Goal: Task Accomplishment & Management: Use online tool/utility

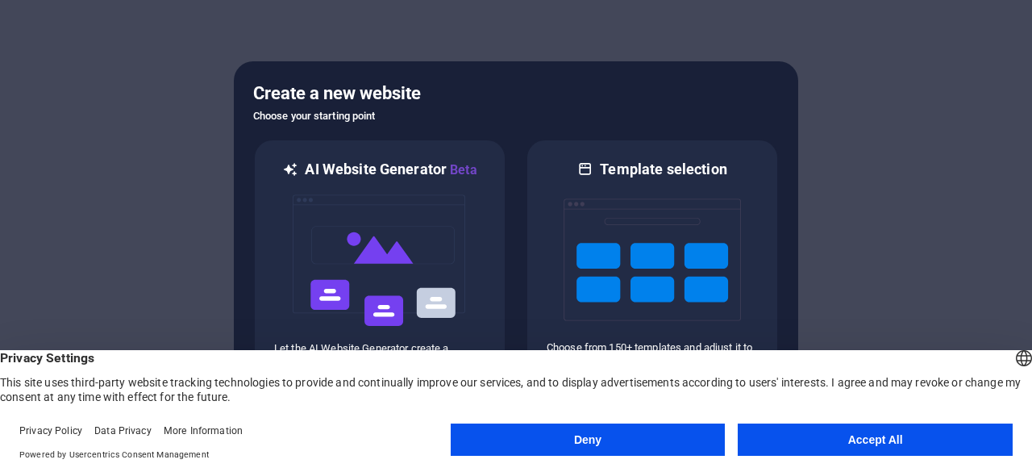
click at [868, 443] on button "Accept All" at bounding box center [875, 439] width 275 height 32
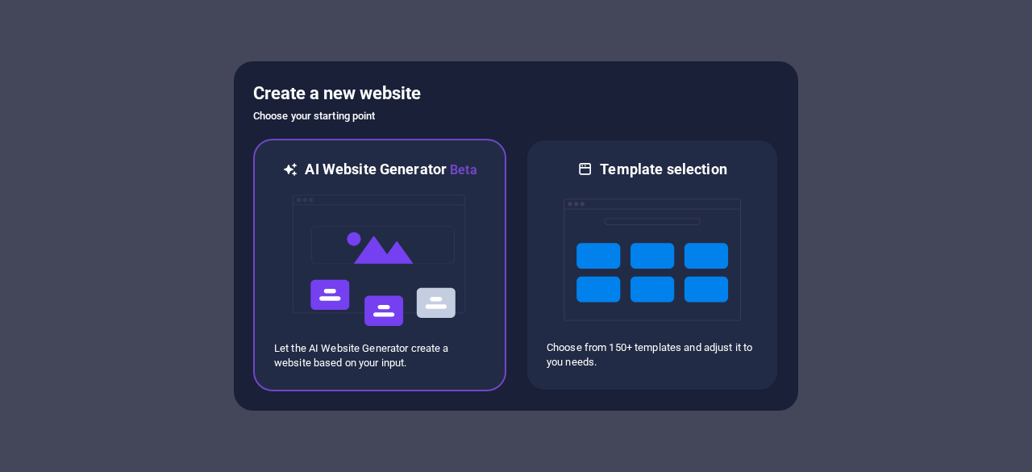
click at [400, 304] on img at bounding box center [379, 260] width 177 height 161
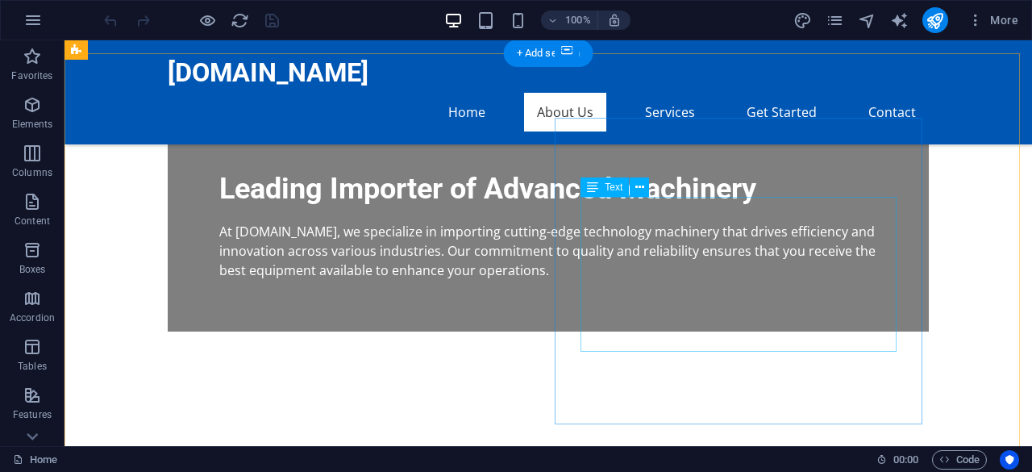
scroll to position [515, 0]
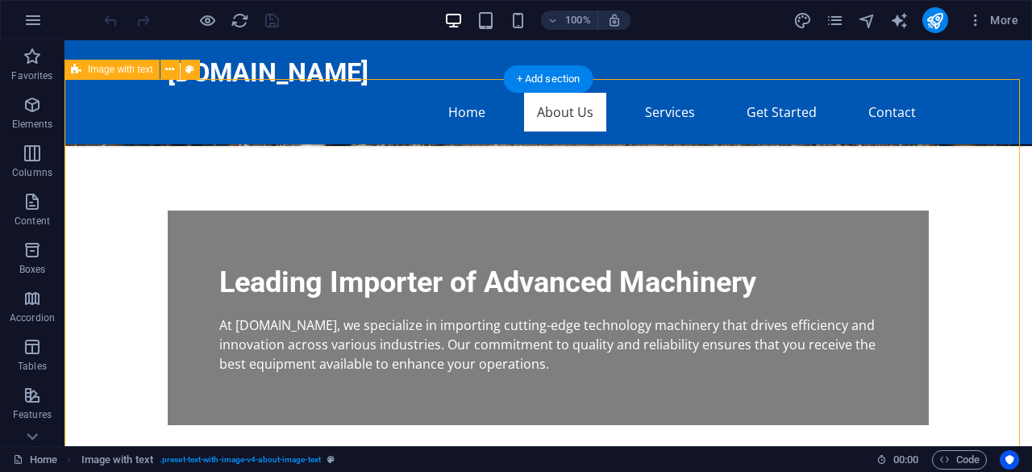
scroll to position [492, 0]
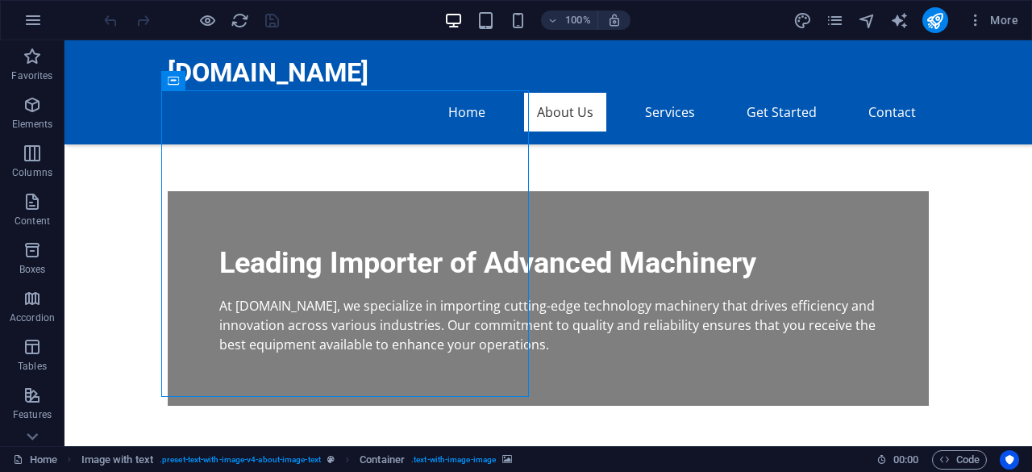
scroll to position [541, 0]
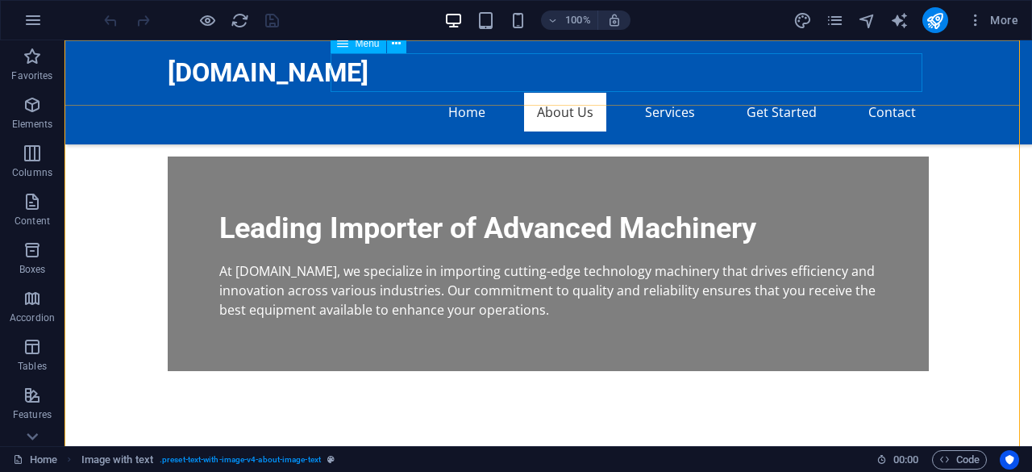
click at [673, 93] on nav "Home About Us Services Get Started Contact" at bounding box center [548, 112] width 761 height 39
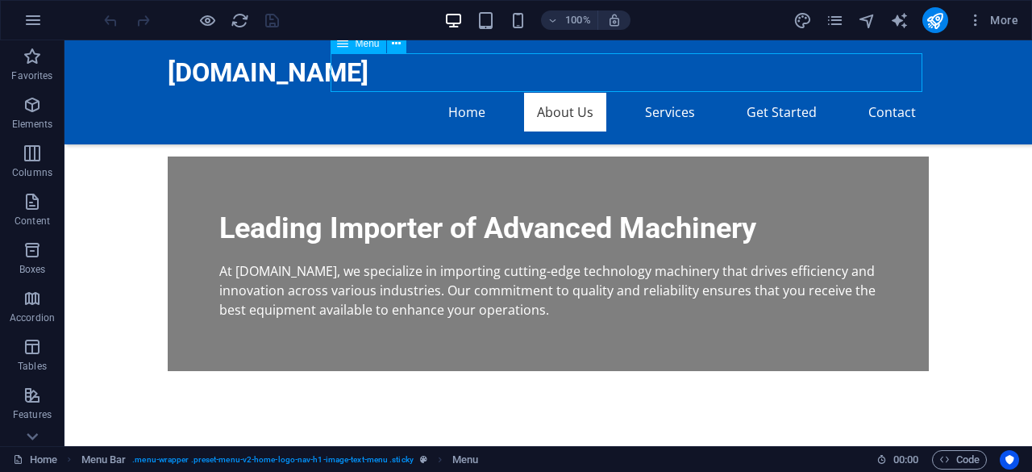
click at [673, 93] on nav "Home About Us Services Get Started Contact" at bounding box center [548, 112] width 761 height 39
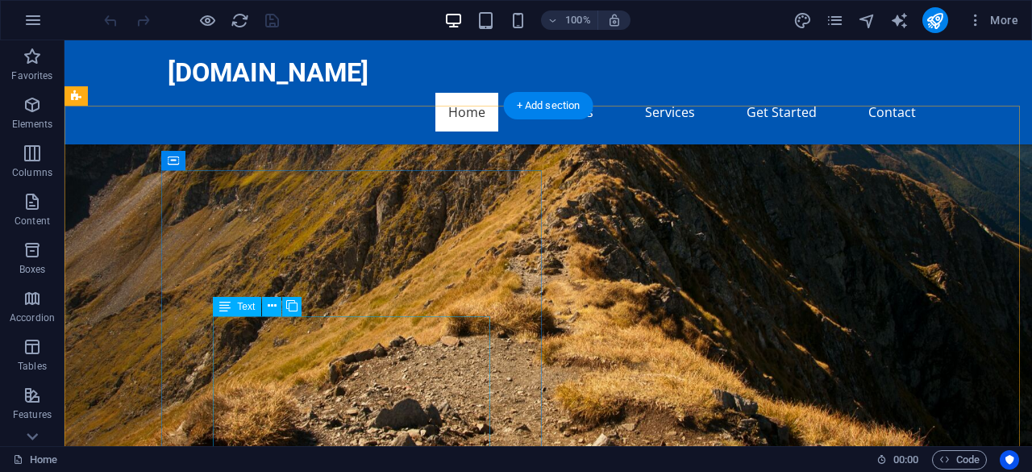
scroll to position [0, 0]
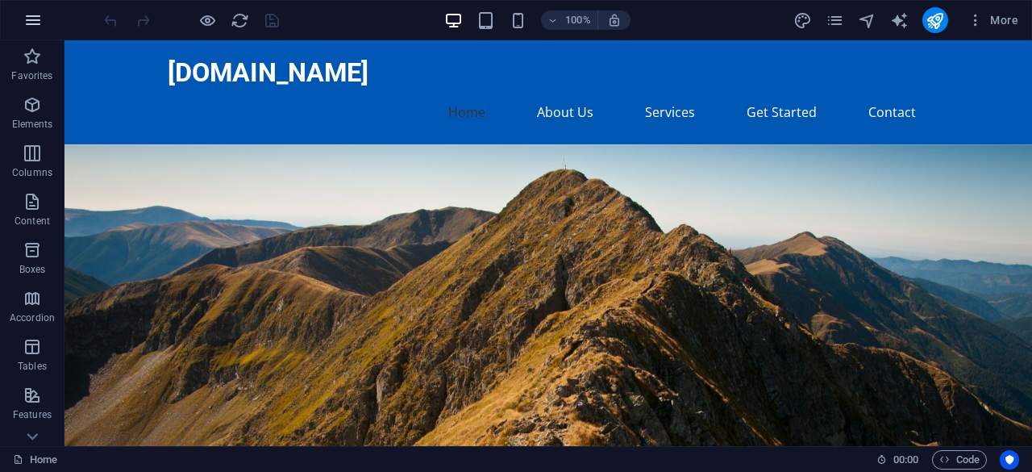
click at [32, 26] on icon "button" at bounding box center [32, 19] width 19 height 19
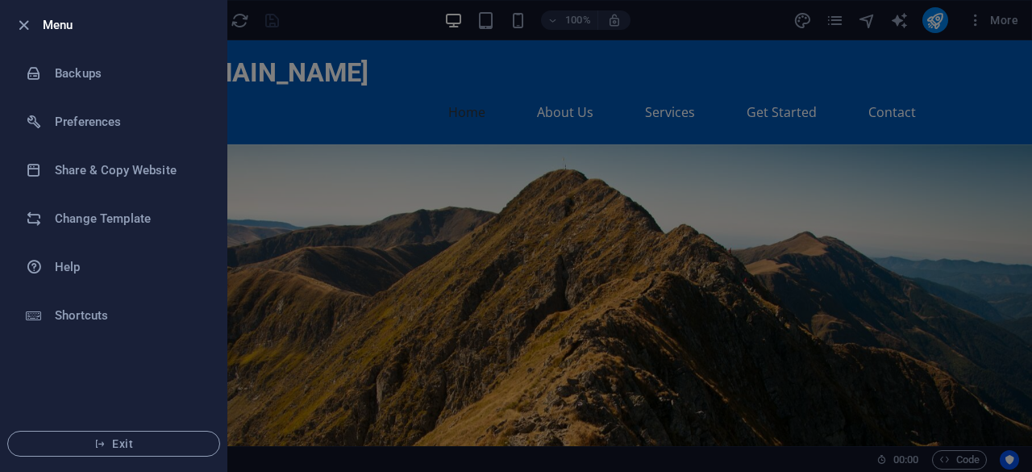
click at [65, 27] on h6 "Menu" at bounding box center [128, 24] width 171 height 19
click at [446, 212] on div at bounding box center [516, 236] width 1032 height 472
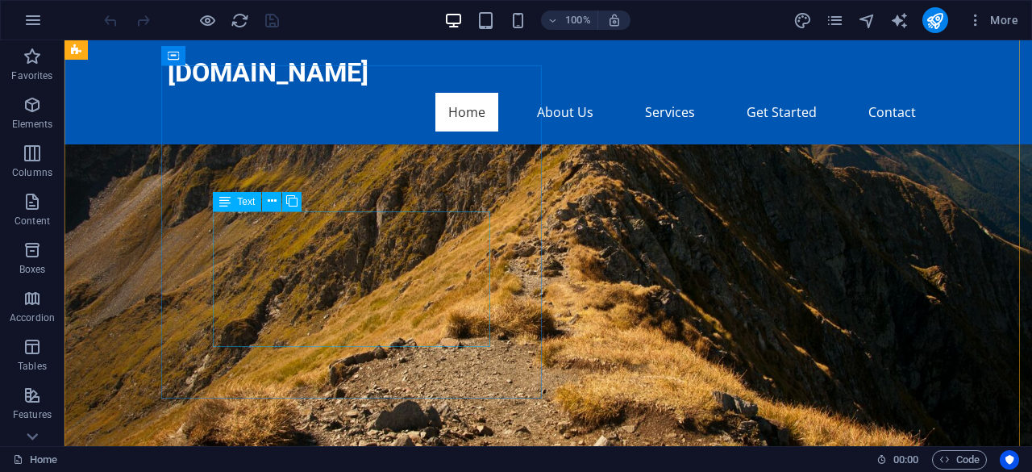
scroll to position [149, 0]
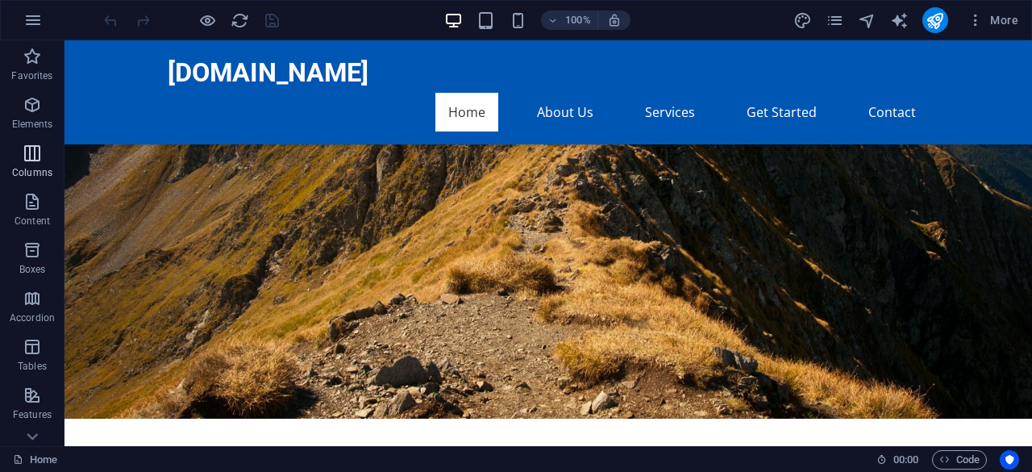
click at [24, 170] on p "Columns" at bounding box center [32, 172] width 40 height 13
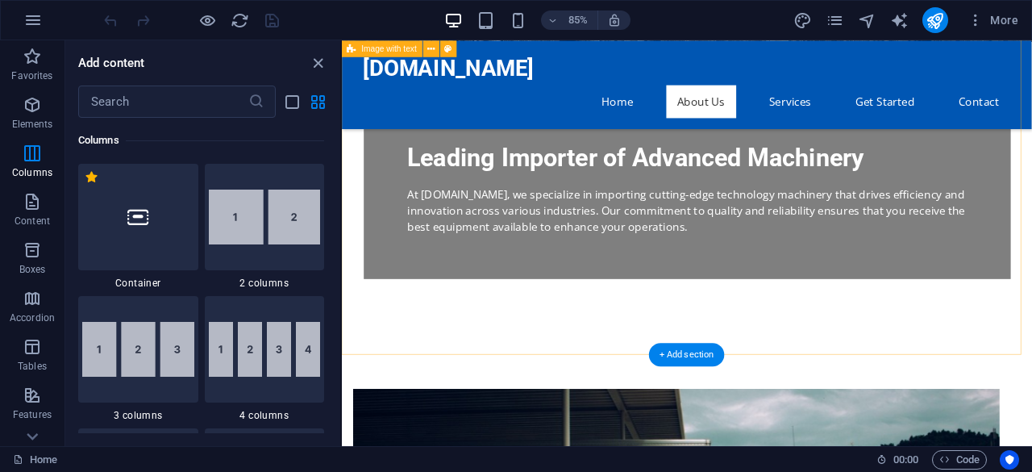
scroll to position [593, 0]
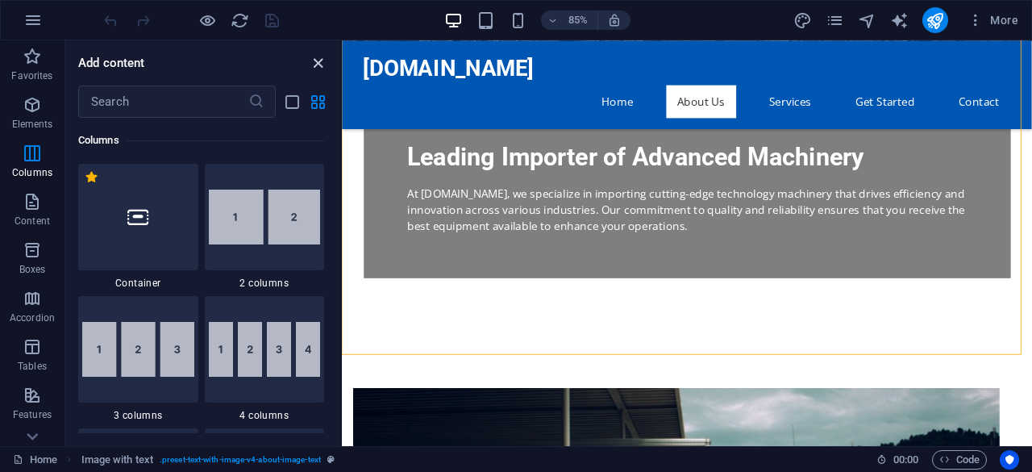
click at [313, 54] on icon "close panel" at bounding box center [318, 63] width 19 height 19
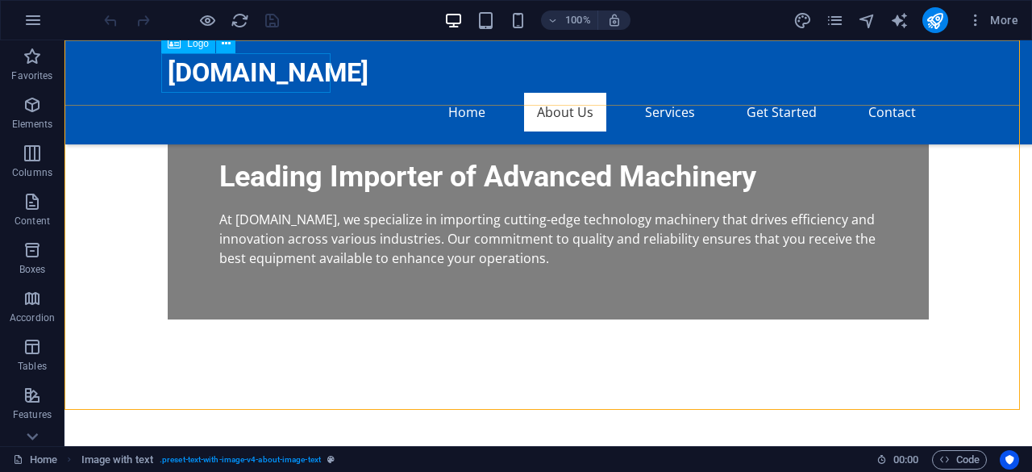
click at [313, 54] on div "[DOMAIN_NAME]" at bounding box center [548, 73] width 761 height 40
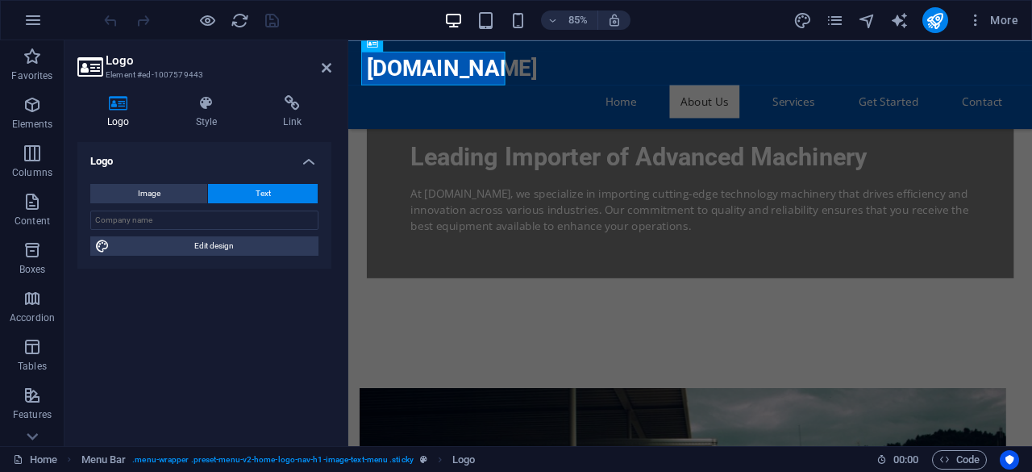
click at [114, 119] on h4 "Logo" at bounding box center [121, 112] width 89 height 34
drag, startPoint x: 123, startPoint y: 106, endPoint x: 168, endPoint y: 194, distance: 98.5
click at [168, 194] on div "Logo Style Link Logo Image Text Drag files here, click to choose files or selec…" at bounding box center [204, 264] width 254 height 338
click at [168, 194] on button "Image" at bounding box center [148, 193] width 117 height 19
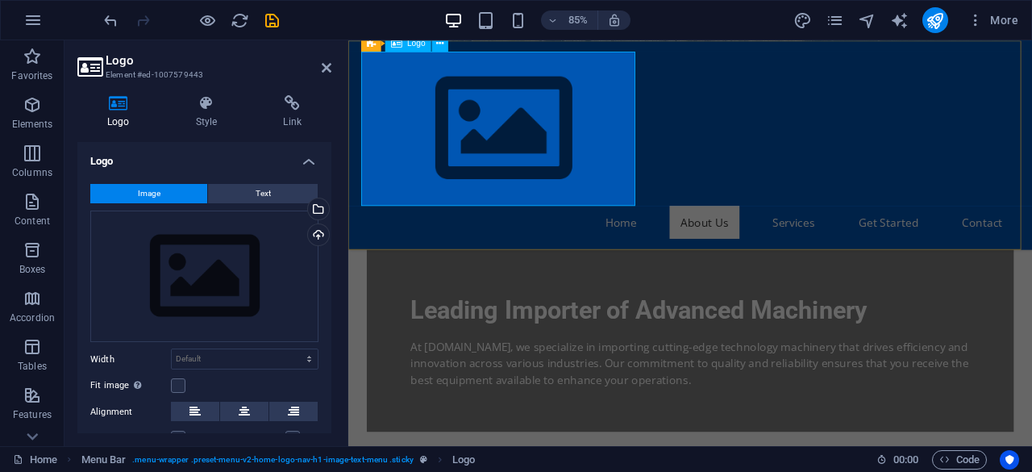
click at [568, 194] on div at bounding box center [750, 143] width 761 height 181
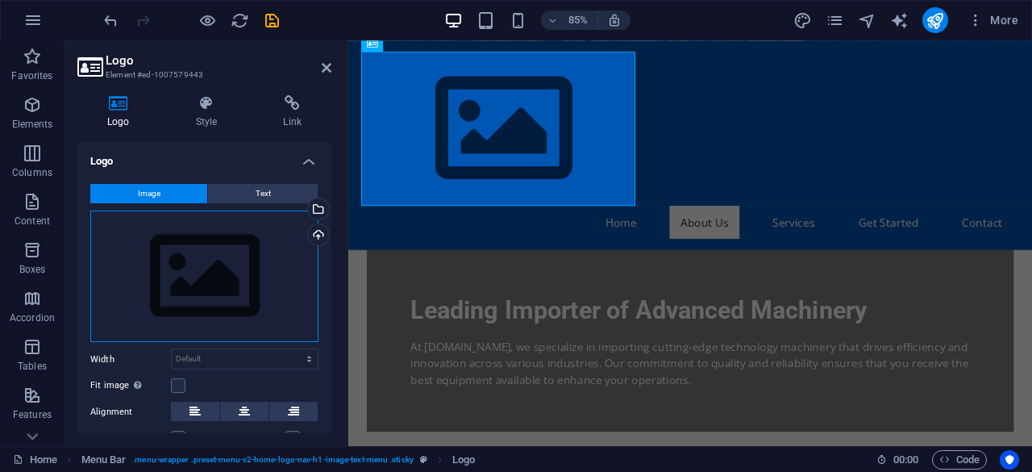
click at [215, 298] on div "Drag files here, click to choose files or select files from Files or our free s…" at bounding box center [204, 276] width 228 height 132
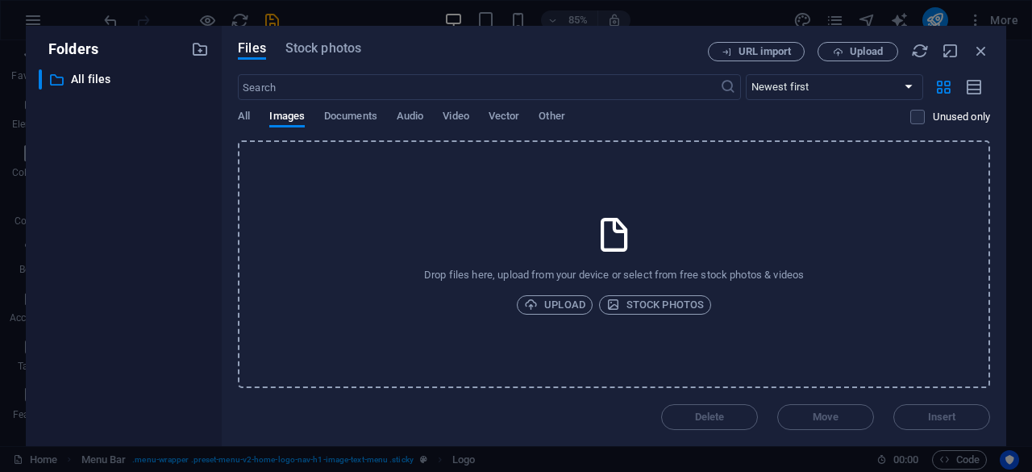
click at [215, 298] on div "Folders ​ All files All files" at bounding box center [124, 236] width 196 height 420
click at [565, 311] on span "Upload" at bounding box center [554, 304] width 61 height 19
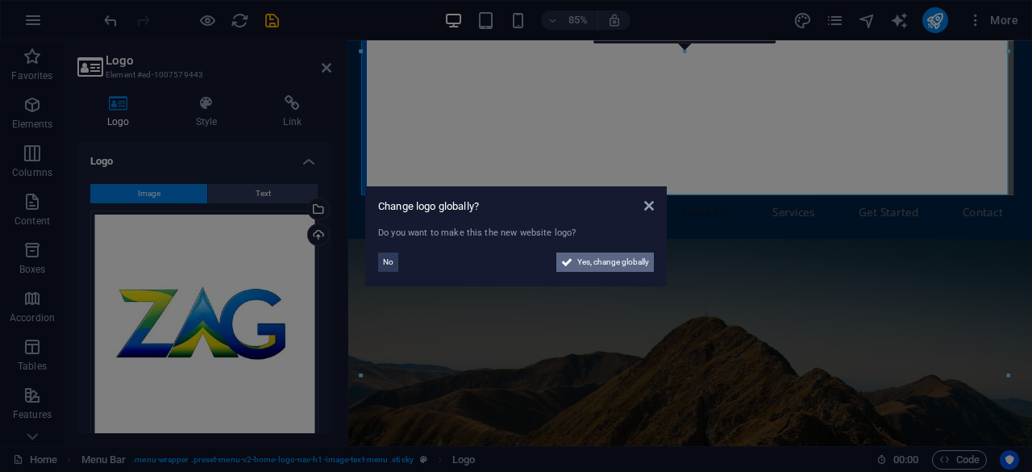
click at [610, 263] on span "Yes, change globally" at bounding box center [613, 261] width 72 height 19
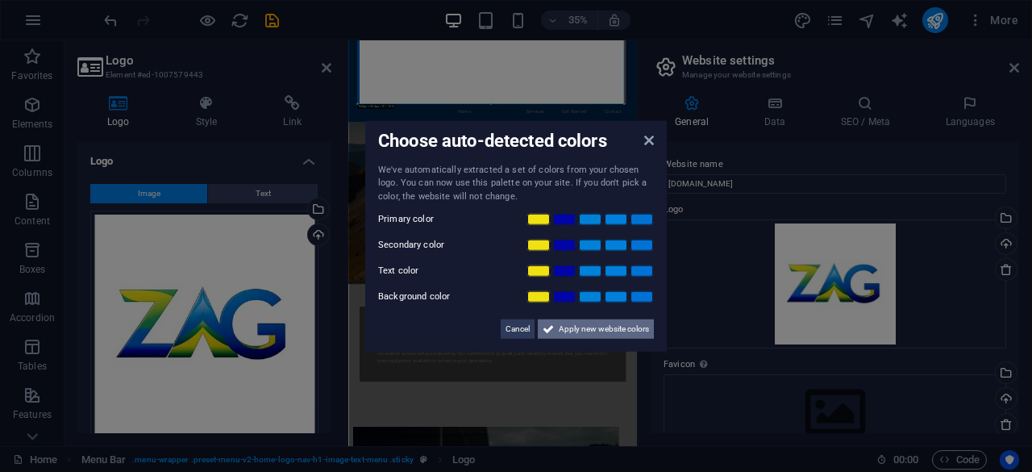
click at [592, 323] on span "Apply new website colors" at bounding box center [604, 328] width 90 height 19
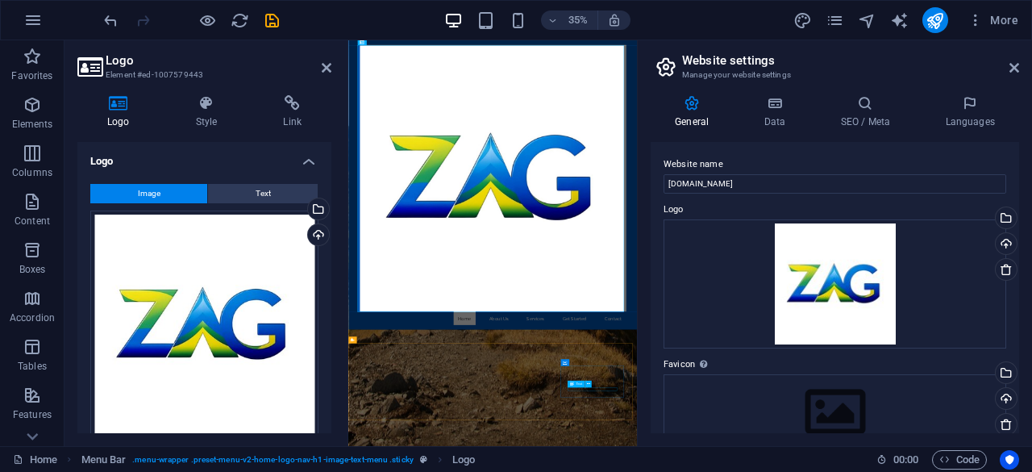
scroll to position [858, 0]
click at [865, 66] on h2 "Website settings" at bounding box center [850, 60] width 337 height 15
click at [210, 117] on h4 "Style" at bounding box center [210, 112] width 88 height 34
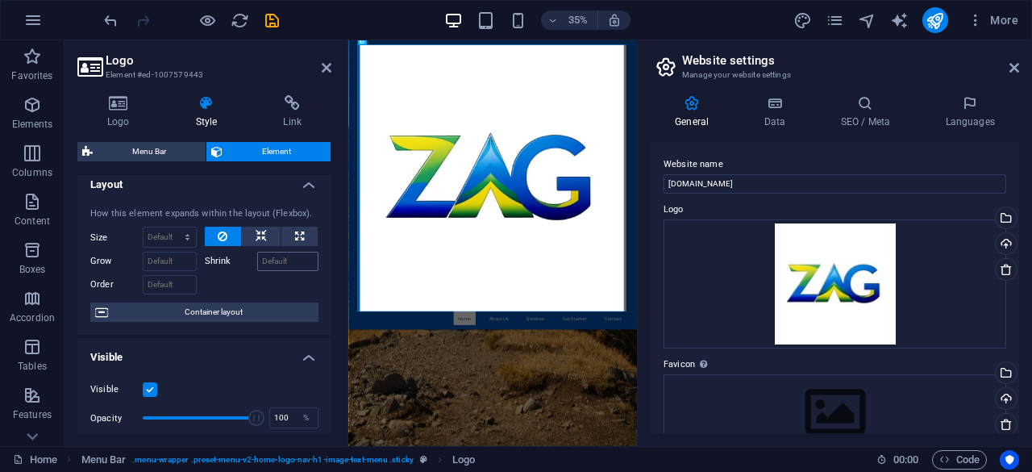
scroll to position [0, 0]
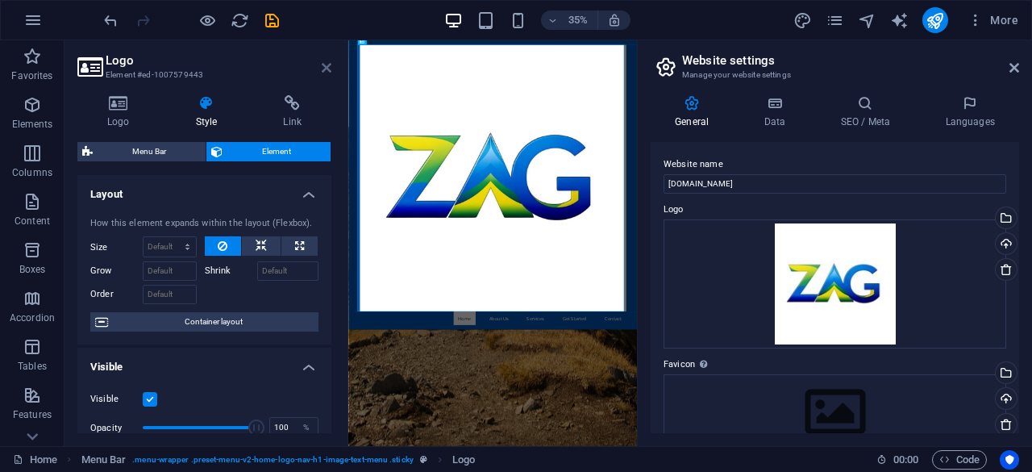
click at [323, 68] on icon at bounding box center [327, 67] width 10 height 13
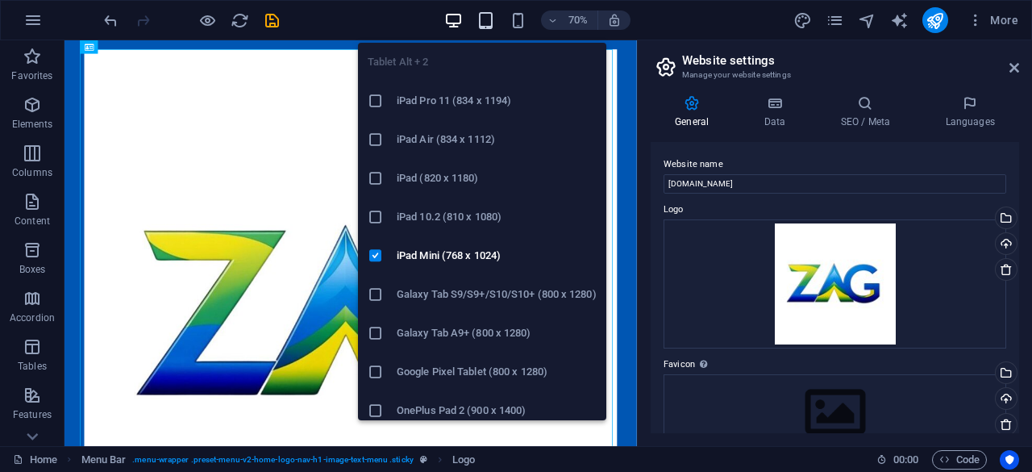
click at [487, 21] on icon "button" at bounding box center [486, 20] width 19 height 19
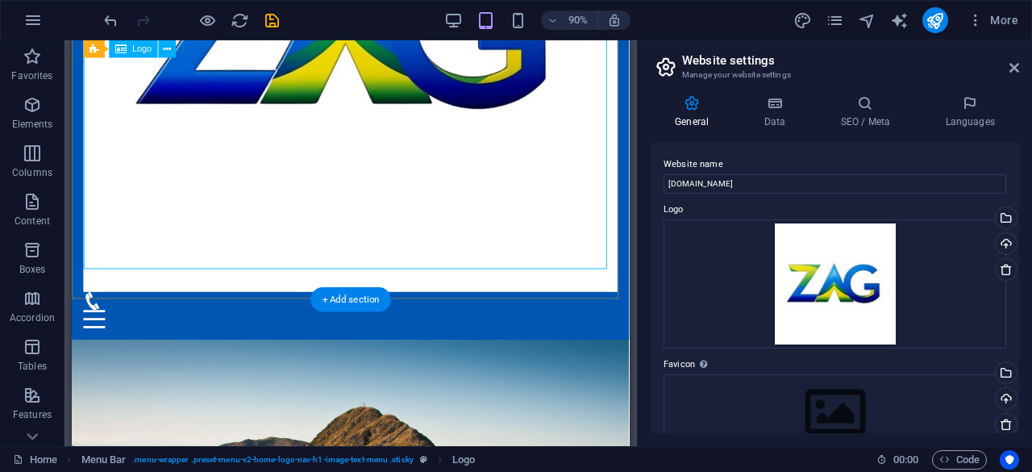
scroll to position [325, 0]
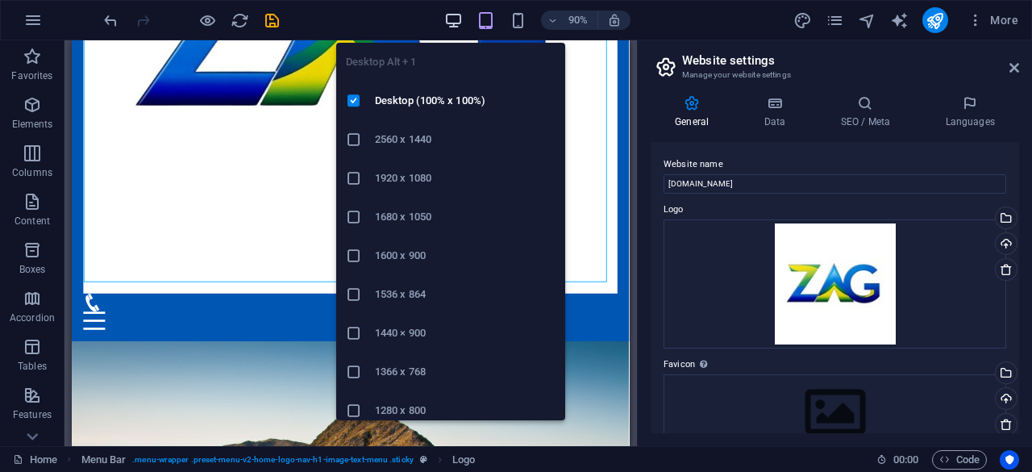
click at [455, 15] on icon "button" at bounding box center [453, 20] width 19 height 19
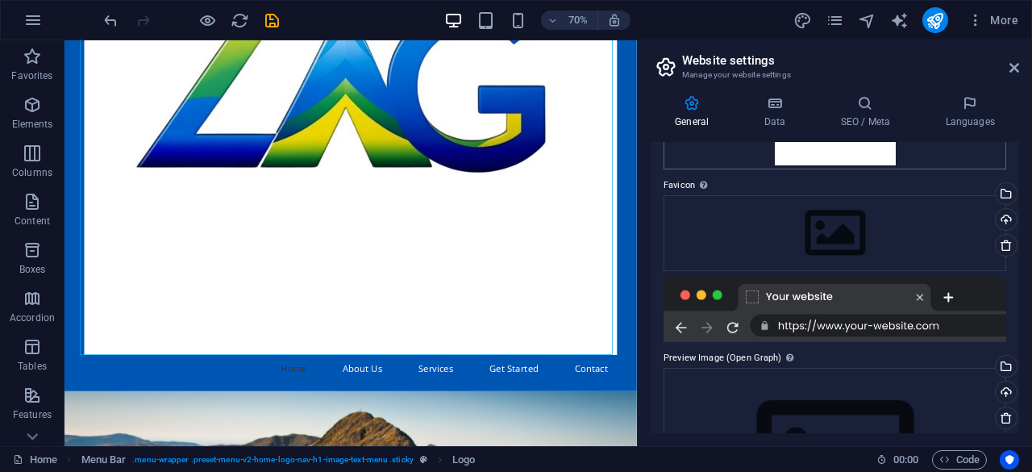
scroll to position [178, 0]
click at [921, 299] on div at bounding box center [835, 310] width 343 height 65
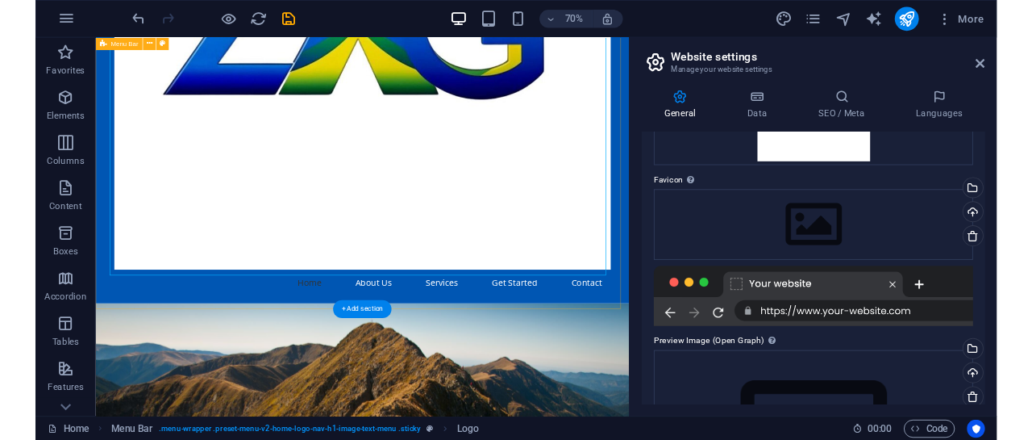
scroll to position [394, 0]
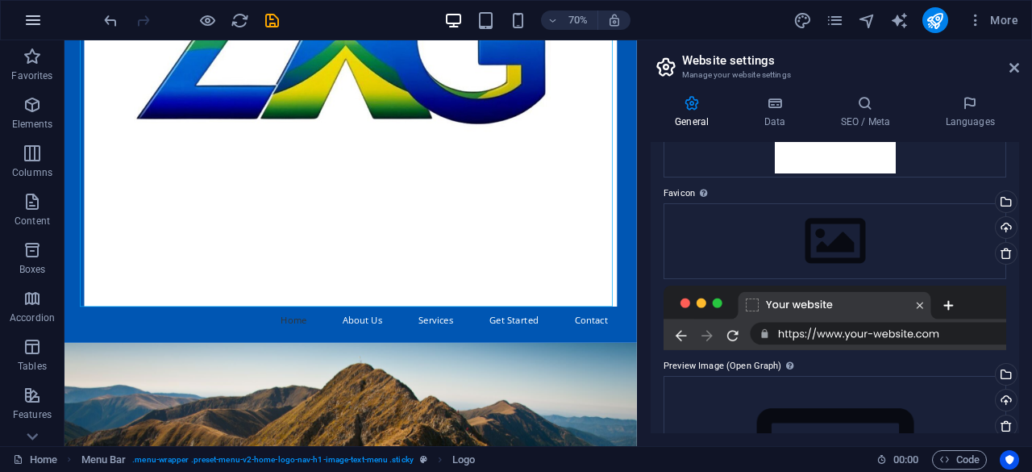
click at [31, 12] on icon "button" at bounding box center [32, 19] width 19 height 19
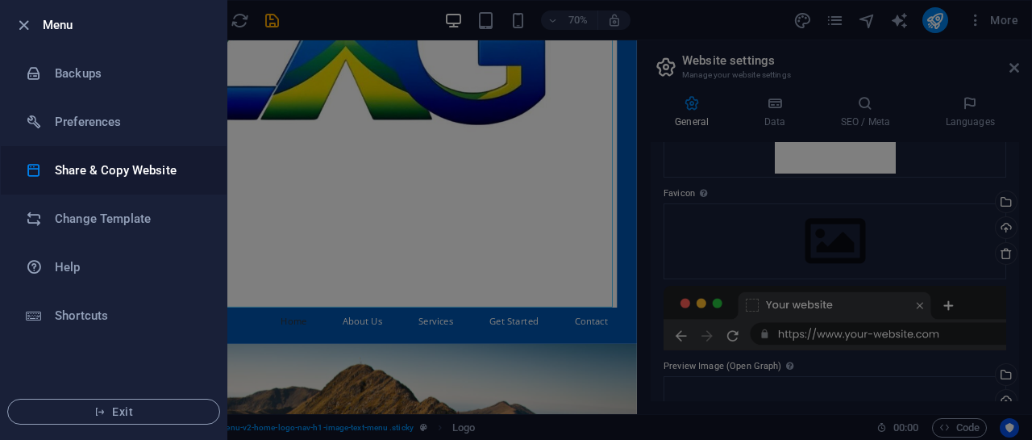
click at [156, 176] on h6 "Share & Copy Website" at bounding box center [129, 169] width 149 height 19
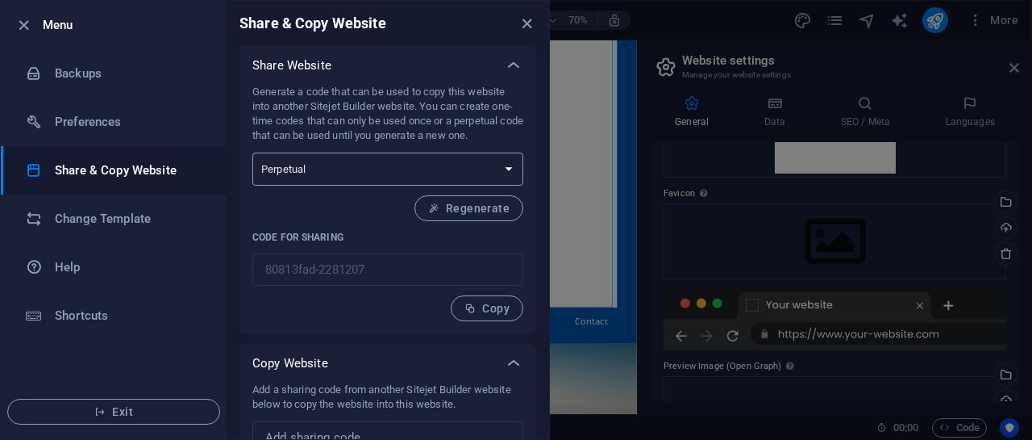
click at [509, 168] on select "One-time Perpetual" at bounding box center [387, 168] width 271 height 33
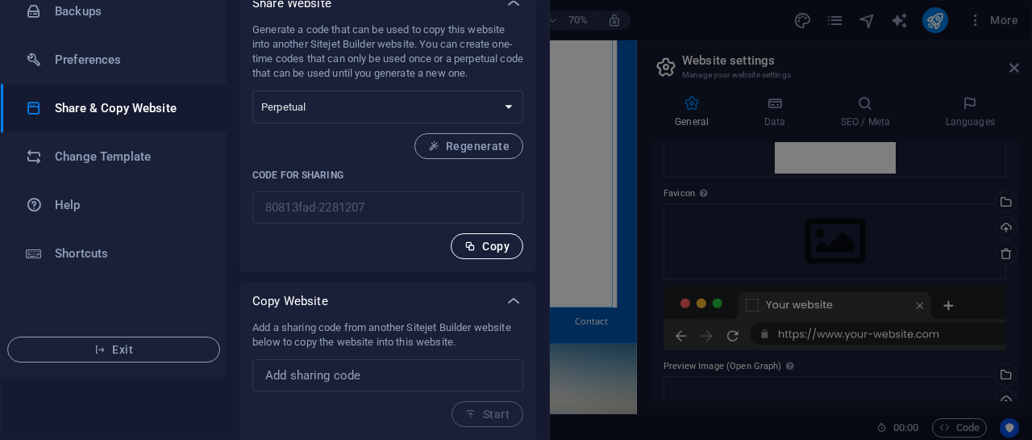
click at [487, 243] on span "Copy" at bounding box center [487, 246] width 45 height 13
click at [160, 164] on h6 "Change Template" at bounding box center [129, 156] width 149 height 19
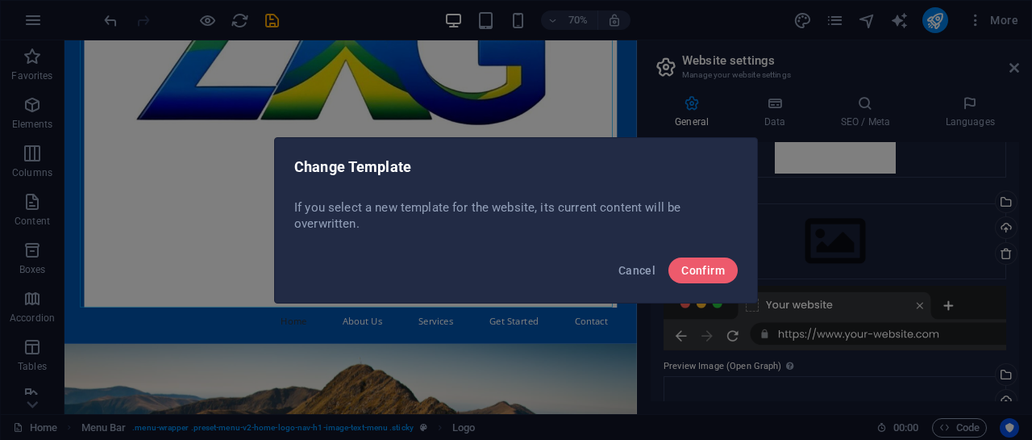
scroll to position [0, 0]
click at [718, 267] on span "Confirm" at bounding box center [703, 270] width 44 height 13
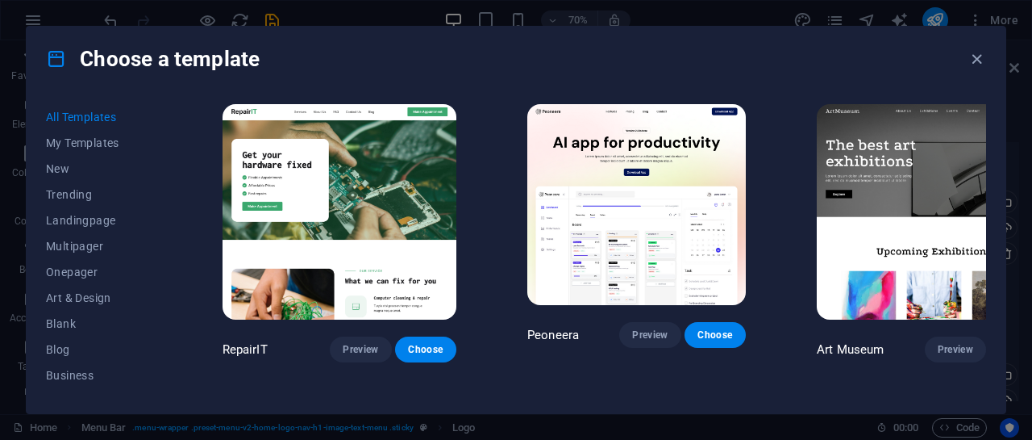
click at [817, 222] on img at bounding box center [934, 212] width 234 height 216
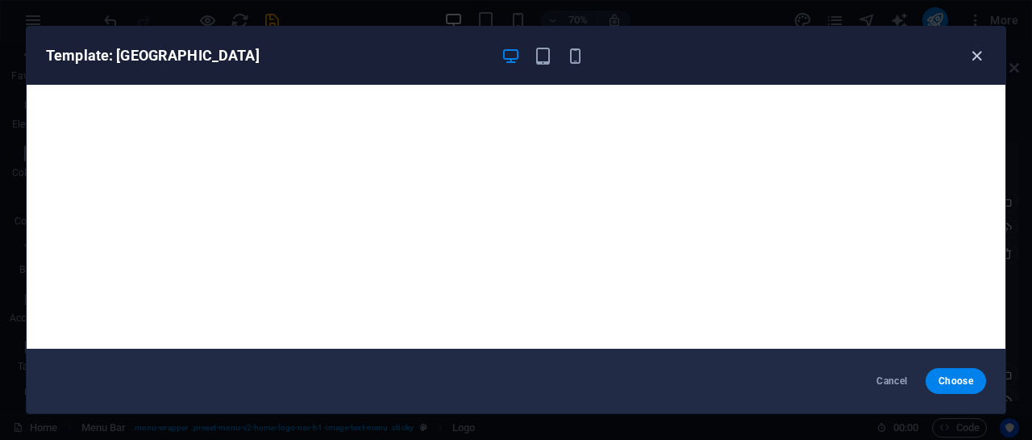
click at [977, 57] on icon "button" at bounding box center [977, 56] width 19 height 19
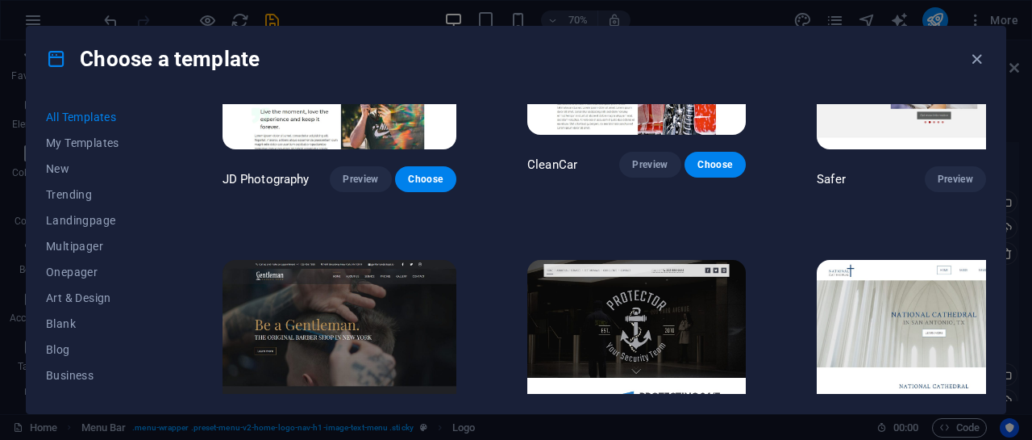
scroll to position [6380, 0]
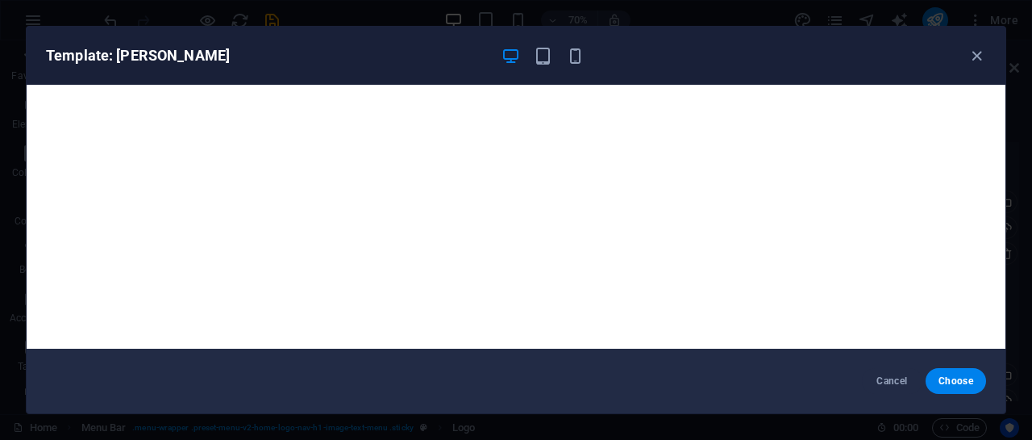
scroll to position [3, 0]
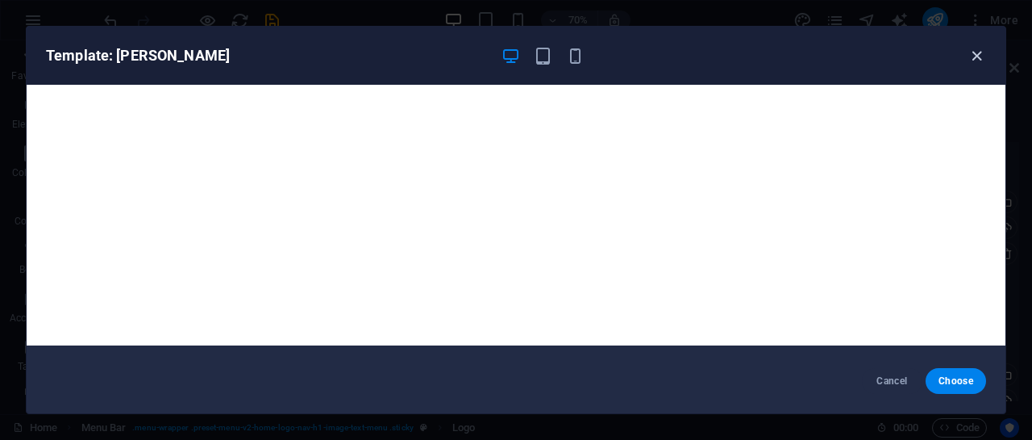
click at [973, 64] on icon "button" at bounding box center [977, 56] width 19 height 19
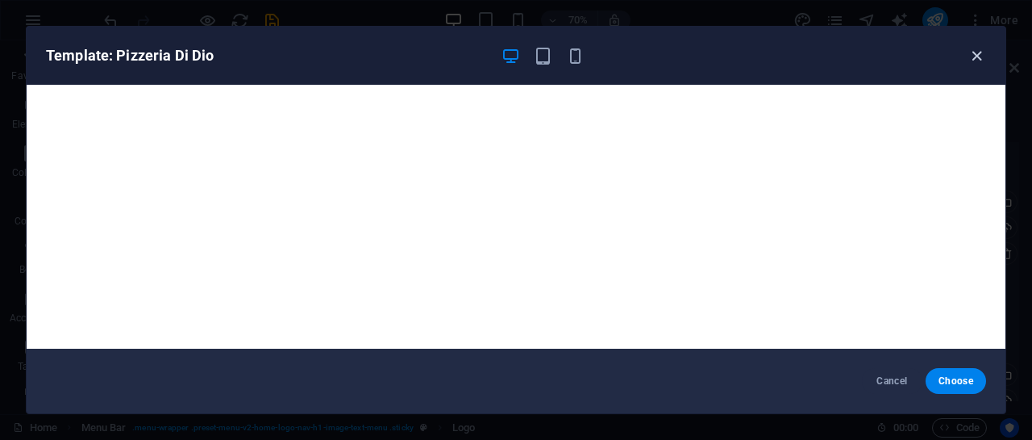
click at [975, 52] on icon "button" at bounding box center [977, 56] width 19 height 19
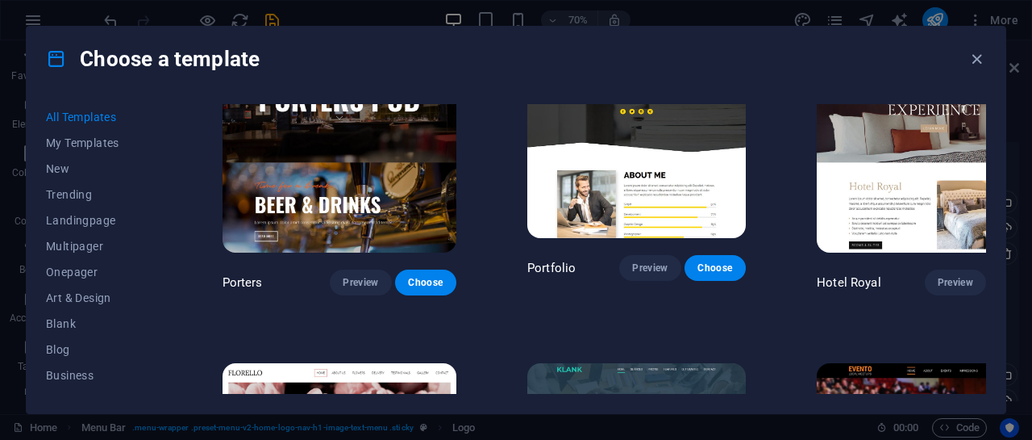
scroll to position [12149, 0]
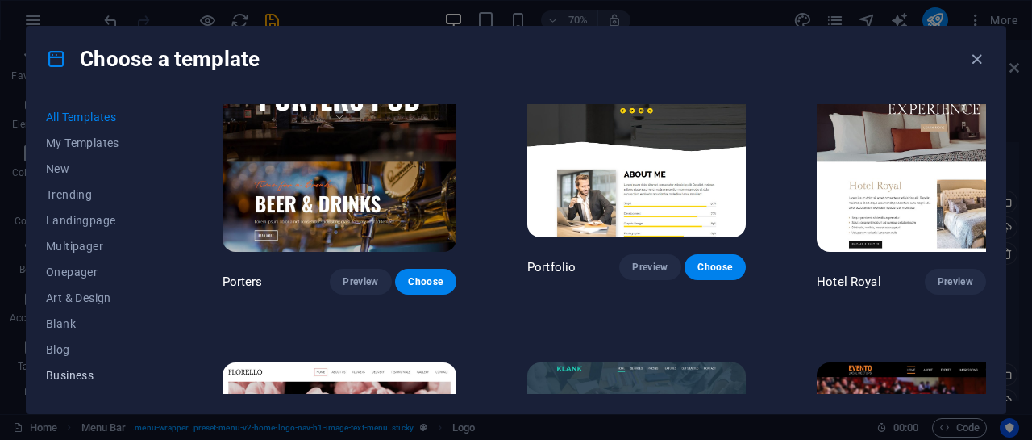
click at [89, 377] on span "Business" at bounding box center [99, 375] width 106 height 13
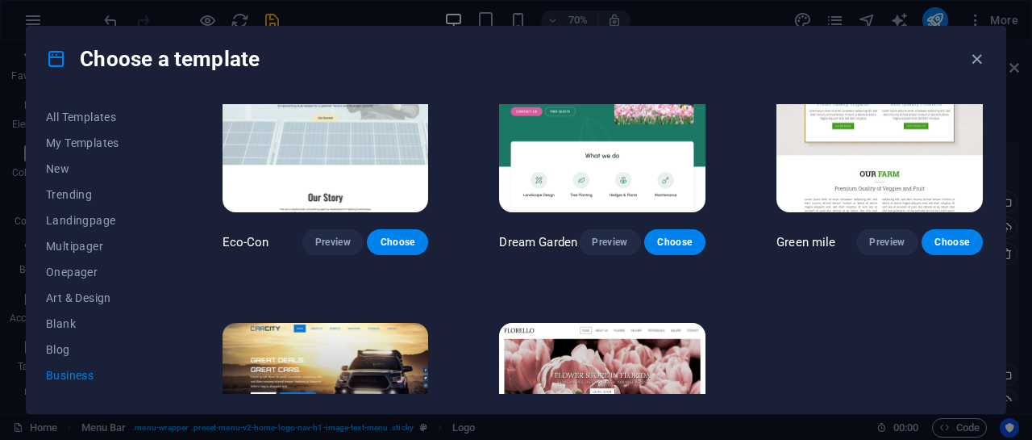
scroll to position [0, 0]
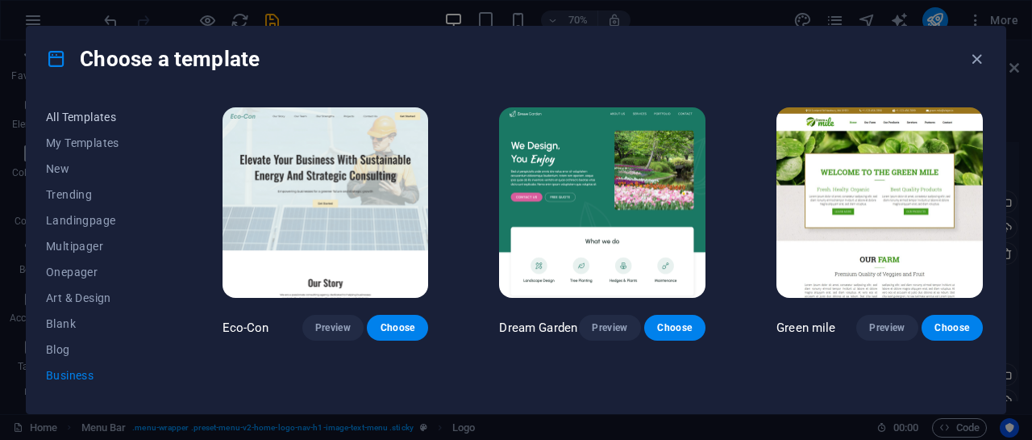
click at [91, 121] on span "All Templates" at bounding box center [99, 116] width 106 height 13
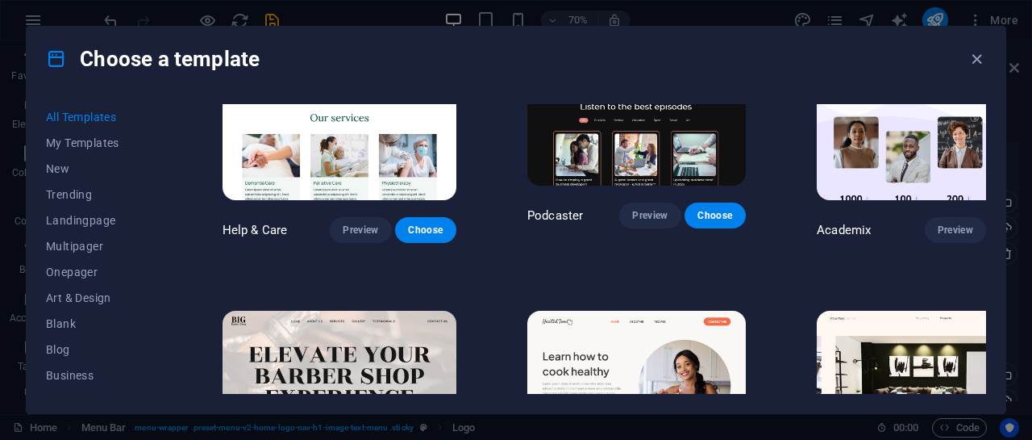
scroll to position [1415, 0]
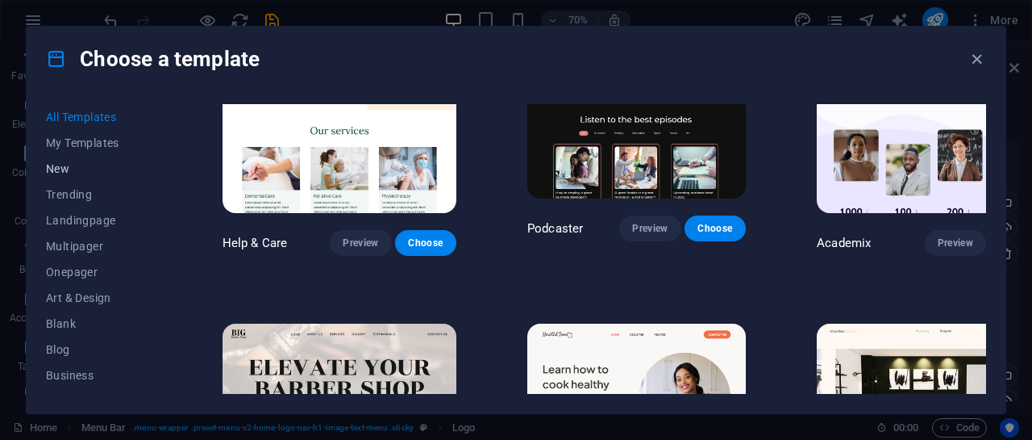
click at [65, 167] on span "New" at bounding box center [99, 168] width 106 height 13
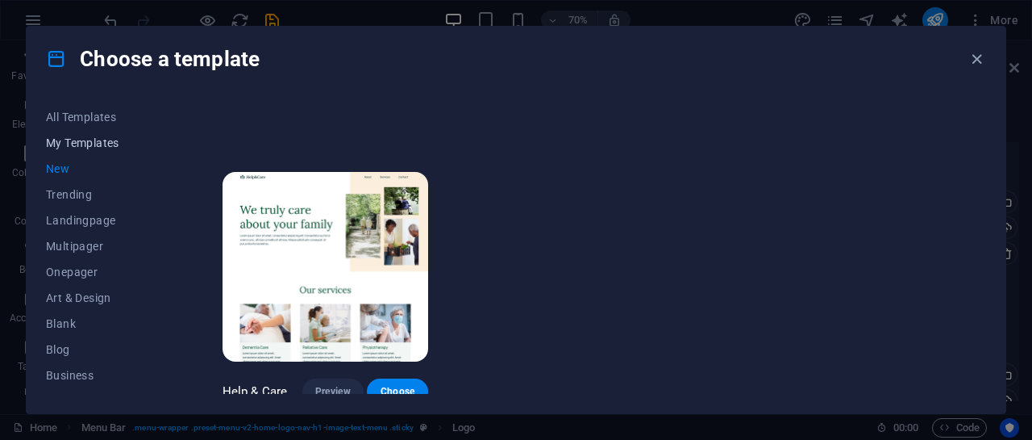
click at [82, 137] on span "My Templates" at bounding box center [99, 142] width 106 height 13
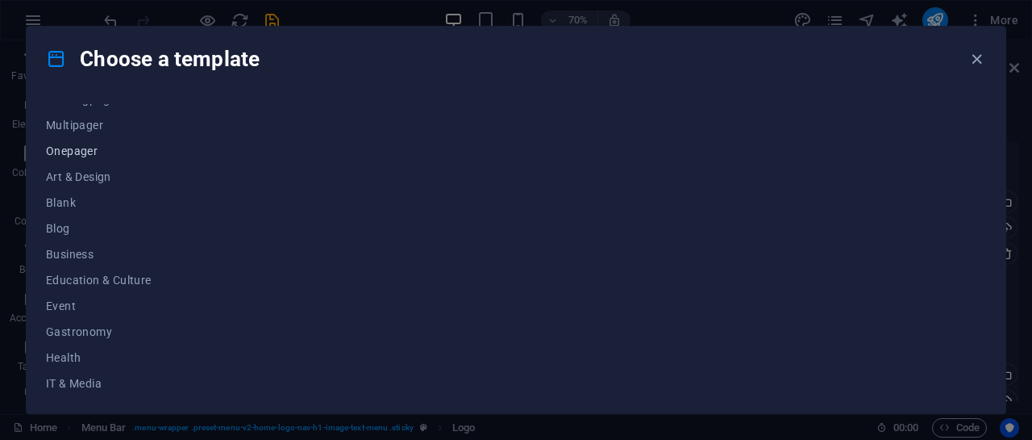
scroll to position [127, 0]
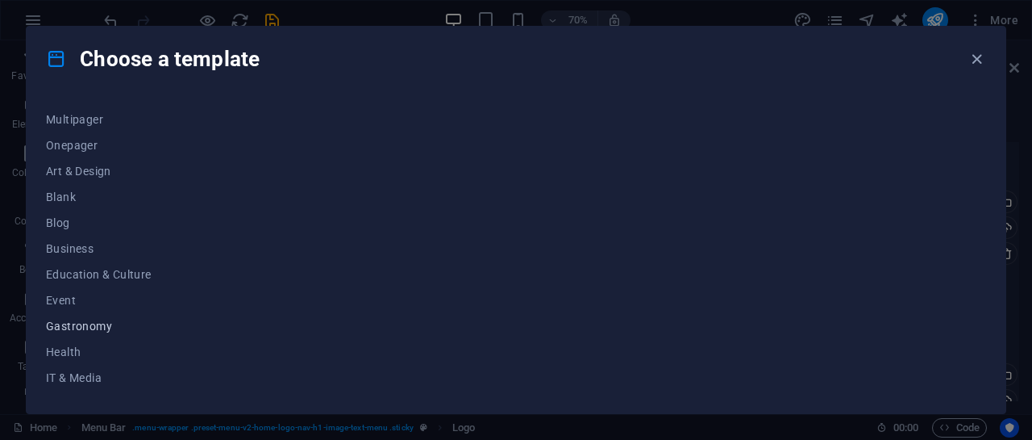
click at [92, 328] on span "Gastronomy" at bounding box center [99, 325] width 106 height 13
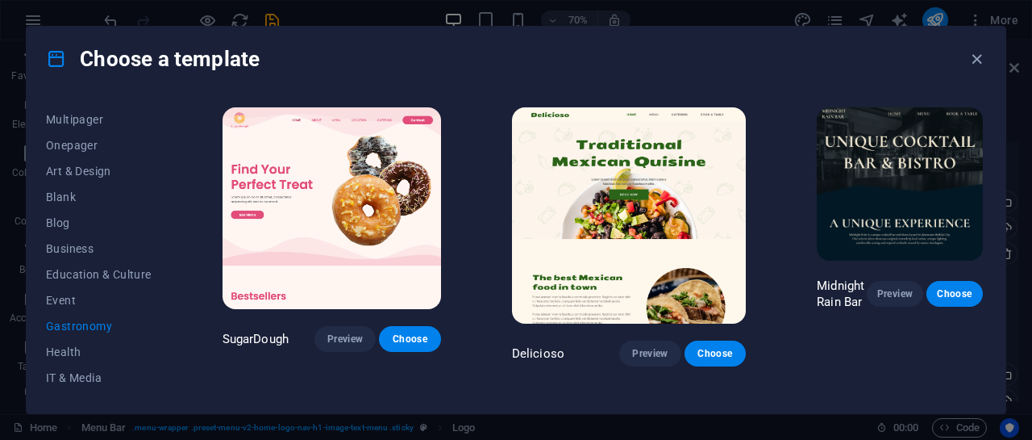
click at [512, 283] on img at bounding box center [629, 215] width 234 height 216
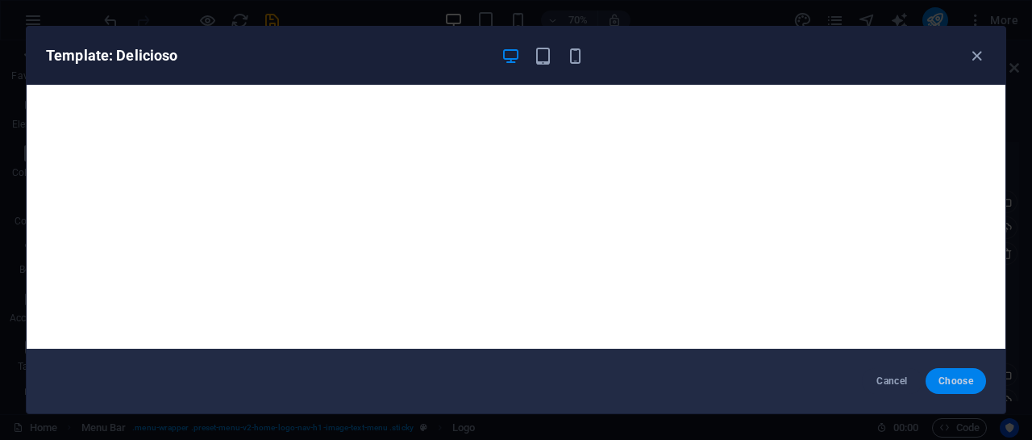
click at [944, 373] on button "Choose" at bounding box center [956, 381] width 60 height 26
checkbox input "false"
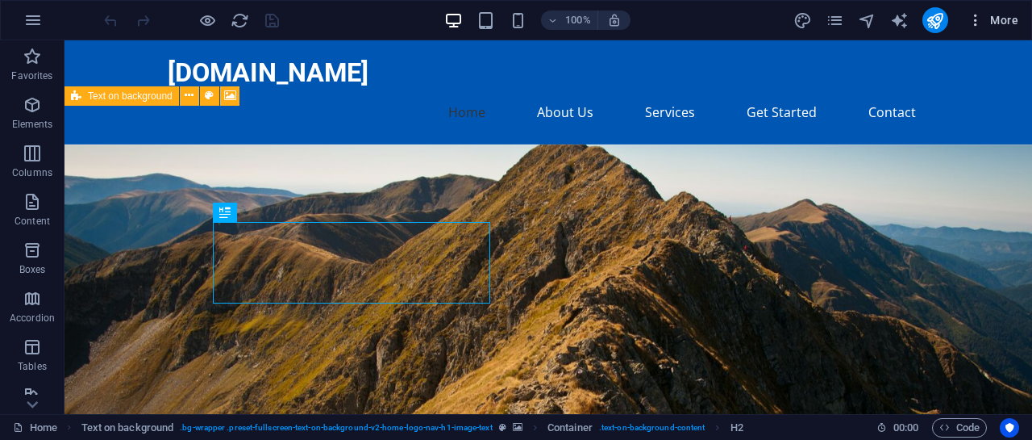
click at [977, 22] on icon "button" at bounding box center [976, 20] width 16 height 16
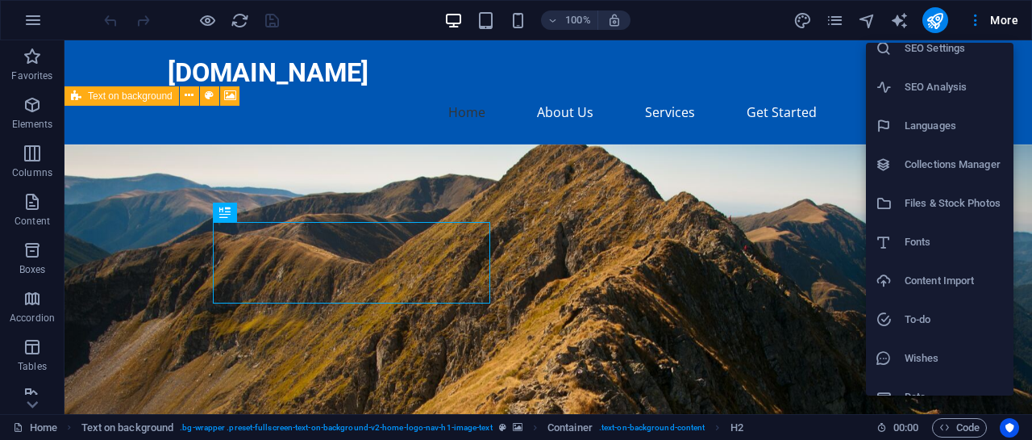
scroll to position [73, 0]
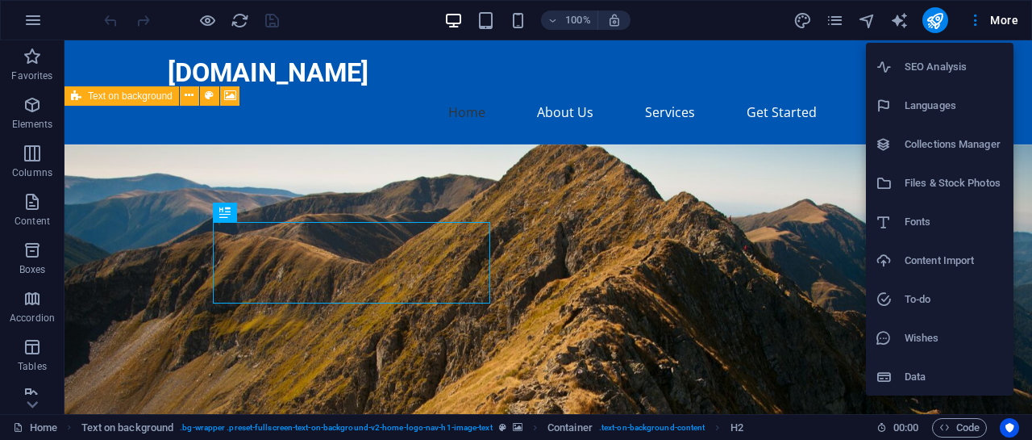
click at [187, 97] on div at bounding box center [516, 220] width 1032 height 440
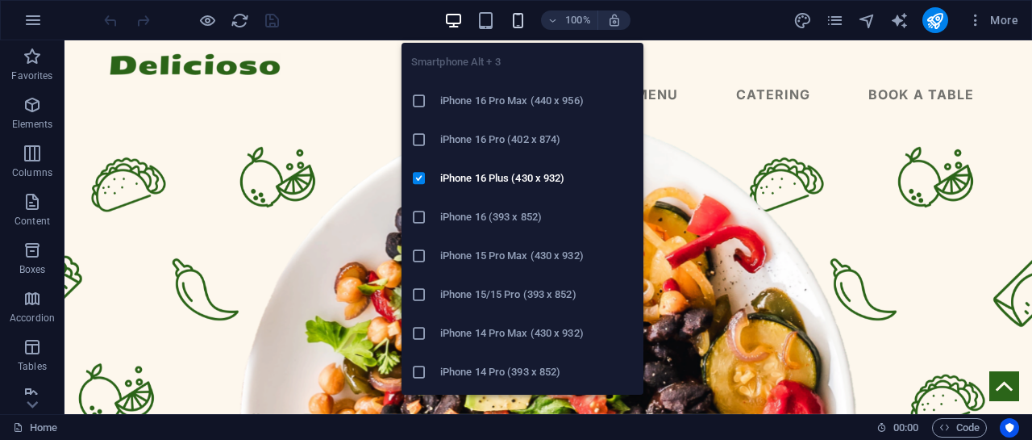
click at [519, 19] on icon "button" at bounding box center [518, 20] width 19 height 19
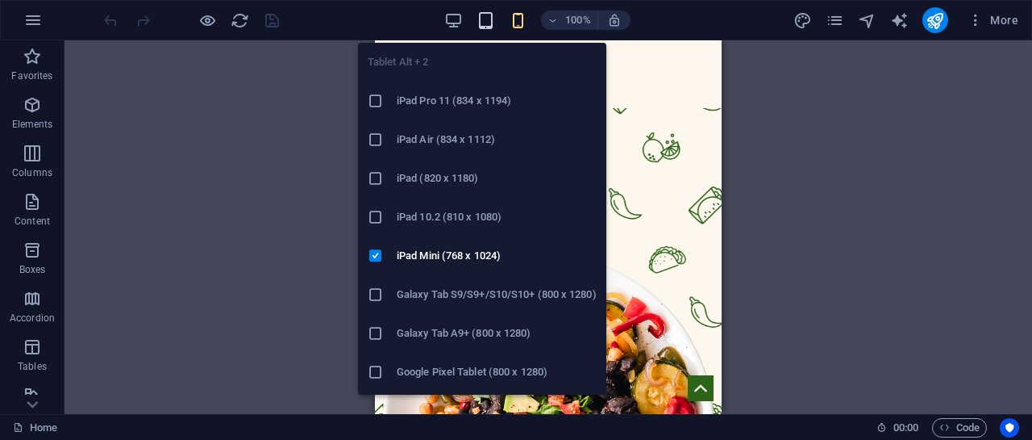
click at [484, 20] on icon "button" at bounding box center [486, 20] width 19 height 19
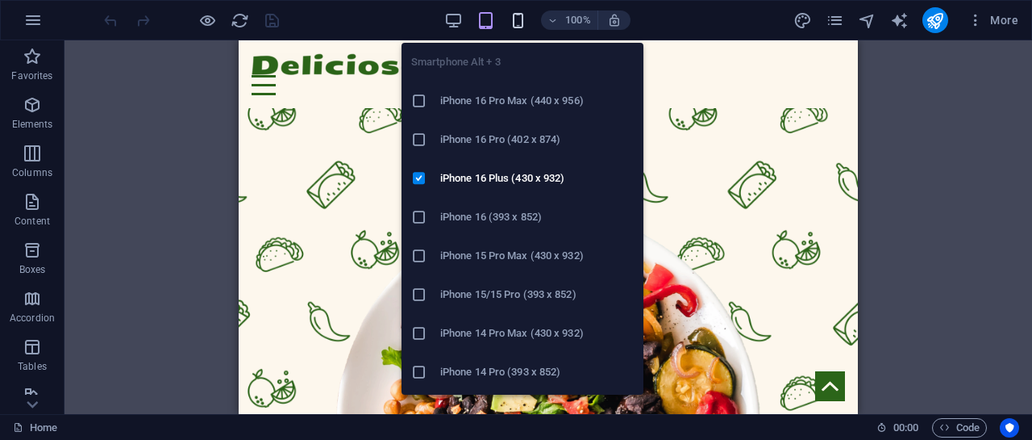
click at [510, 20] on icon "button" at bounding box center [518, 20] width 19 height 19
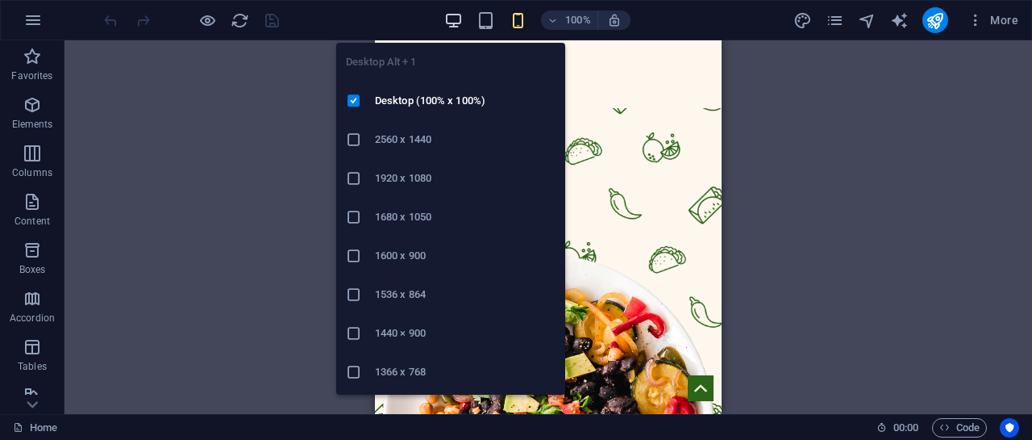
click at [455, 21] on icon "button" at bounding box center [453, 20] width 19 height 19
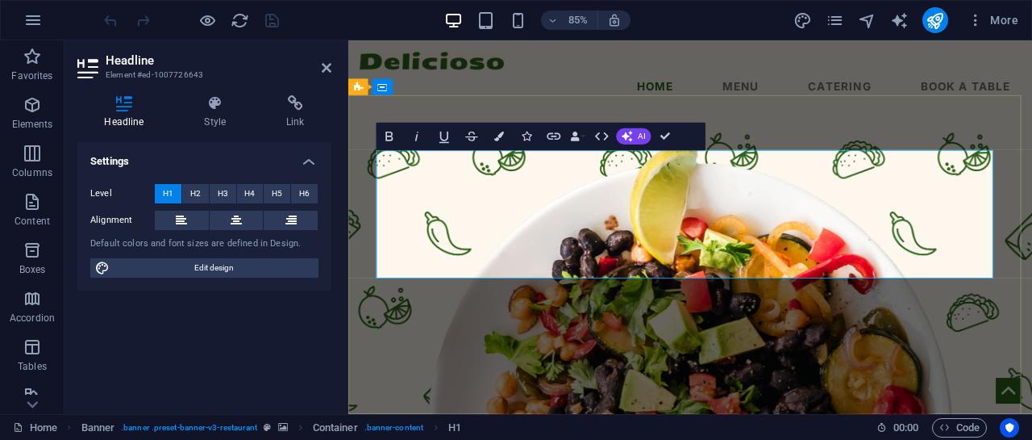
drag, startPoint x: 1096, startPoint y: 297, endPoint x: 401, endPoint y: 306, distance: 695.2
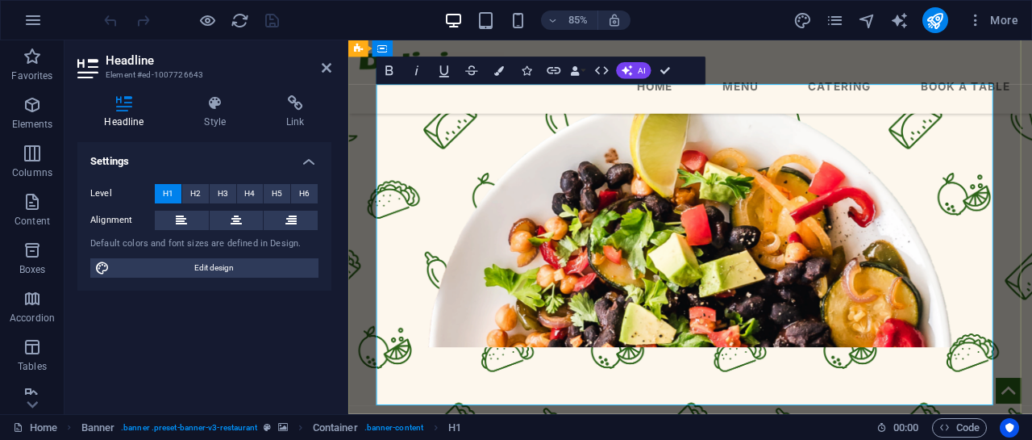
scroll to position [76, 0]
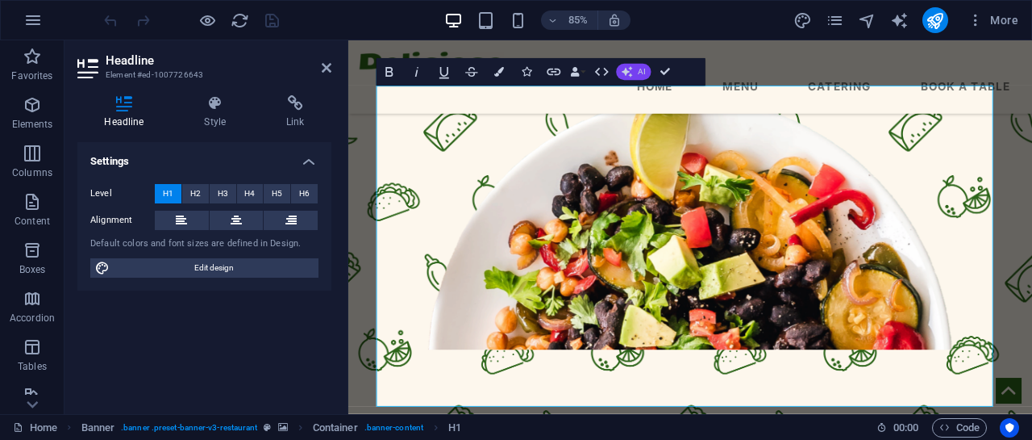
click at [633, 75] on button "AI" at bounding box center [633, 72] width 35 height 16
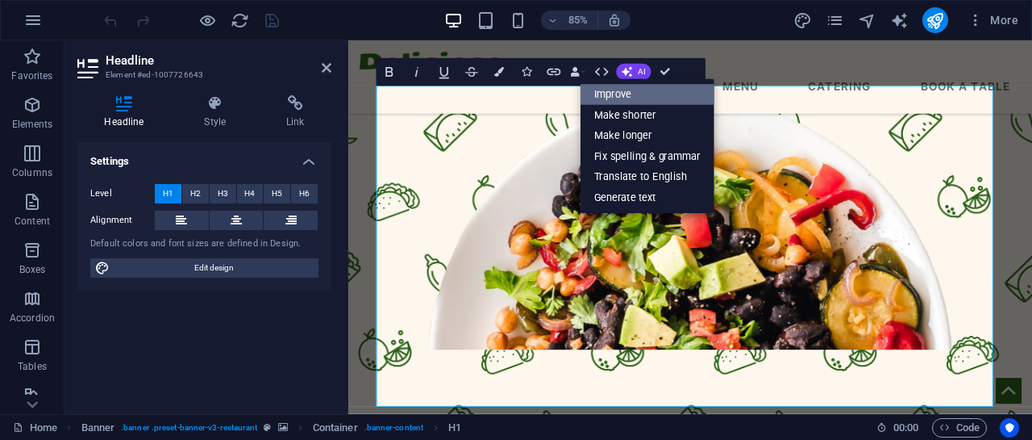
click at [668, 92] on link "Improve" at bounding box center [648, 94] width 134 height 21
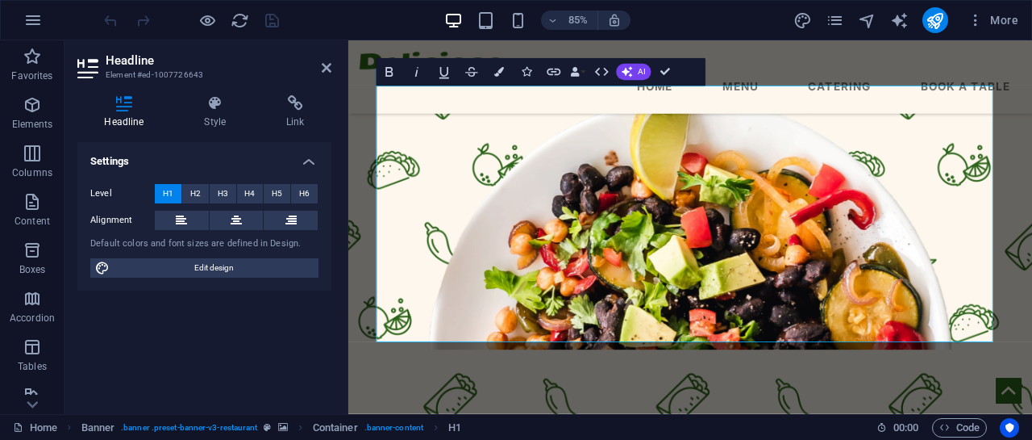
click at [287, 337] on div "Settings Level H1 H2 H3 H4 H5 H6 Alignment Default colors and font sizes are de…" at bounding box center [204, 271] width 254 height 259
click at [310, 324] on div "Settings Level H1 H2 H3 H4 H5 H6 Alignment Default colors and font sizes are de…" at bounding box center [204, 271] width 254 height 259
click at [202, 190] on button "H2" at bounding box center [195, 193] width 27 height 19
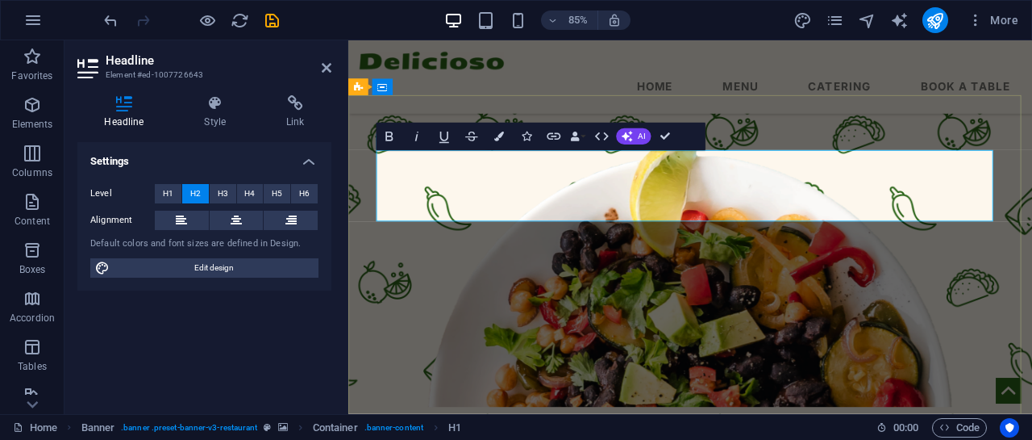
scroll to position [0, 0]
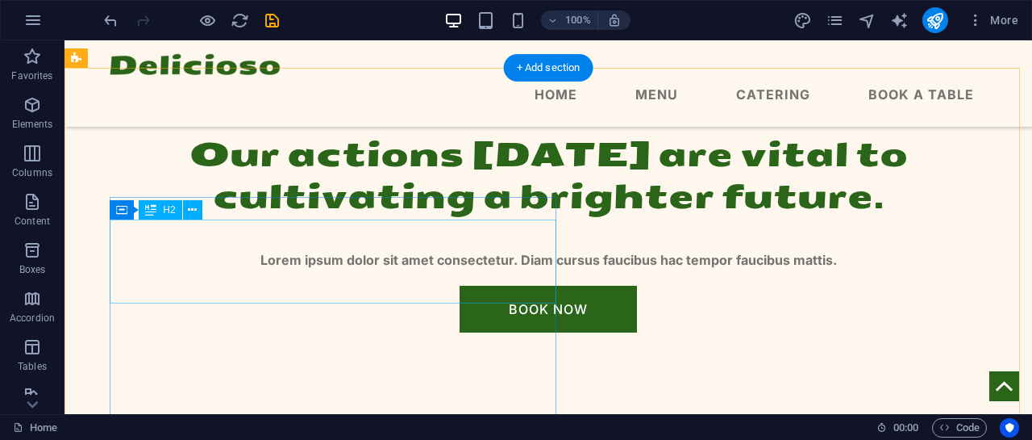
scroll to position [384, 0]
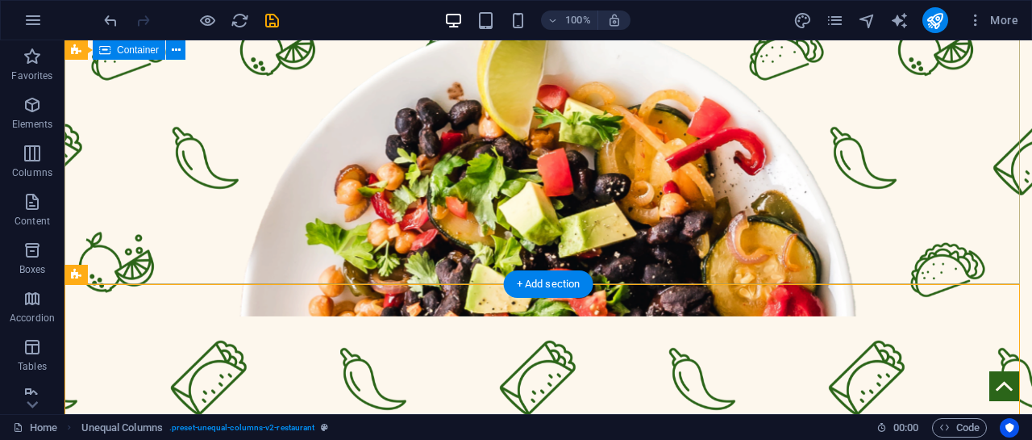
scroll to position [0, 0]
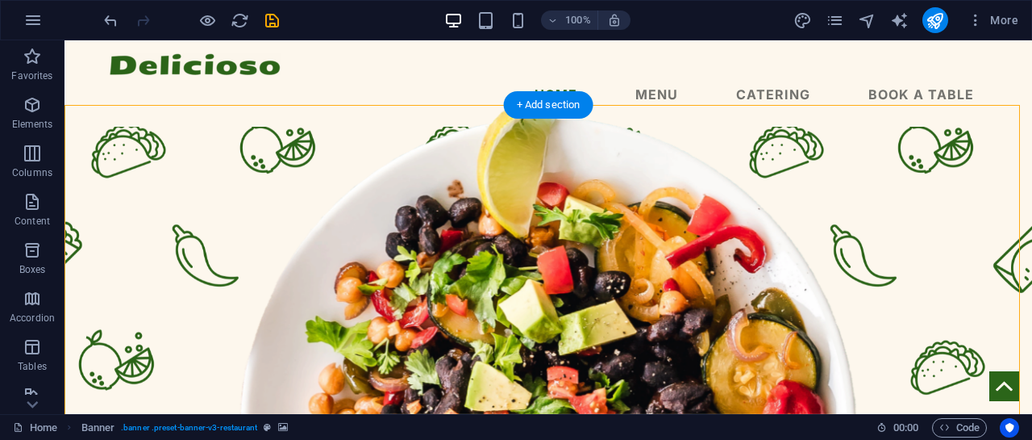
drag, startPoint x: 802, startPoint y: 200, endPoint x: 849, endPoint y: 144, distance: 73.2
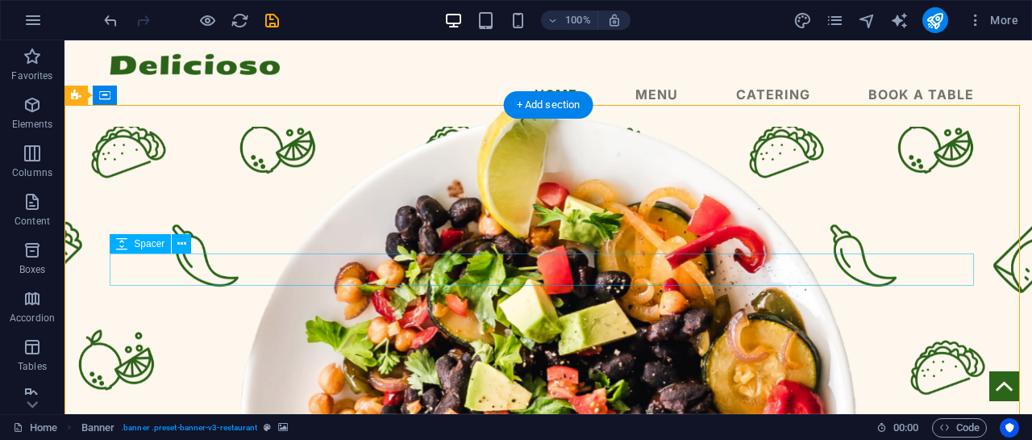
drag, startPoint x: 929, startPoint y: 261, endPoint x: 929, endPoint y: 252, distance: 8.9
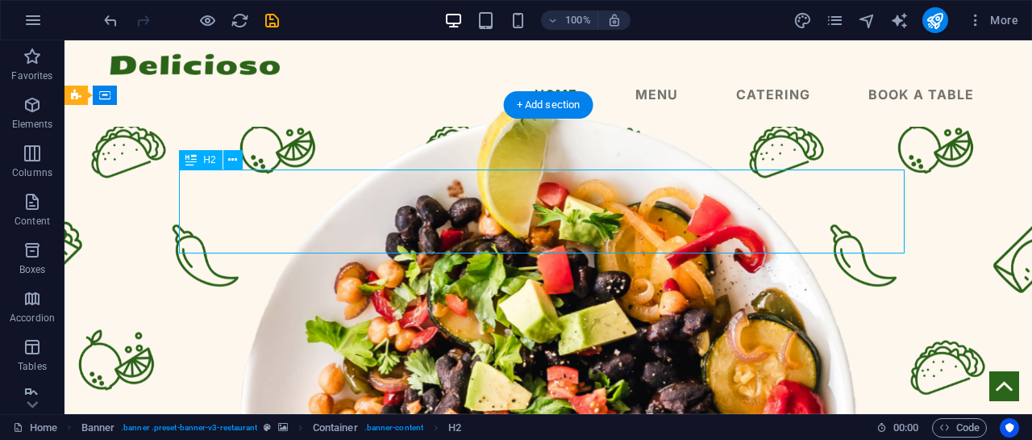
drag, startPoint x: 831, startPoint y: 194, endPoint x: 842, endPoint y: 174, distance: 22.4
click at [231, 152] on icon at bounding box center [232, 160] width 9 height 17
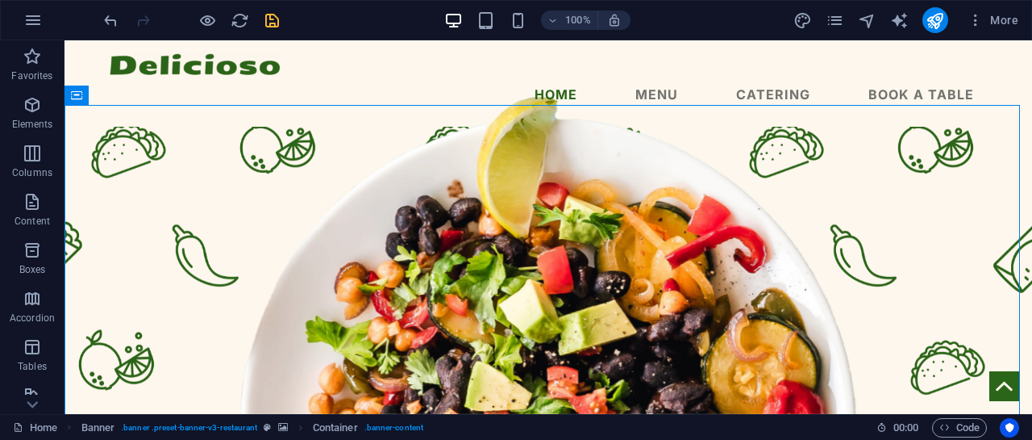
click at [271, 29] on button "save" at bounding box center [271, 19] width 19 height 19
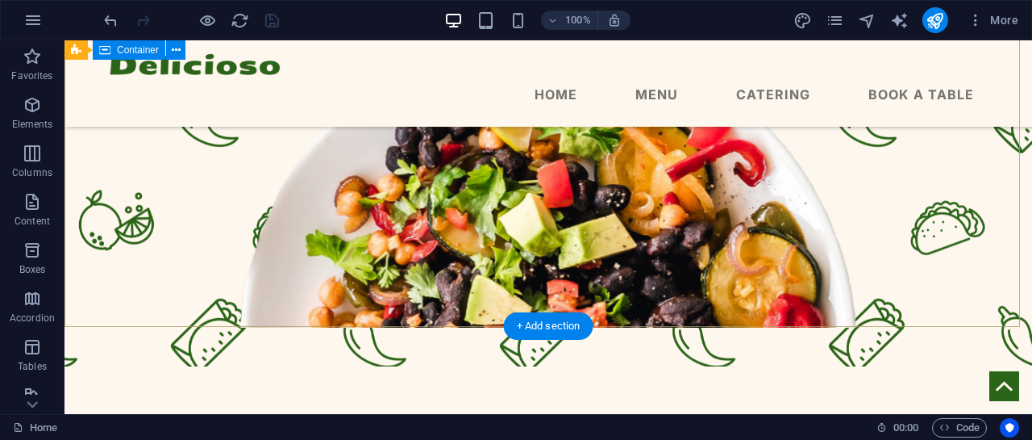
scroll to position [161, 0]
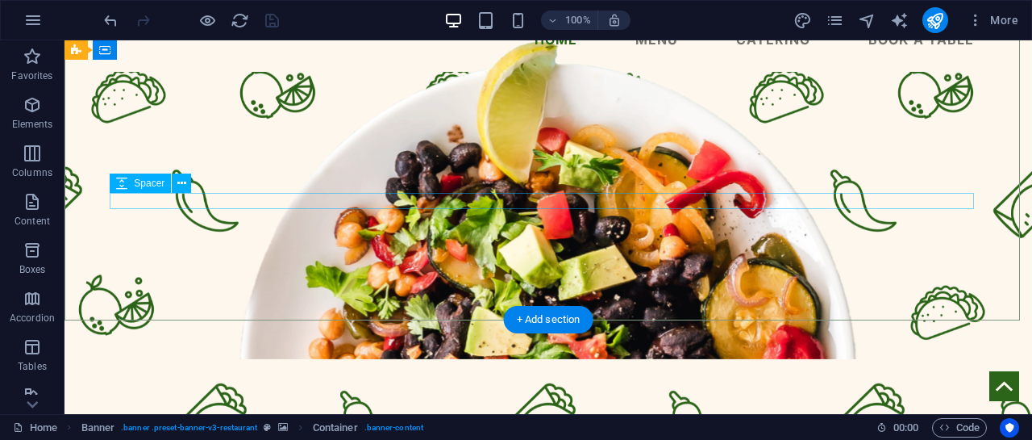
scroll to position [0, 0]
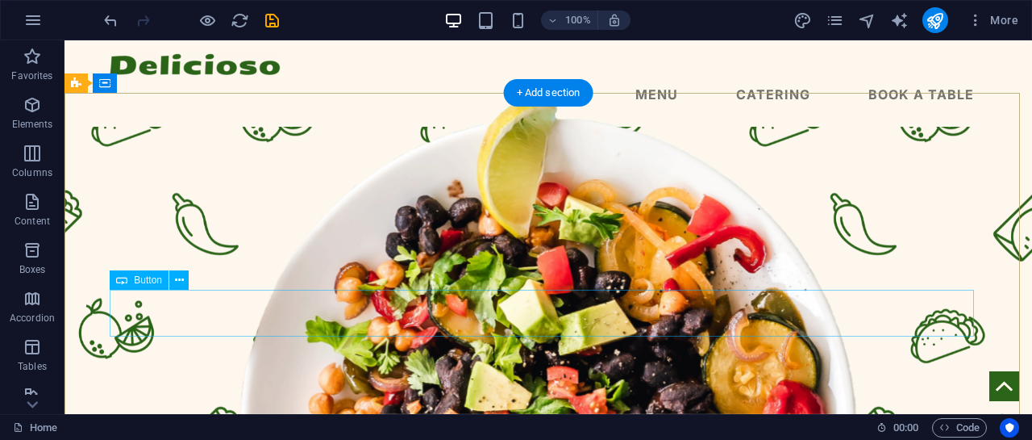
scroll to position [81, 0]
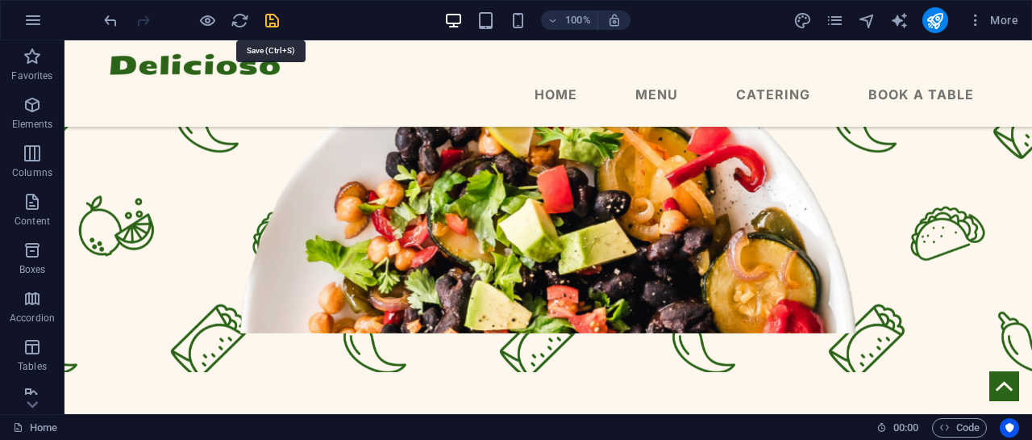
click at [269, 24] on icon "save" at bounding box center [272, 20] width 19 height 19
checkbox input "false"
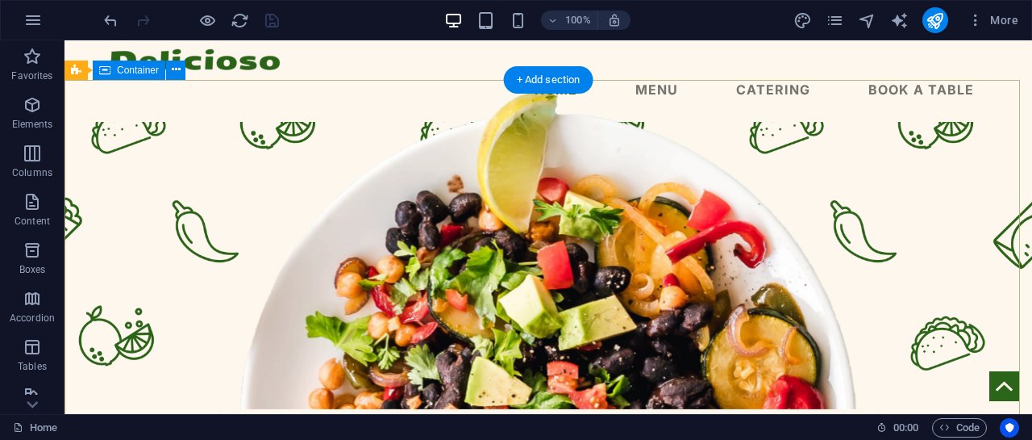
scroll to position [0, 0]
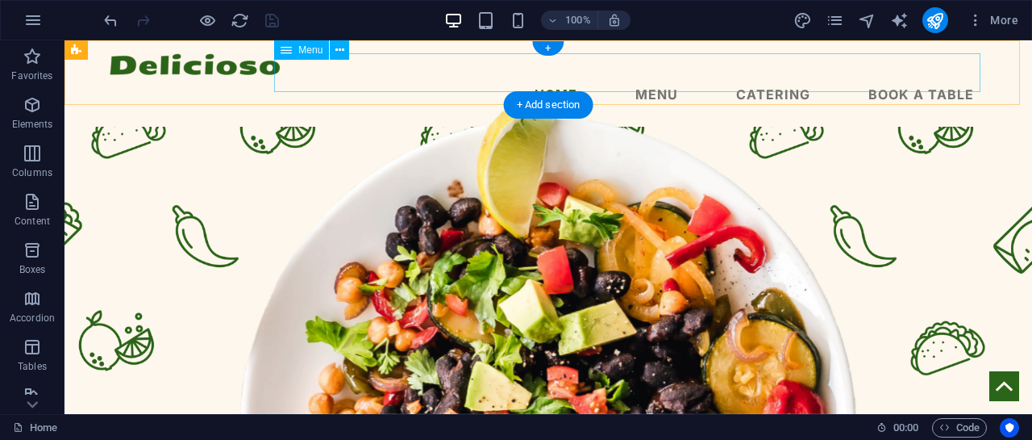
click at [665, 75] on nav "Home Menu Catering Book a table" at bounding box center [548, 94] width 877 height 39
click at [648, 75] on nav "Home Menu Catering Book a table" at bounding box center [548, 94] width 877 height 39
click at [652, 75] on nav "Home Menu Catering Book a table" at bounding box center [548, 94] width 877 height 39
select select
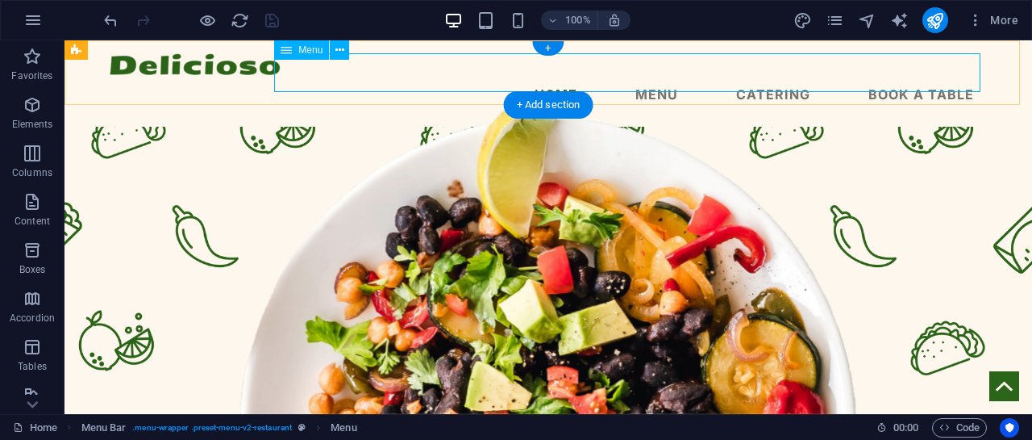
select select "1"
select select
select select "2"
select select
select select "3"
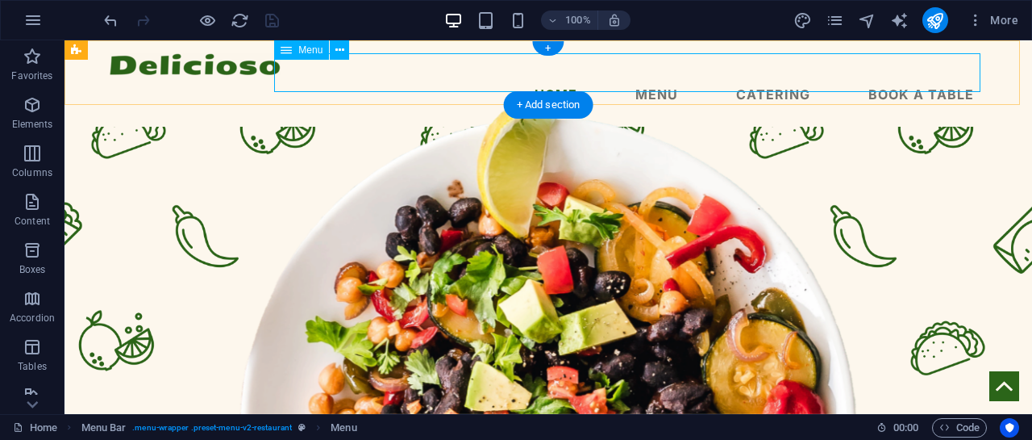
select select
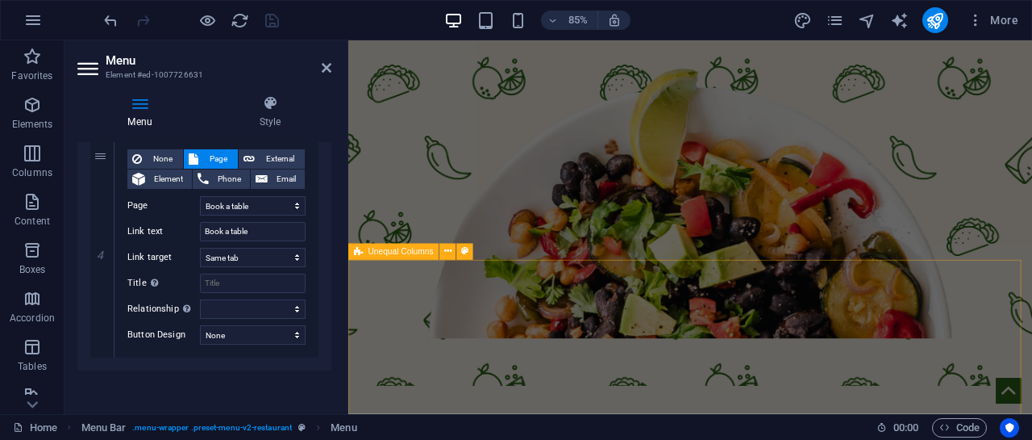
scroll to position [161, 0]
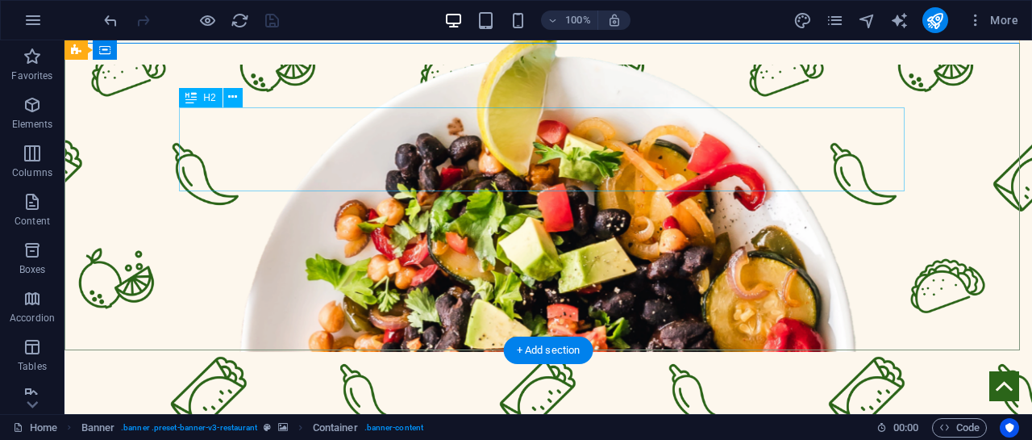
scroll to position [0, 0]
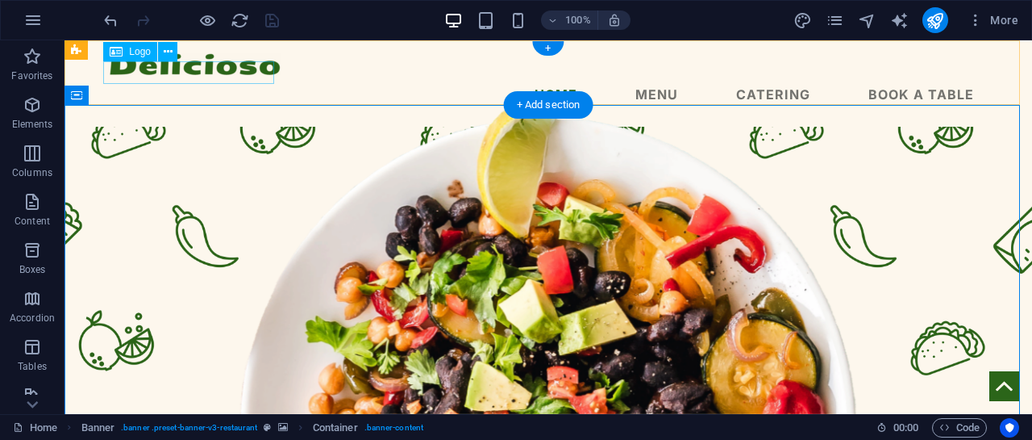
click at [268, 75] on div at bounding box center [548, 64] width 877 height 22
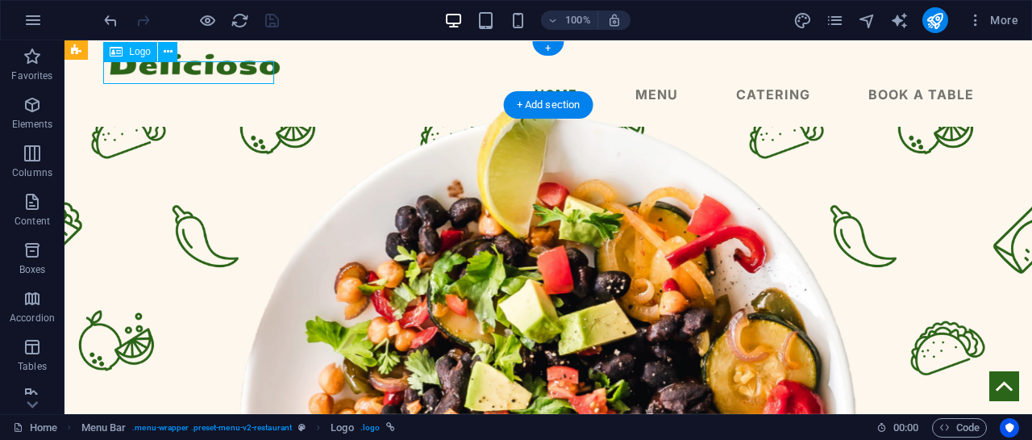
click at [268, 73] on div at bounding box center [548, 64] width 877 height 22
click at [270, 71] on div at bounding box center [548, 64] width 877 height 22
select select "px"
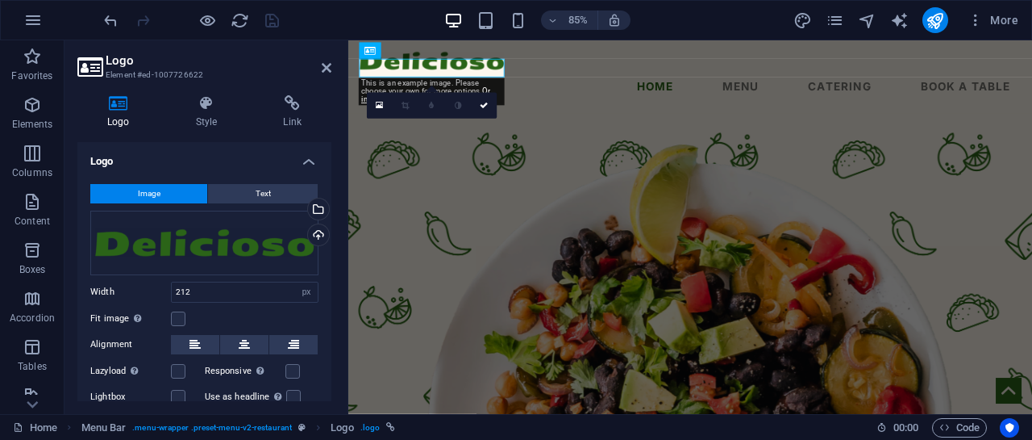
click at [112, 60] on h2 "Logo" at bounding box center [219, 60] width 226 height 15
click at [90, 62] on icon at bounding box center [89, 67] width 24 height 23
click at [156, 195] on span "Image" at bounding box center [149, 193] width 23 height 19
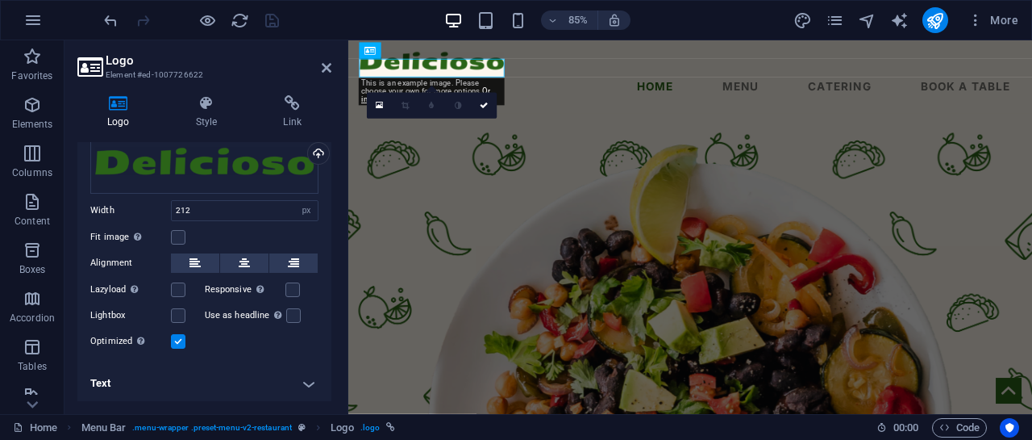
scroll to position [1, 0]
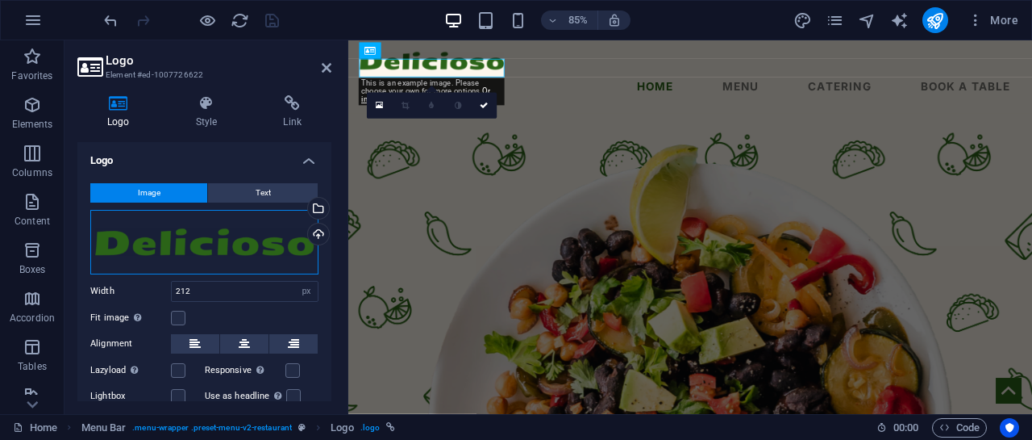
click at [305, 251] on div "Drag files here, click to choose files or select files from Files or our free s…" at bounding box center [204, 242] width 228 height 65
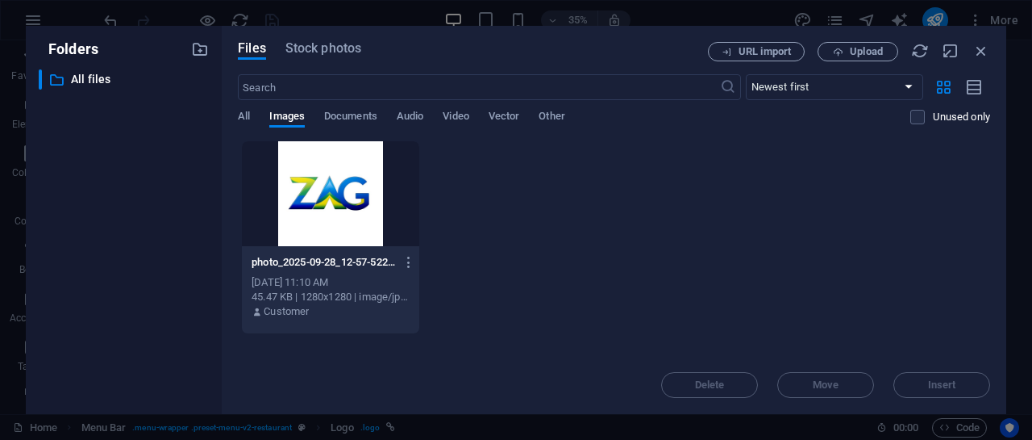
click at [338, 238] on div at bounding box center [330, 193] width 177 height 105
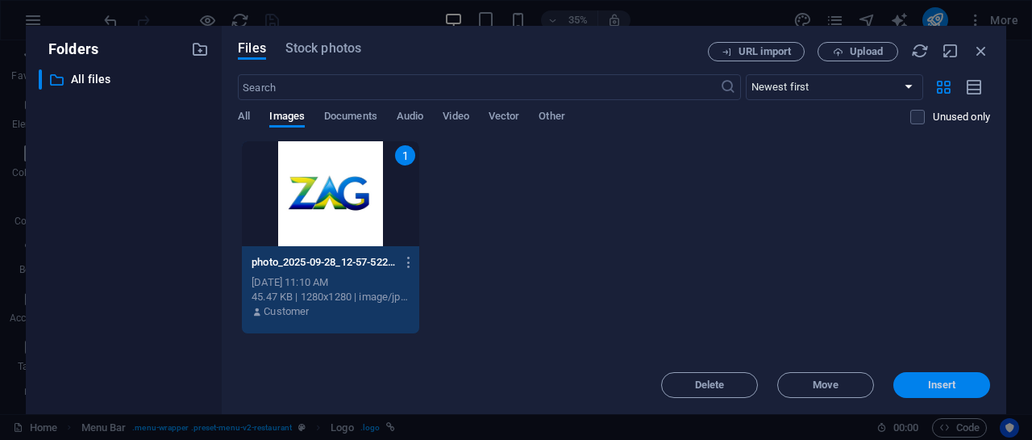
click at [953, 383] on span "Insert" at bounding box center [942, 385] width 28 height 10
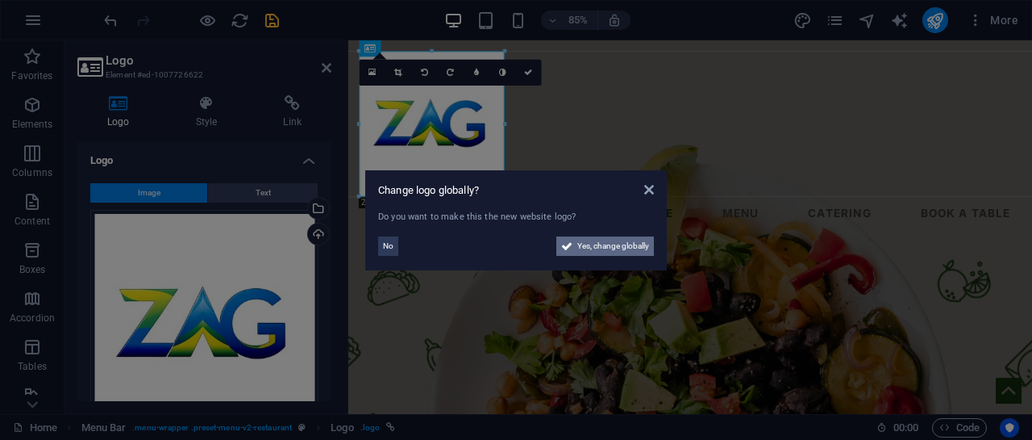
click at [605, 248] on span "Yes, change globally" at bounding box center [613, 245] width 72 height 19
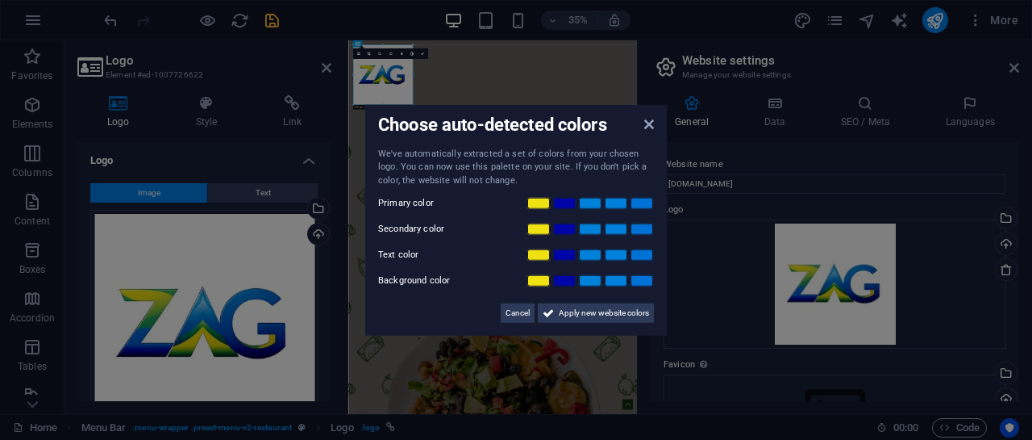
click at [731, 216] on aside "Choose auto-detected colors We've automatically extracted a set of colors from …" at bounding box center [516, 220] width 1032 height 440
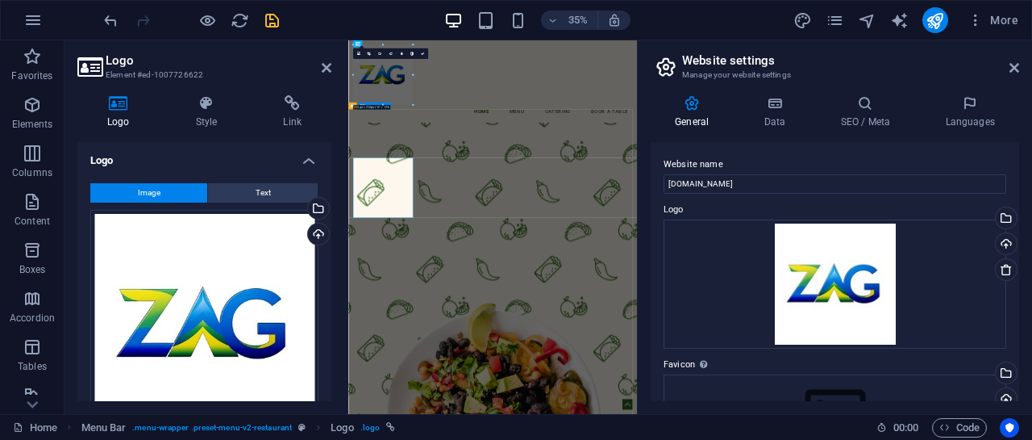
scroll to position [0, 0]
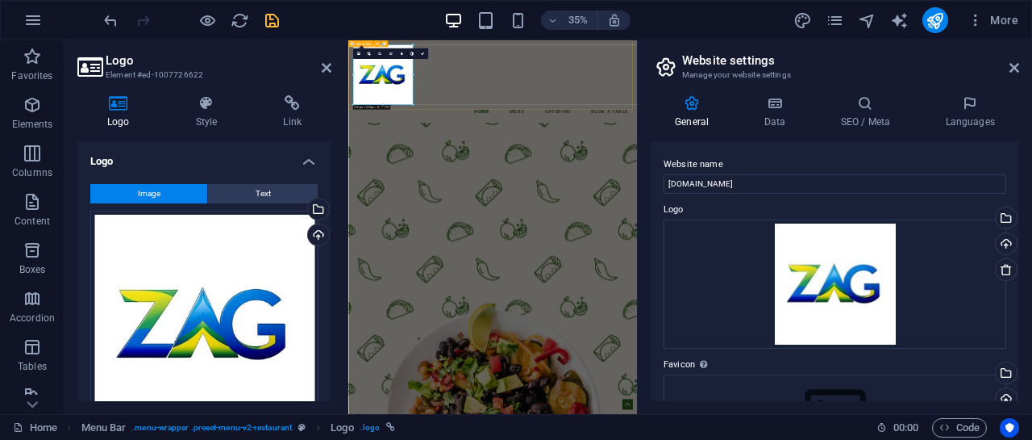
click at [644, 74] on div "Menu Home Menu Catering Book a table" at bounding box center [760, 157] width 825 height 235
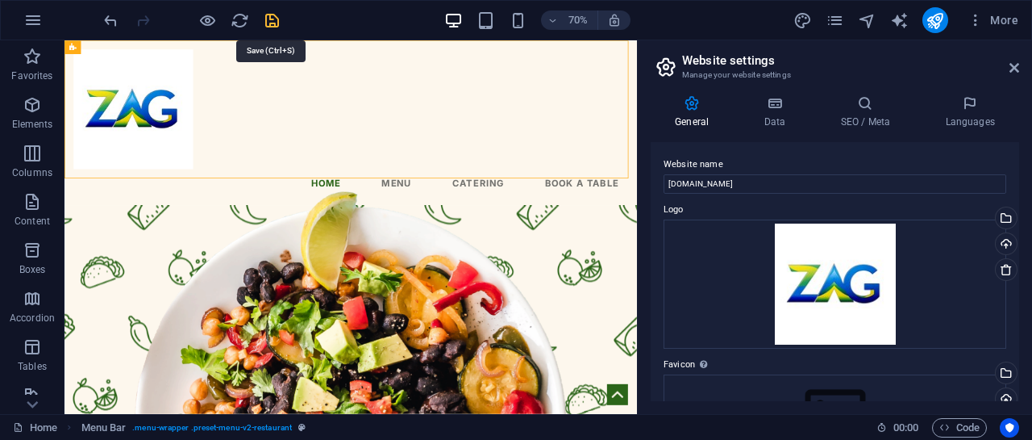
click at [275, 20] on icon "save" at bounding box center [272, 20] width 19 height 19
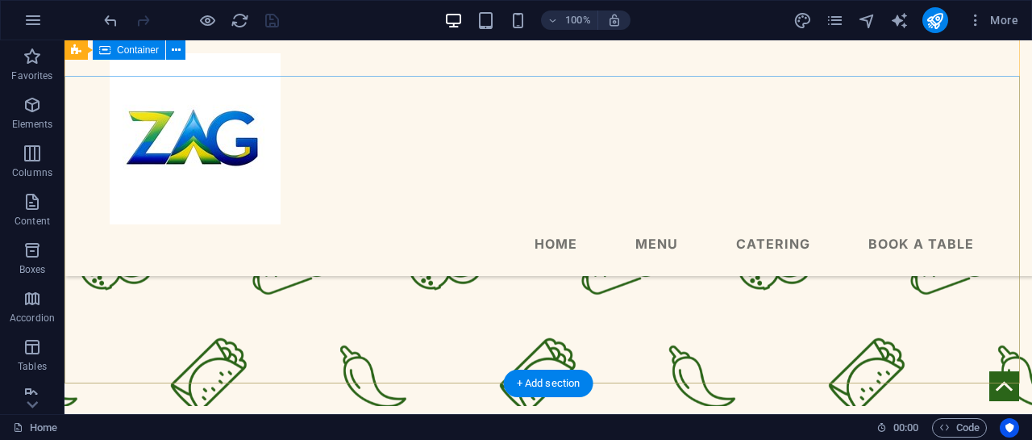
scroll to position [161, 0]
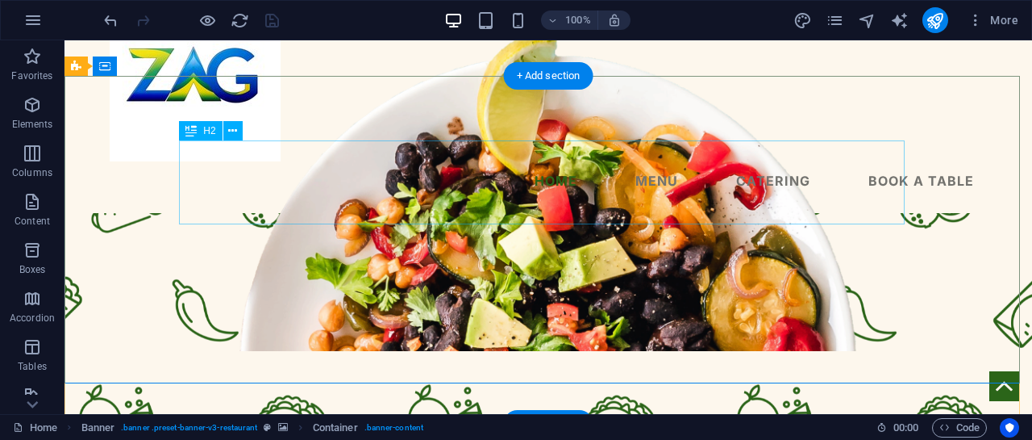
scroll to position [0, 0]
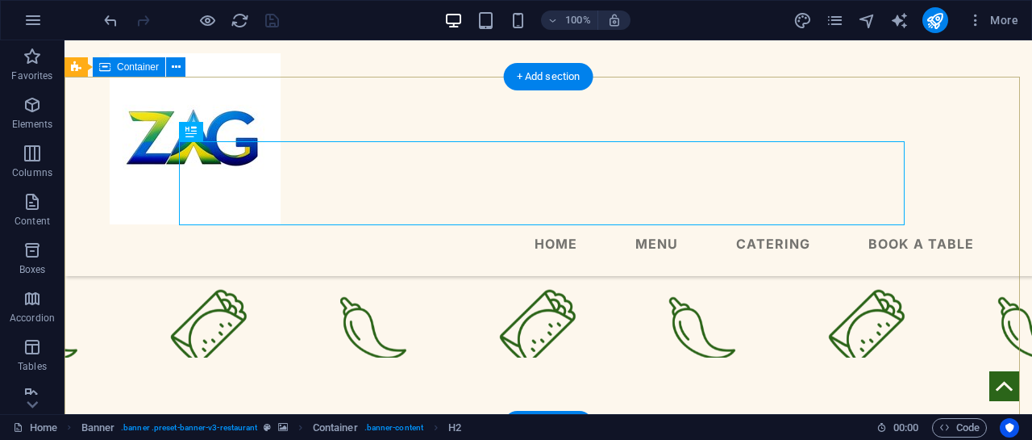
scroll to position [242, 0]
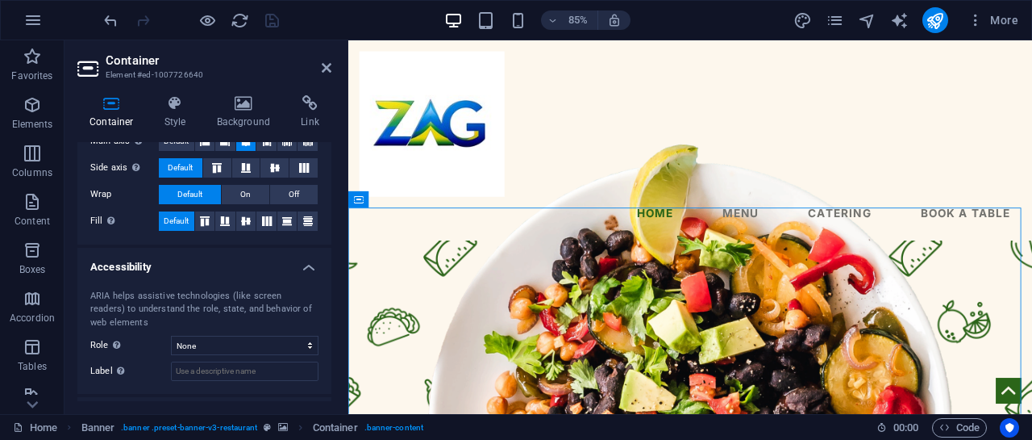
scroll to position [365, 0]
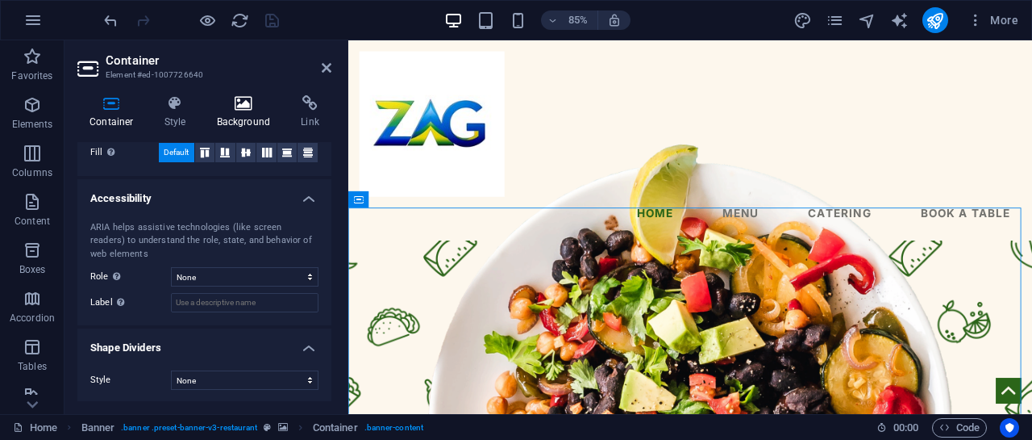
click at [271, 119] on h4 "Background" at bounding box center [247, 112] width 85 height 34
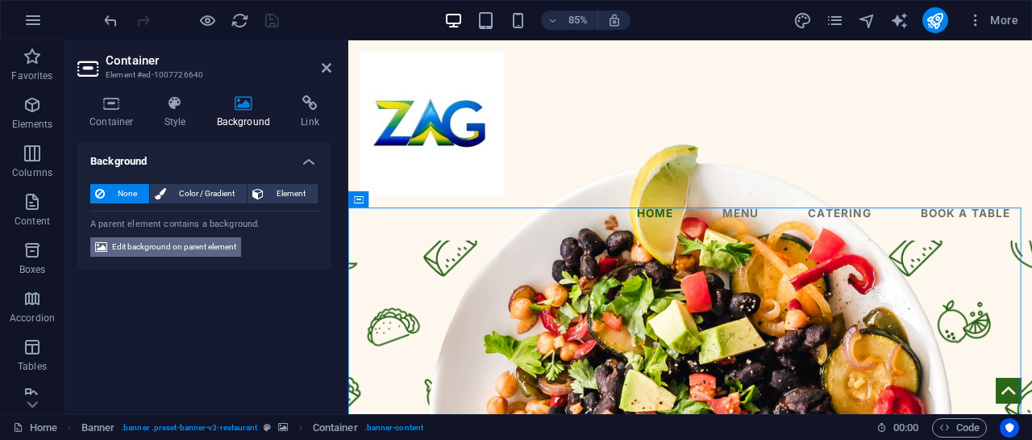
click at [156, 247] on span "Edit background on parent element" at bounding box center [174, 246] width 124 height 19
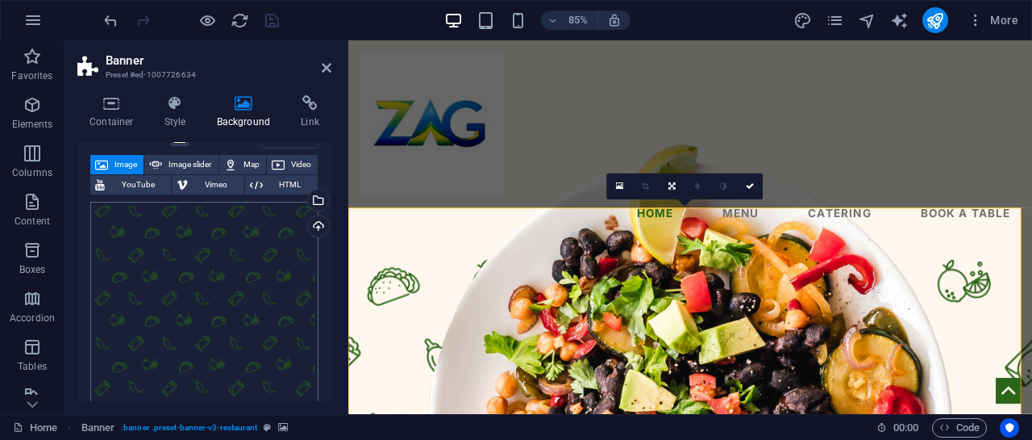
scroll to position [81, 0]
click at [209, 298] on div "Drag files here, click to choose files or select files from Files or our free s…" at bounding box center [204, 318] width 228 height 228
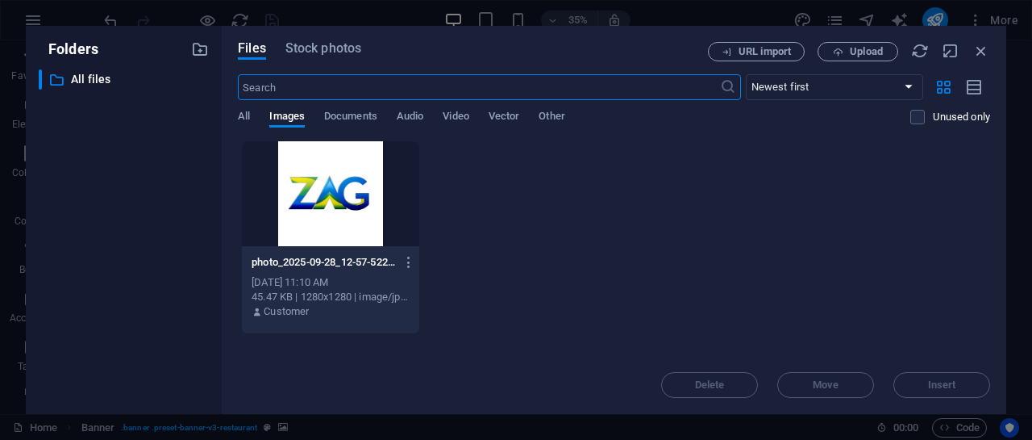
click at [713, 390] on div "Delete Move Insert" at bounding box center [614, 377] width 752 height 42
click at [244, 120] on span "All" at bounding box center [244, 117] width 12 height 23
click at [333, 107] on div "​ Newest first Oldest first Name (A-Z) Name (Z-A) Size (0-9) Size (9-0) Resolut…" at bounding box center [614, 107] width 752 height 66
click at [336, 110] on span "Documents" at bounding box center [350, 117] width 53 height 23
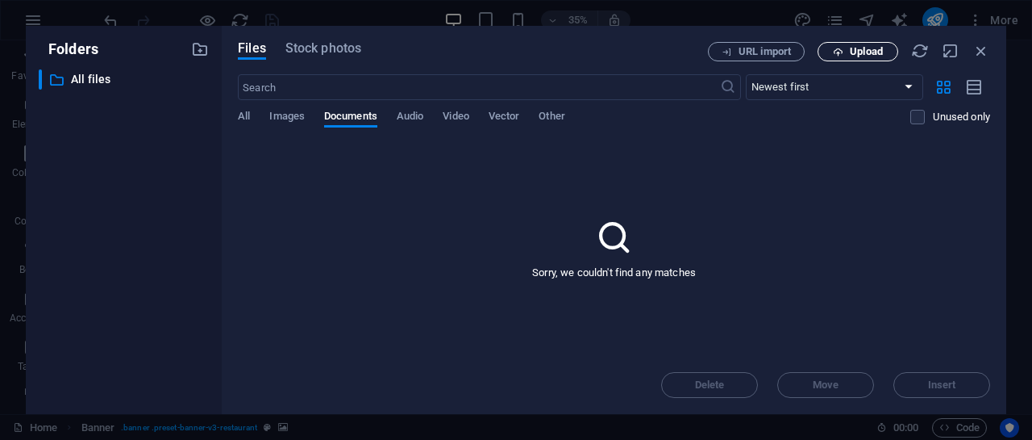
click at [866, 54] on span "Upload" at bounding box center [866, 52] width 33 height 10
click at [980, 49] on icon "button" at bounding box center [982, 51] width 18 height 18
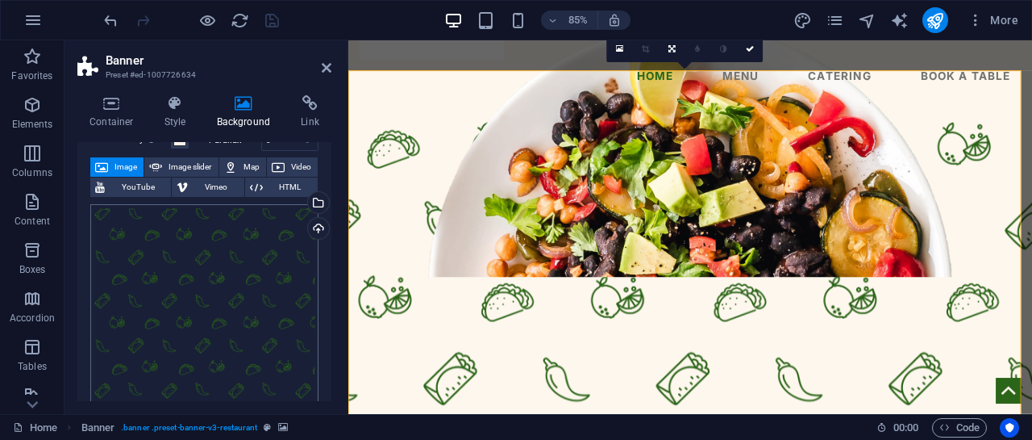
scroll to position [161, 0]
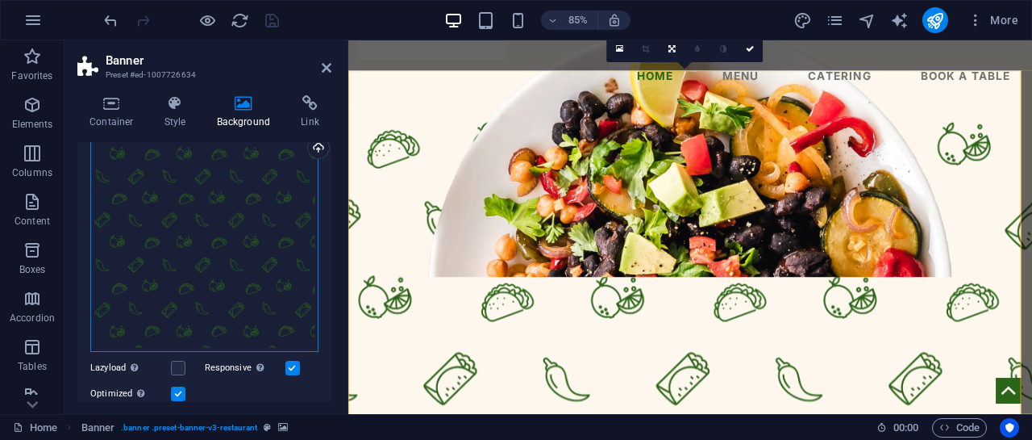
click at [229, 241] on div "Drag files here, click to choose files or select files from Files or our free s…" at bounding box center [204, 237] width 228 height 228
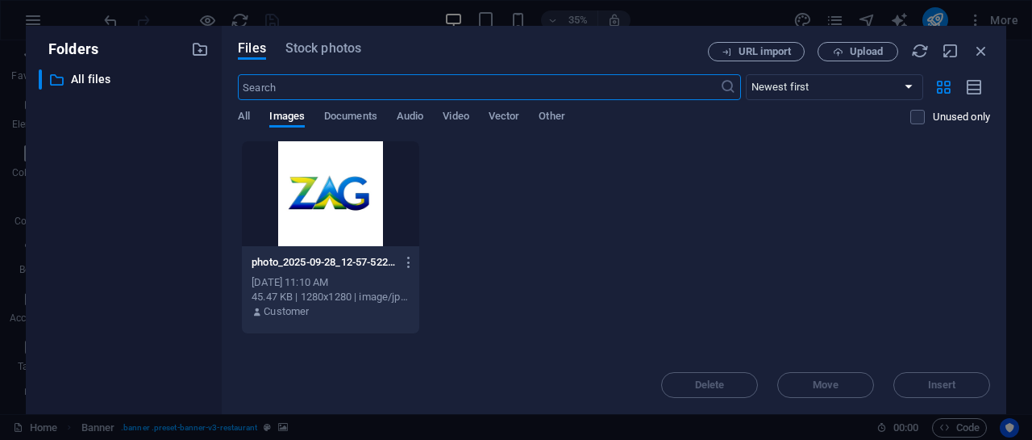
click at [0, 19] on div "Folders ​ All files All files Files Stock photos URL import Upload ​ Newest fir…" at bounding box center [516, 220] width 1032 height 440
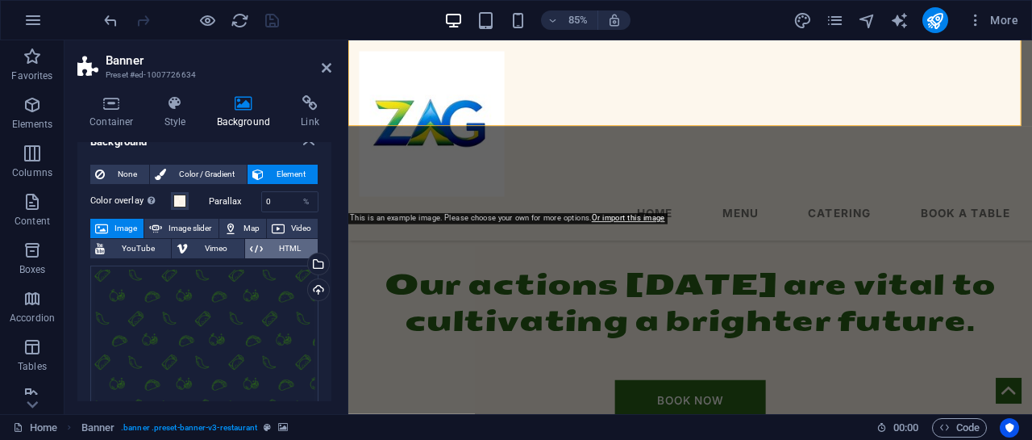
scroll to position [0, 0]
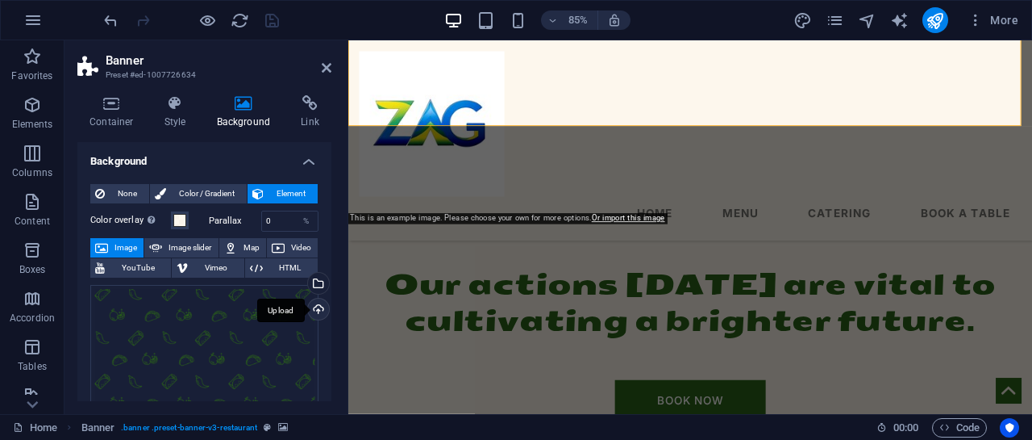
click at [315, 310] on div "Upload" at bounding box center [317, 310] width 24 height 24
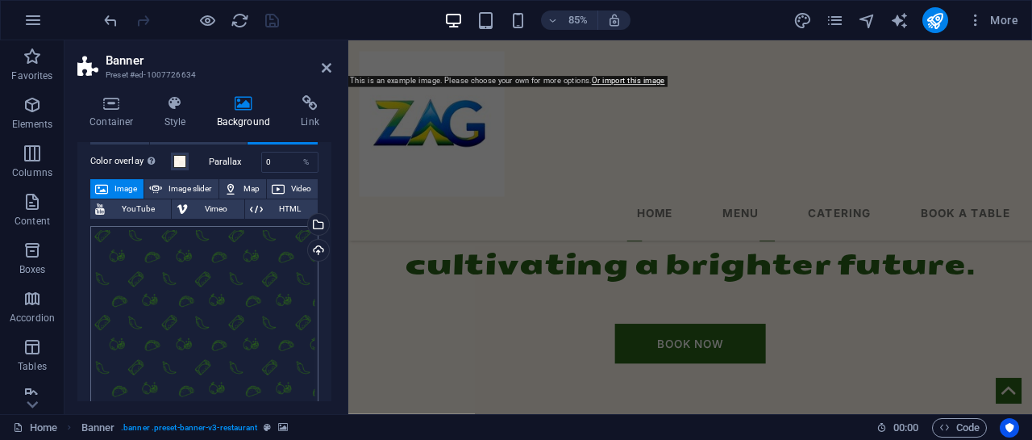
scroll to position [81, 0]
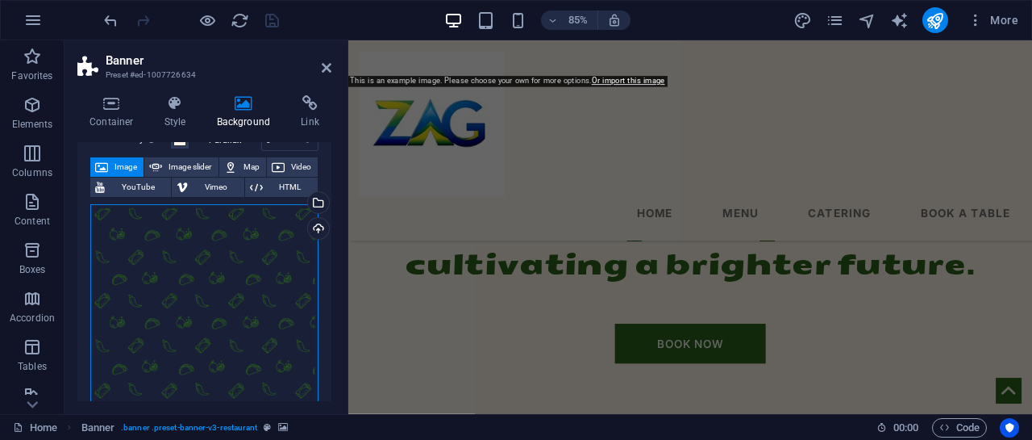
click at [231, 265] on div "Drag files here, click to choose files or select files from Files or our free s…" at bounding box center [204, 318] width 228 height 228
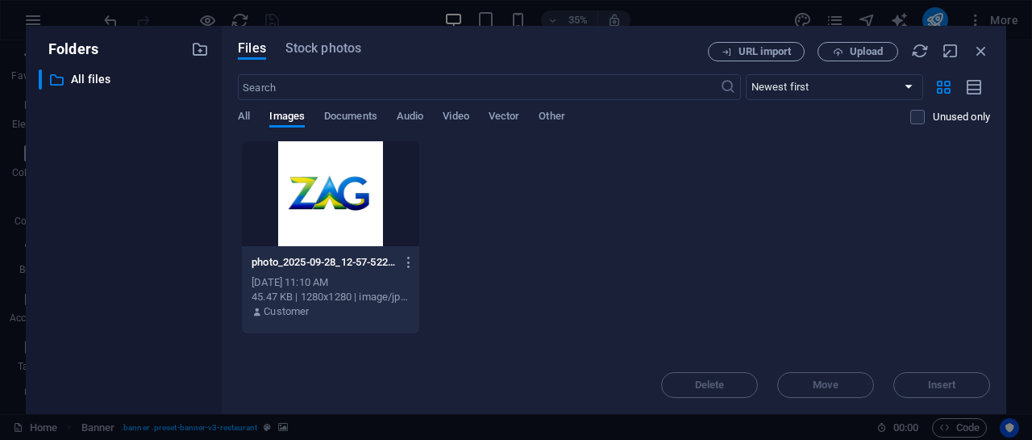
click at [338, 168] on div at bounding box center [330, 193] width 177 height 105
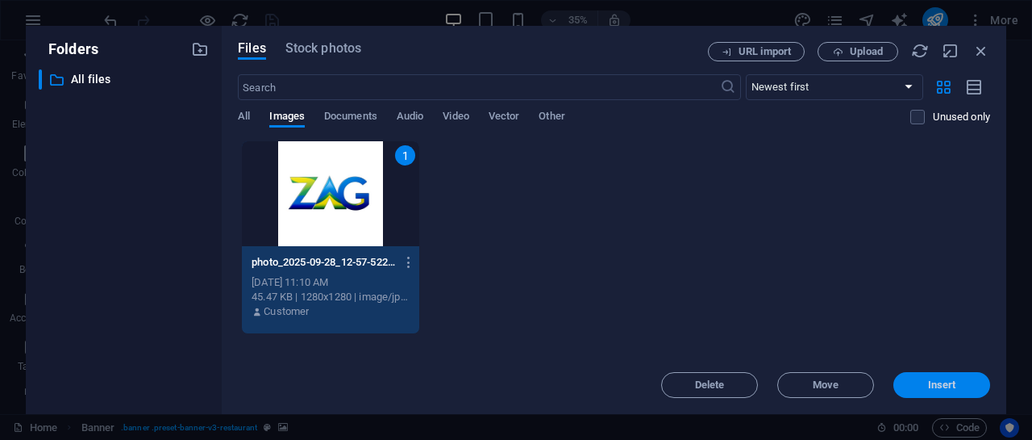
click at [956, 389] on span "Insert" at bounding box center [942, 385] width 84 height 10
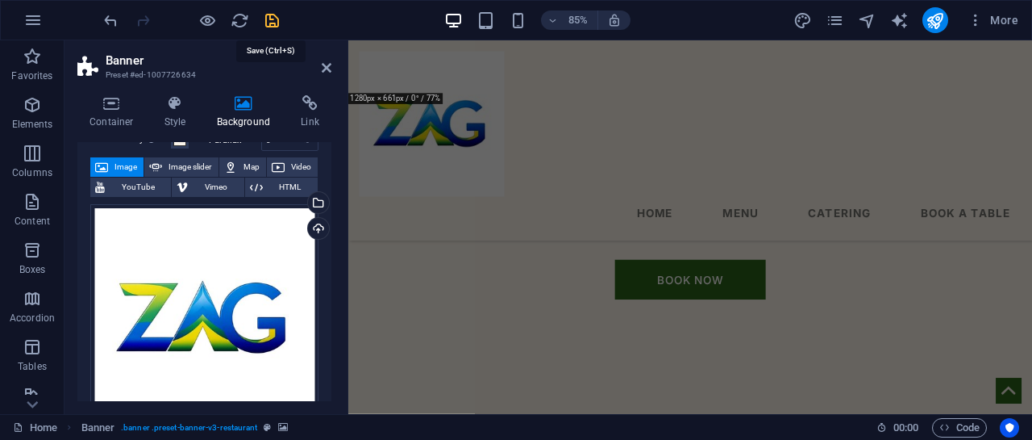
click at [277, 24] on icon "save" at bounding box center [272, 20] width 19 height 19
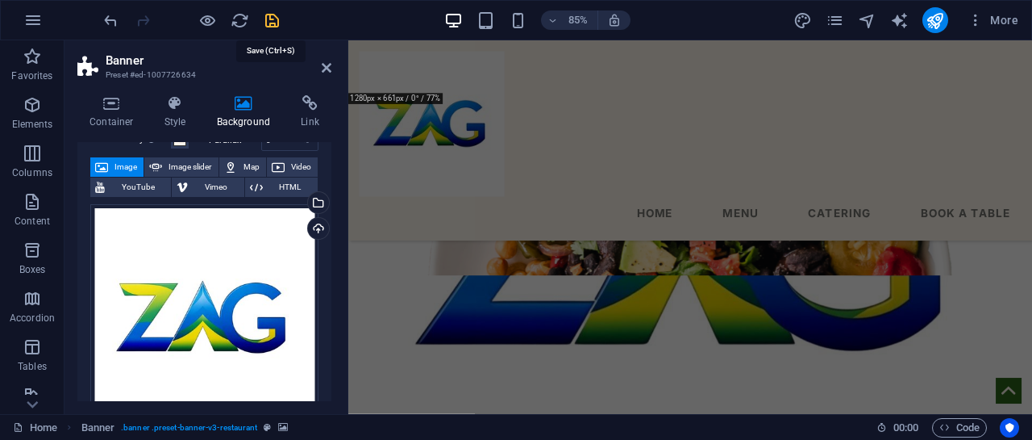
checkbox input "false"
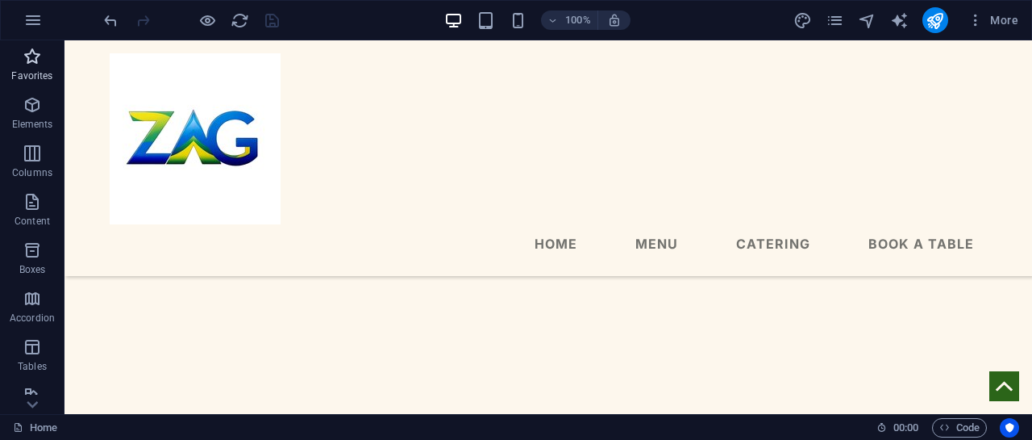
scroll to position [726, 0]
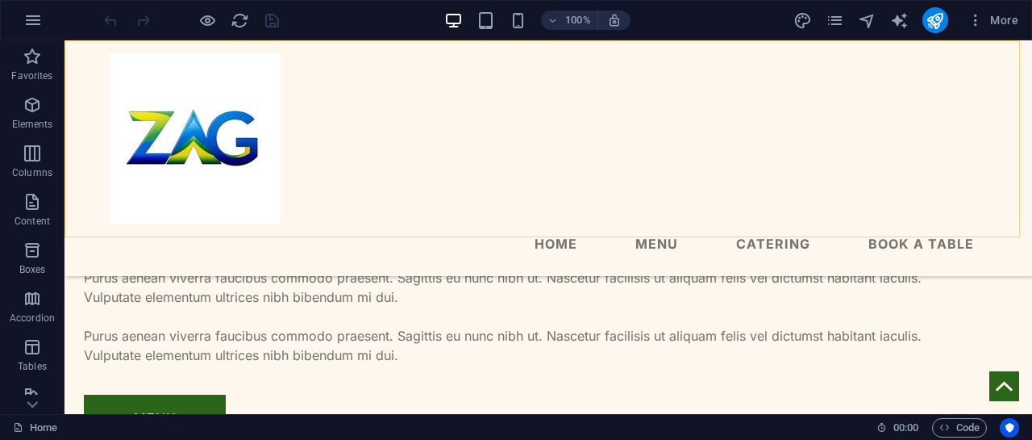
scroll to position [806, 0]
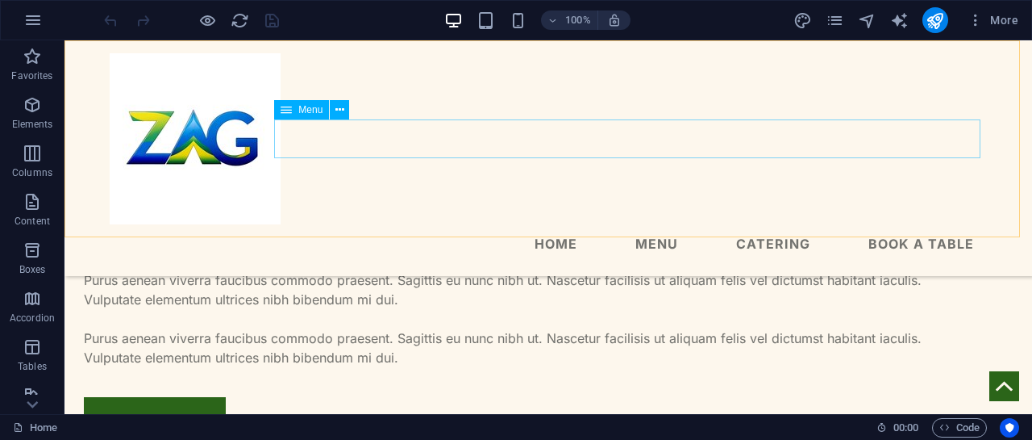
click at [656, 224] on nav "Home Menu Catering Book a table" at bounding box center [548, 243] width 877 height 39
click at [292, 111] on icon at bounding box center [286, 109] width 11 height 19
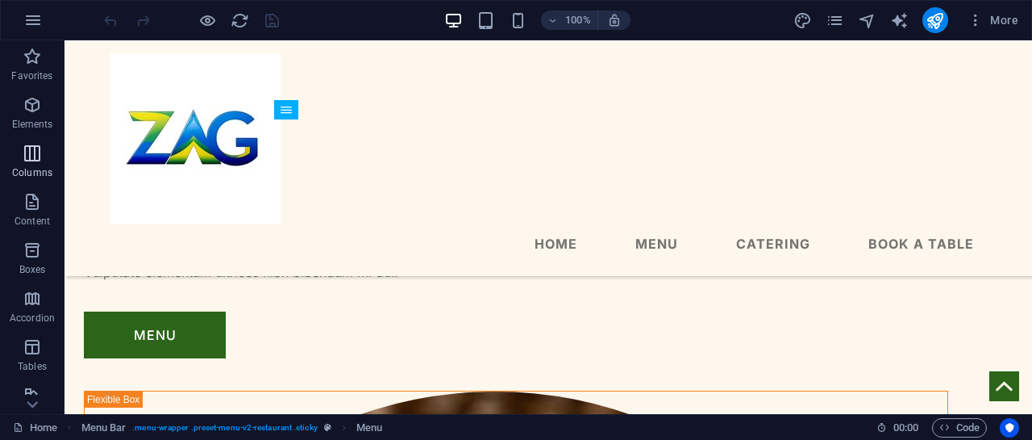
scroll to position [81, 0]
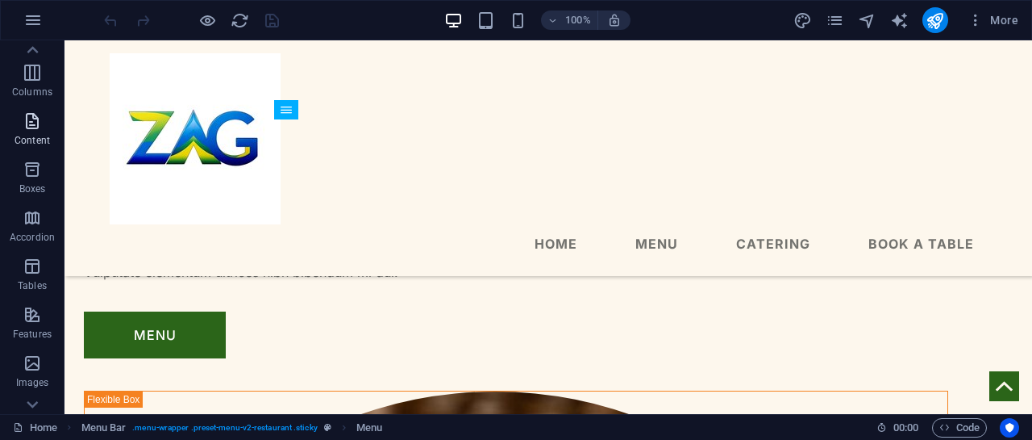
click at [34, 135] on p "Content" at bounding box center [32, 140] width 35 height 13
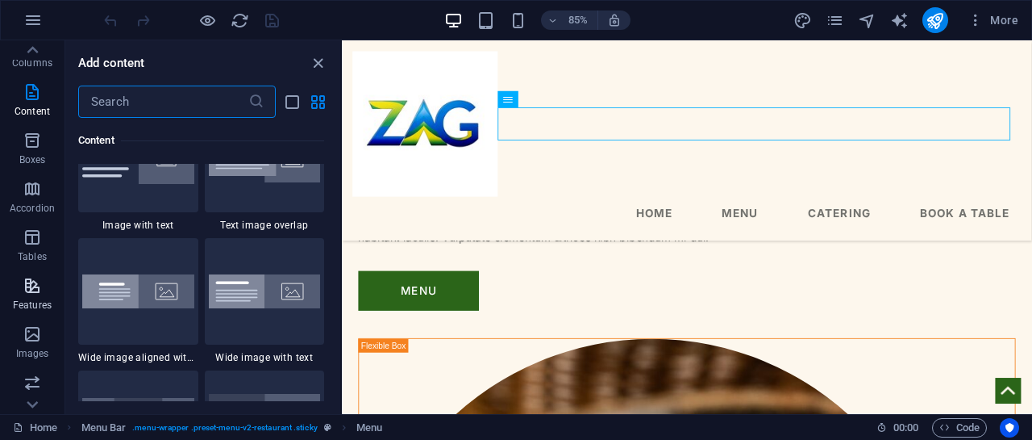
scroll to position [190, 0]
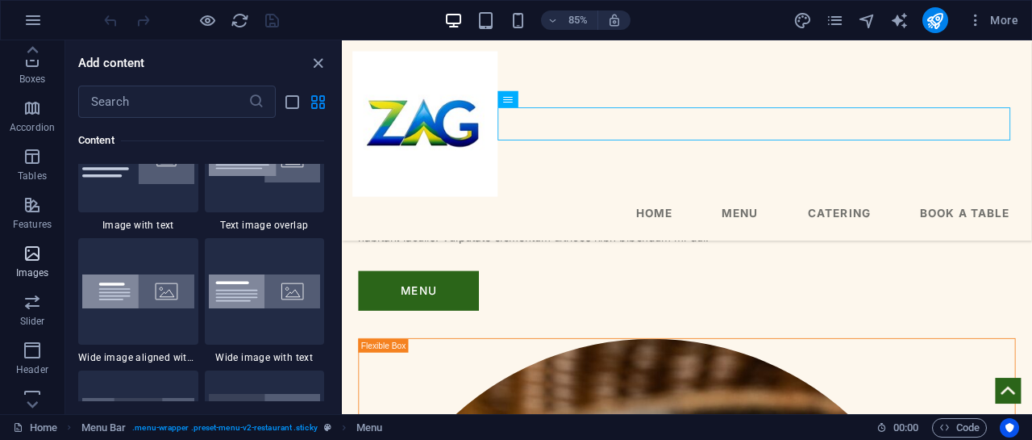
click at [38, 260] on icon "button" at bounding box center [32, 253] width 19 height 19
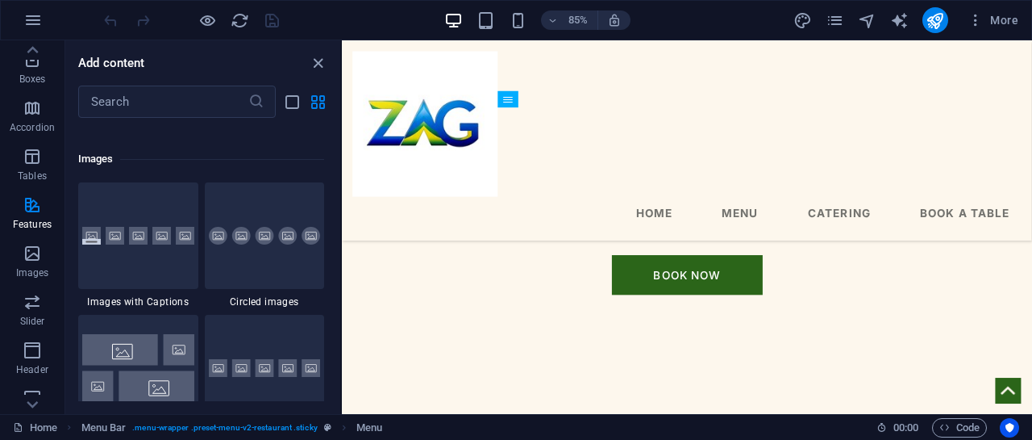
scroll to position [8016, 0]
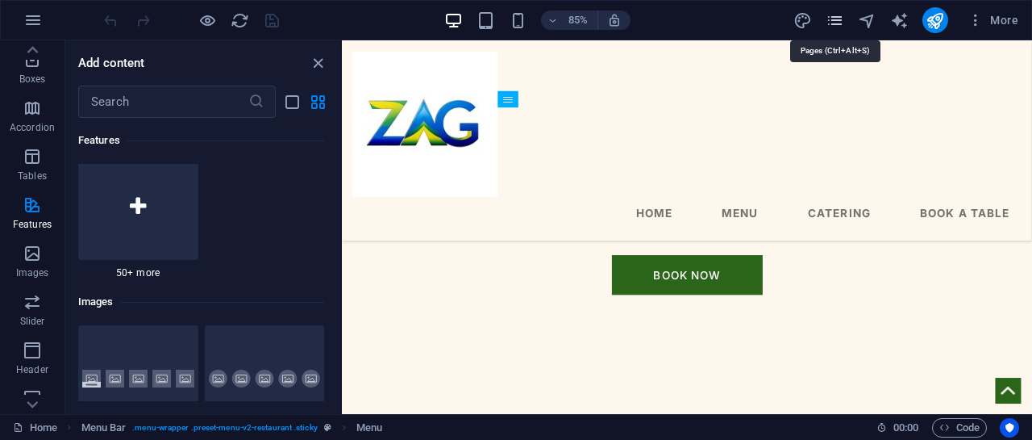
click at [842, 22] on icon "pages" at bounding box center [835, 20] width 19 height 19
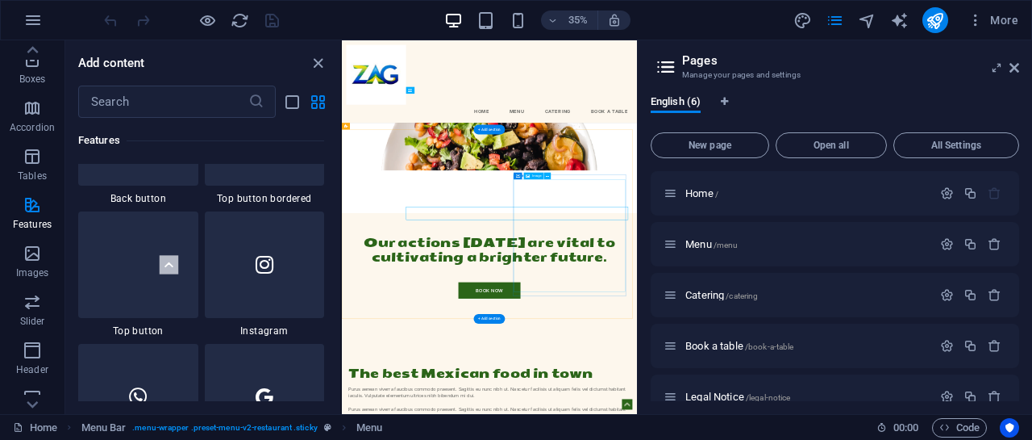
scroll to position [650, 0]
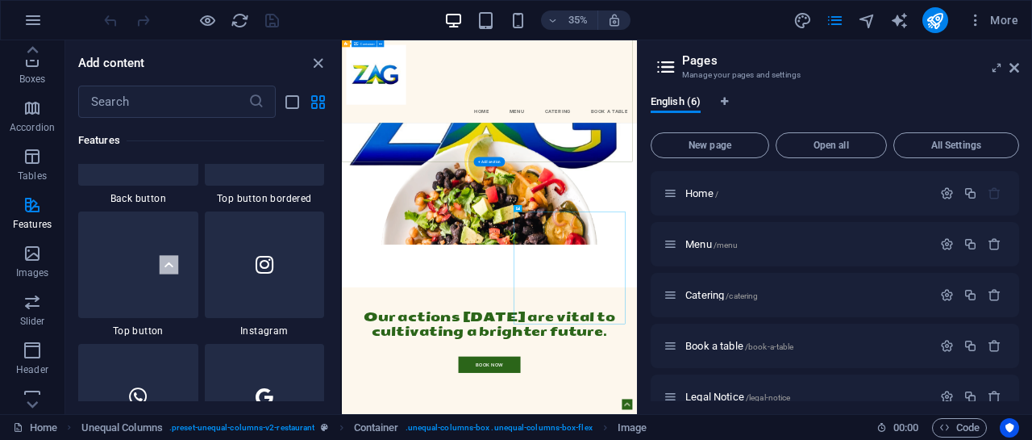
scroll to position [408, 0]
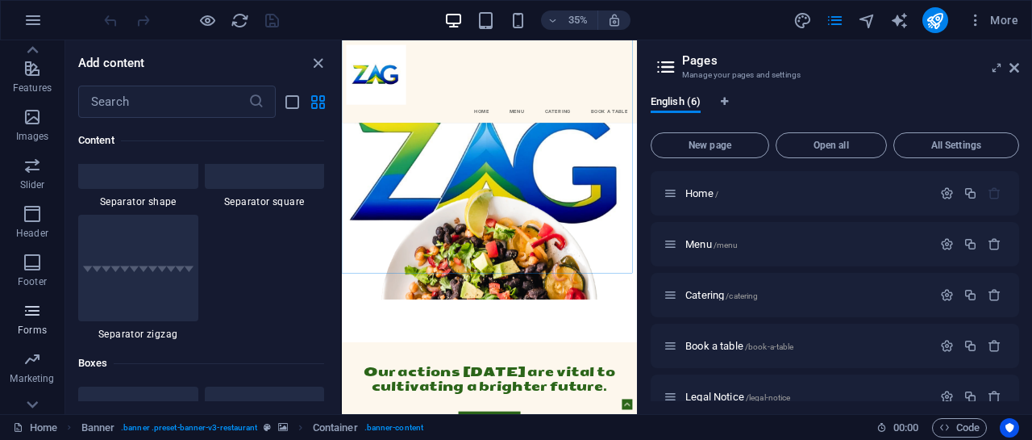
scroll to position [352, 0]
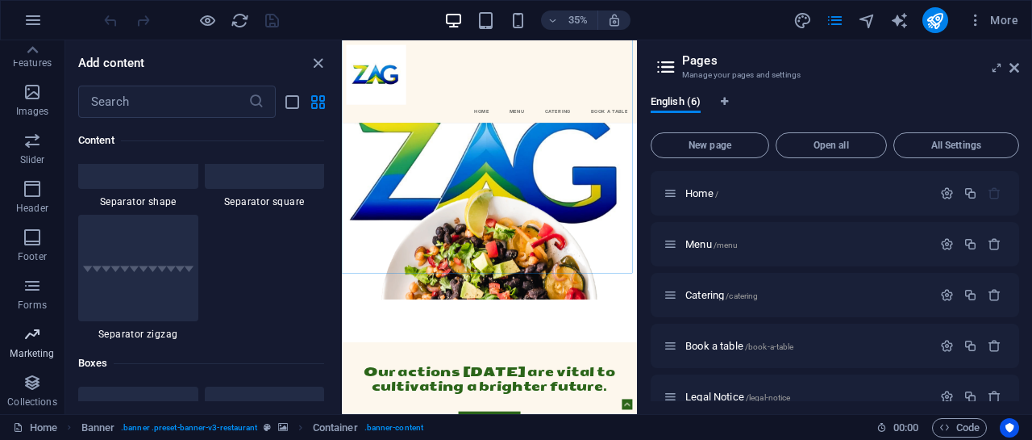
click at [28, 343] on span "Marketing" at bounding box center [32, 343] width 65 height 39
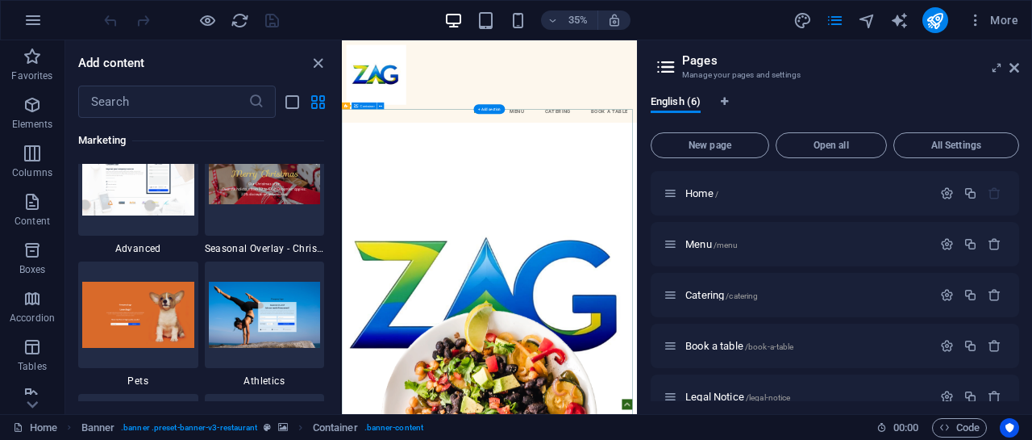
scroll to position [161, 0]
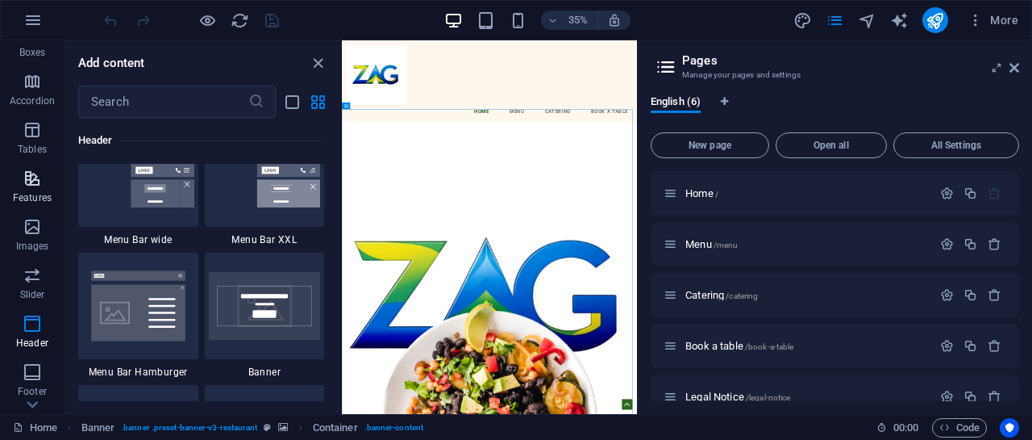
scroll to position [242, 0]
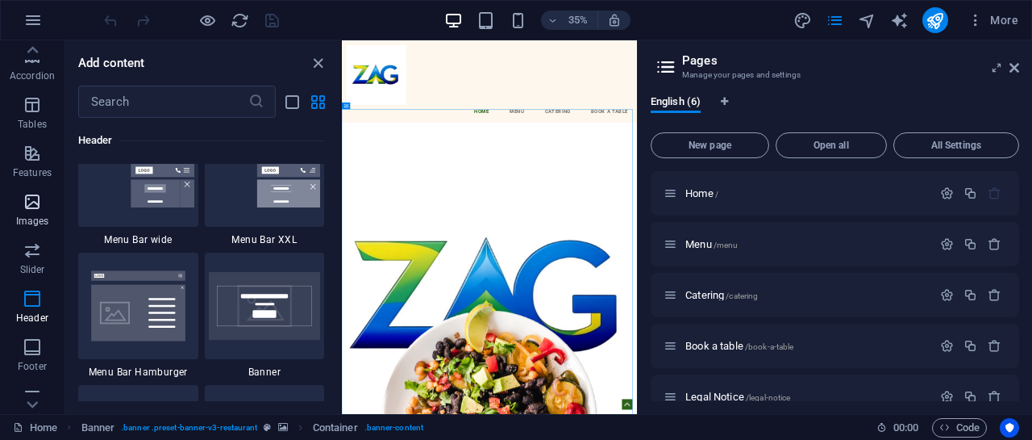
click at [29, 202] on icon "button" at bounding box center [32, 201] width 19 height 19
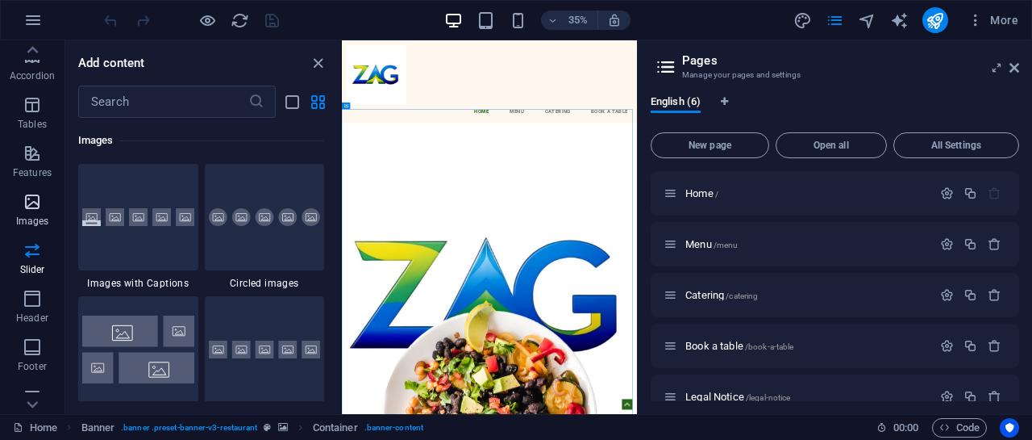
scroll to position [8177, 0]
click at [93, 219] on img at bounding box center [138, 217] width 112 height 19
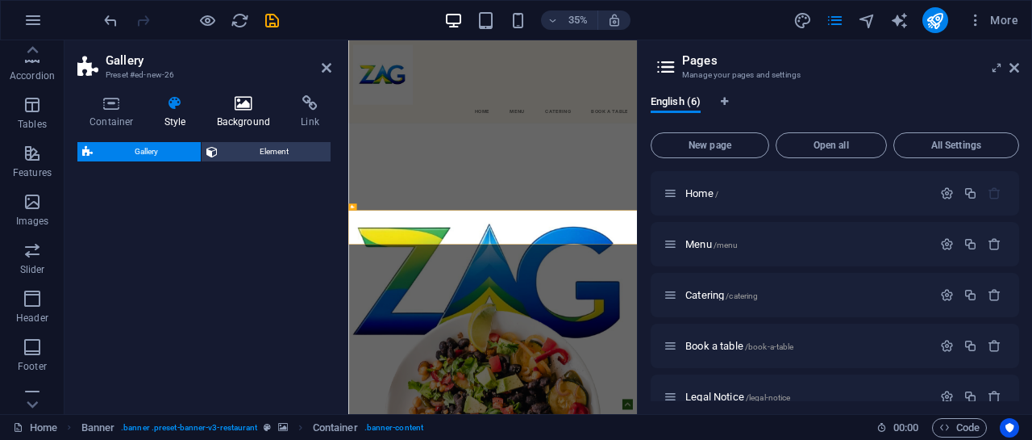
select select "rem"
select select "preset-gallery-v3-captions"
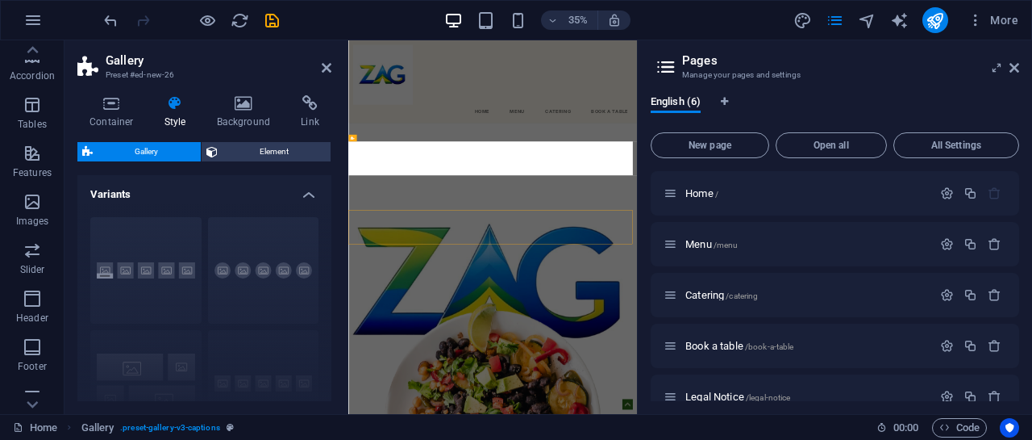
scroll to position [704, 0]
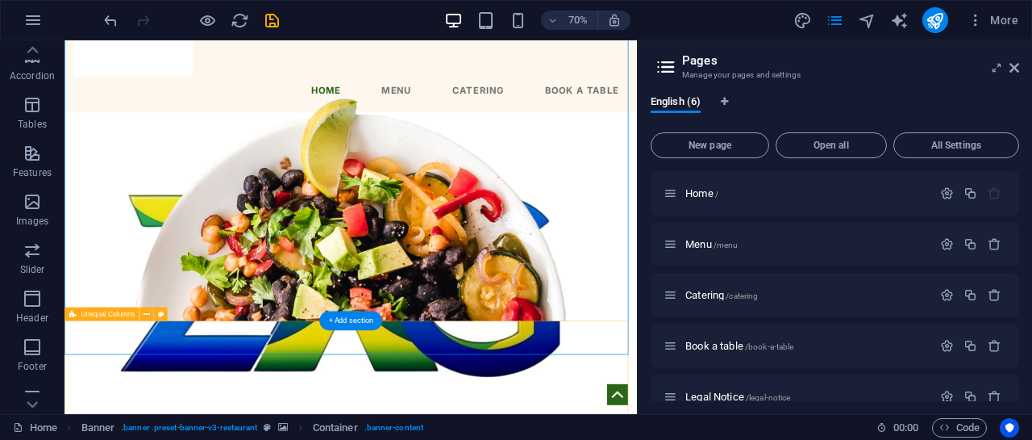
scroll to position [244, 0]
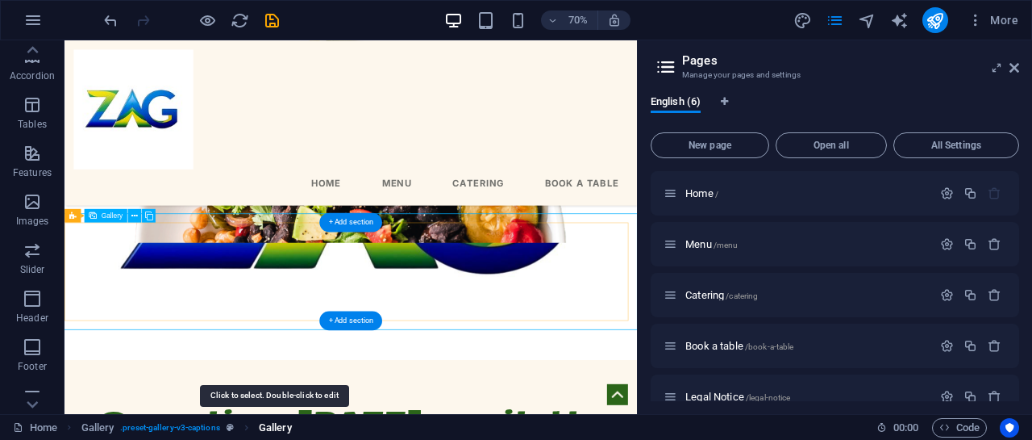
click at [274, 426] on span "Gallery" at bounding box center [275, 427] width 33 height 19
click at [271, 428] on span "Gallery" at bounding box center [275, 427] width 33 height 19
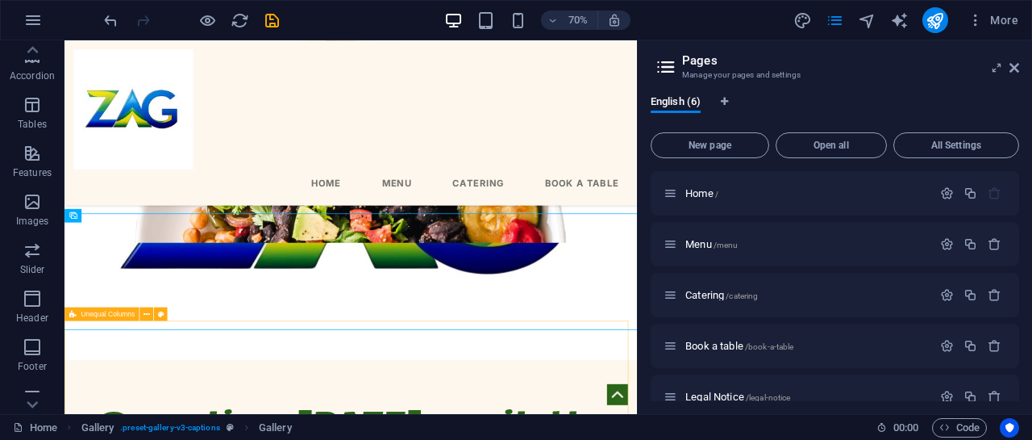
click at [113, 319] on div "Unequal Columns" at bounding box center [102, 313] width 75 height 14
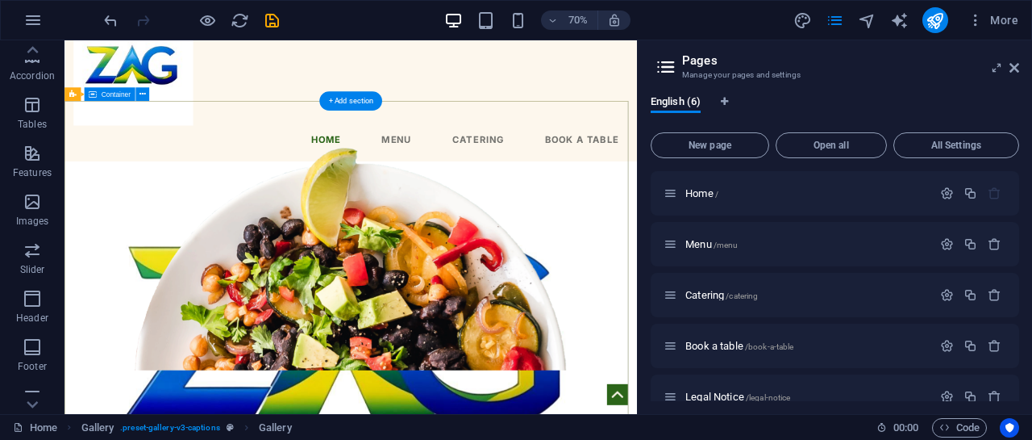
scroll to position [164, 0]
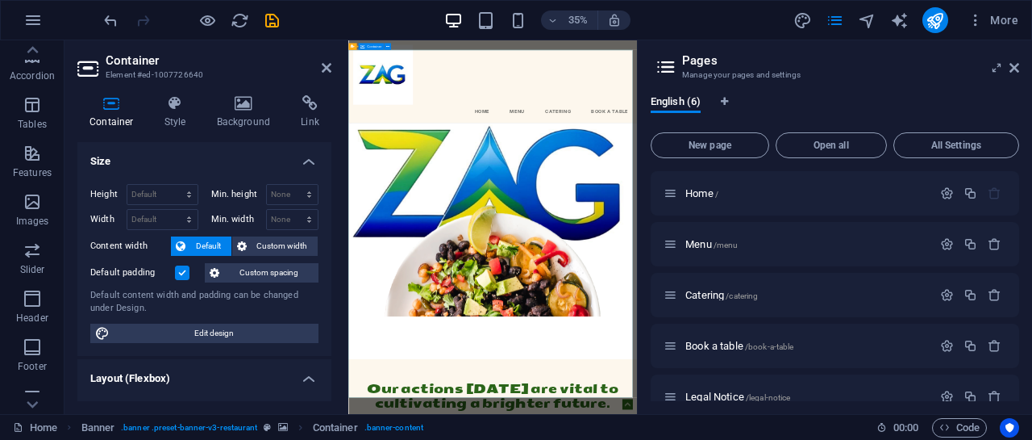
scroll to position [325, 0]
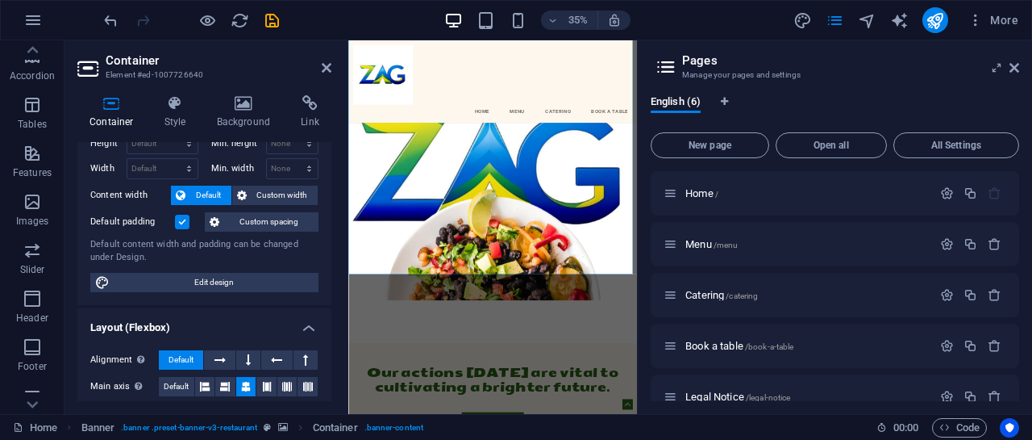
scroll to position [0, 0]
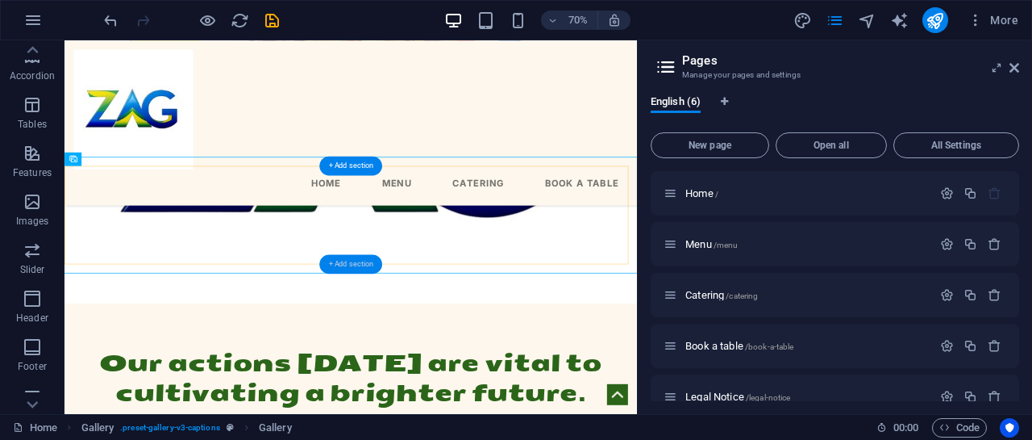
click at [359, 267] on div "+ Add section" at bounding box center [350, 263] width 63 height 19
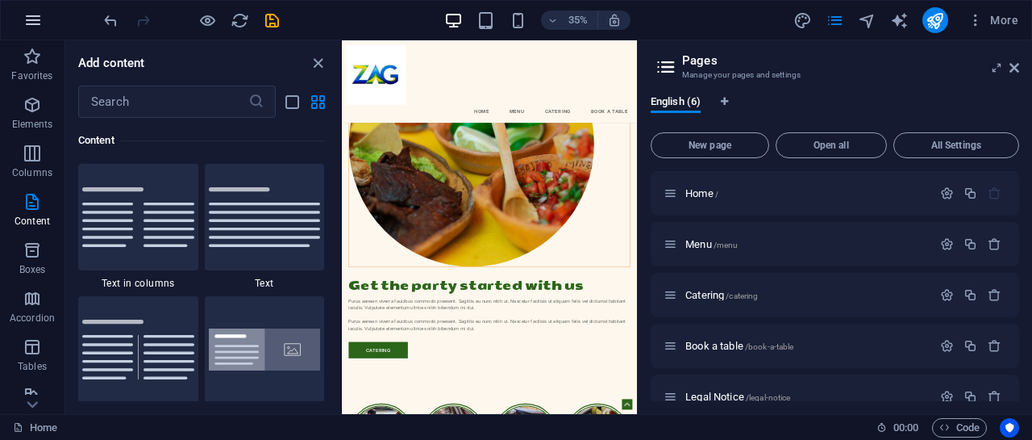
click at [35, 22] on icon "button" at bounding box center [32, 19] width 19 height 19
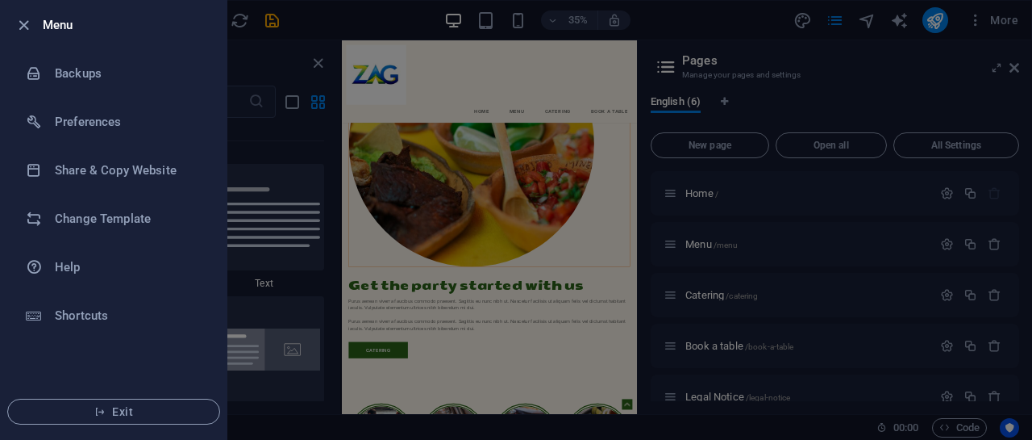
click at [247, 157] on div at bounding box center [516, 220] width 1032 height 440
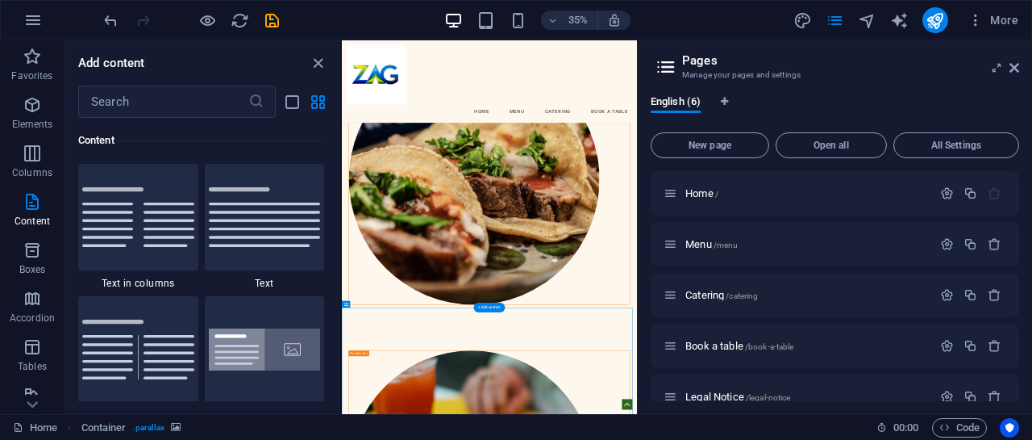
scroll to position [2134, 0]
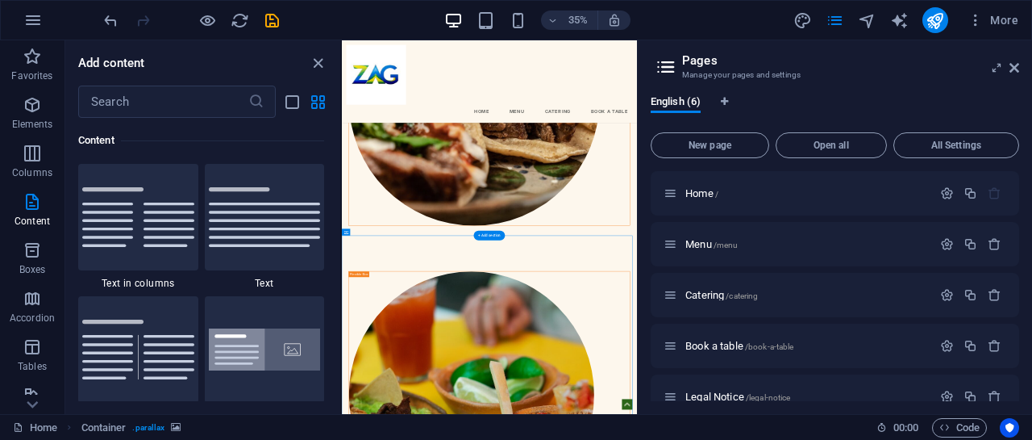
scroll to position [2295, 0]
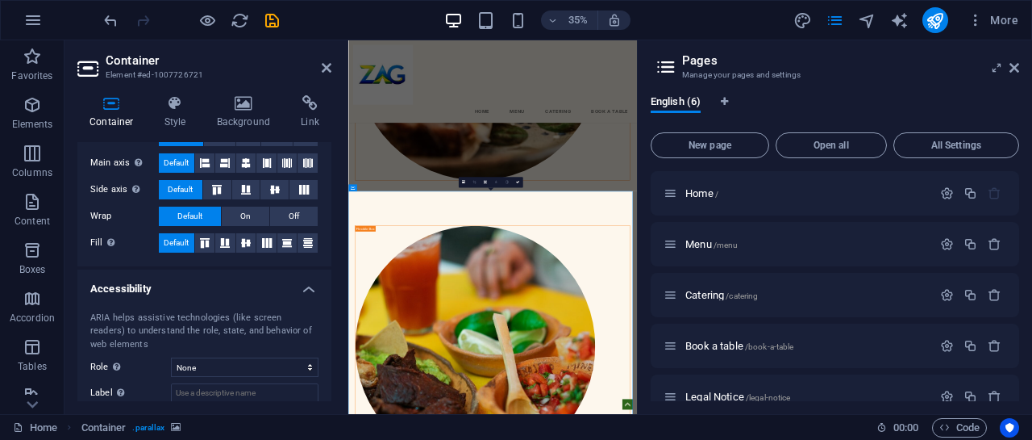
scroll to position [284, 0]
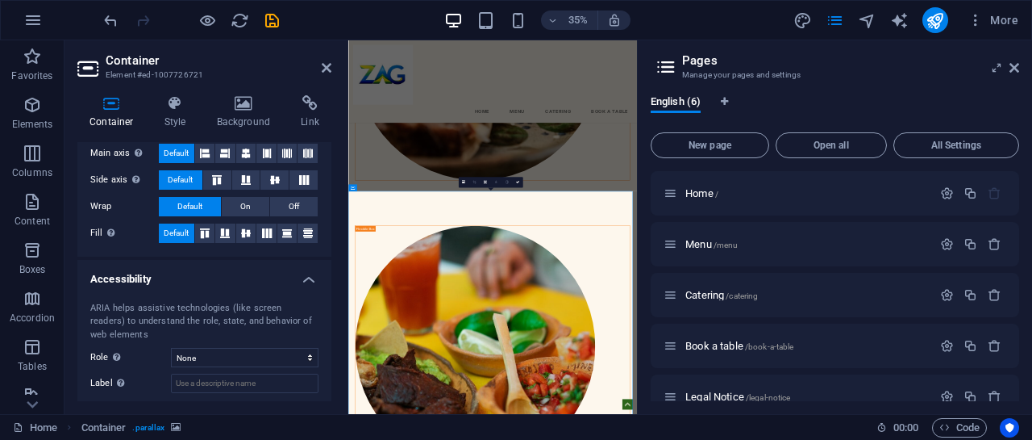
click at [241, 110] on icon at bounding box center [244, 103] width 78 height 16
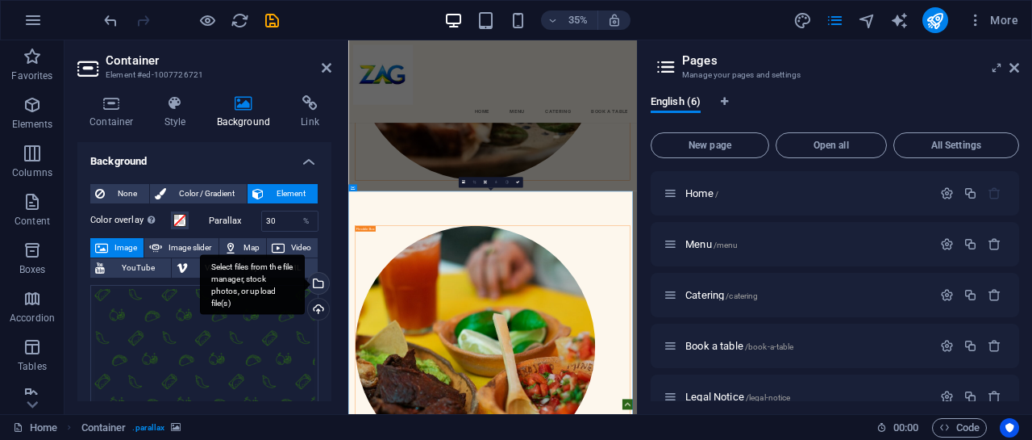
click at [305, 283] on div "Select files from the file manager, stock photos, or upload file(s)" at bounding box center [252, 284] width 105 height 60
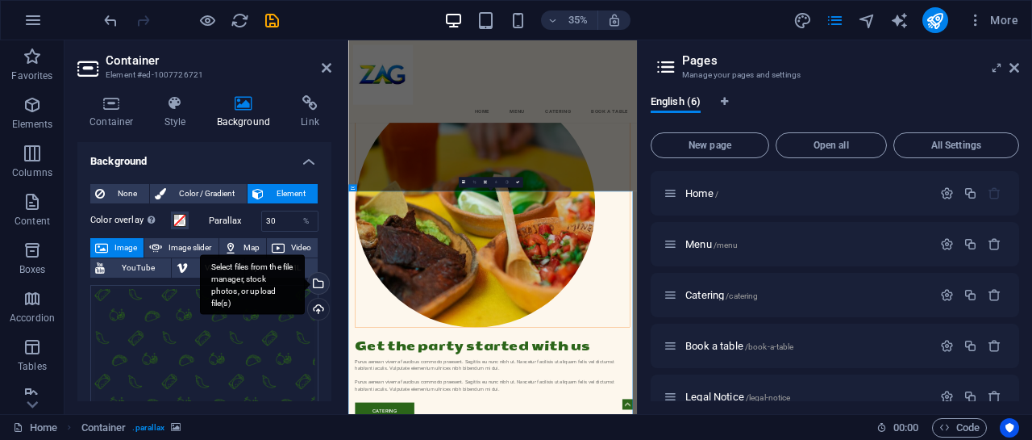
scroll to position [4205, 0]
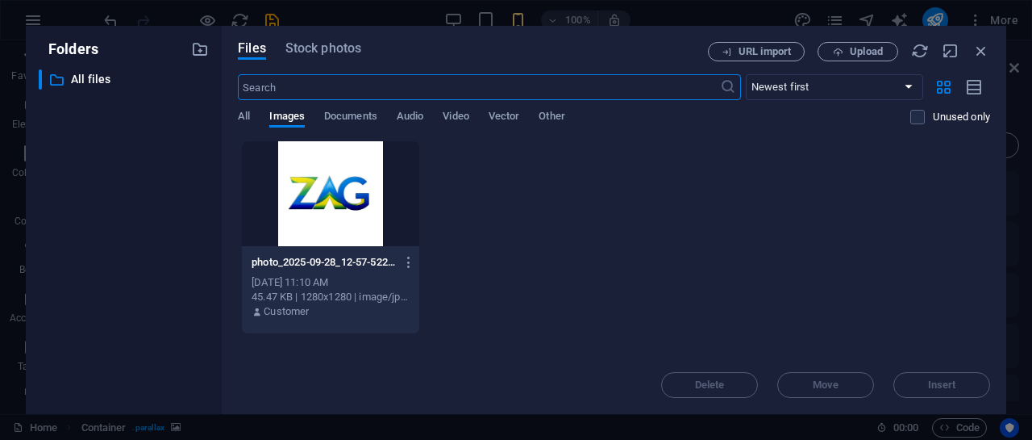
click at [338, 231] on div at bounding box center [330, 193] width 177 height 105
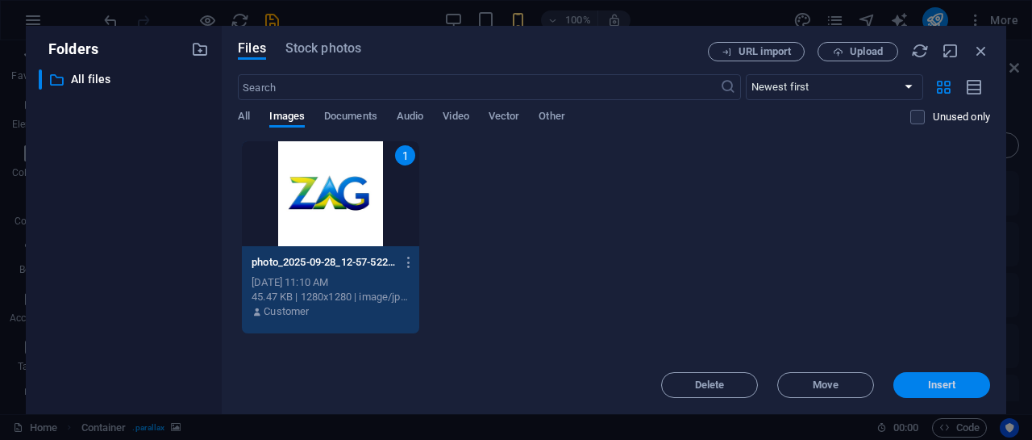
click at [961, 375] on button "Insert" at bounding box center [942, 385] width 97 height 26
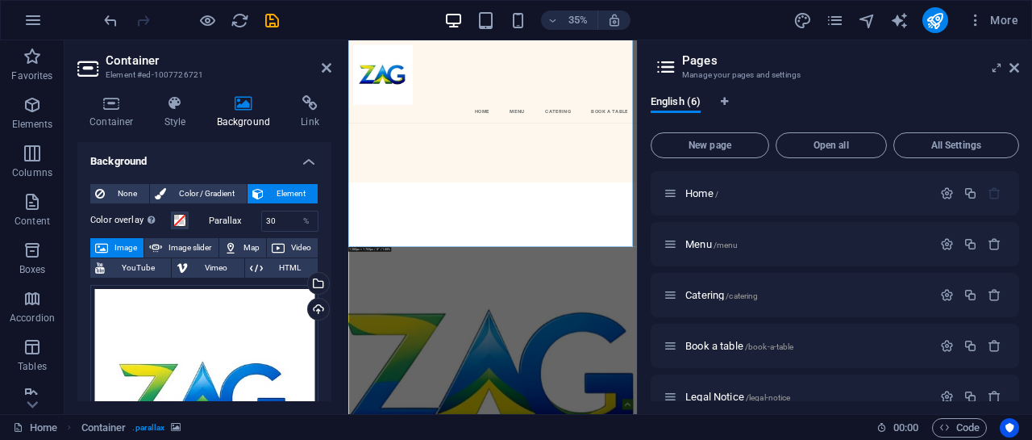
scroll to position [3287, 0]
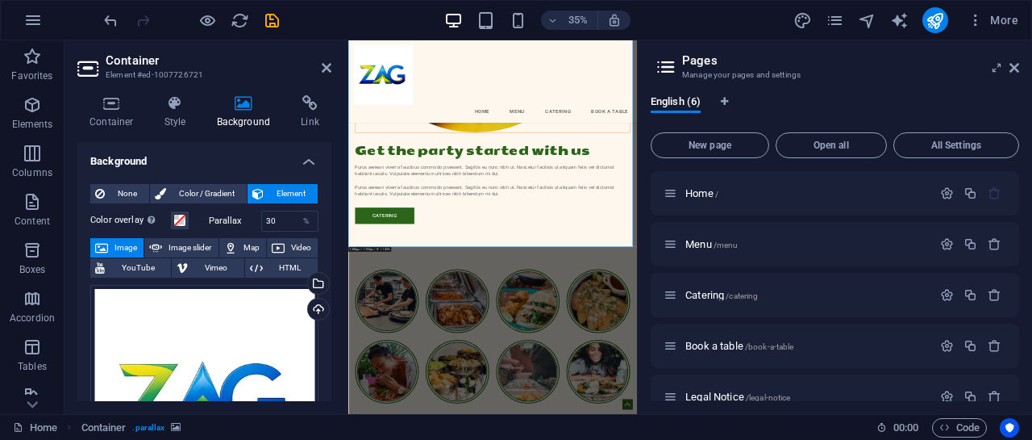
click at [272, 5] on div "35% More" at bounding box center [516, 20] width 1031 height 39
click at [272, 17] on icon "save" at bounding box center [272, 20] width 19 height 19
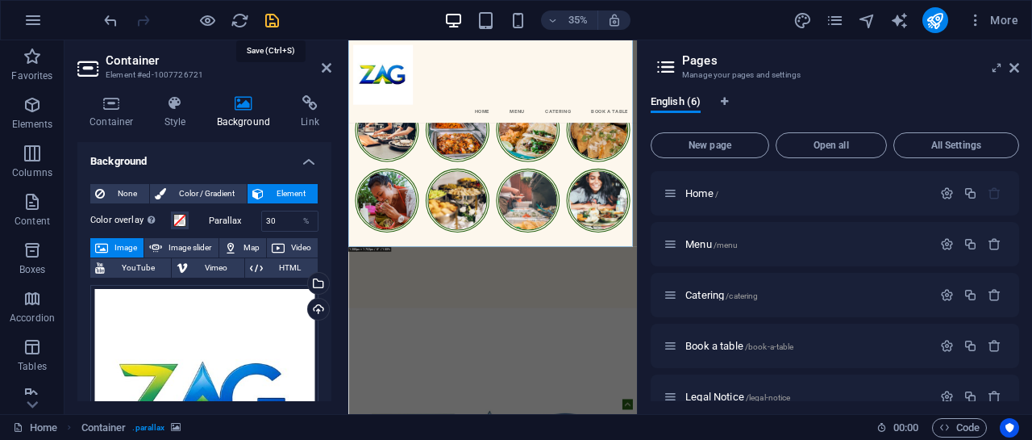
checkbox input "false"
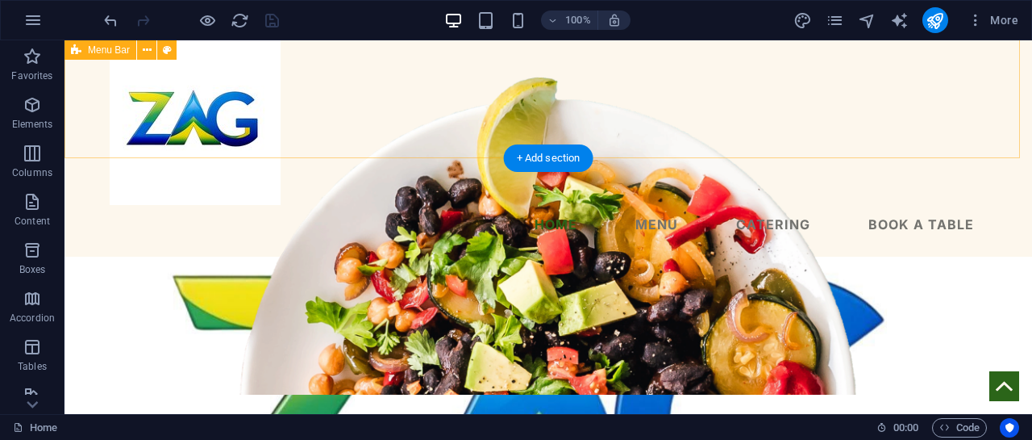
scroll to position [0, 0]
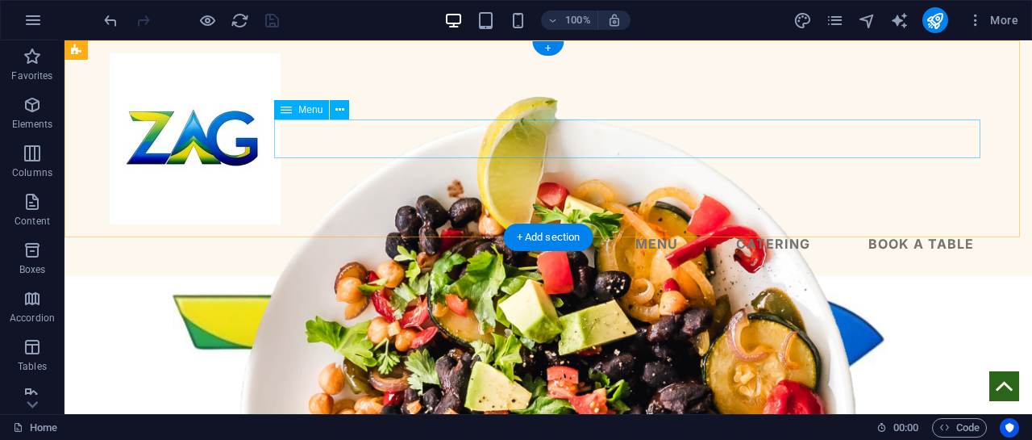
click at [561, 224] on nav "Home Menu Catering Book a table" at bounding box center [548, 243] width 877 height 39
click at [642, 224] on nav "Home Menu Catering Book a table" at bounding box center [548, 243] width 877 height 39
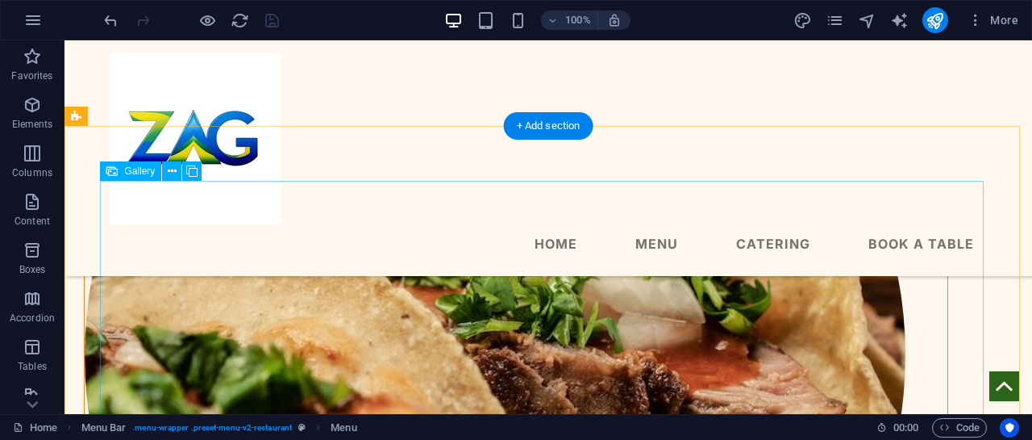
scroll to position [1694, 0]
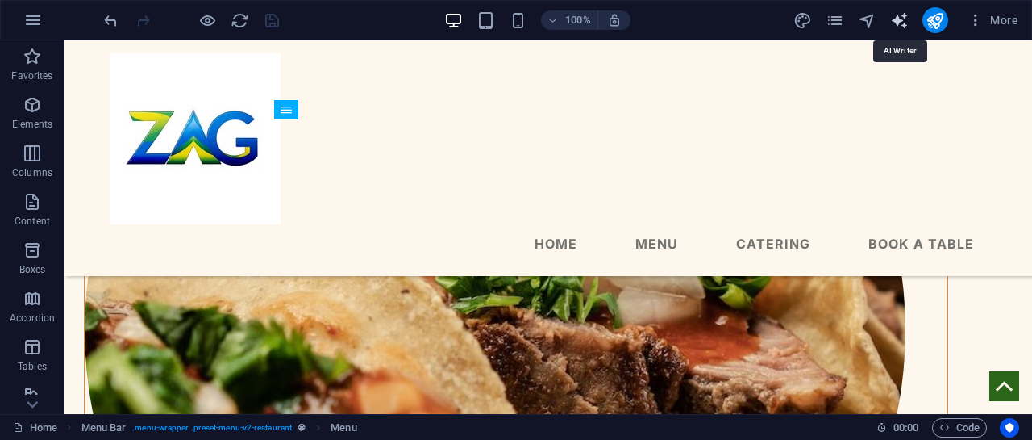
click at [906, 21] on icon "text_generator" at bounding box center [899, 20] width 19 height 19
select select "English"
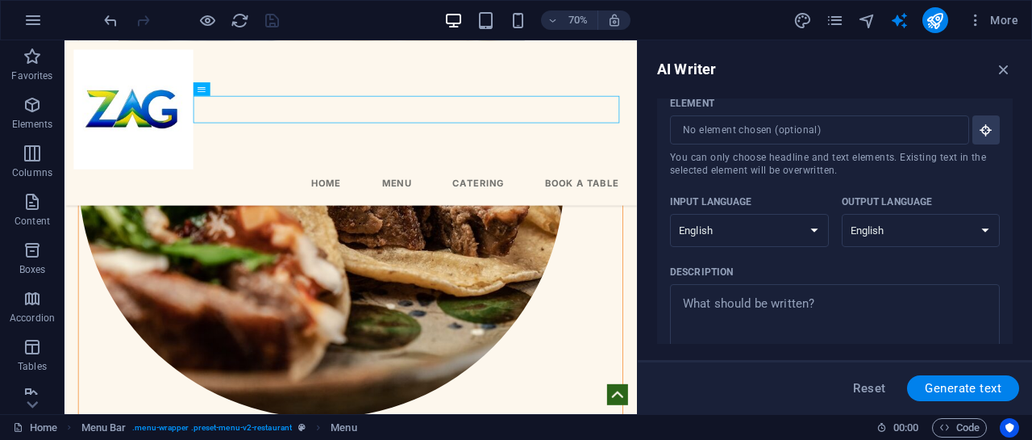
scroll to position [0, 0]
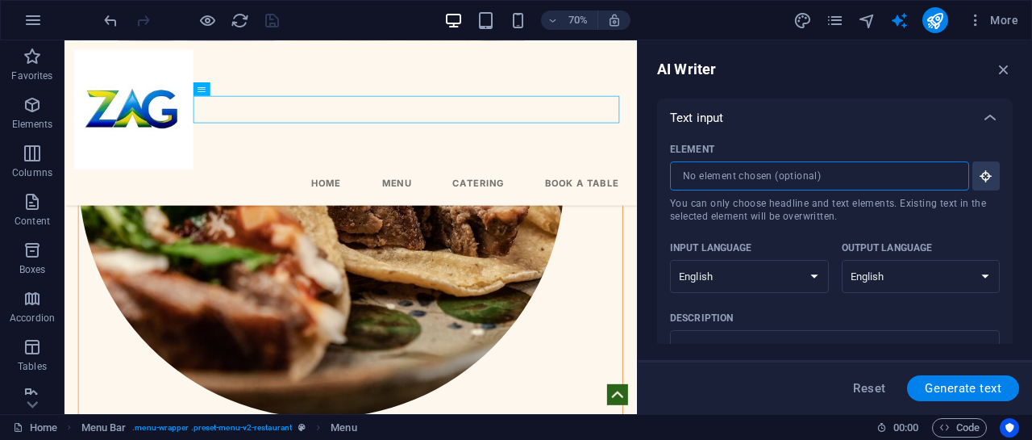
click at [833, 182] on input "Element ​ You can only choose headline and text elements. Existing text in the …" at bounding box center [814, 175] width 288 height 29
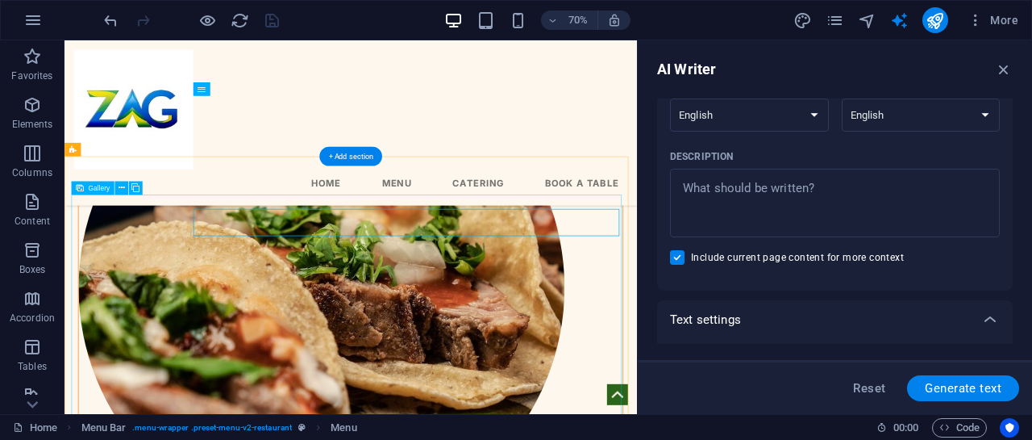
scroll to position [1698, 0]
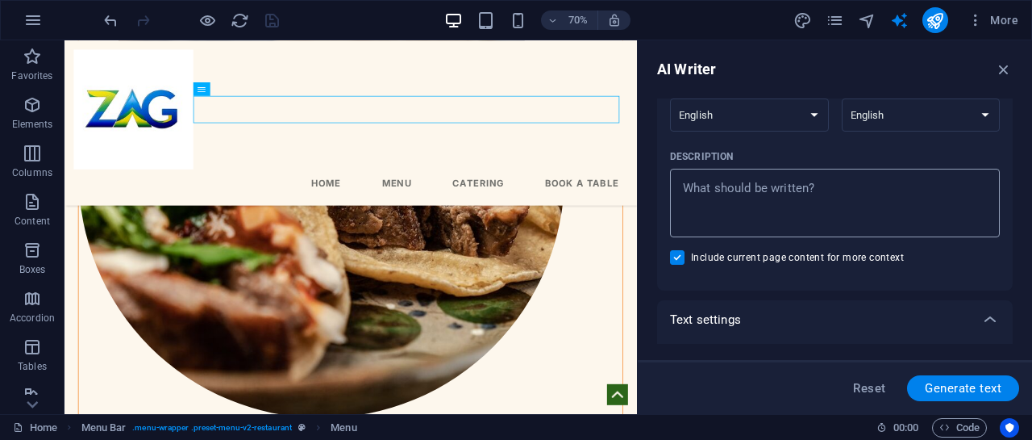
click at [790, 193] on textarea "Description x ​" at bounding box center [835, 203] width 314 height 52
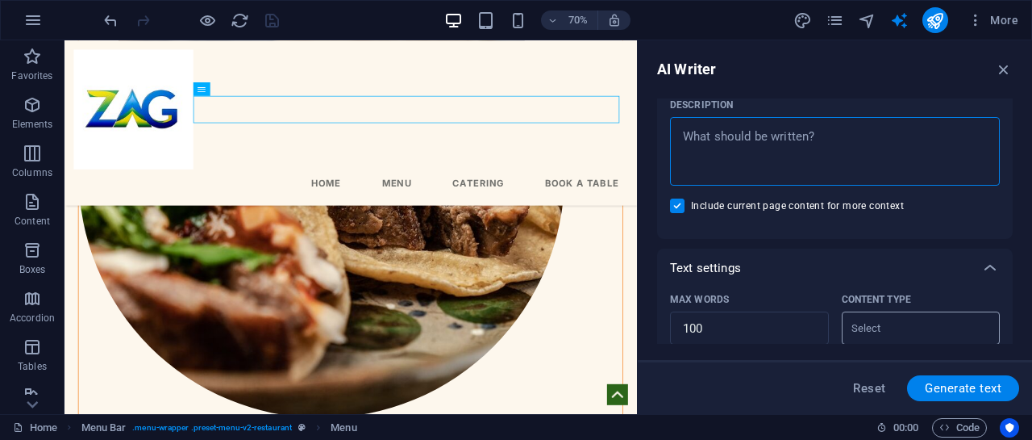
scroll to position [242, 0]
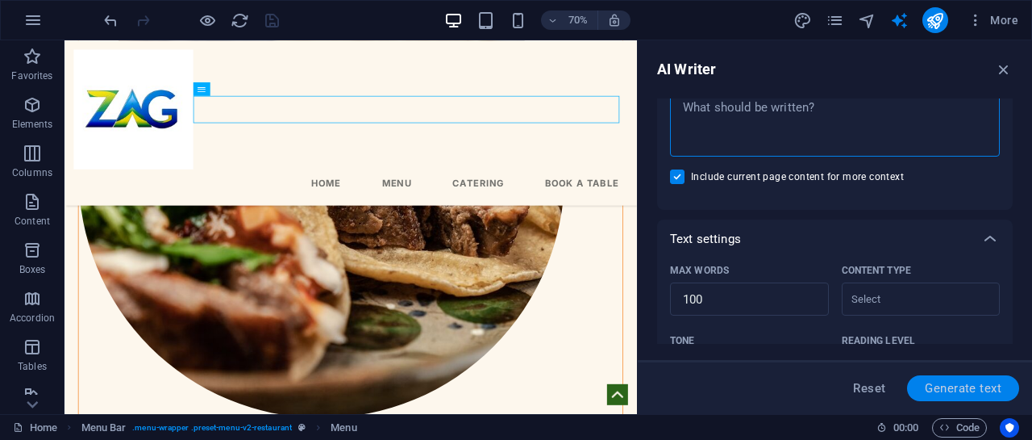
click at [948, 399] on button "Generate text" at bounding box center [963, 388] width 112 height 26
type textarea "x"
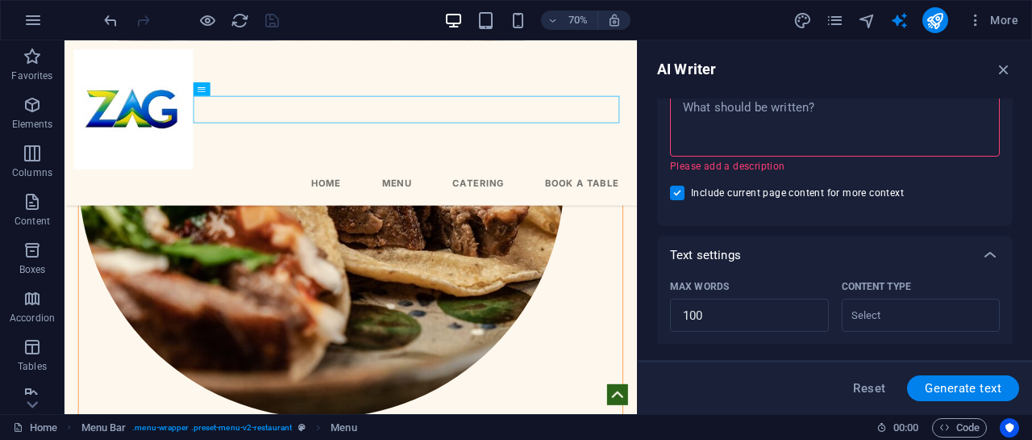
scroll to position [0, 0]
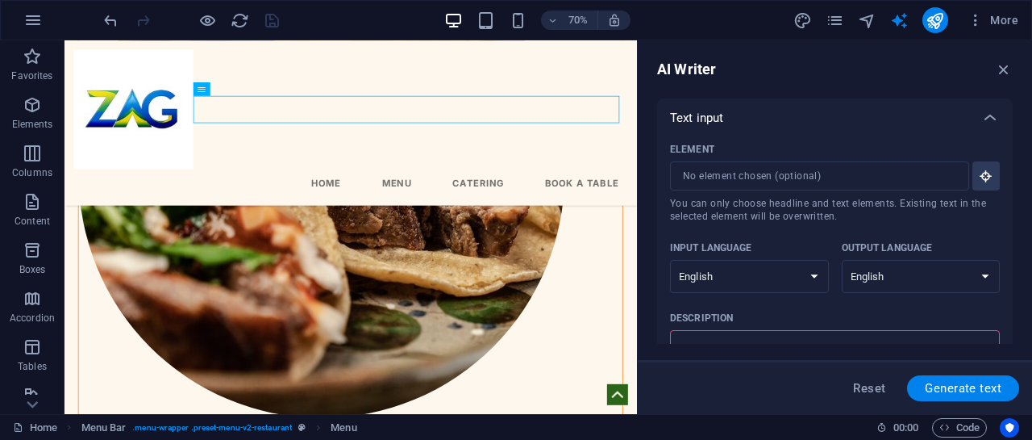
drag, startPoint x: 763, startPoint y: 140, endPoint x: 805, endPoint y: 119, distance: 47.3
click at [785, 126] on div "Text input Element ​ You can only choose headline and text elements. Existing t…" at bounding box center [835, 282] width 356 height 369
click at [988, 19] on span "More" at bounding box center [993, 20] width 51 height 16
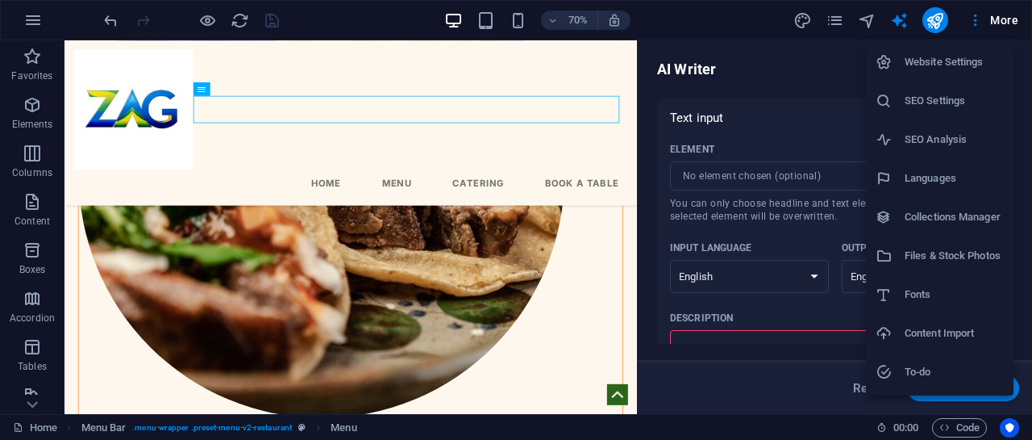
click at [939, 100] on h6 "SEO Settings" at bounding box center [954, 100] width 99 height 19
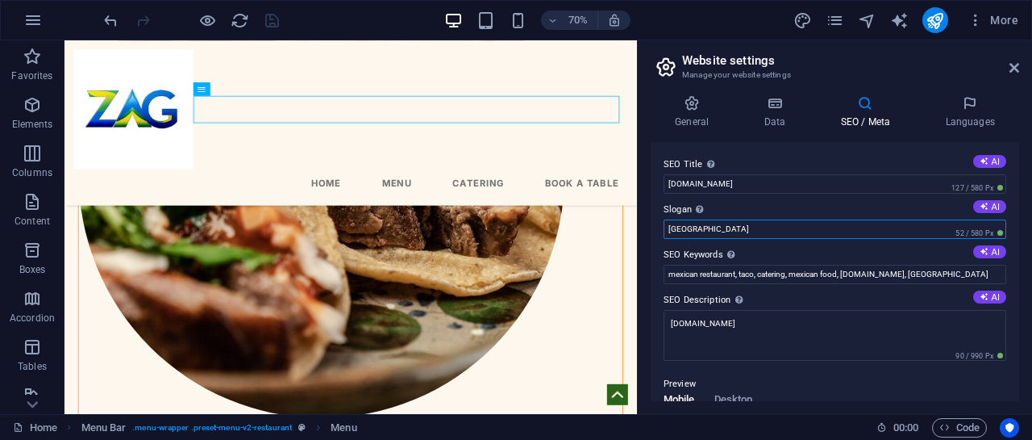
click at [795, 233] on input "[GEOGRAPHIC_DATA]" at bounding box center [835, 228] width 343 height 19
click at [694, 227] on input "[GEOGRAPHIC_DATA]" at bounding box center [835, 228] width 343 height 19
type input "B"
click at [688, 227] on input "Slogan The slogan of your website. AI" at bounding box center [835, 228] width 343 height 19
paste input "Our efforts today are critical to shaping a more positive future."
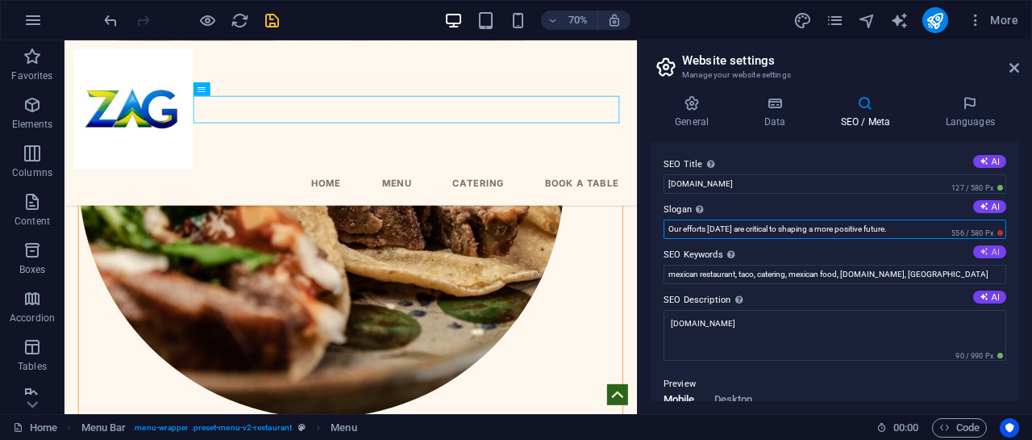
type input "Our efforts today are critical to shaping a more positive future."
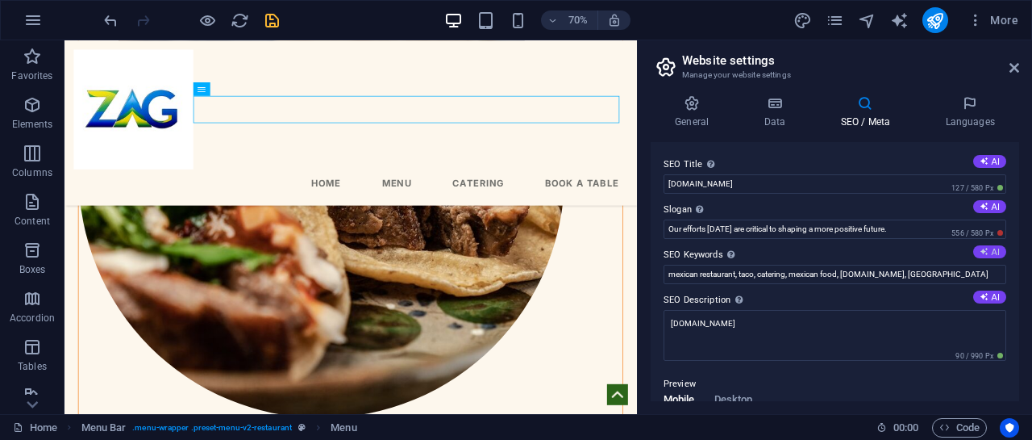
click at [981, 248] on icon at bounding box center [984, 251] width 9 height 9
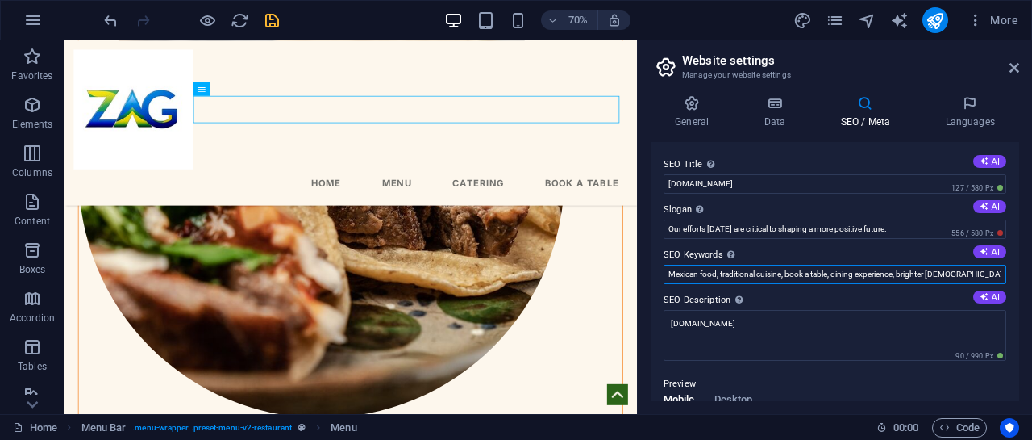
click at [1000, 275] on input "Mexican food, traditional cuisine, book a table, dining experience, brighter fu…" at bounding box center [835, 274] width 343 height 19
click at [963, 277] on input "Mexican food, traditional cuisine, book a table, dining experience, brighter fu…" at bounding box center [835, 274] width 343 height 19
type input "M"
click at [831, 273] on input "SEO Keywords Comma-separated list of keywords representing your website. AI" at bounding box center [835, 274] width 343 height 19
paste input "Zag Trading is a dynamic and forward-focused company specializing in government…"
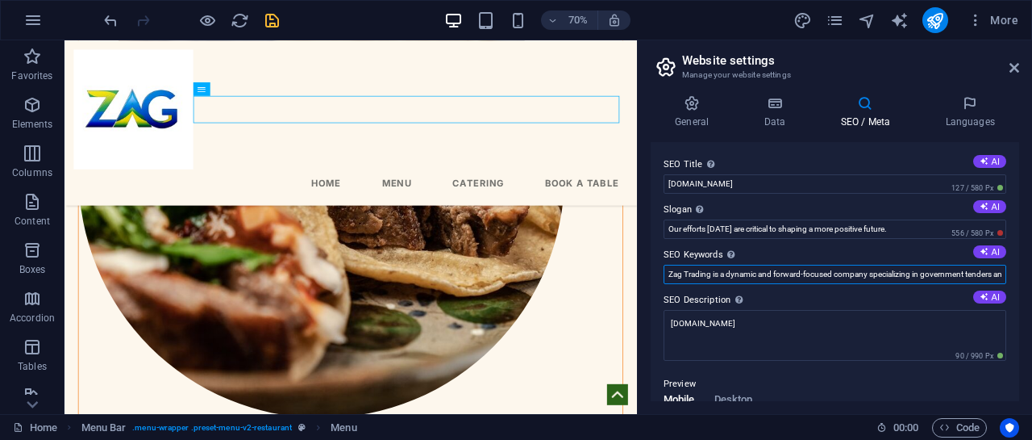
scroll to position [0, 889]
type input "Zag Trading is a dynamic and forward-focused company specializing in government…"
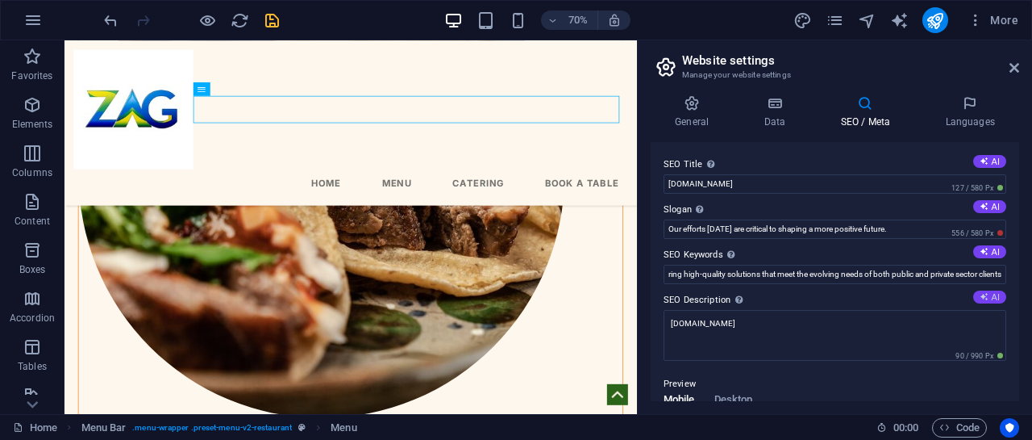
click at [986, 296] on button "AI" at bounding box center [989, 296] width 33 height 13
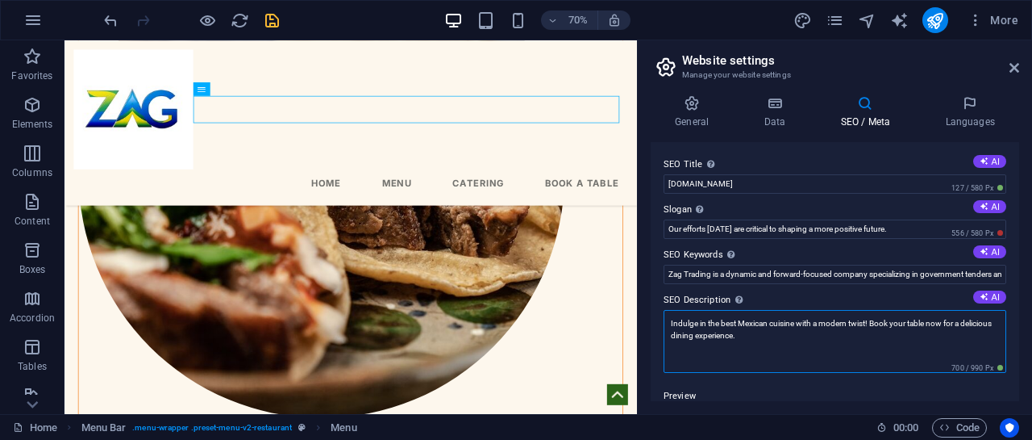
click at [815, 338] on textarea "Indulge in the best Mexican cuisine with a modern twist! Book your table now fo…" at bounding box center [835, 341] width 343 height 63
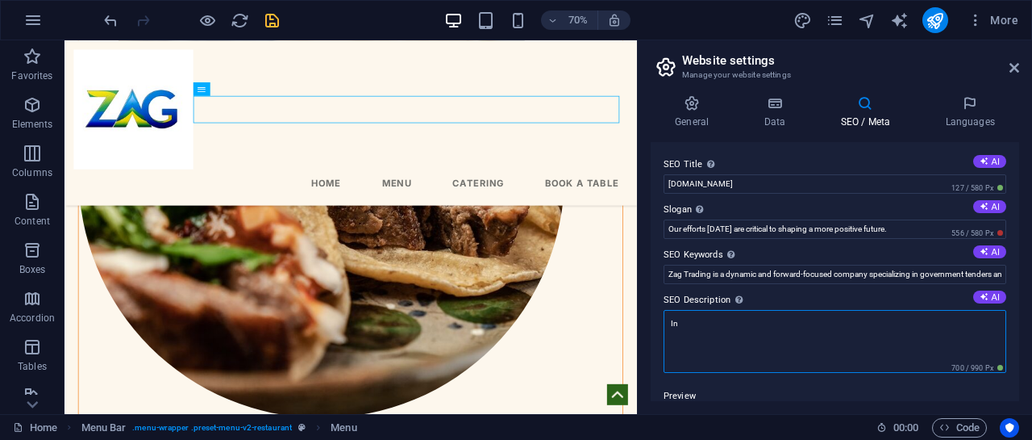
type textarea "I"
click at [740, 335] on textarea "SEO Description Describe the contents of your website - this is crucial for sea…" at bounding box center [835, 341] width 343 height 63
paste textarea "Government Tenders: Expertise in identifying, bidding, and executing a wide ran…"
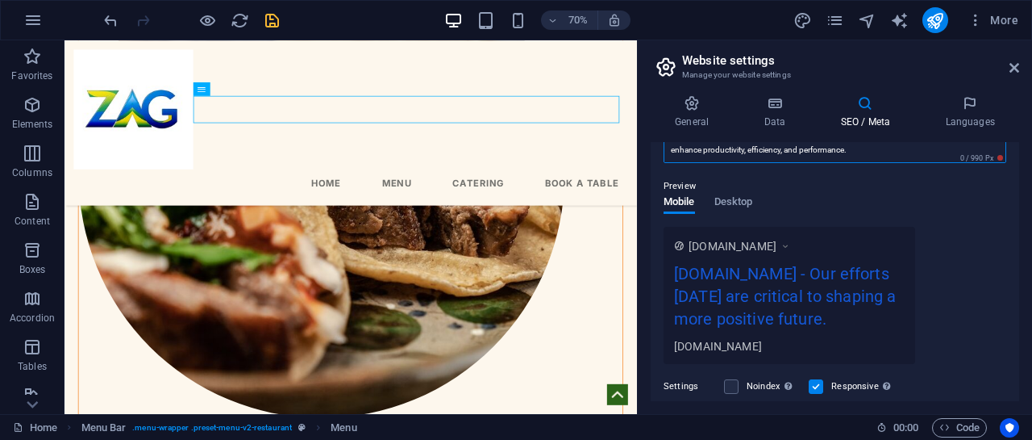
scroll to position [148, 0]
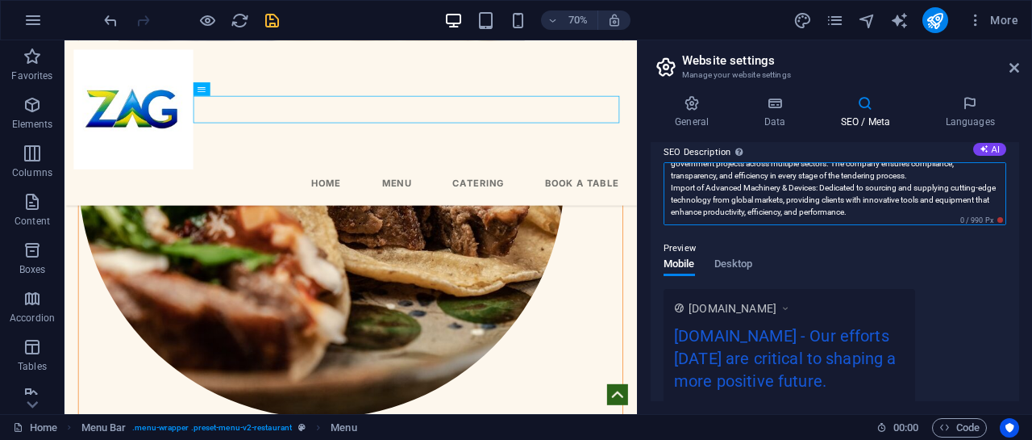
type textarea "Government Tenders: Expertise in identifying, bidding, and executing a wide ran…"
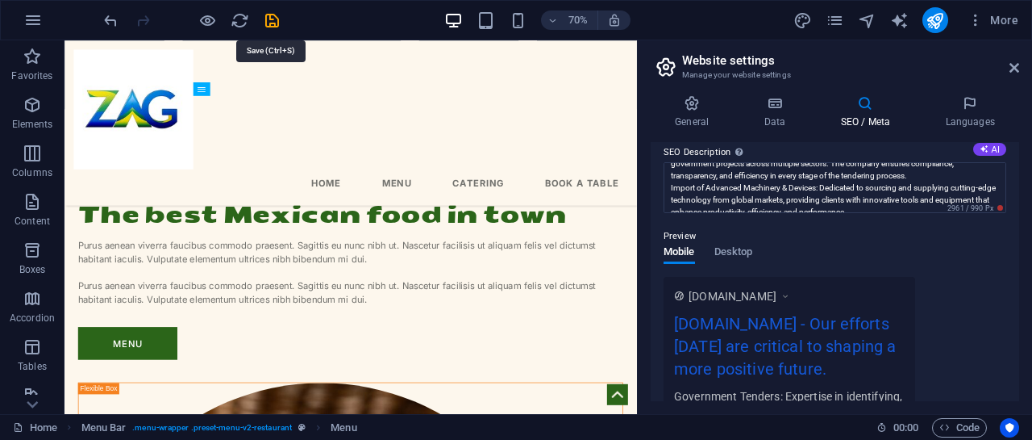
click at [273, 18] on icon "save" at bounding box center [272, 20] width 19 height 19
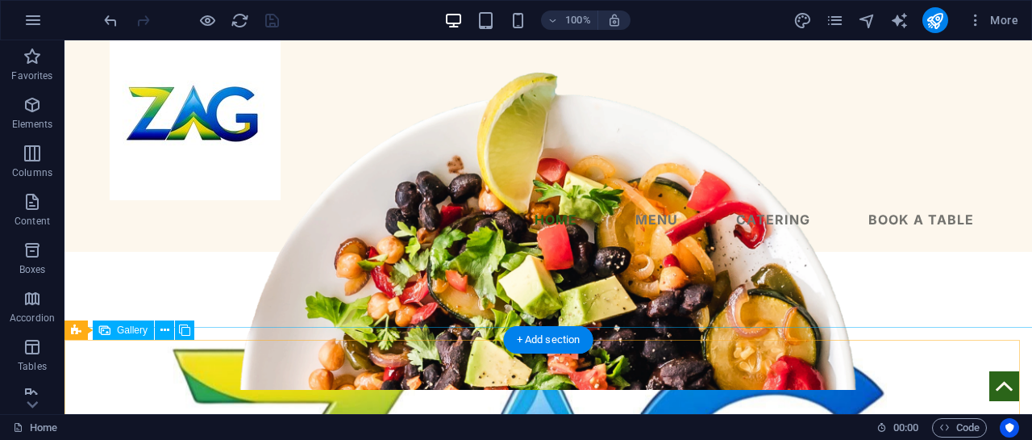
scroll to position [0, 0]
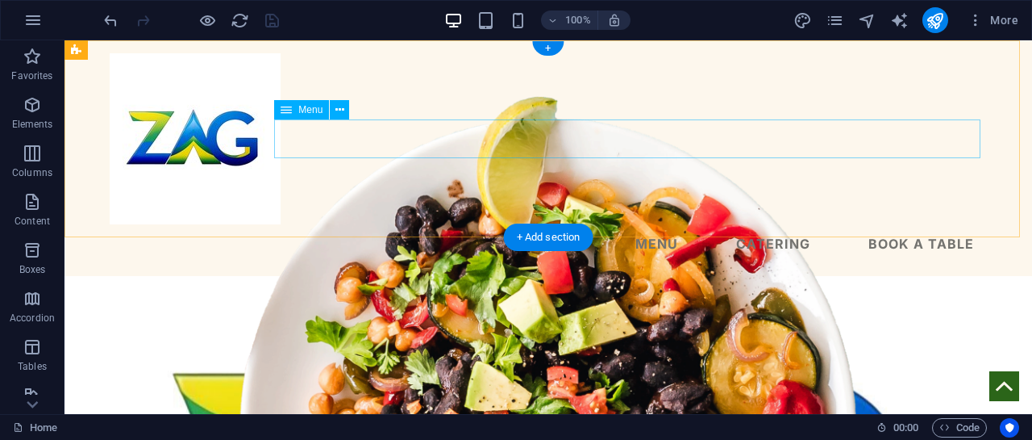
click at [548, 224] on nav "Home Menu Catering Book a table" at bounding box center [548, 243] width 877 height 39
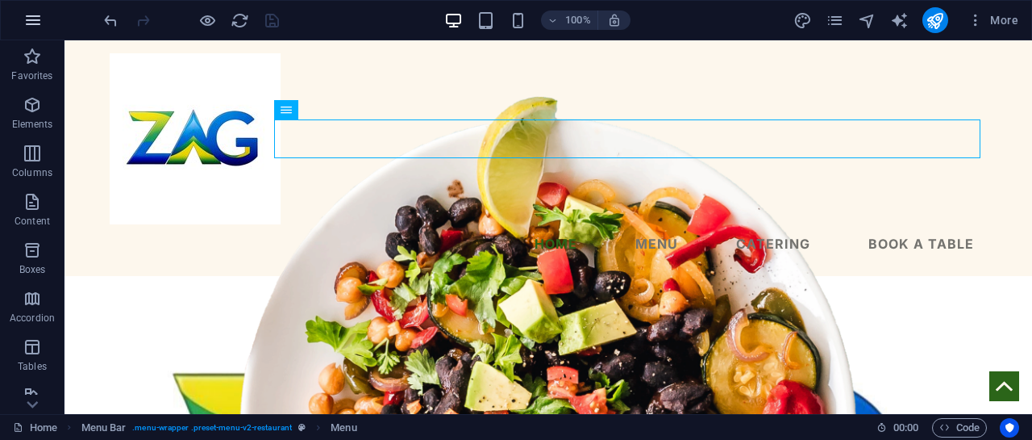
drag, startPoint x: 19, startPoint y: 75, endPoint x: 33, endPoint y: 36, distance: 41.1
click at [28, 47] on div "Favorites Elements Columns Content Boxes Accordion Tables Features Images Slide…" at bounding box center [32, 403] width 65 height 726
click at [34, 40] on section "Favorites Elements Columns Content Boxes Accordion Tables Features Images Slide…" at bounding box center [516, 226] width 1032 height 373
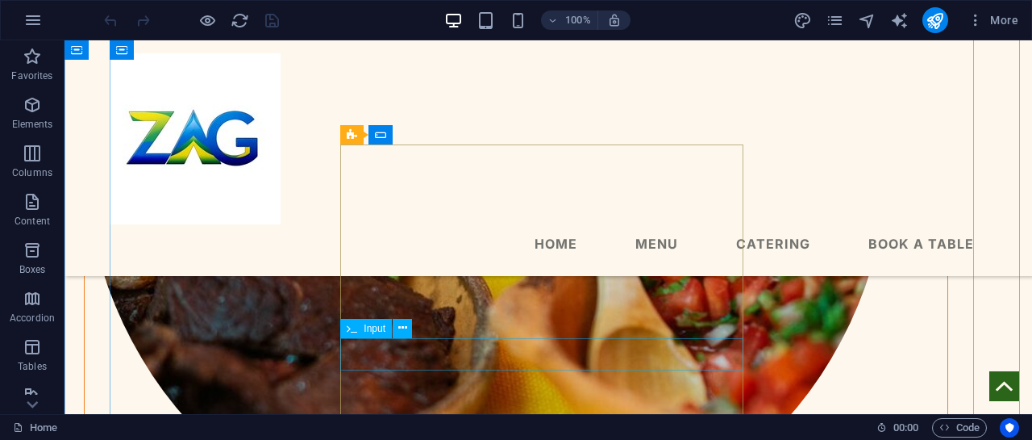
scroll to position [2339, 0]
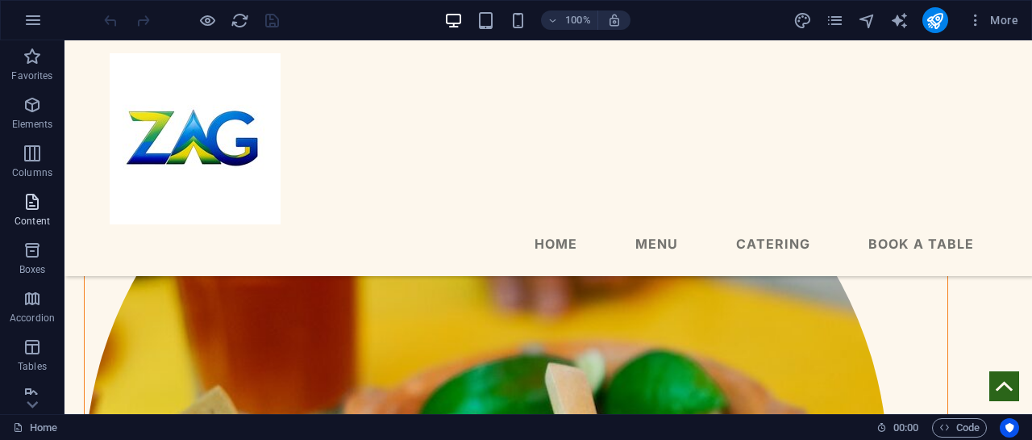
click at [27, 207] on icon "button" at bounding box center [32, 201] width 19 height 19
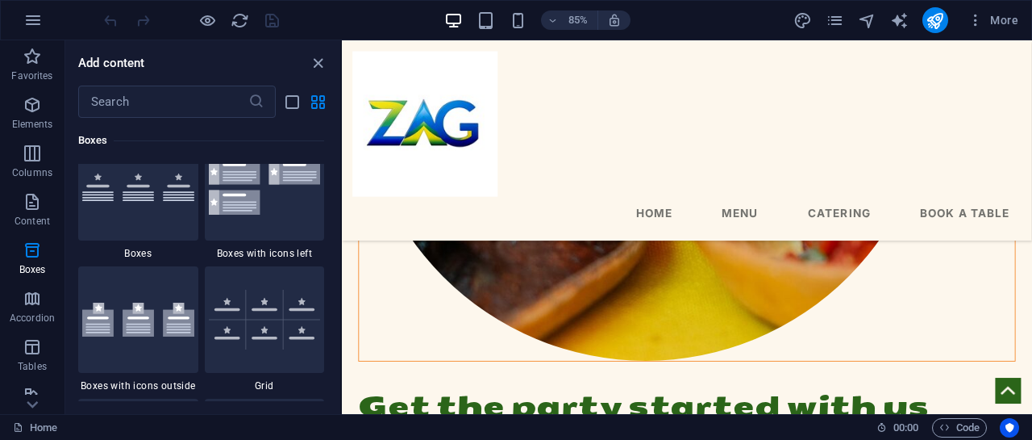
scroll to position [4677, 0]
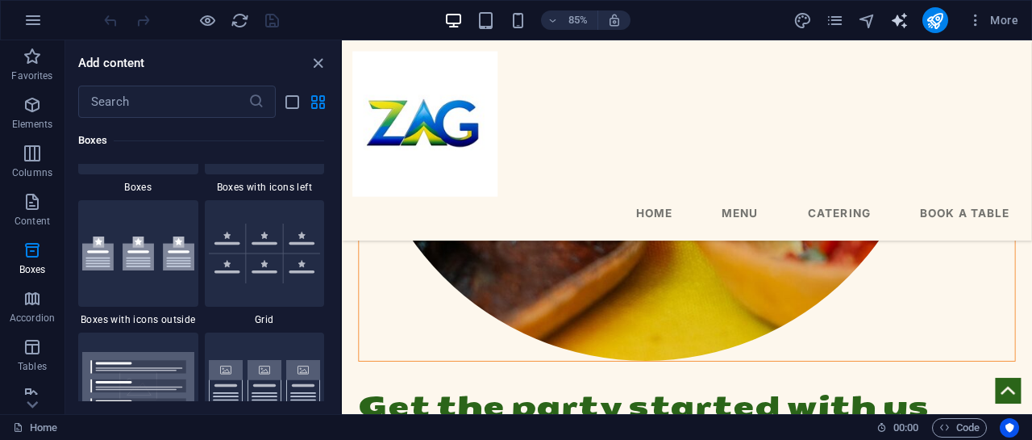
click at [897, 21] on icon "text_generator" at bounding box center [899, 20] width 19 height 19
select select "English"
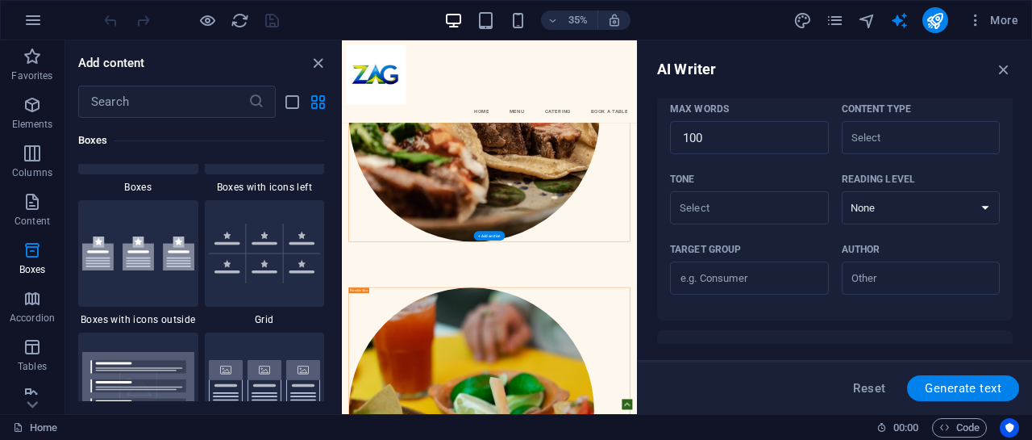
scroll to position [1855, 0]
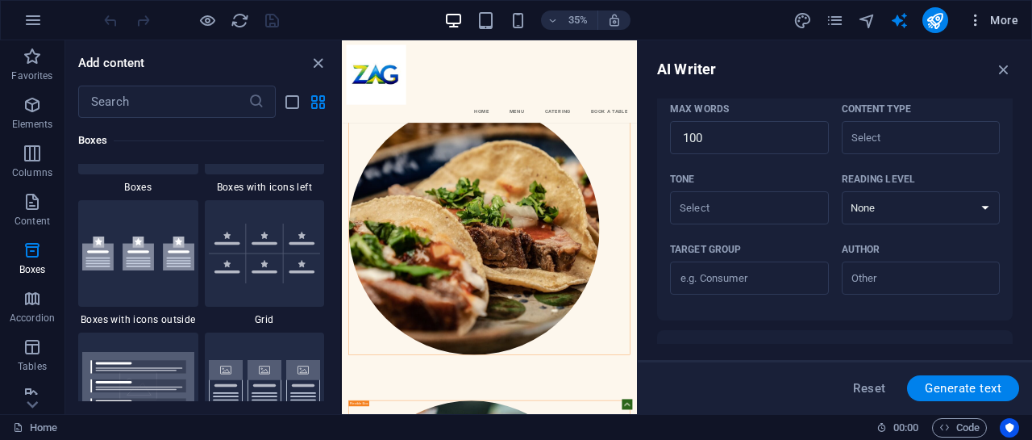
click at [977, 23] on icon "button" at bounding box center [976, 20] width 16 height 16
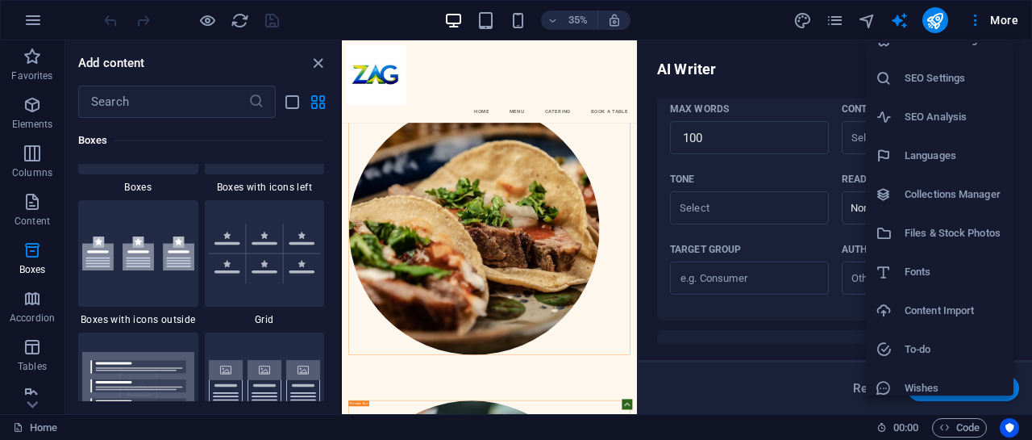
scroll to position [0, 0]
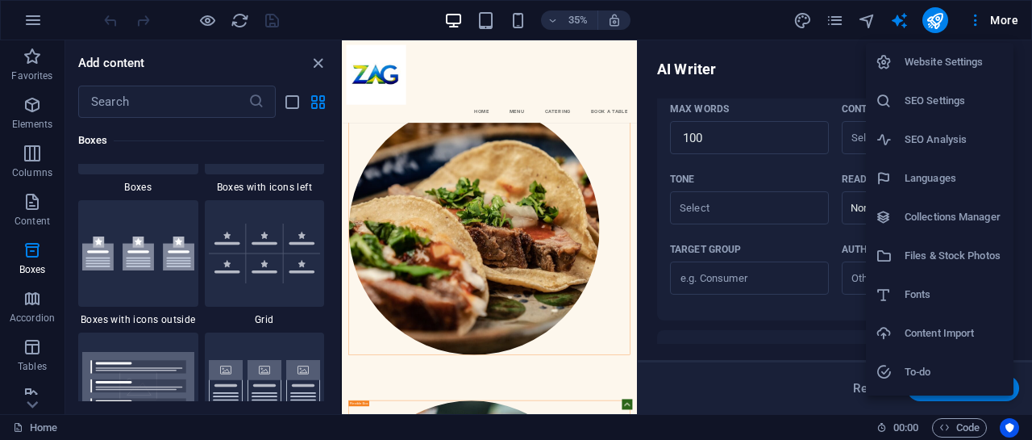
click at [758, 78] on div at bounding box center [516, 220] width 1032 height 440
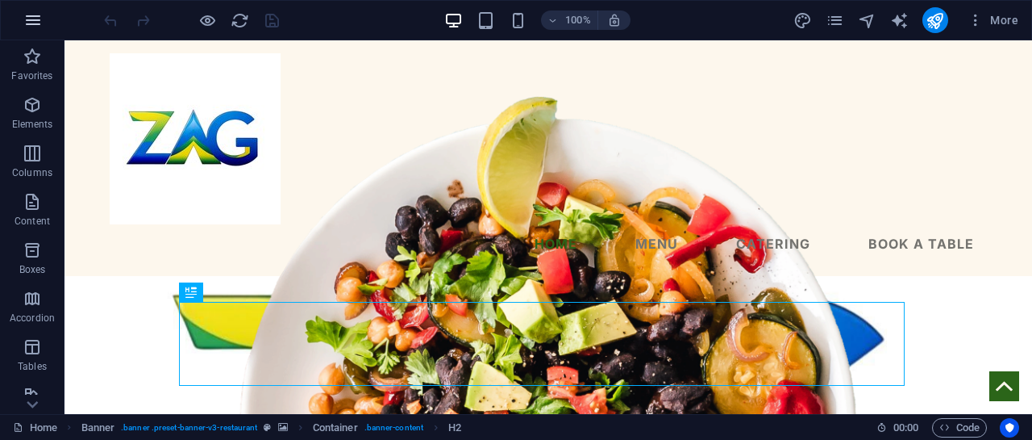
click at [23, 10] on icon "button" at bounding box center [32, 19] width 19 height 19
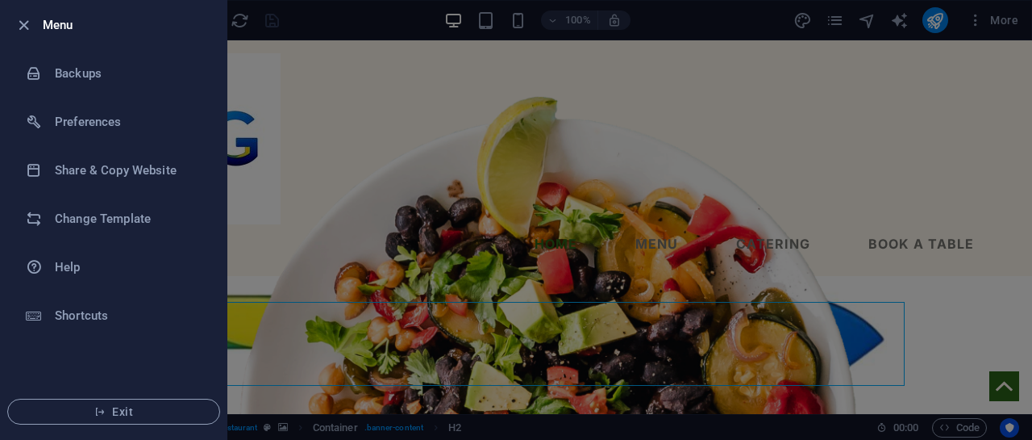
click at [305, 169] on div at bounding box center [516, 220] width 1032 height 440
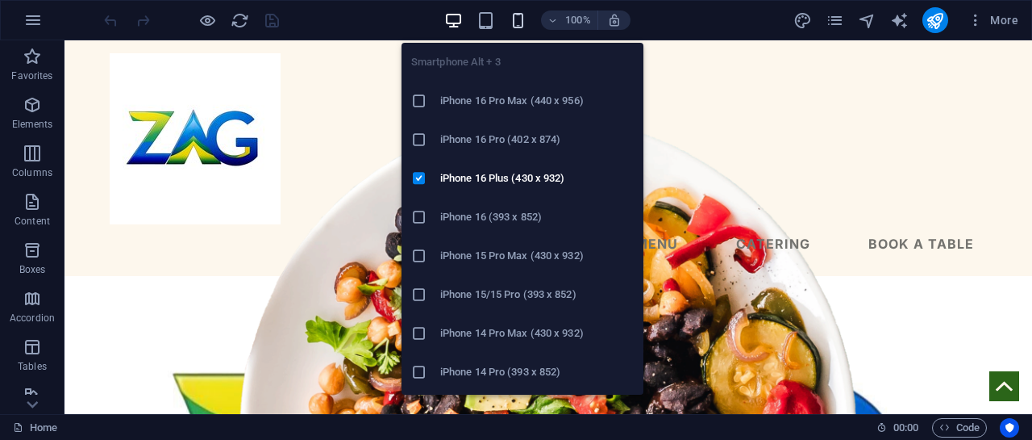
click at [515, 15] on icon "button" at bounding box center [518, 20] width 19 height 19
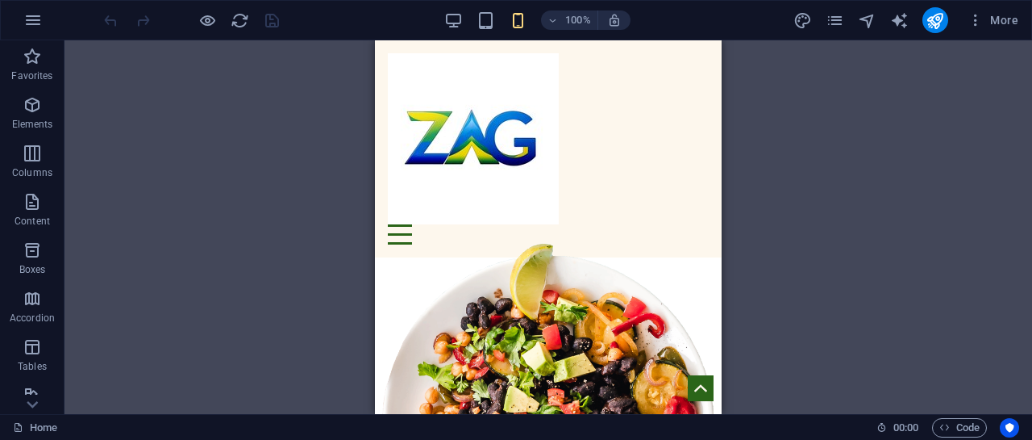
click at [827, 206] on div "Drag here to replace the existing content. Press “Ctrl” if you want to create a…" at bounding box center [549, 226] width 968 height 373
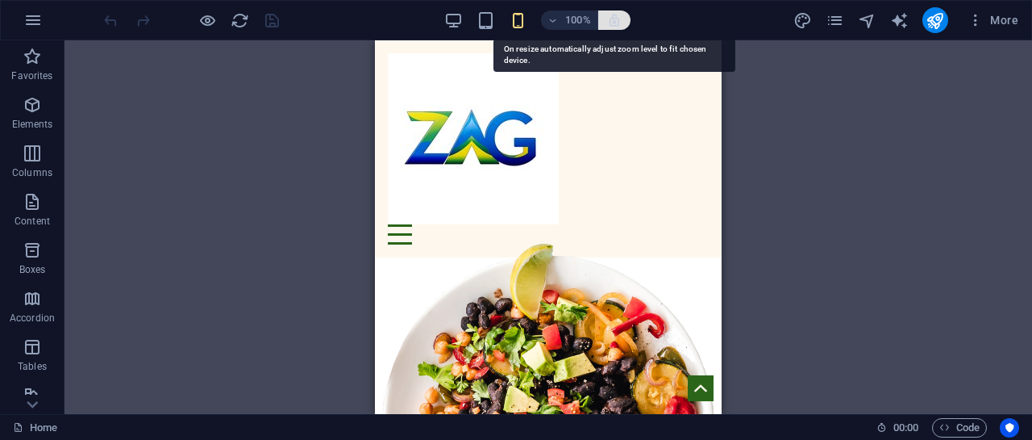
click at [610, 15] on icon "button" at bounding box center [614, 20] width 15 height 15
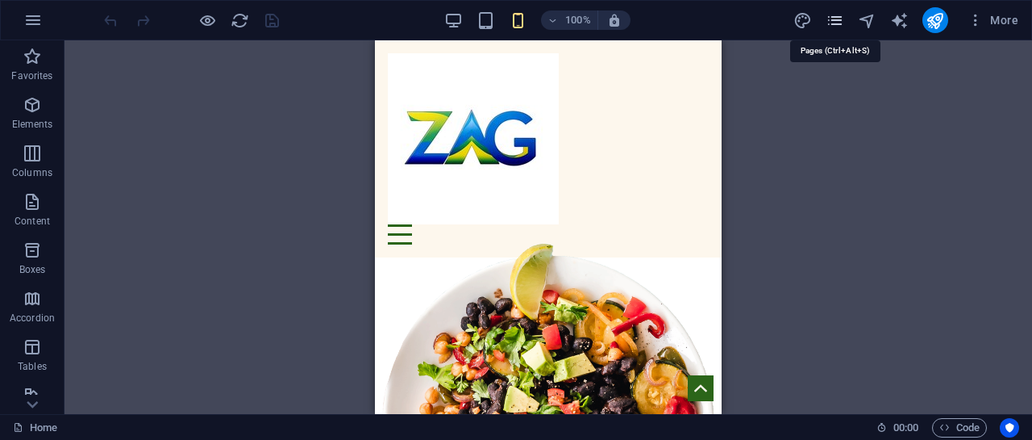
click at [830, 21] on icon "pages" at bounding box center [835, 20] width 19 height 19
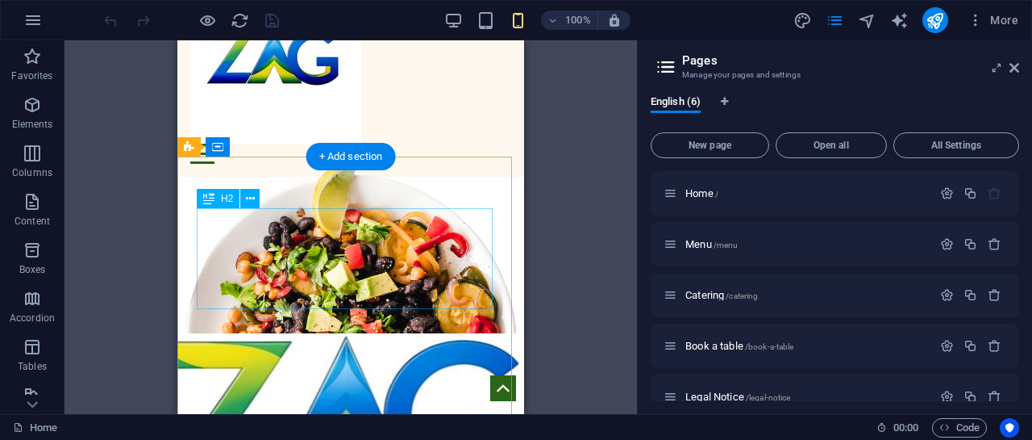
scroll to position [81, 0]
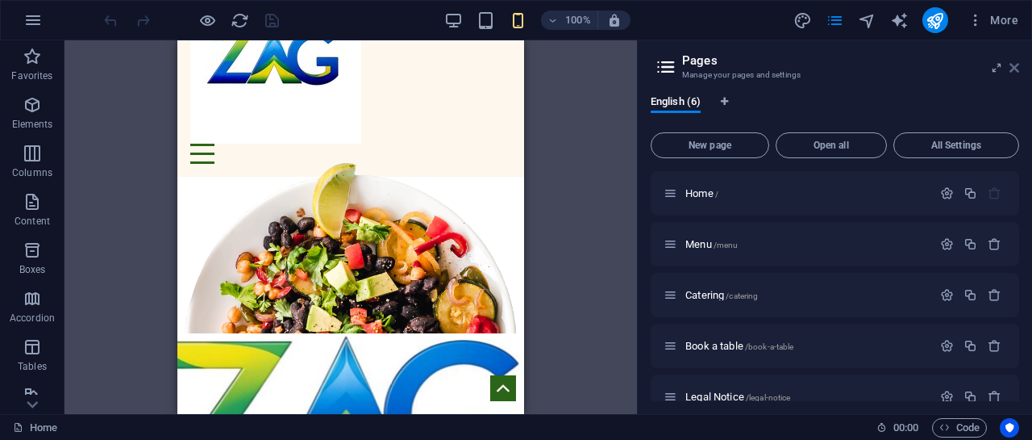
click at [1017, 61] on icon at bounding box center [1015, 67] width 10 height 13
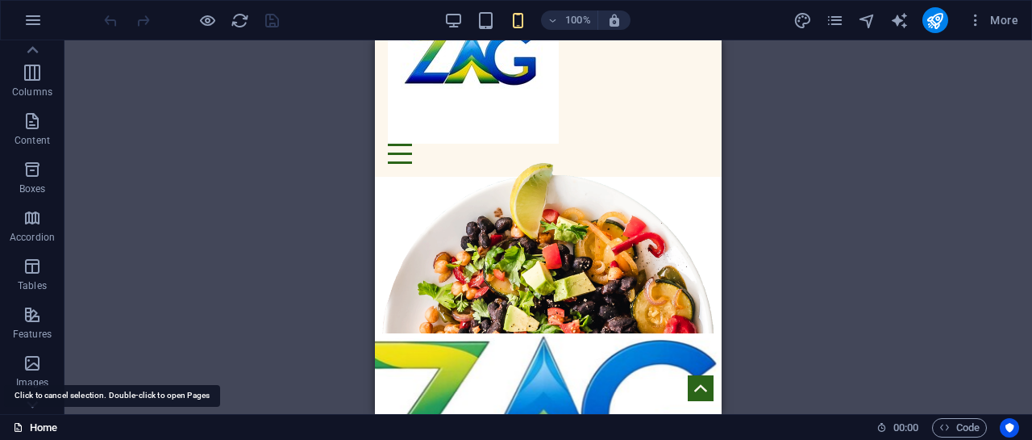
click at [40, 428] on link "Home" at bounding box center [35, 427] width 44 height 19
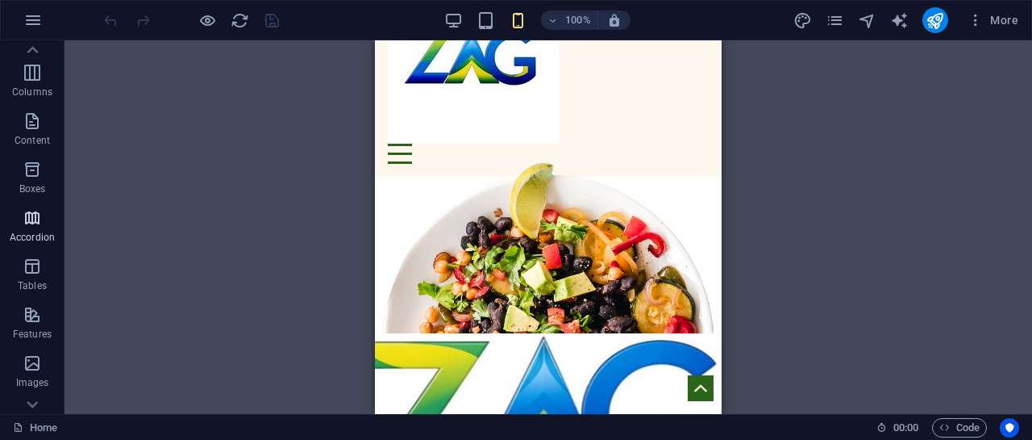
scroll to position [0, 0]
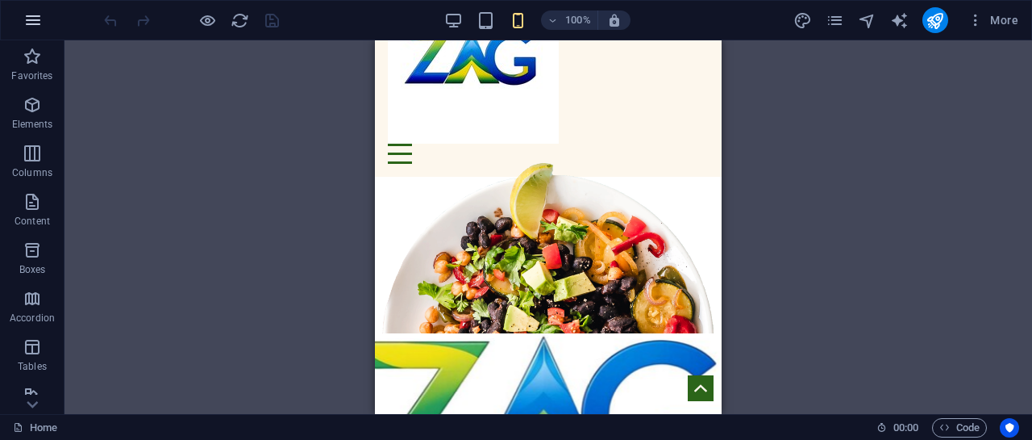
click at [34, 22] on icon "button" at bounding box center [32, 19] width 19 height 19
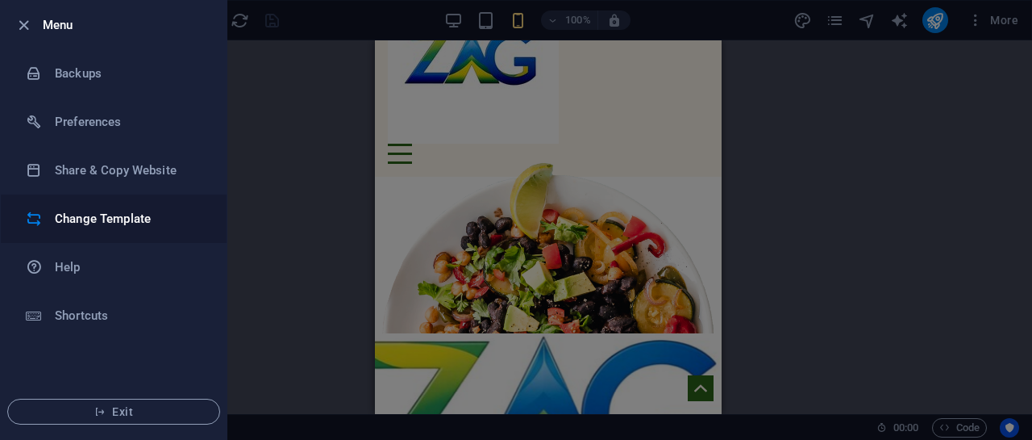
click at [121, 223] on h6 "Change Template" at bounding box center [129, 218] width 149 height 19
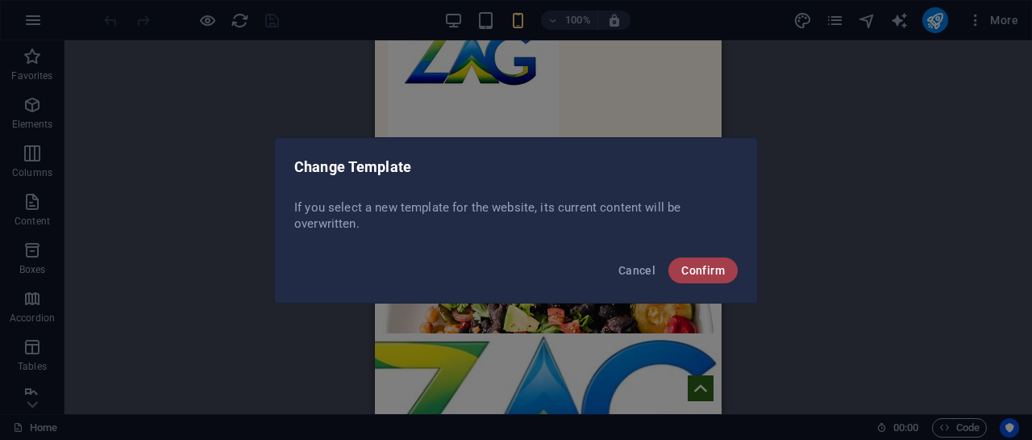
click at [700, 279] on button "Confirm" at bounding box center [703, 270] width 69 height 26
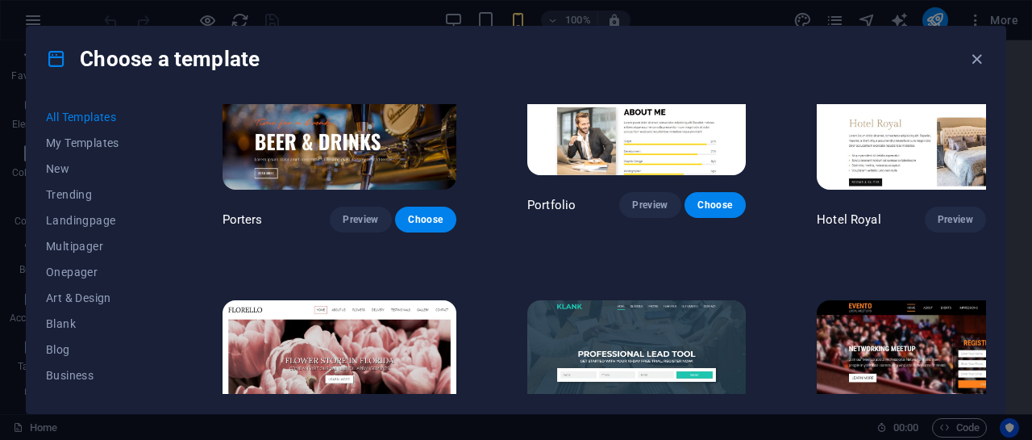
scroll to position [12122, 0]
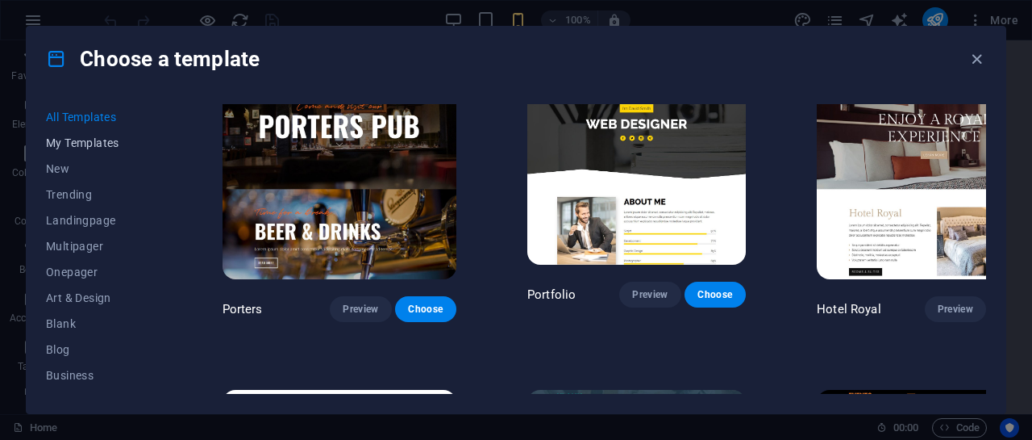
click at [90, 143] on span "My Templates" at bounding box center [99, 142] width 106 height 13
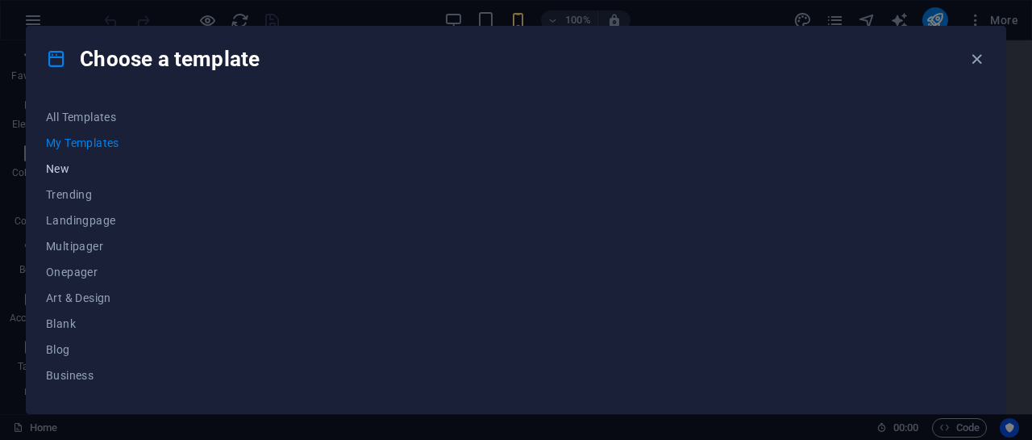
click at [61, 169] on span "New" at bounding box center [99, 168] width 106 height 13
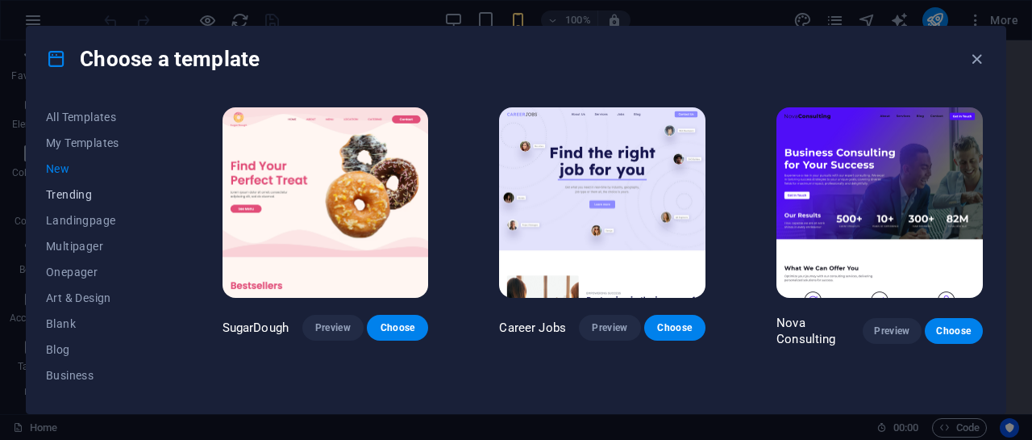
click at [62, 194] on span "Trending" at bounding box center [99, 194] width 106 height 13
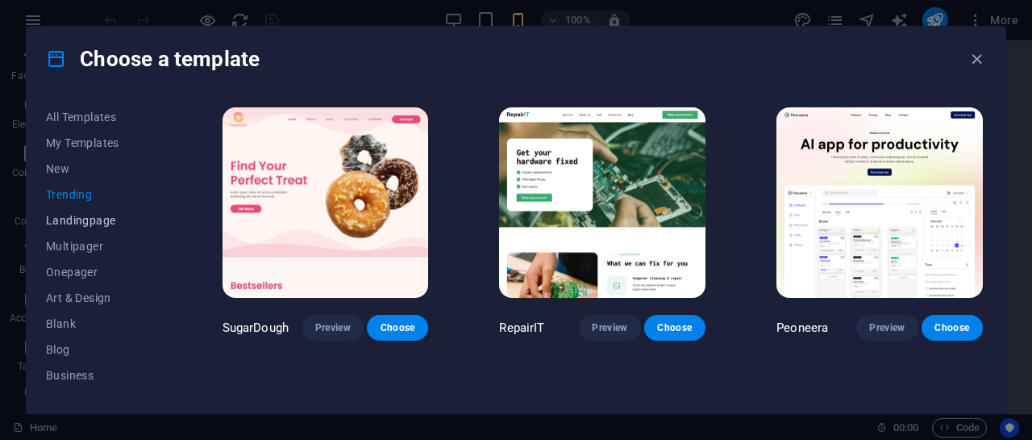
click at [85, 215] on span "Landingpage" at bounding box center [99, 220] width 106 height 13
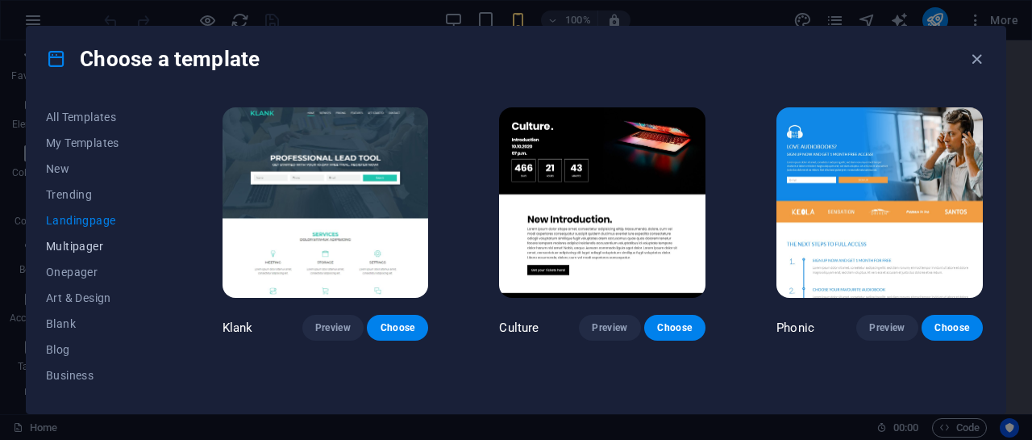
click at [63, 248] on span "Multipager" at bounding box center [99, 246] width 106 height 13
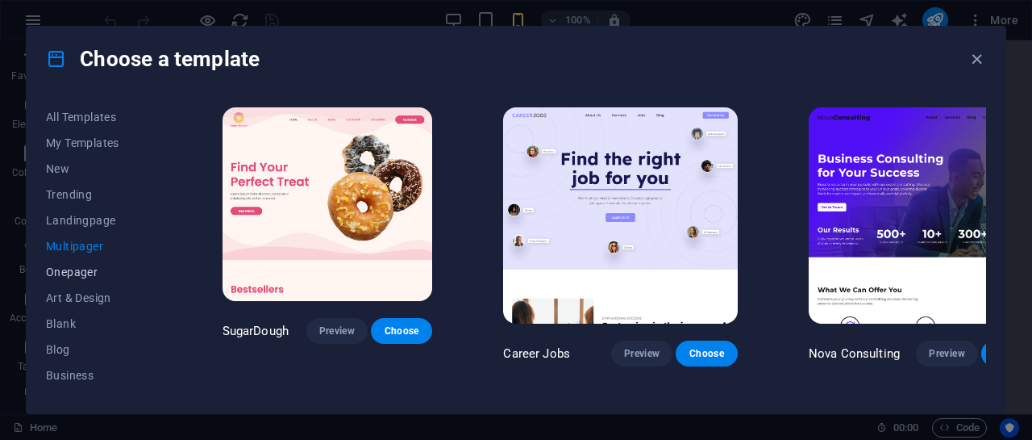
click at [56, 275] on span "Onepager" at bounding box center [99, 271] width 106 height 13
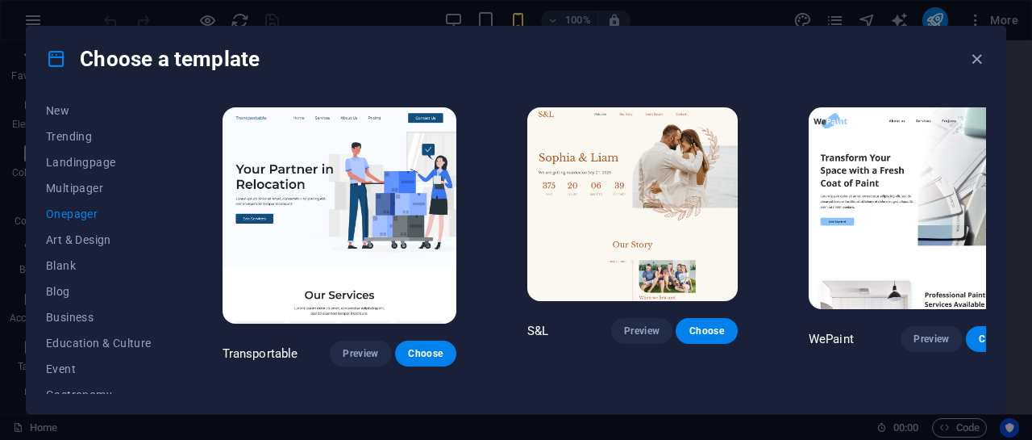
scroll to position [81, 0]
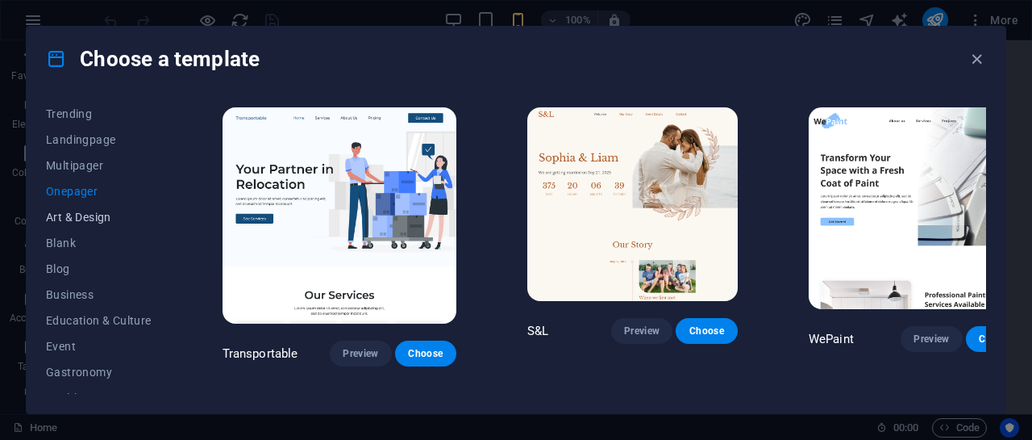
click at [71, 219] on span "Art & Design" at bounding box center [99, 216] width 106 height 13
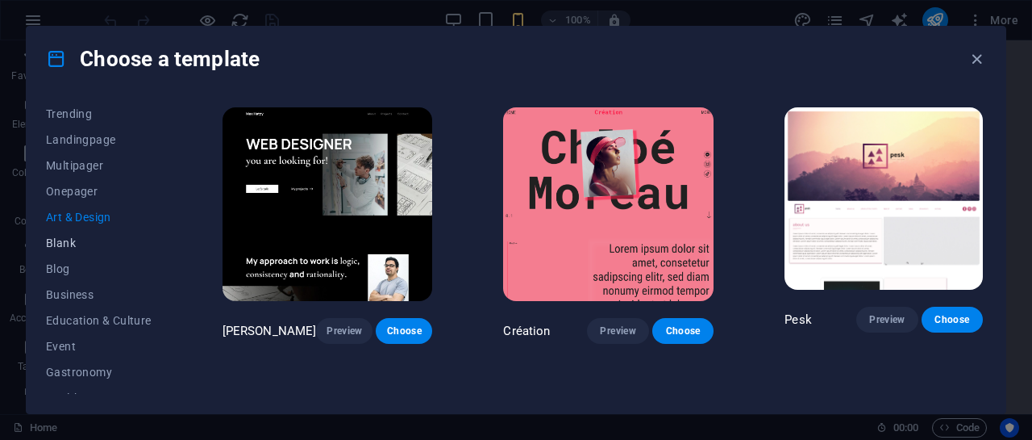
click at [63, 243] on span "Blank" at bounding box center [99, 242] width 106 height 13
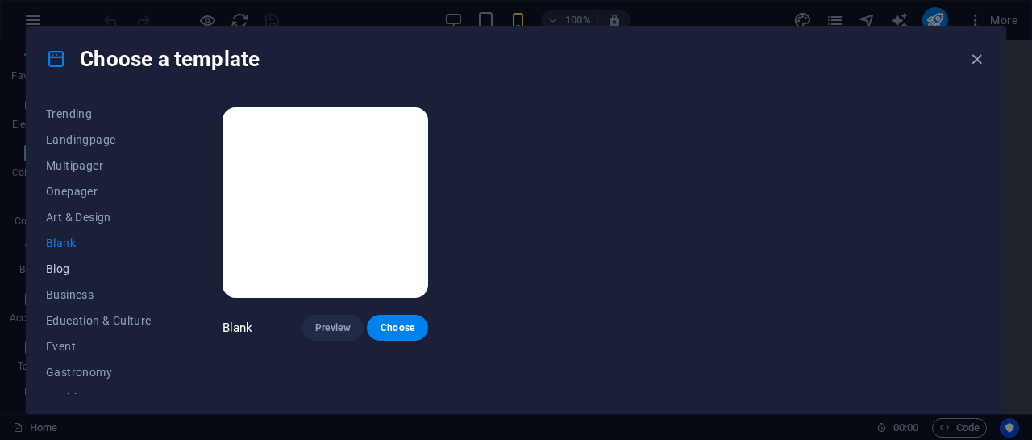
click at [57, 268] on span "Blog" at bounding box center [99, 268] width 106 height 13
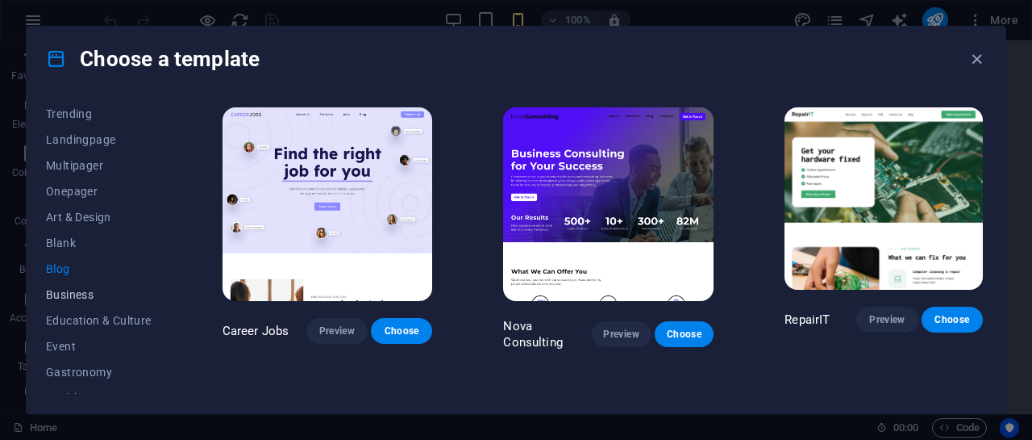
click at [56, 291] on span "Business" at bounding box center [99, 294] width 106 height 13
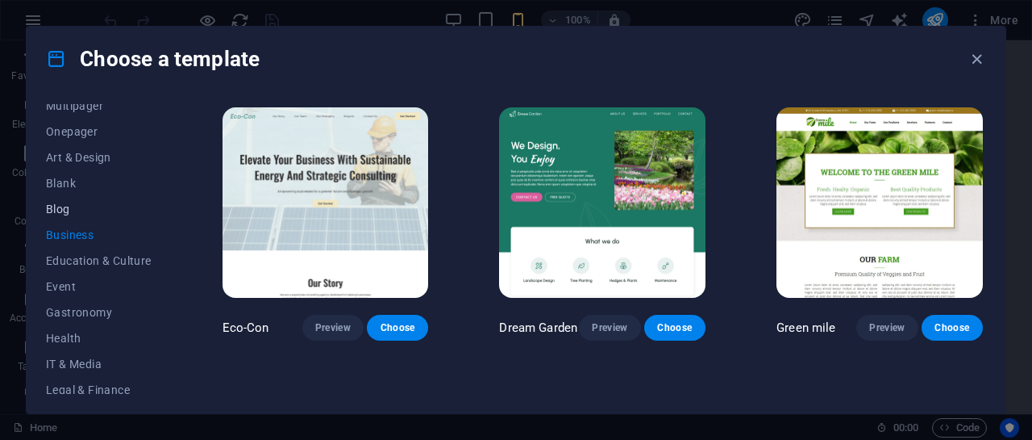
scroll to position [161, 0]
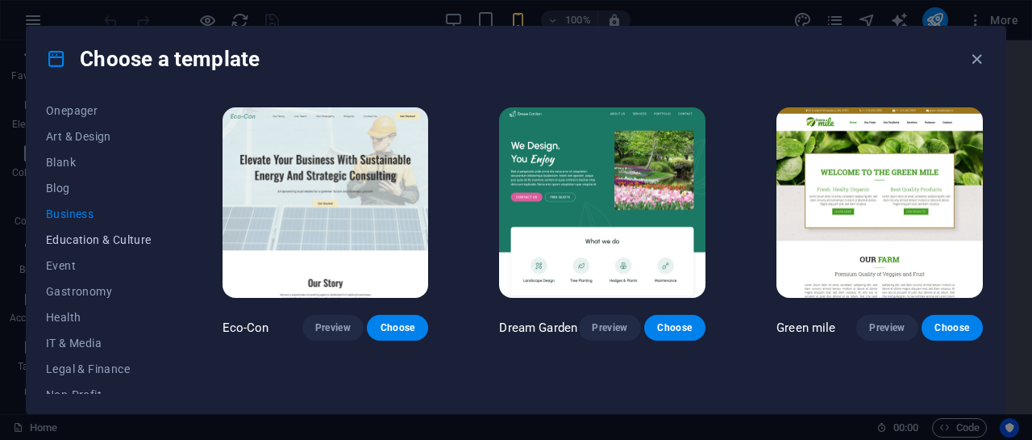
click at [63, 240] on span "Education & Culture" at bounding box center [99, 239] width 106 height 13
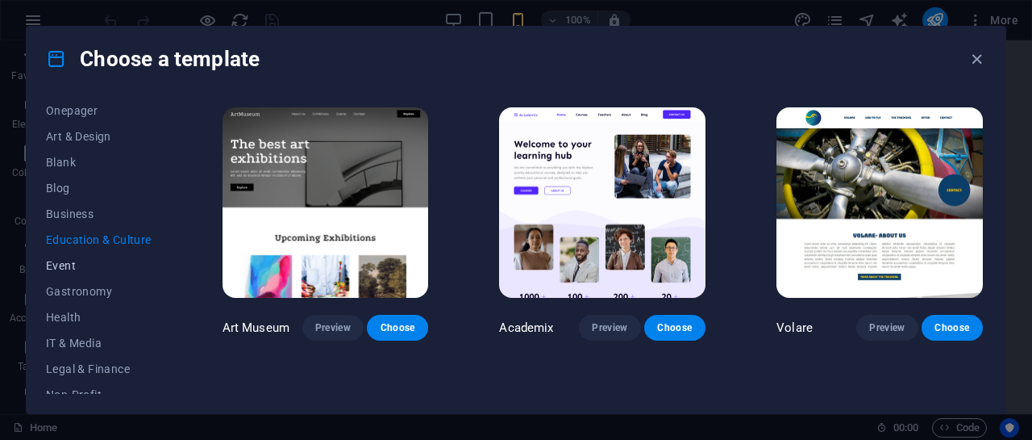
click at [72, 262] on span "Event" at bounding box center [99, 265] width 106 height 13
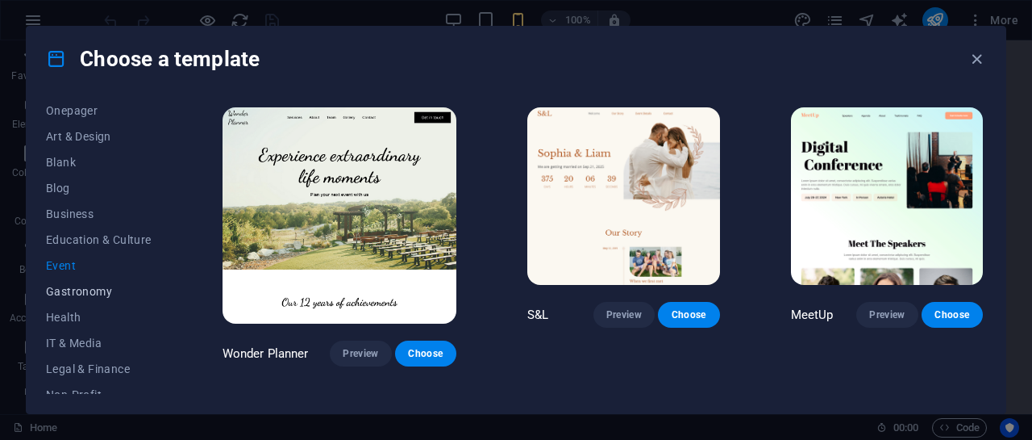
click at [77, 290] on span "Gastronomy" at bounding box center [99, 291] width 106 height 13
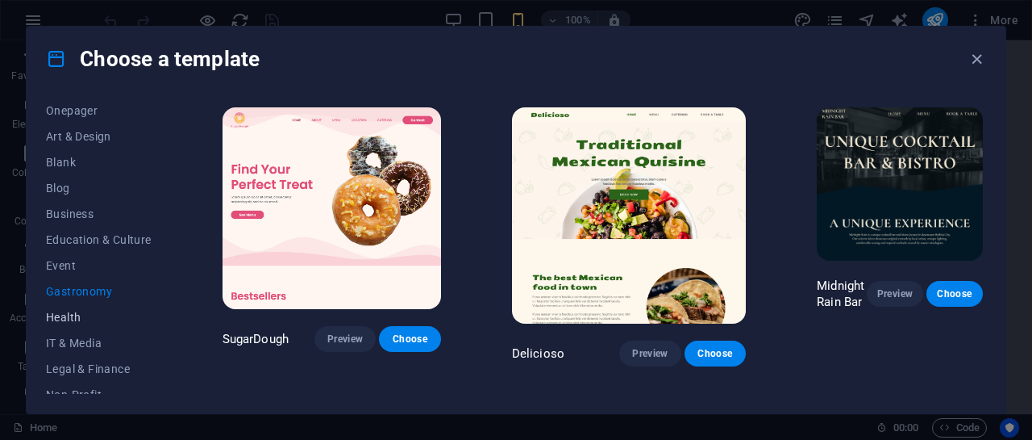
click at [71, 314] on span "Health" at bounding box center [99, 316] width 106 height 13
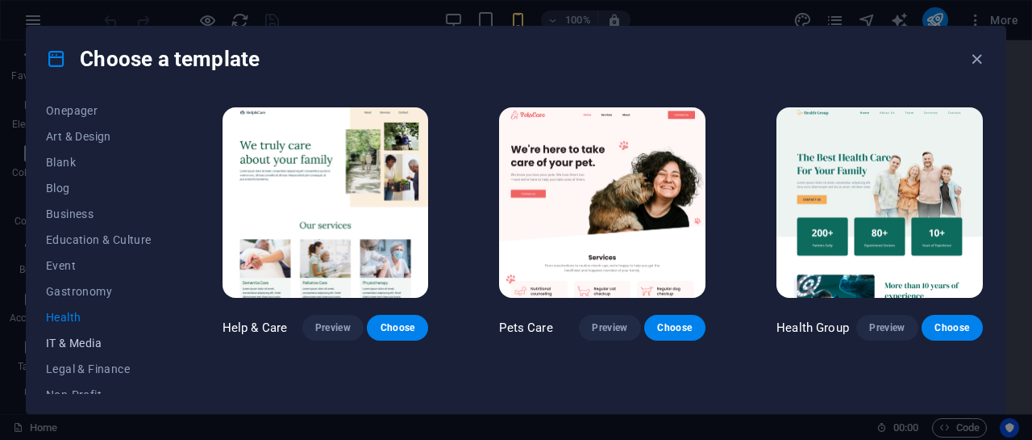
click at [80, 351] on button "IT & Media" at bounding box center [99, 343] width 106 height 26
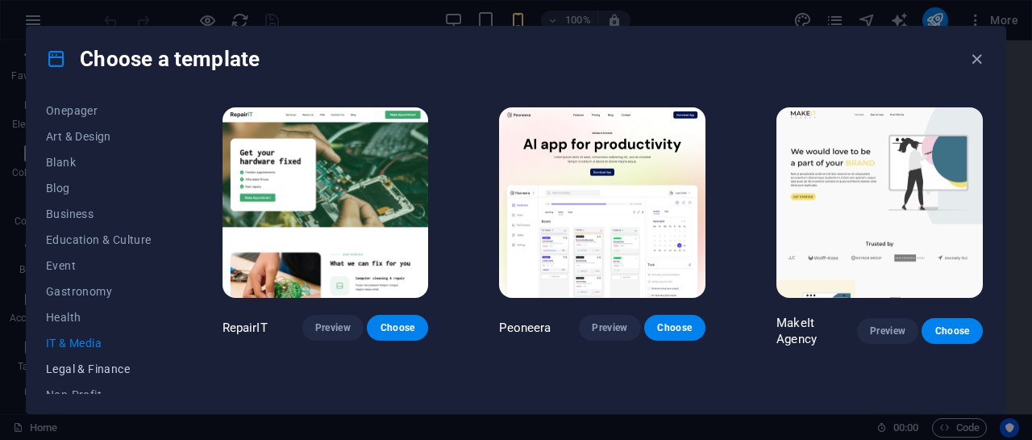
click at [90, 366] on span "Legal & Finance" at bounding box center [99, 368] width 106 height 13
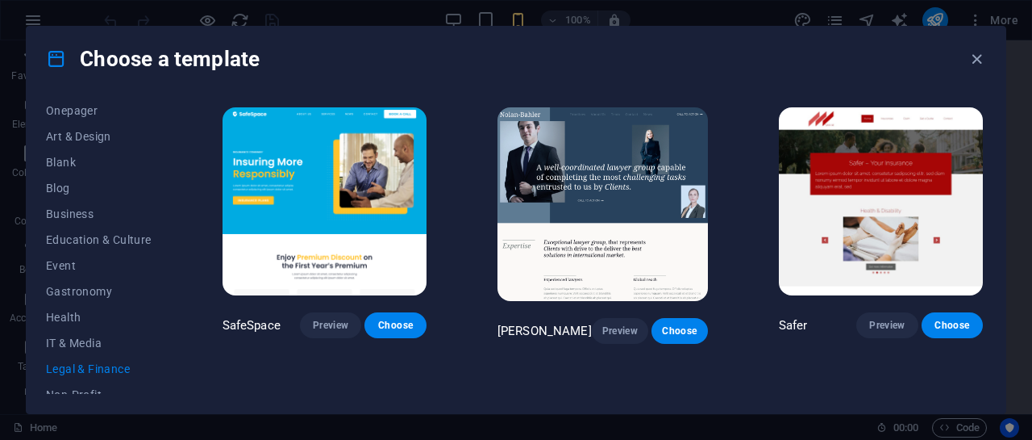
scroll to position [242, 0]
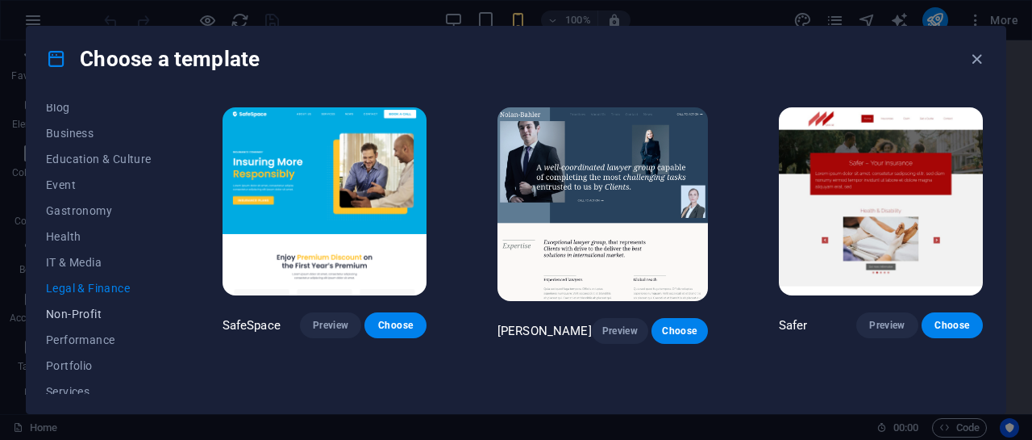
click at [79, 311] on span "Non-Profit" at bounding box center [99, 313] width 106 height 13
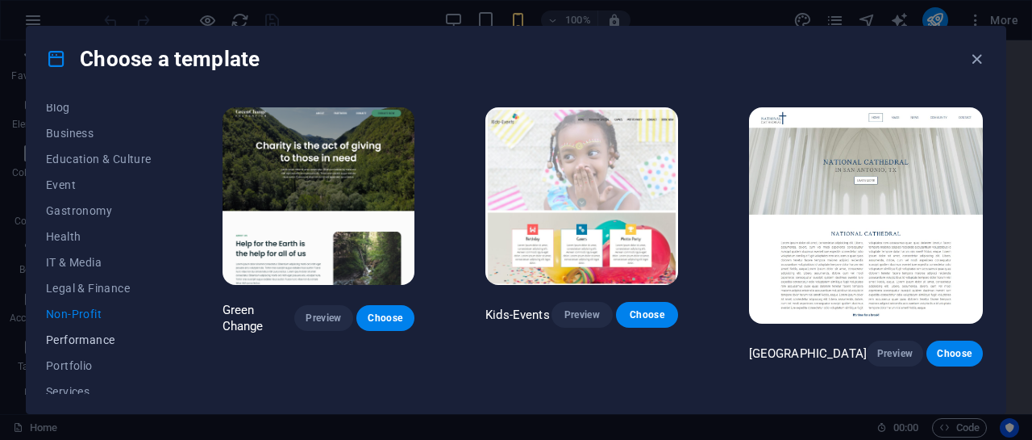
click at [89, 341] on span "Performance" at bounding box center [99, 339] width 106 height 13
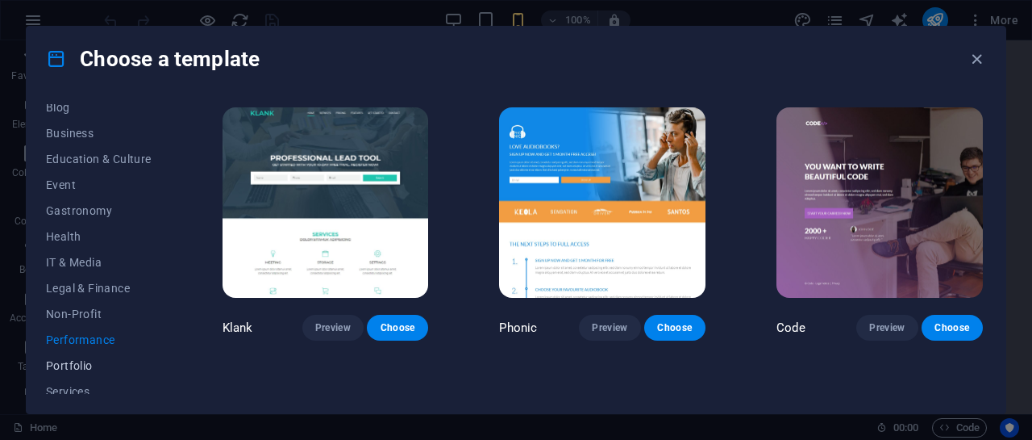
click at [82, 367] on span "Portfolio" at bounding box center [99, 365] width 106 height 13
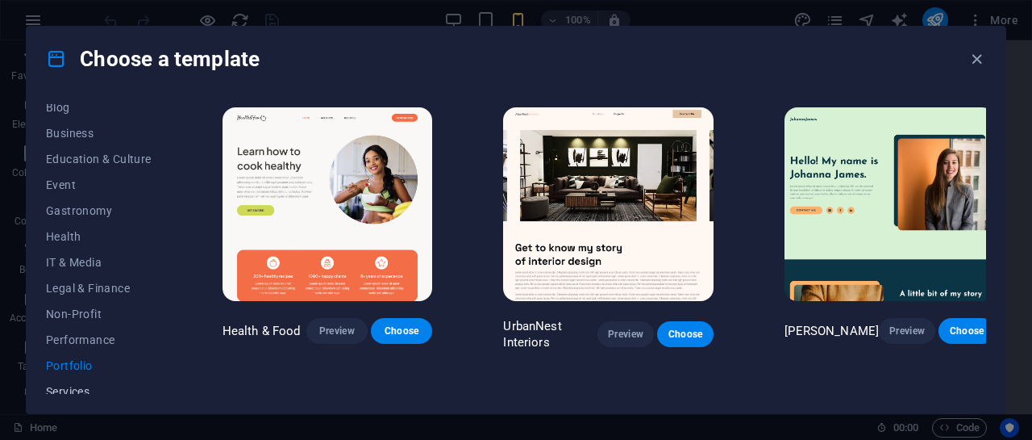
click at [73, 391] on span "Services" at bounding box center [99, 391] width 106 height 13
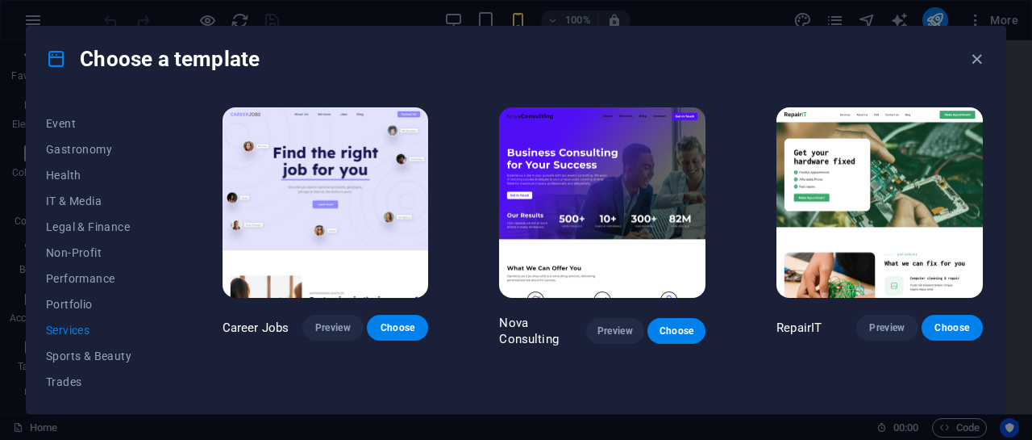
scroll to position [323, 0]
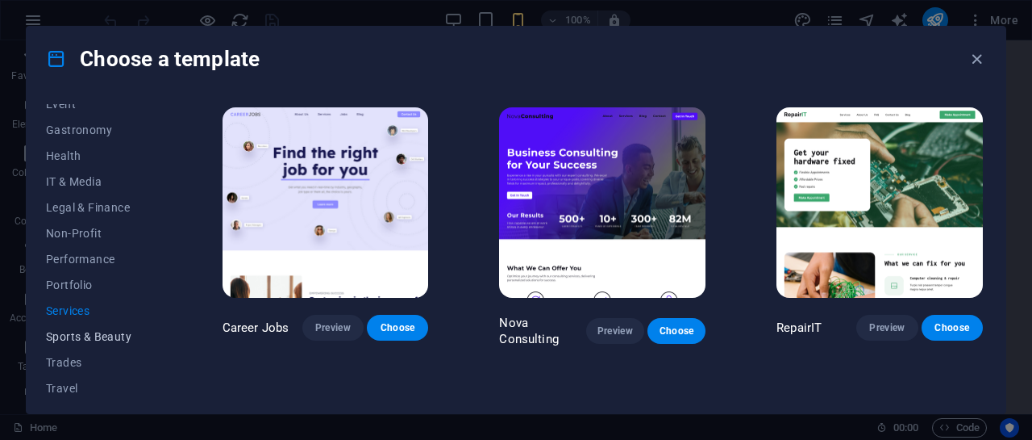
click at [84, 340] on span "Sports & Beauty" at bounding box center [99, 336] width 106 height 13
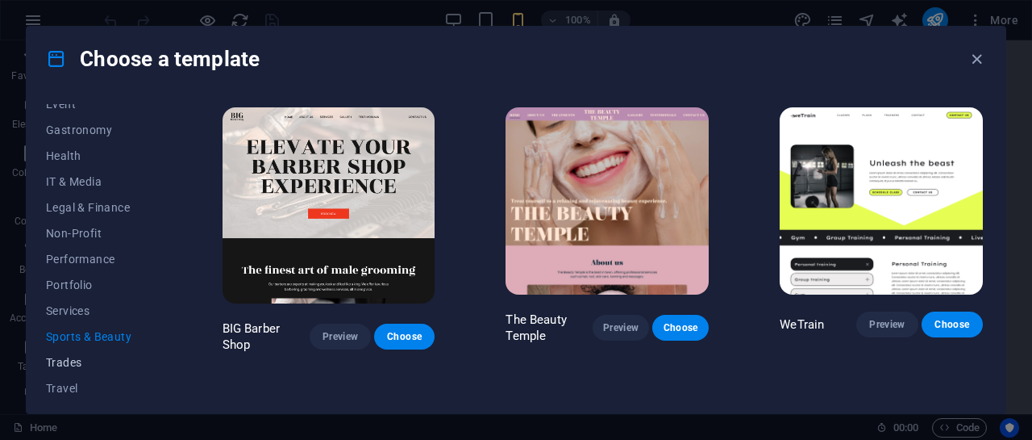
click at [75, 357] on span "Trades" at bounding box center [99, 362] width 106 height 13
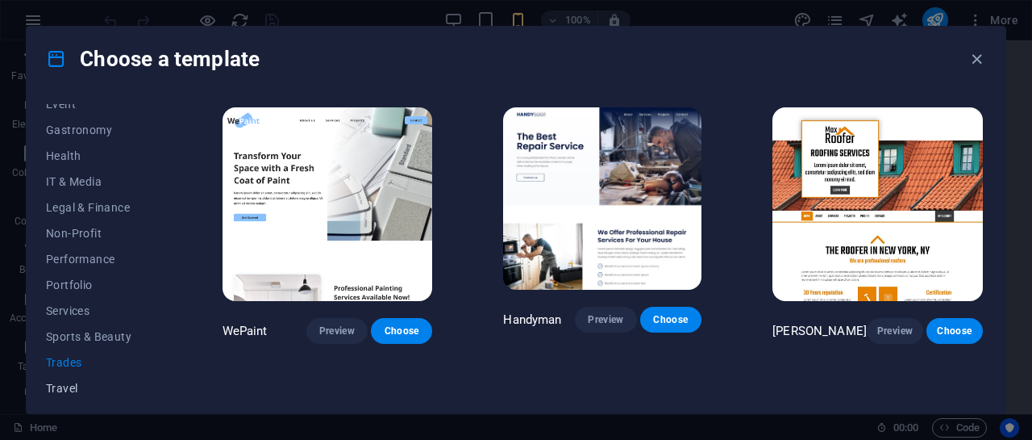
click at [65, 383] on span "Travel" at bounding box center [99, 387] width 106 height 13
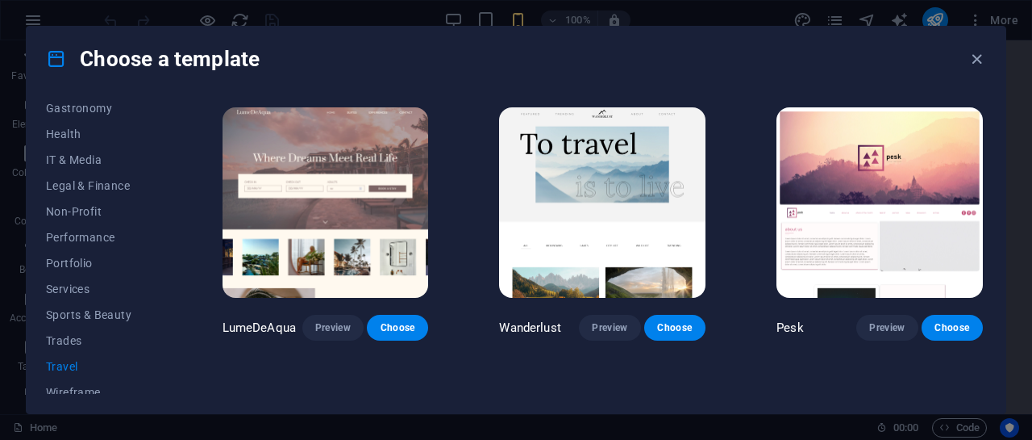
scroll to position [355, 0]
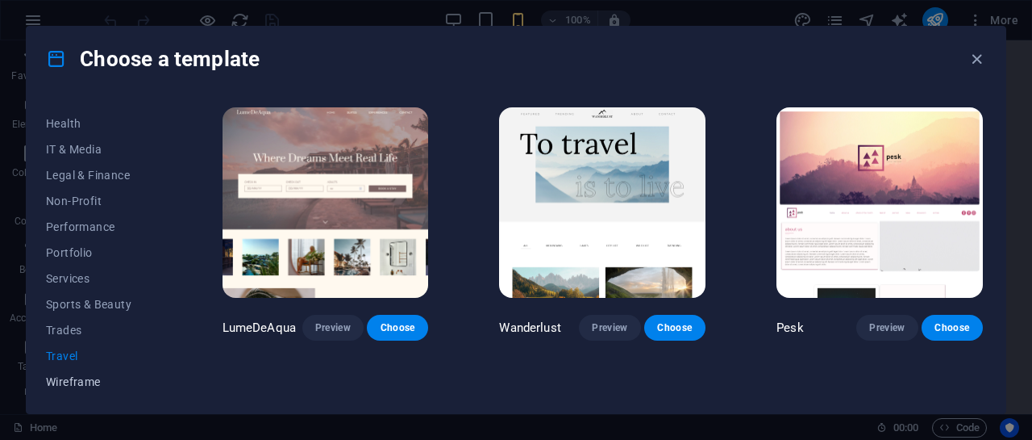
click at [74, 382] on span "Wireframe" at bounding box center [99, 381] width 106 height 13
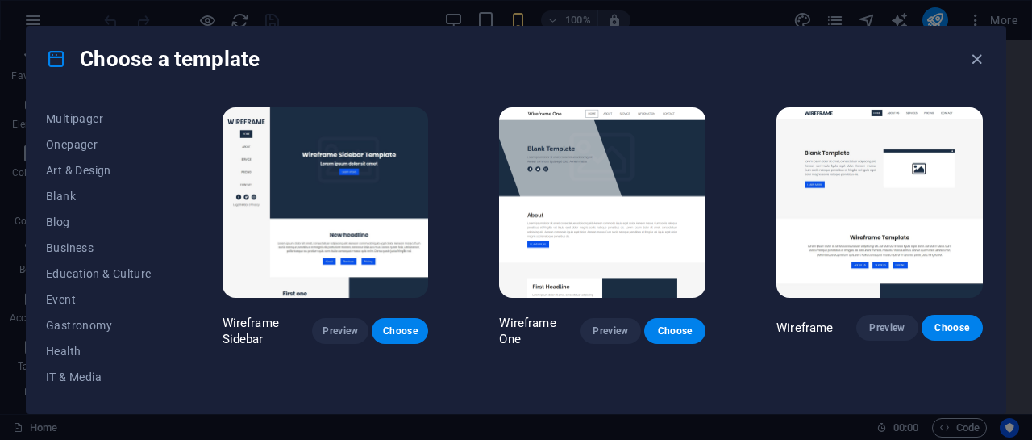
scroll to position [113, 0]
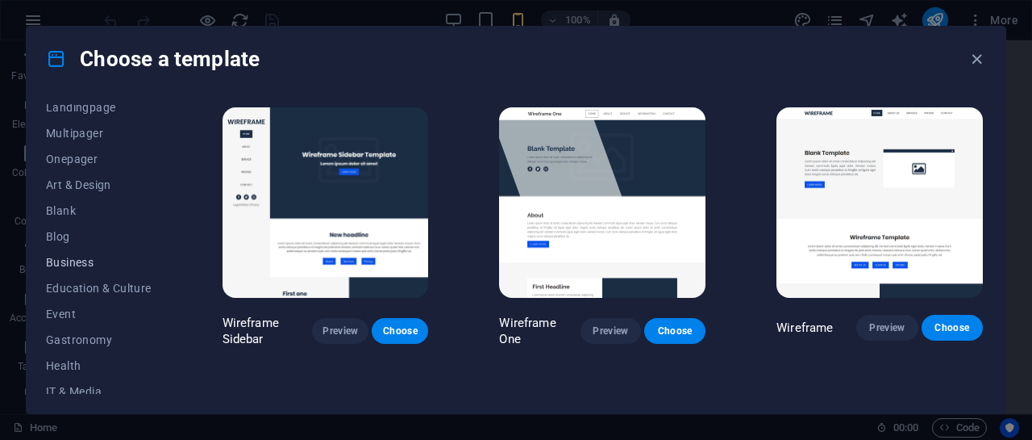
click at [93, 264] on span "Business" at bounding box center [99, 262] width 106 height 13
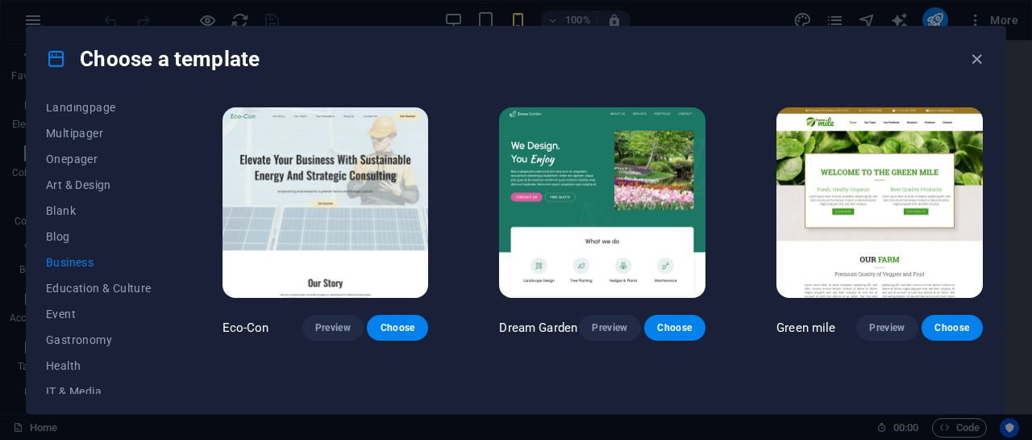
click at [932, 217] on img at bounding box center [880, 202] width 206 height 190
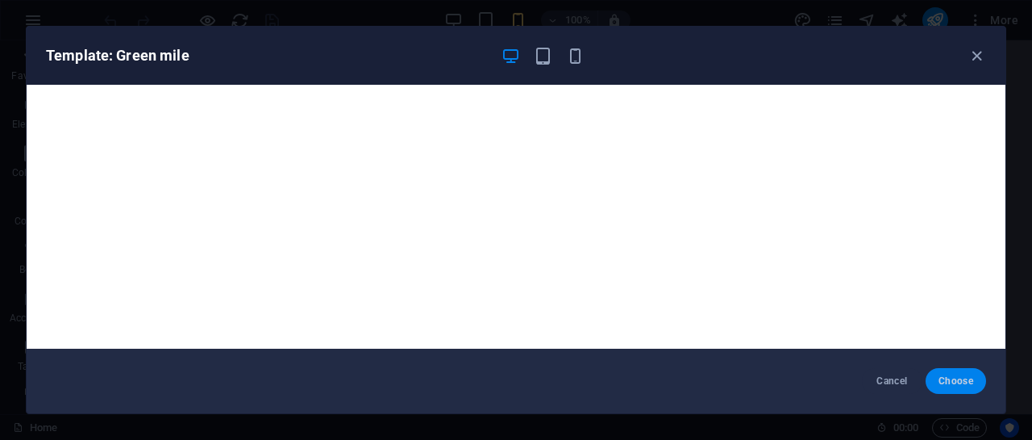
click at [957, 391] on button "Choose" at bounding box center [956, 381] width 60 height 26
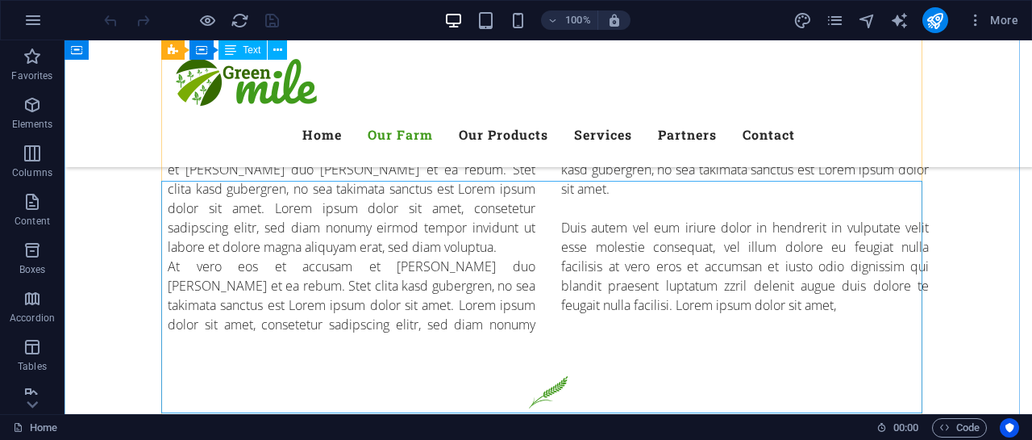
scroll to position [1395, 0]
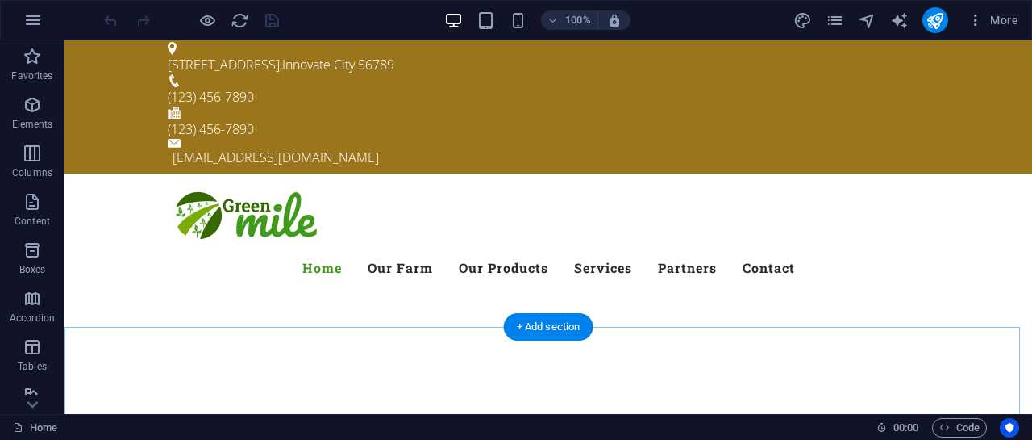
scroll to position [0, 0]
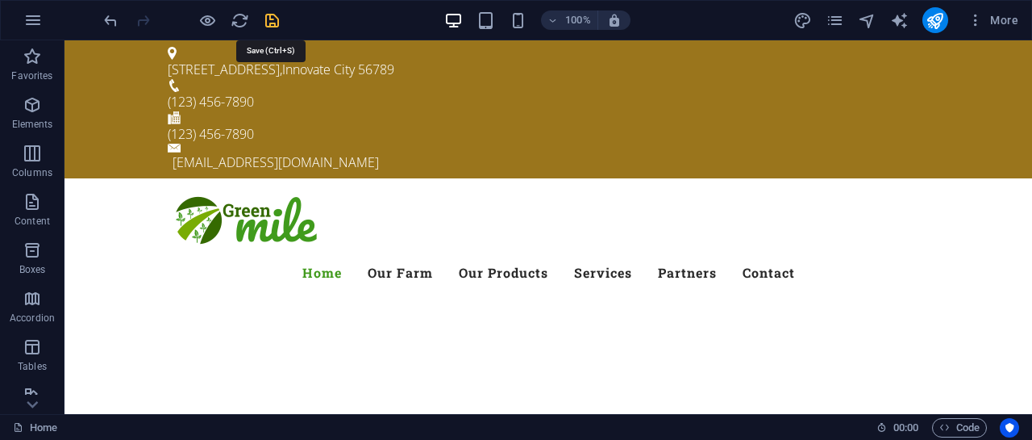
click at [272, 25] on icon "save" at bounding box center [272, 20] width 19 height 19
checkbox input "false"
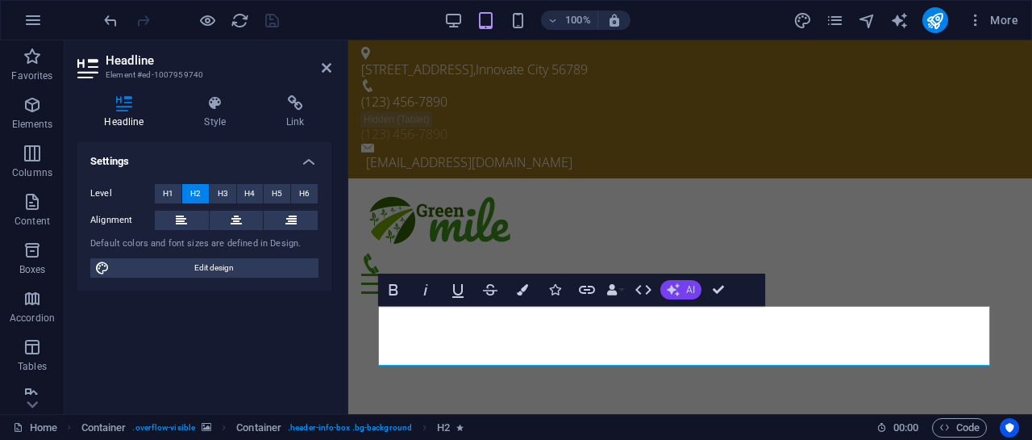
click at [672, 284] on icon "button" at bounding box center [673, 289] width 13 height 13
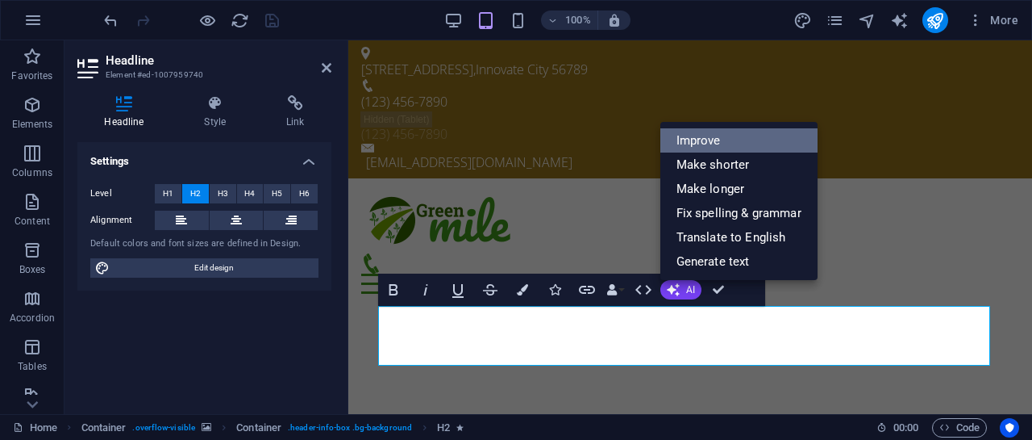
click at [701, 148] on link "Improve" at bounding box center [738, 140] width 157 height 24
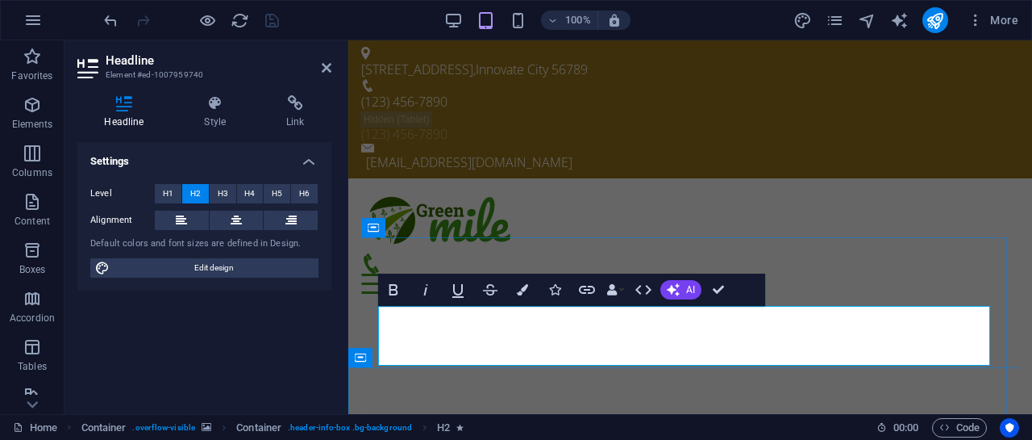
drag, startPoint x: 934, startPoint y: 328, endPoint x: 923, endPoint y: 329, distance: 11.3
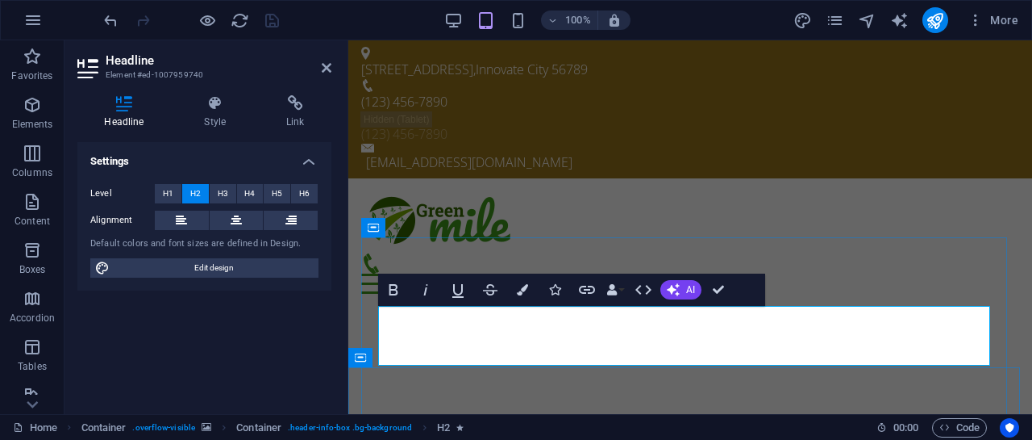
click at [520, 285] on icon "button" at bounding box center [522, 289] width 11 height 11
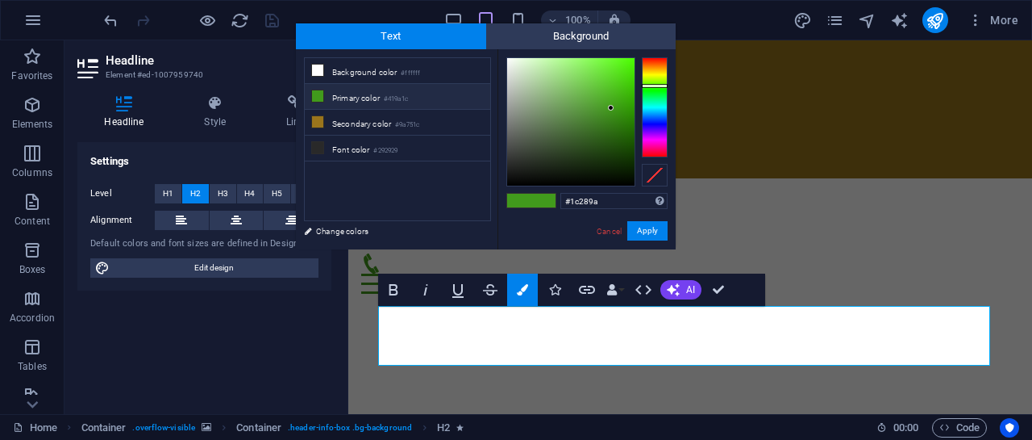
click at [655, 122] on div at bounding box center [655, 107] width 26 height 100
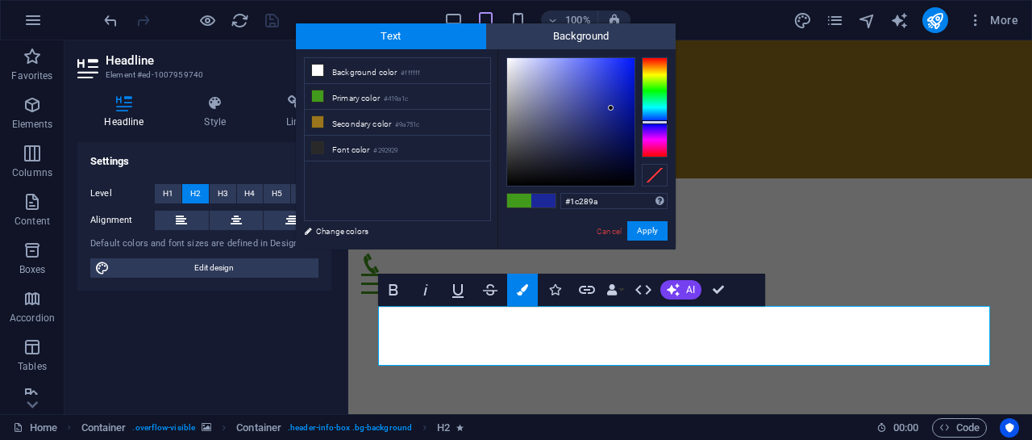
type input "#1024e6"
click at [625, 70] on div at bounding box center [570, 121] width 127 height 127
click at [648, 228] on button "Apply" at bounding box center [647, 230] width 40 height 19
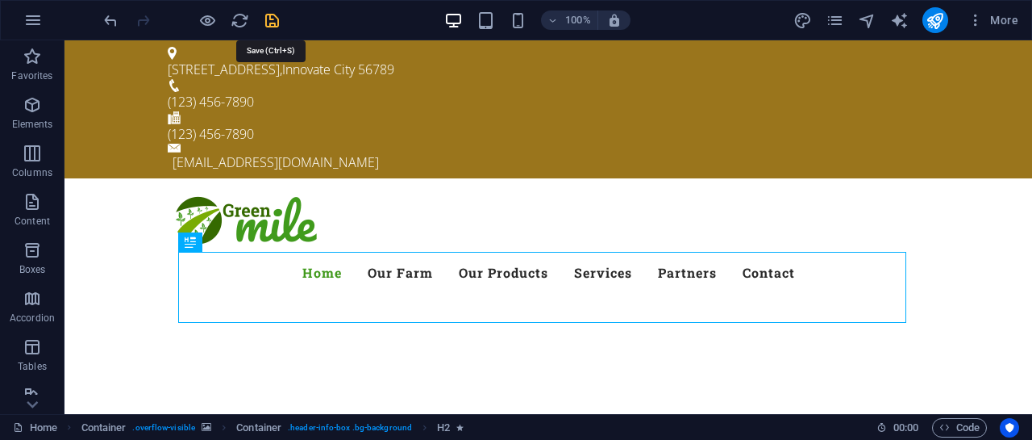
click at [273, 19] on icon "save" at bounding box center [272, 20] width 19 height 19
checkbox input "false"
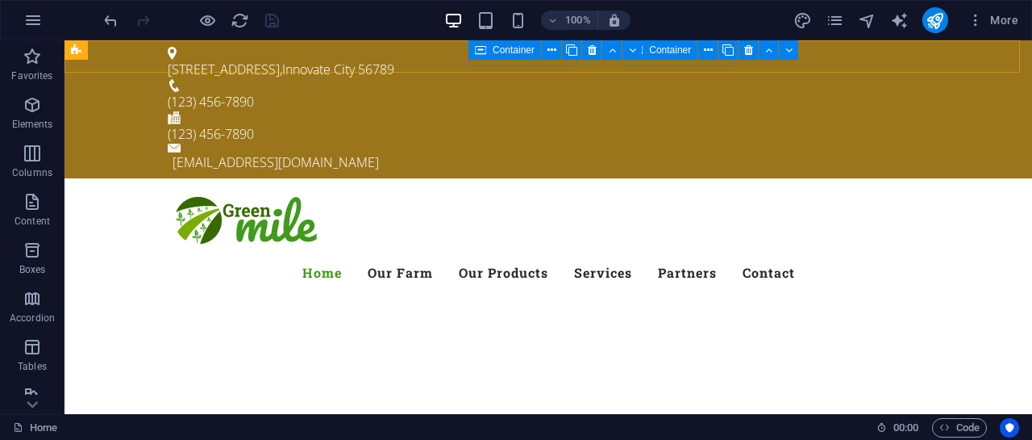
click at [499, 56] on div "Container" at bounding box center [505, 49] width 73 height 19
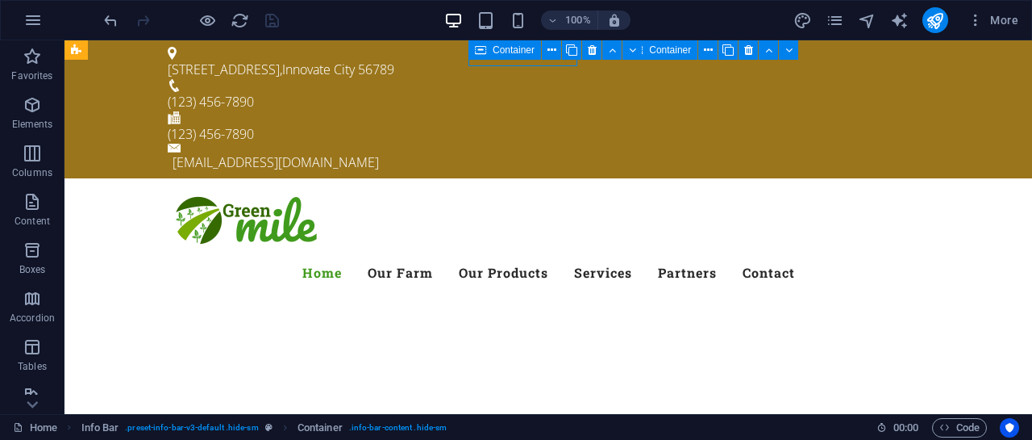
click at [499, 56] on div "Container" at bounding box center [505, 49] width 73 height 19
click at [0, 0] on icon at bounding box center [0, 0] width 0 height 0
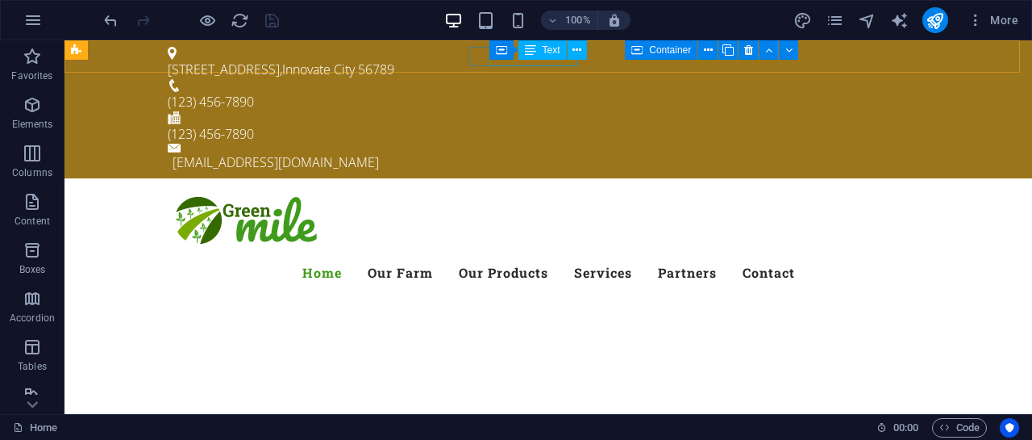
click at [558, 54] on span "Text" at bounding box center [552, 50] width 18 height 10
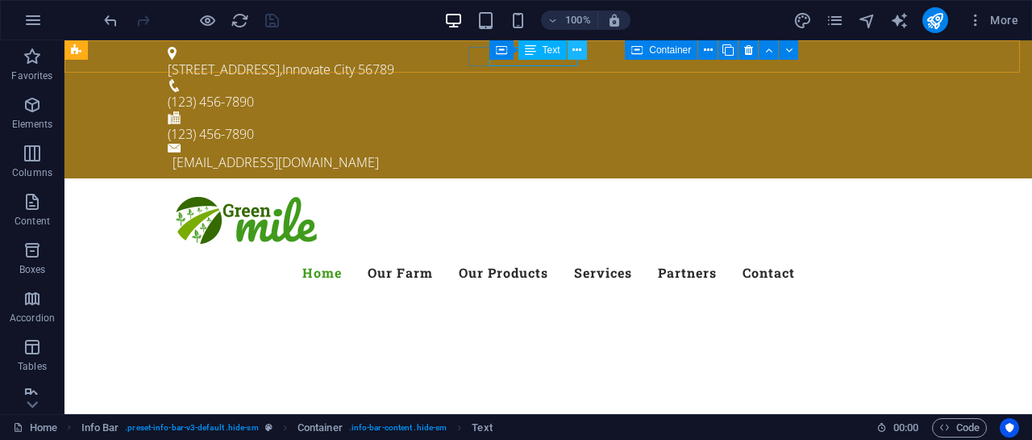
click at [569, 59] on button at bounding box center [577, 49] width 19 height 19
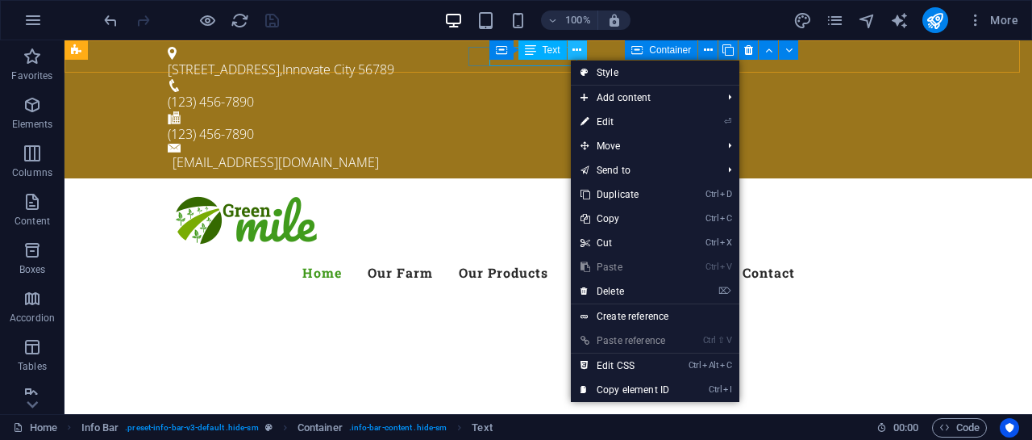
click at [569, 59] on button at bounding box center [577, 49] width 19 height 19
click at [494, 92] on div "(123) 456-7890" at bounding box center [542, 101] width 748 height 19
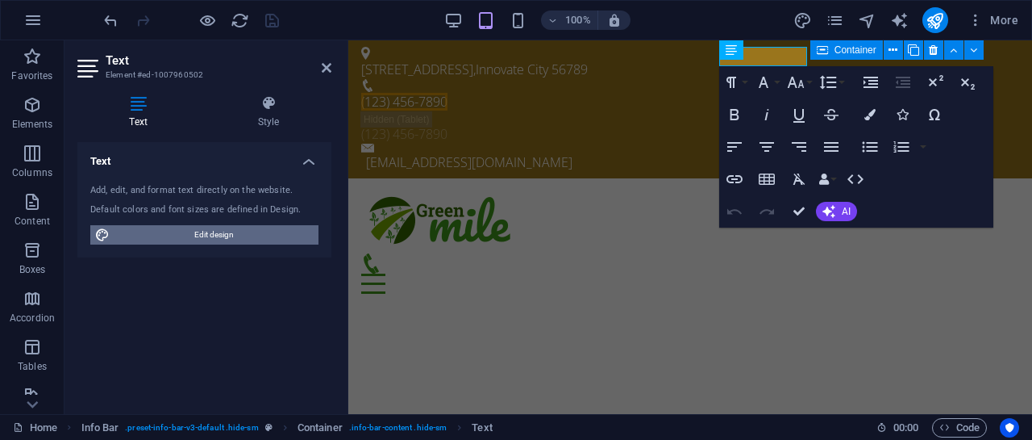
drag, startPoint x: 207, startPoint y: 230, endPoint x: 233, endPoint y: 114, distance: 119.0
click at [207, 231] on span "Edit design" at bounding box center [214, 234] width 199 height 19
select select "px"
select select "300"
select select "px"
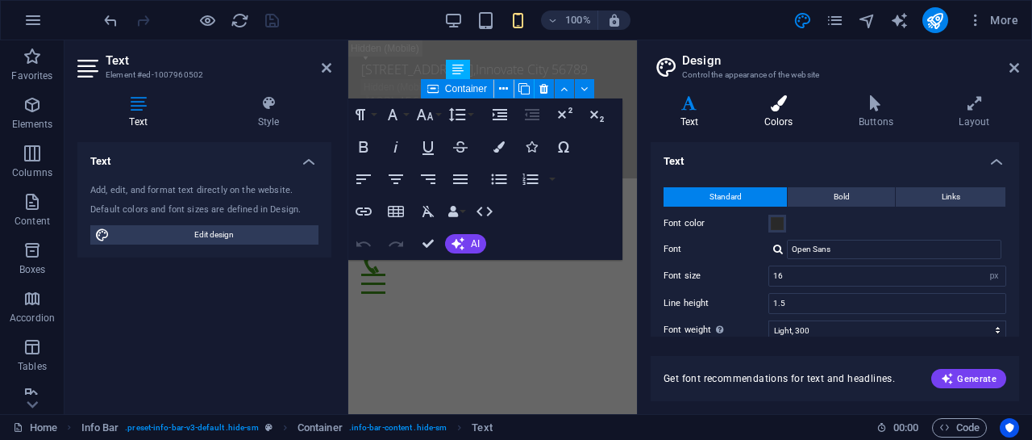
click at [774, 119] on h4 "Colors" at bounding box center [782, 112] width 94 height 34
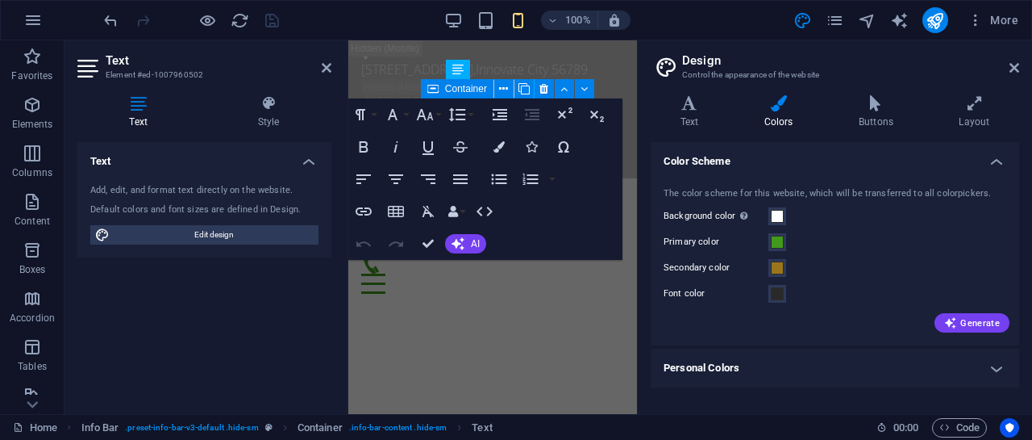
click at [992, 362] on h4 "Personal Colors" at bounding box center [835, 367] width 369 height 39
click at [681, 111] on h4 "Text" at bounding box center [693, 112] width 84 height 34
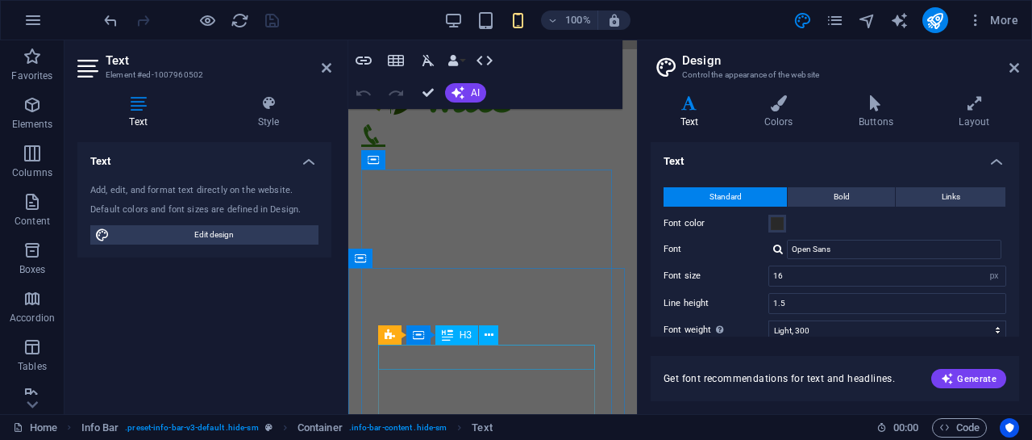
scroll to position [161, 0]
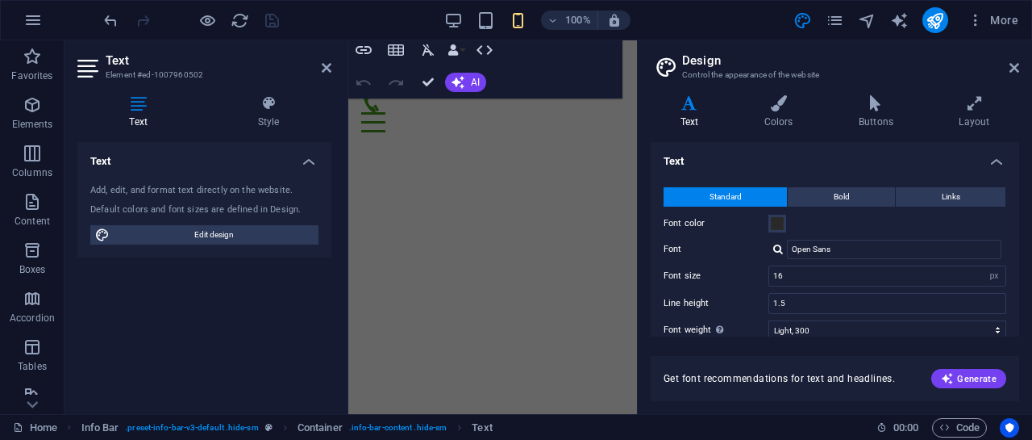
click at [773, 149] on h4 "Text" at bounding box center [835, 156] width 369 height 29
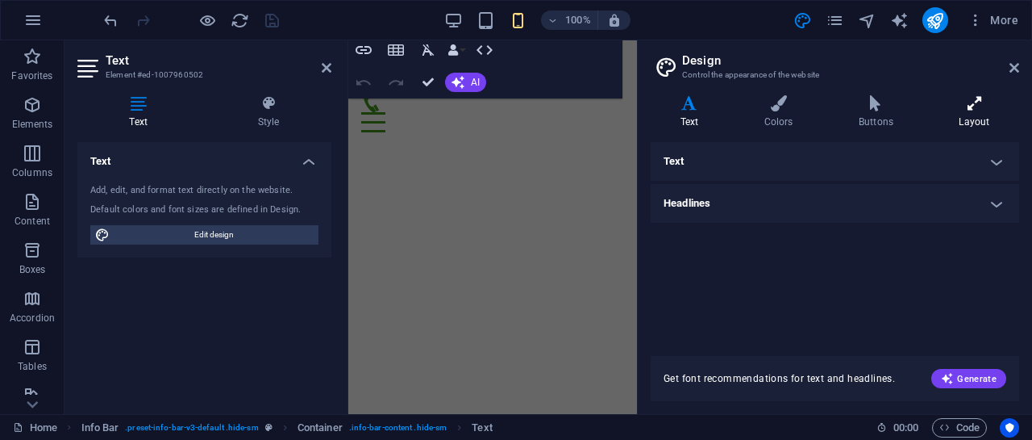
click at [960, 103] on icon at bounding box center [975, 103] width 90 height 16
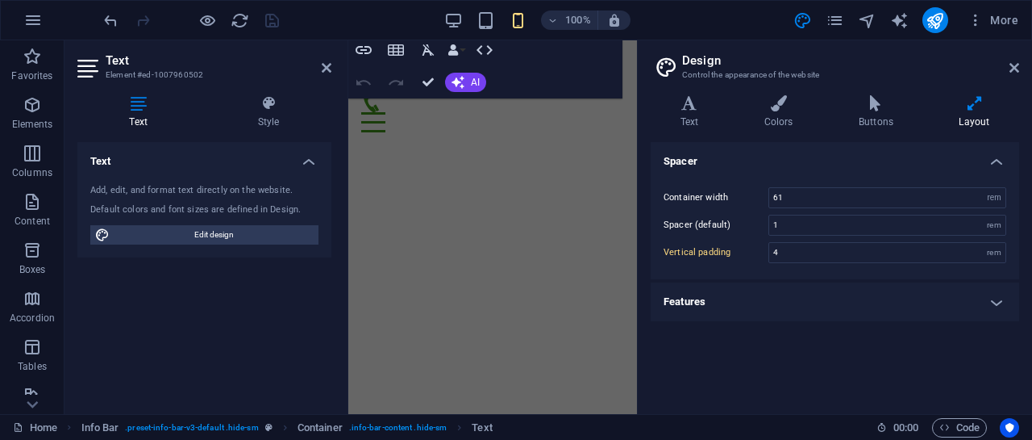
click at [988, 293] on h4 "Features" at bounding box center [835, 301] width 369 height 39
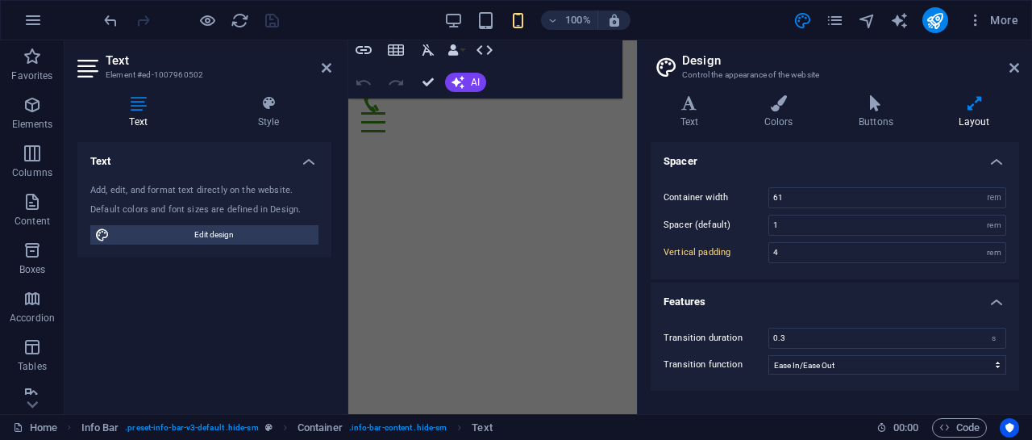
click at [268, 285] on div "Text Add, edit, and format text directly on the website. Default colors and fon…" at bounding box center [204, 271] width 254 height 259
click at [316, 145] on h4 "Text" at bounding box center [204, 156] width 254 height 29
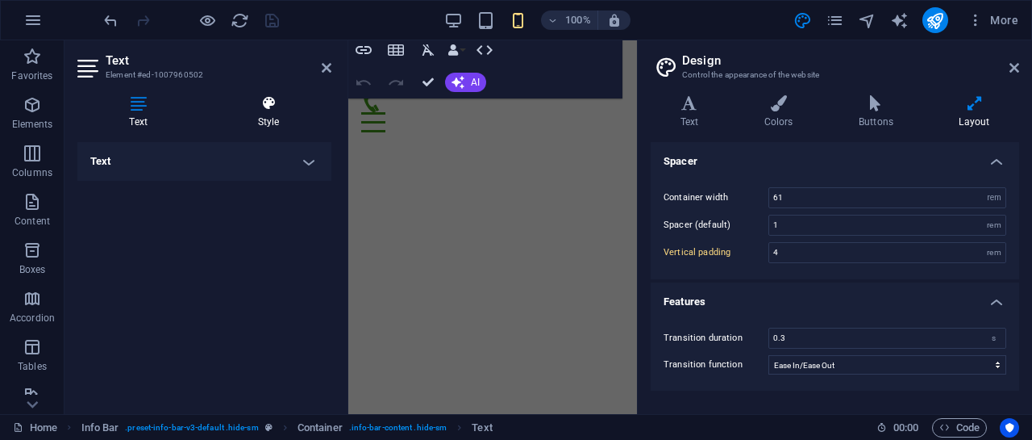
click at [274, 116] on h4 "Style" at bounding box center [269, 112] width 126 height 34
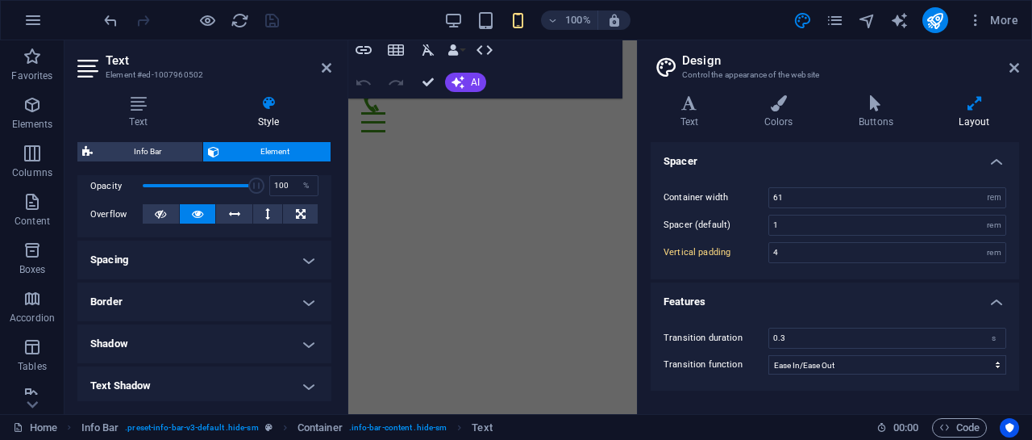
scroll to position [0, 0]
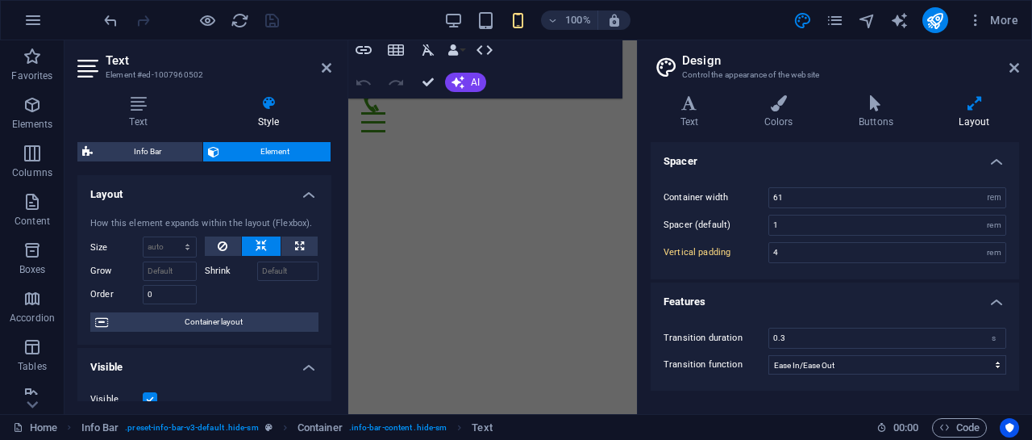
click at [320, 58] on h2 "Text" at bounding box center [219, 60] width 226 height 15
click at [326, 69] on icon at bounding box center [327, 67] width 10 height 13
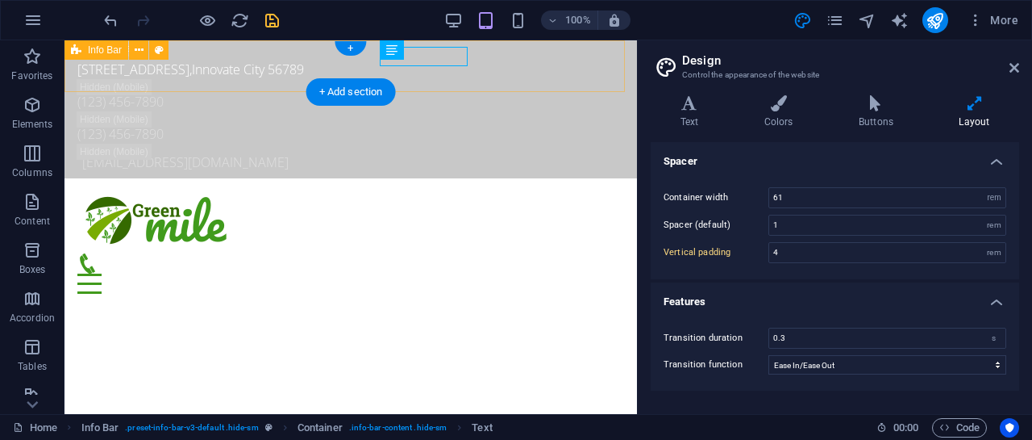
type input "5"
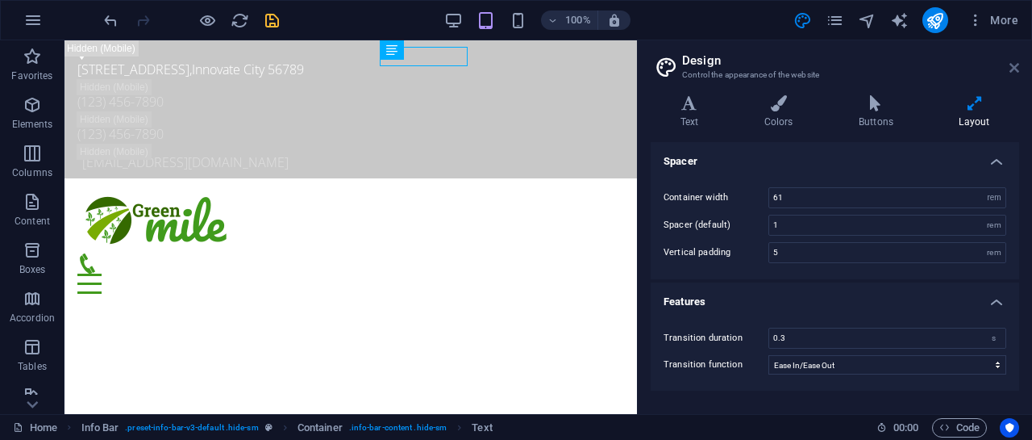
click at [1015, 69] on icon at bounding box center [1015, 67] width 10 height 13
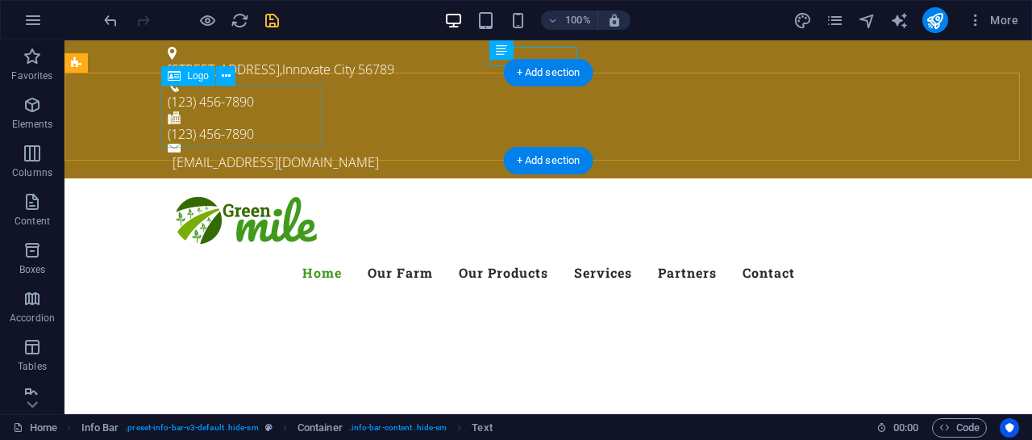
click at [199, 191] on div at bounding box center [548, 222] width 761 height 62
click at [240, 191] on div at bounding box center [548, 222] width 761 height 62
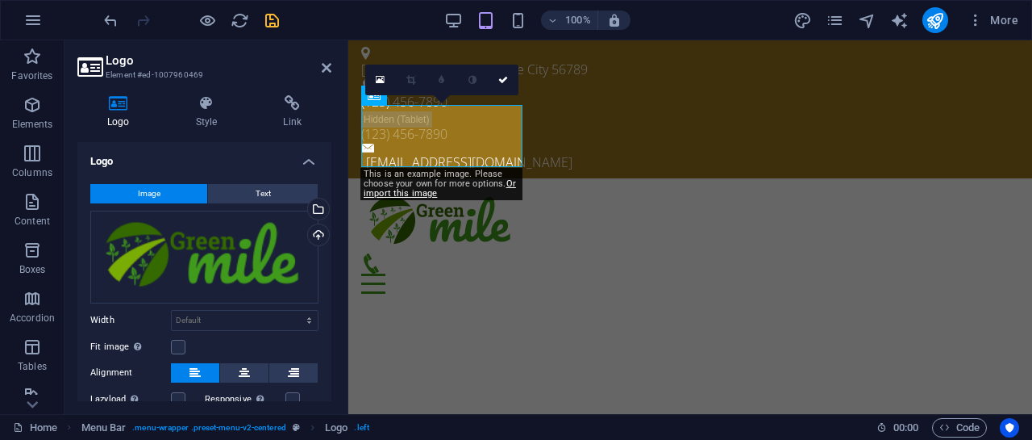
click at [171, 195] on button "Image" at bounding box center [148, 193] width 117 height 19
click at [189, 257] on div "Drag files here, click to choose files or select files from Files or our free s…" at bounding box center [204, 256] width 228 height 93
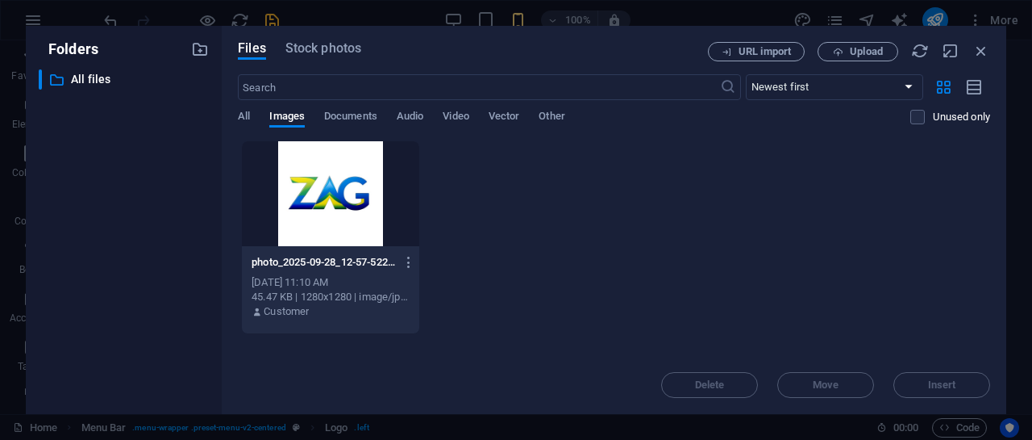
click at [322, 175] on div at bounding box center [330, 193] width 177 height 105
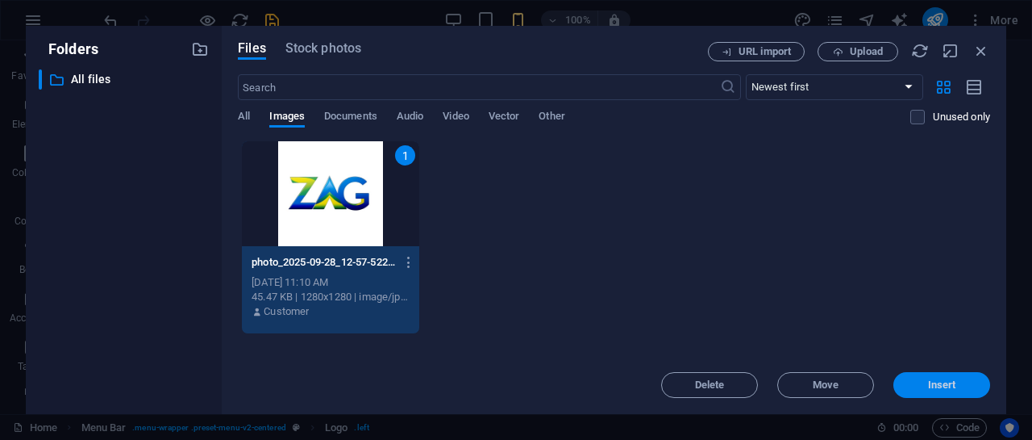
click at [930, 385] on span "Insert" at bounding box center [942, 385] width 28 height 10
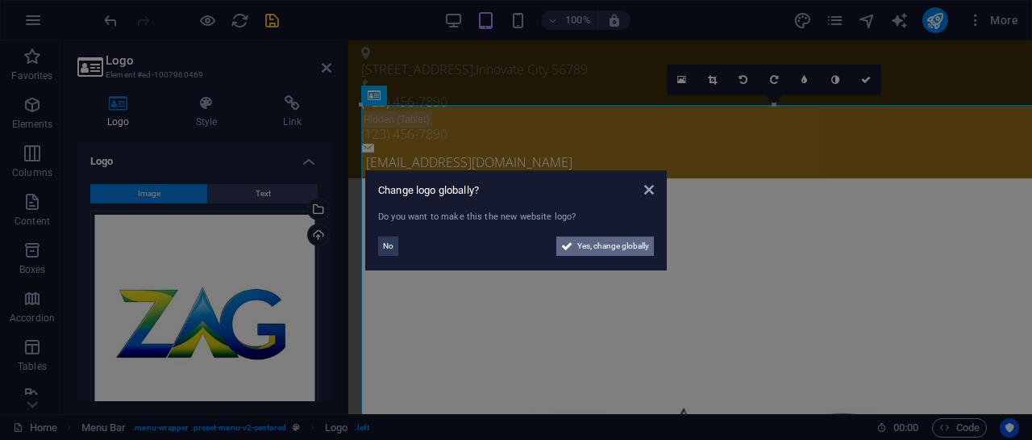
click at [584, 249] on span "Yes, change globally" at bounding box center [613, 245] width 72 height 19
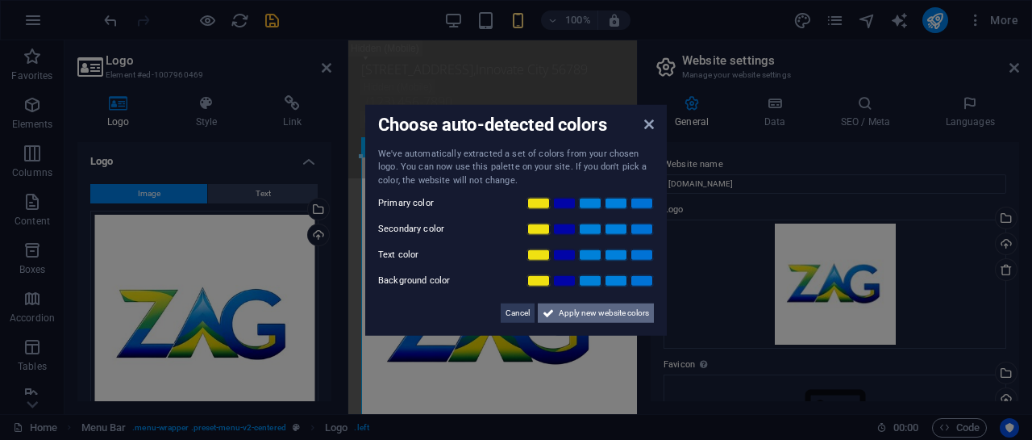
click at [596, 320] on span "Apply new website colors" at bounding box center [604, 312] width 90 height 19
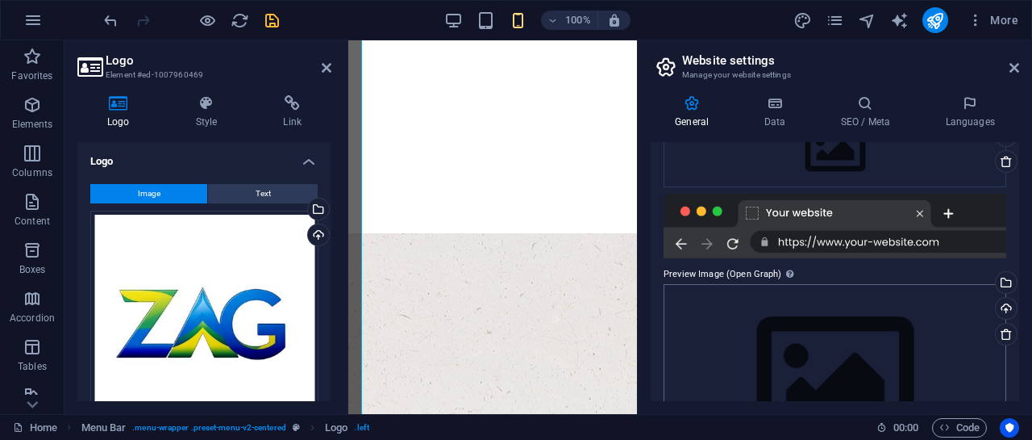
scroll to position [344, 0]
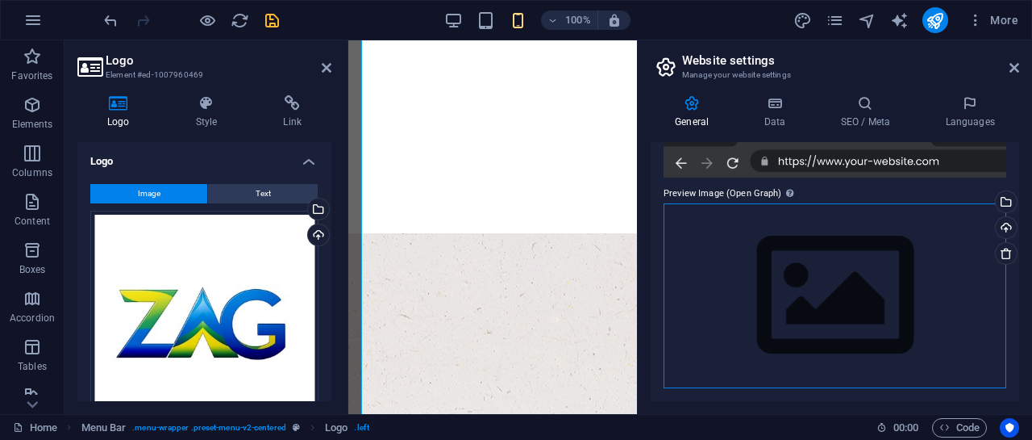
click at [858, 302] on div "Drag files here, click to choose files or select files from Files or our free s…" at bounding box center [835, 295] width 343 height 185
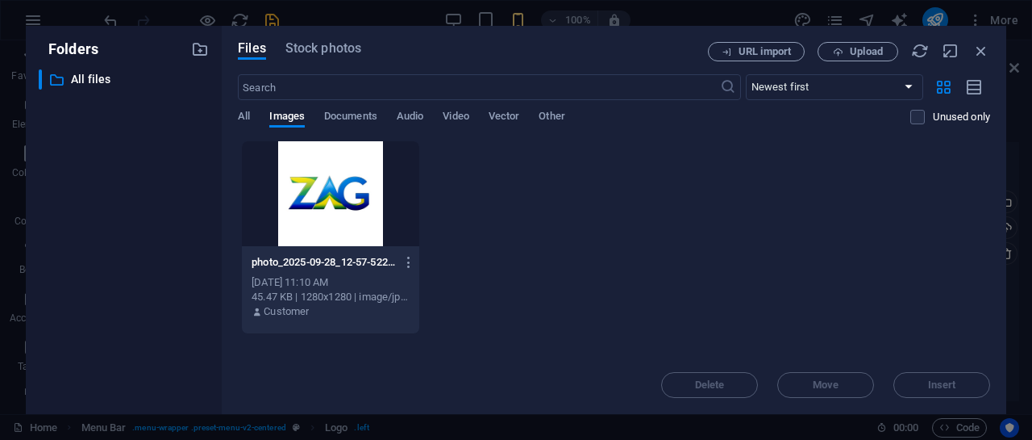
click at [323, 200] on div at bounding box center [330, 193] width 177 height 105
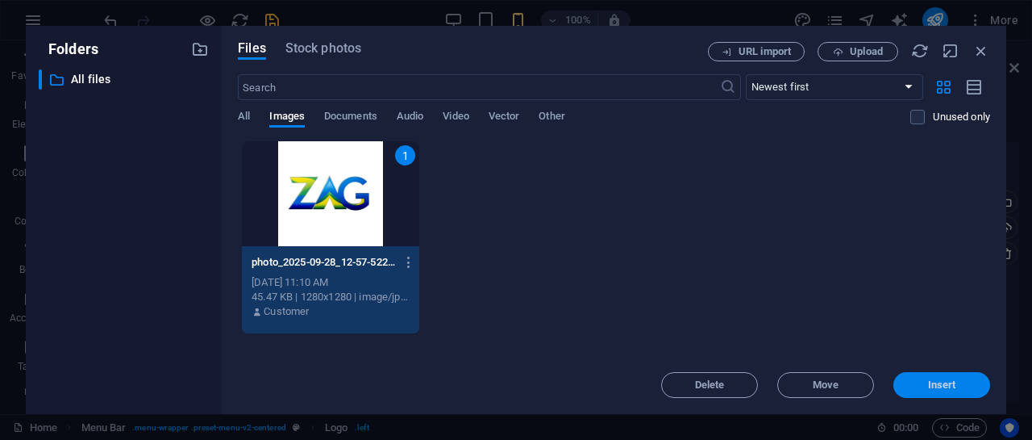
click at [929, 384] on span "Insert" at bounding box center [942, 385] width 28 height 10
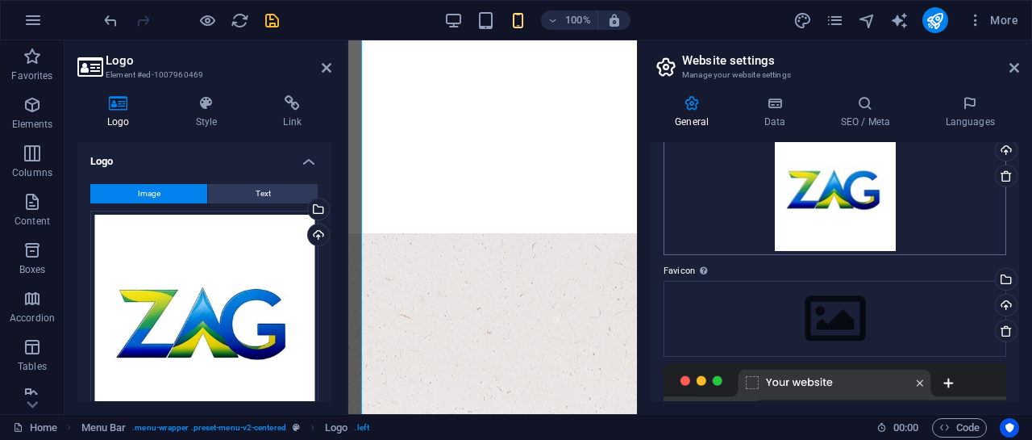
scroll to position [0, 0]
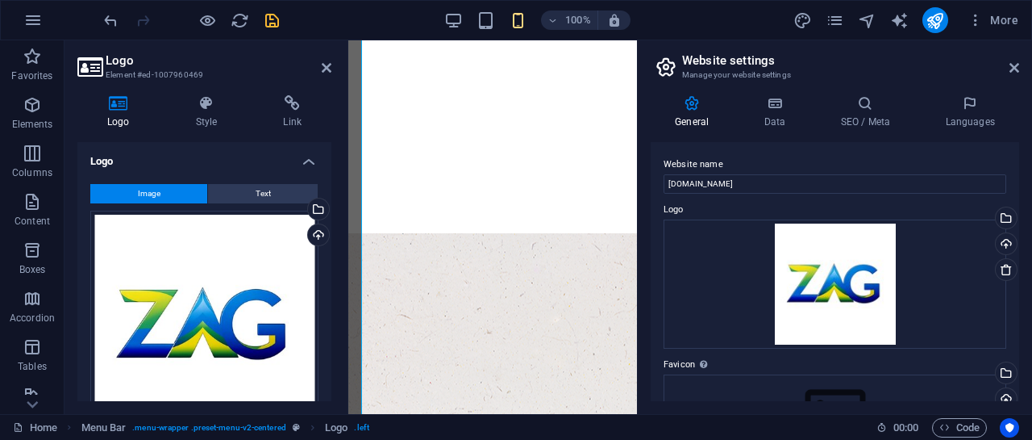
click at [273, 18] on icon "save" at bounding box center [272, 20] width 19 height 19
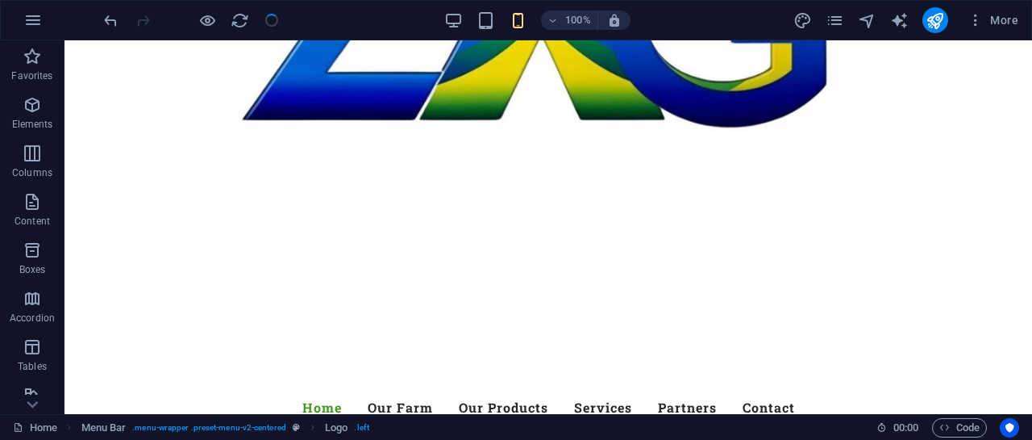
checkbox input "false"
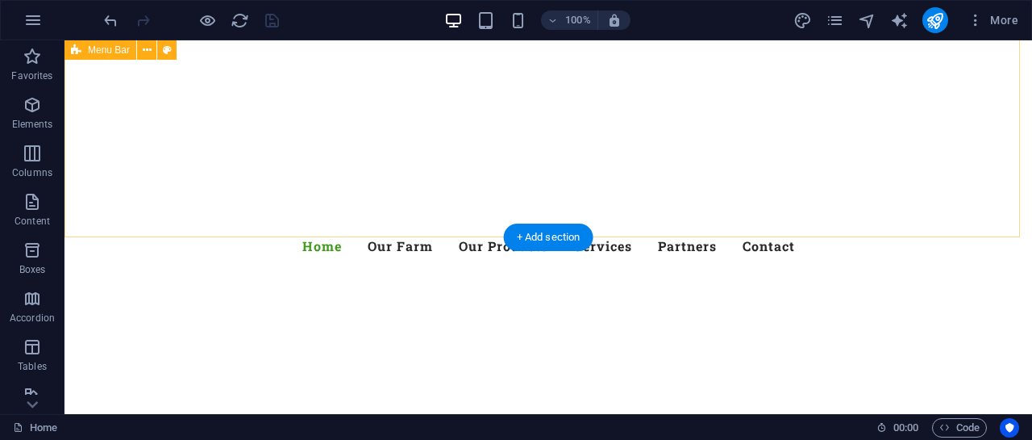
scroll to position [806, 0]
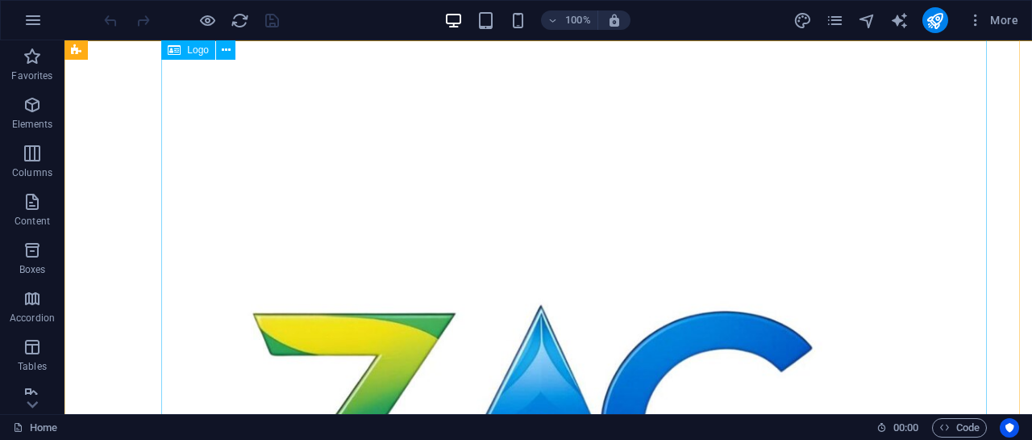
scroll to position [161, 0]
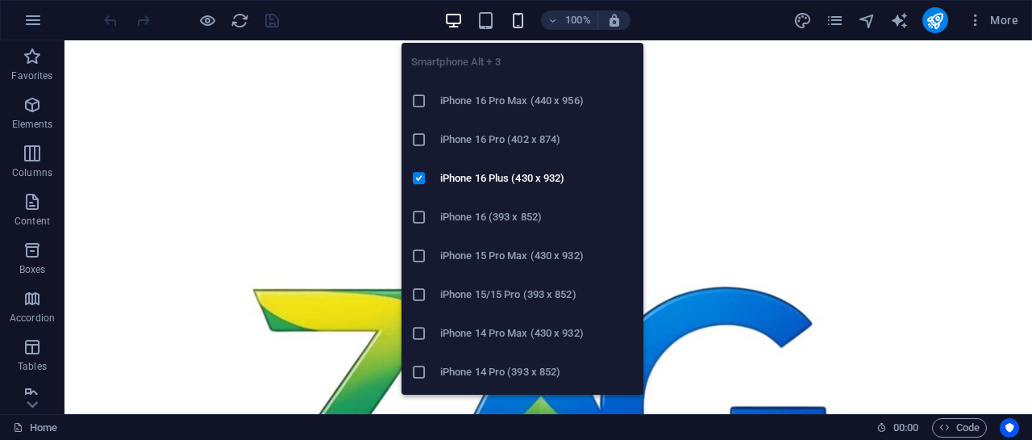
click at [518, 20] on icon "button" at bounding box center [518, 20] width 19 height 19
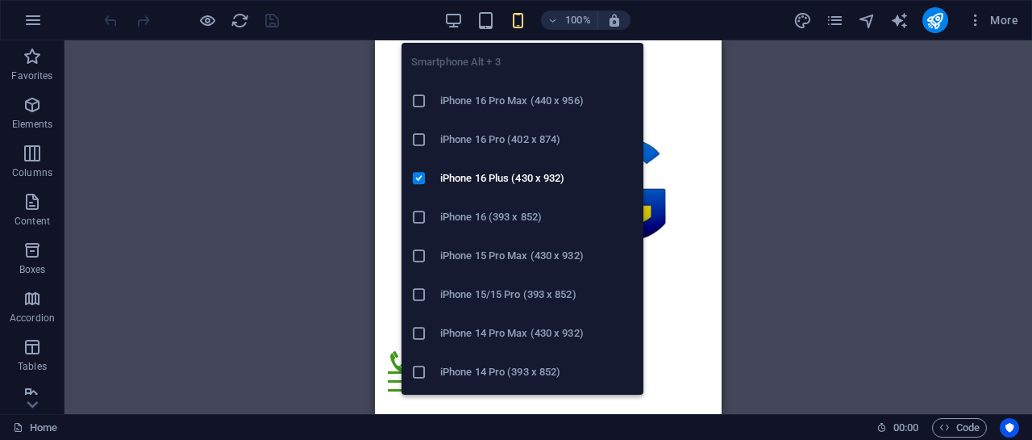
scroll to position [200, 0]
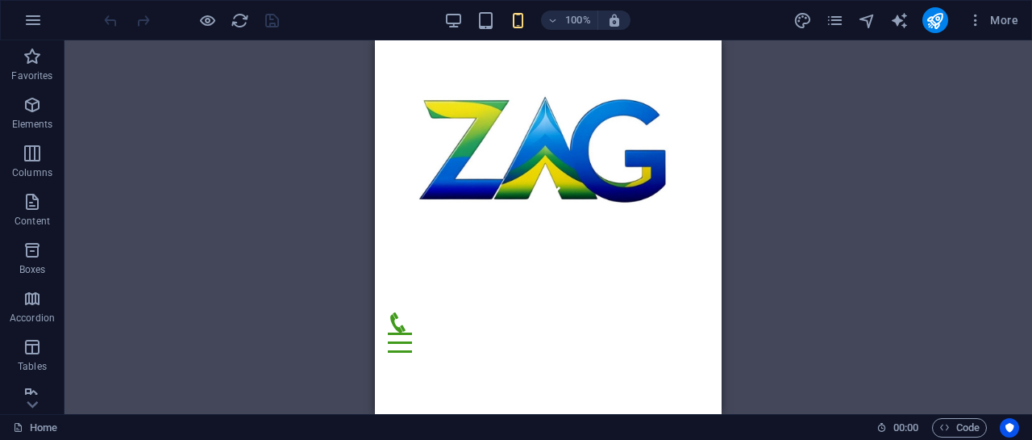
click at [808, 192] on div "Drag here to replace the existing content. Press “Ctrl” if you want to create a…" at bounding box center [549, 226] width 968 height 373
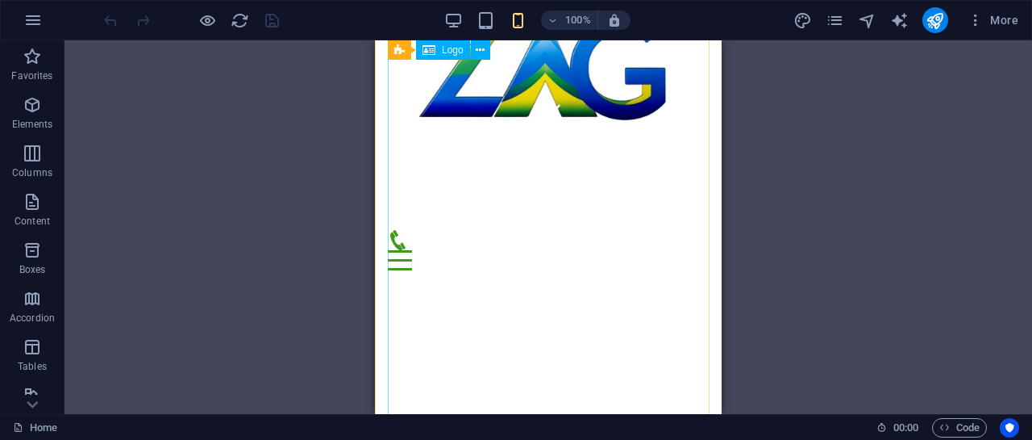
scroll to position [281, 0]
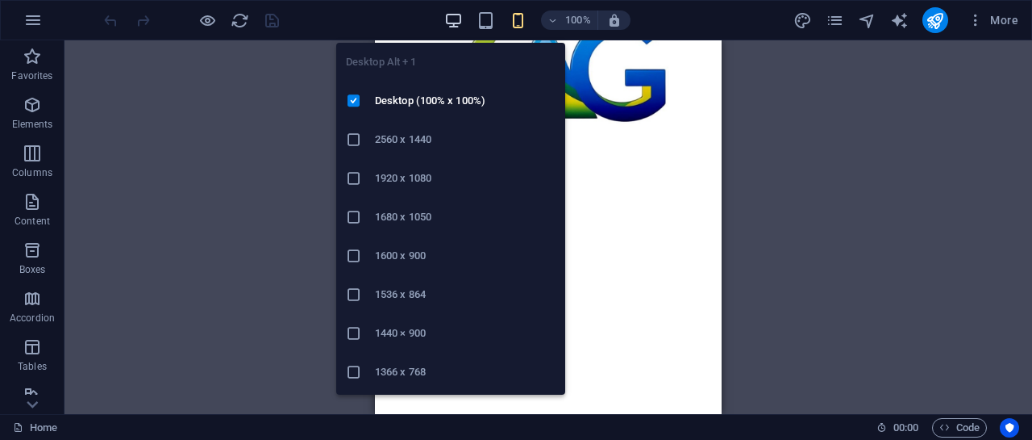
click at [446, 15] on icon "button" at bounding box center [453, 20] width 19 height 19
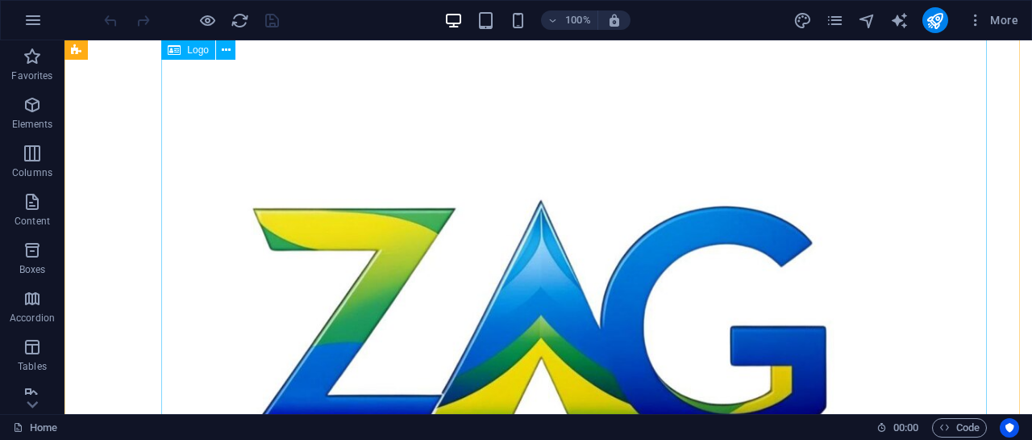
click at [745, 120] on div at bounding box center [548, 329] width 761 height 761
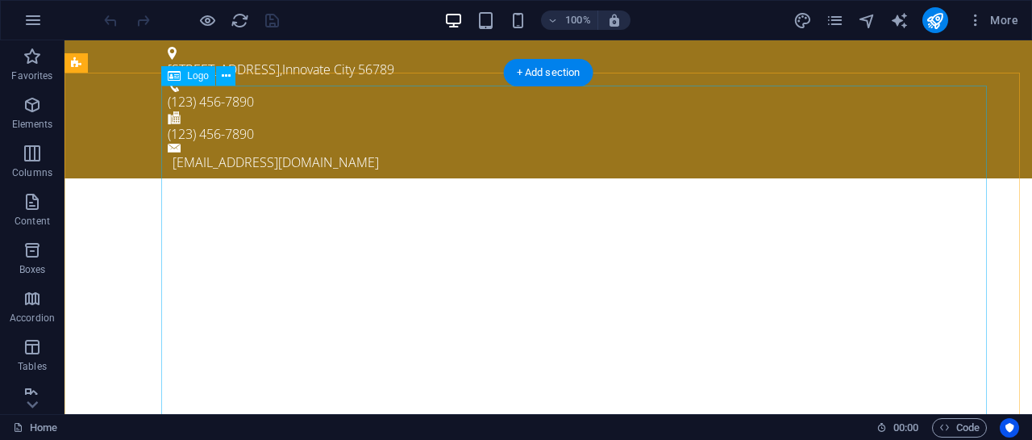
scroll to position [161, 0]
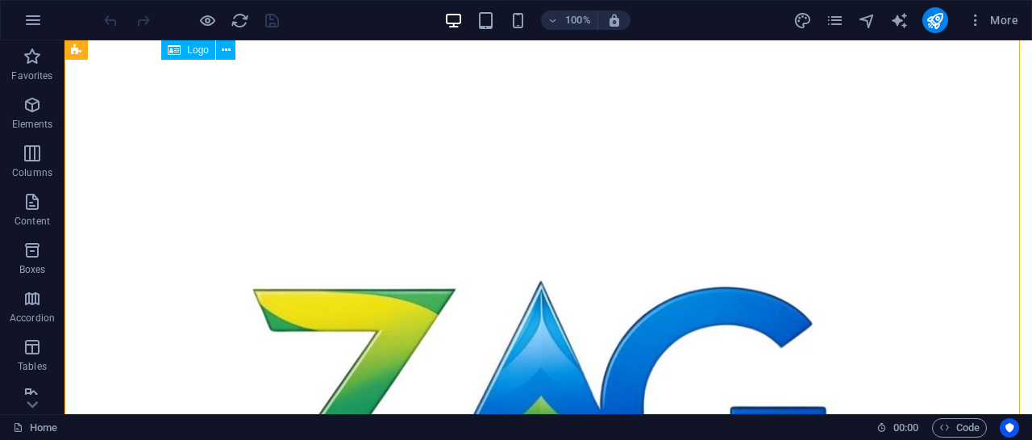
click at [511, 254] on div at bounding box center [548, 410] width 761 height 761
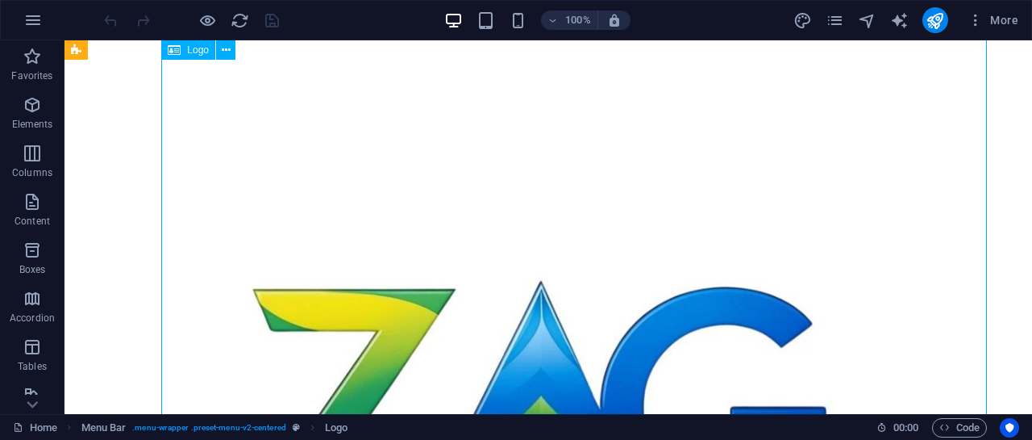
click at [478, 249] on div at bounding box center [548, 410] width 761 height 761
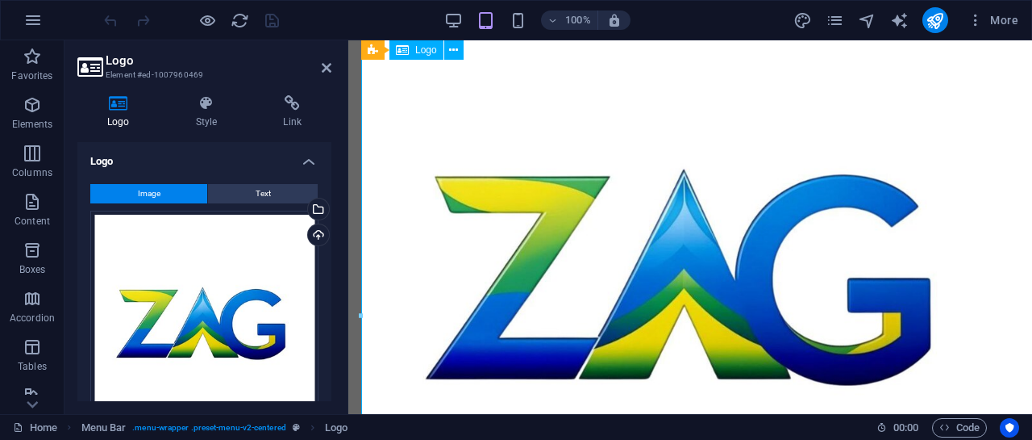
scroll to position [261, 0]
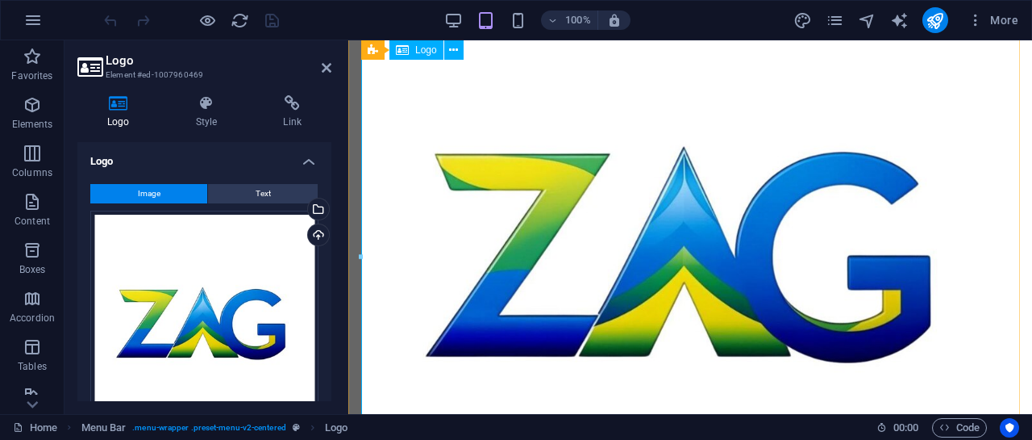
click at [826, 202] on div at bounding box center [690, 259] width 658 height 658
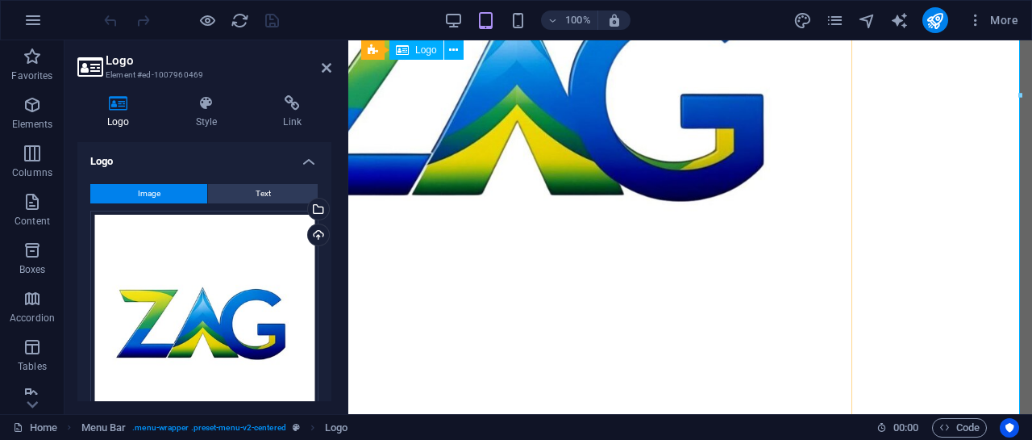
scroll to position [181, 167]
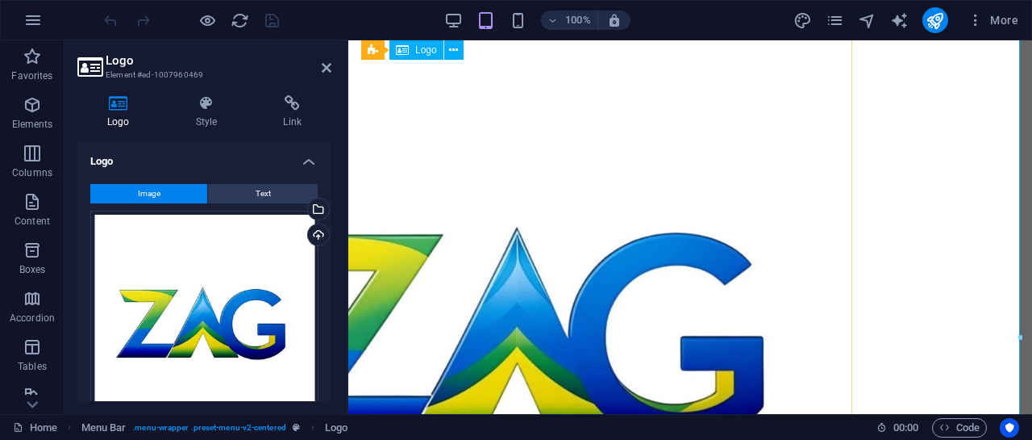
click at [574, 262] on div at bounding box center [523, 339] width 658 height 658
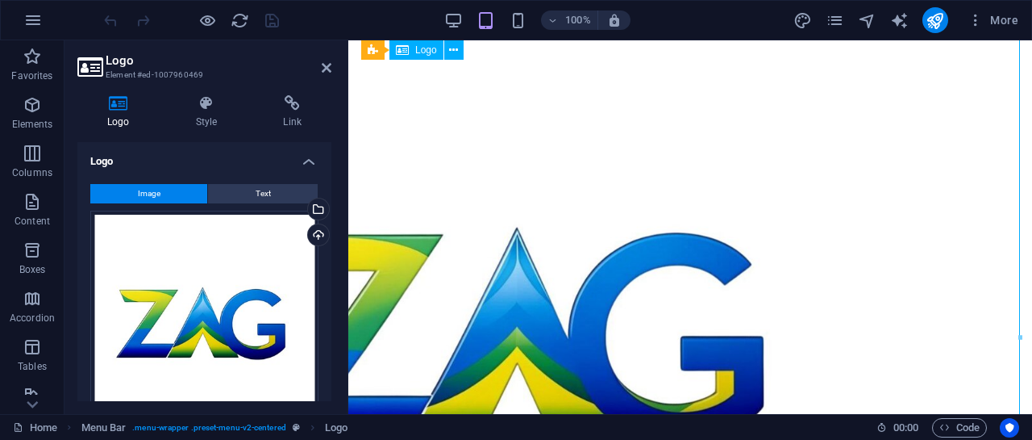
click at [574, 262] on div at bounding box center [523, 339] width 658 height 658
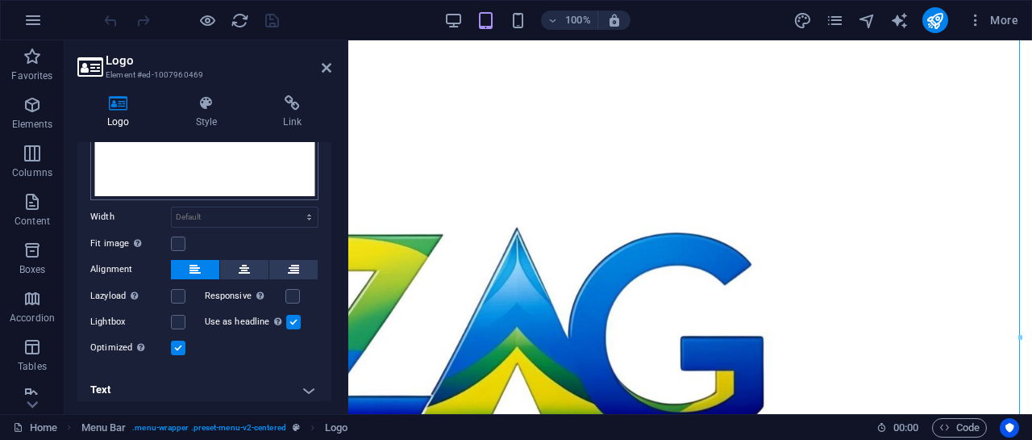
scroll to position [242, 0]
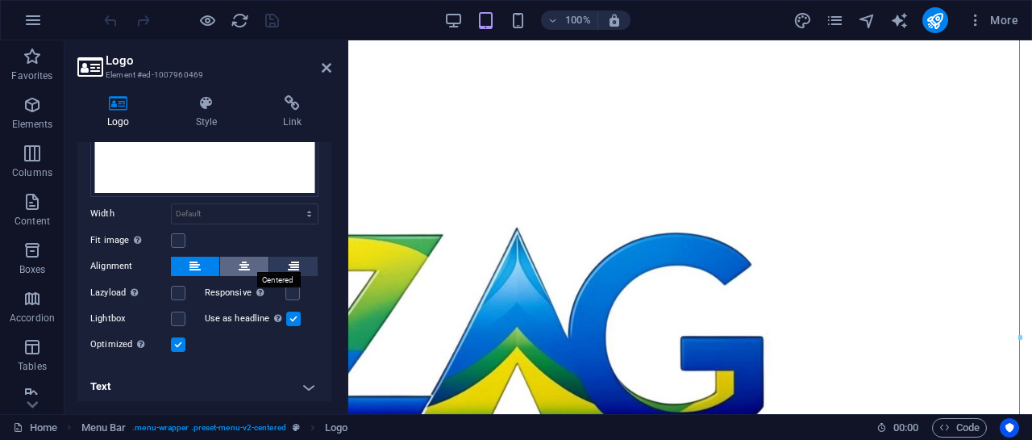
click at [247, 262] on icon at bounding box center [244, 265] width 11 height 19
click at [283, 256] on button at bounding box center [293, 265] width 48 height 19
click at [245, 259] on icon at bounding box center [244, 265] width 11 height 19
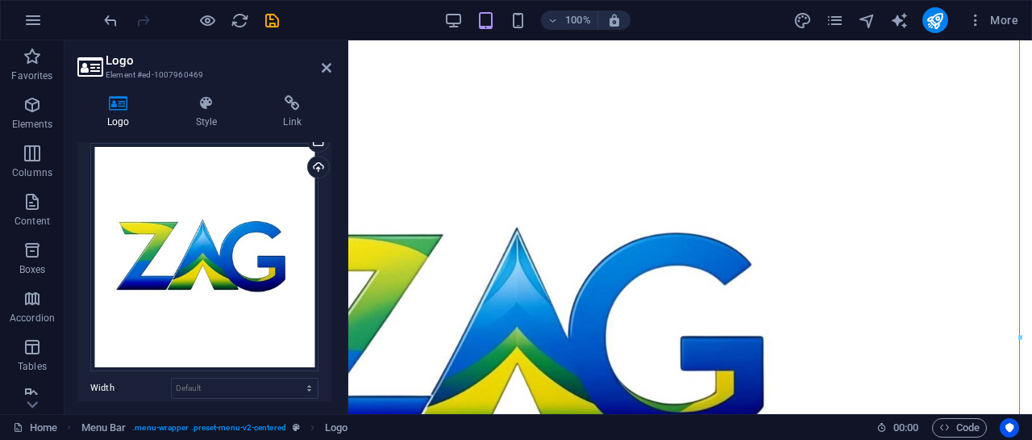
scroll to position [0, 0]
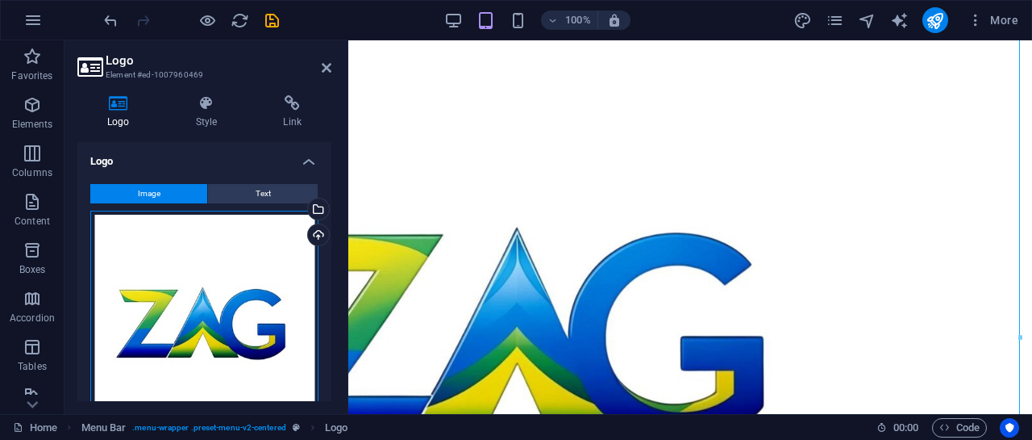
click at [227, 335] on div "Drag files here, click to choose files or select files from Files or our free s…" at bounding box center [204, 324] width 228 height 228
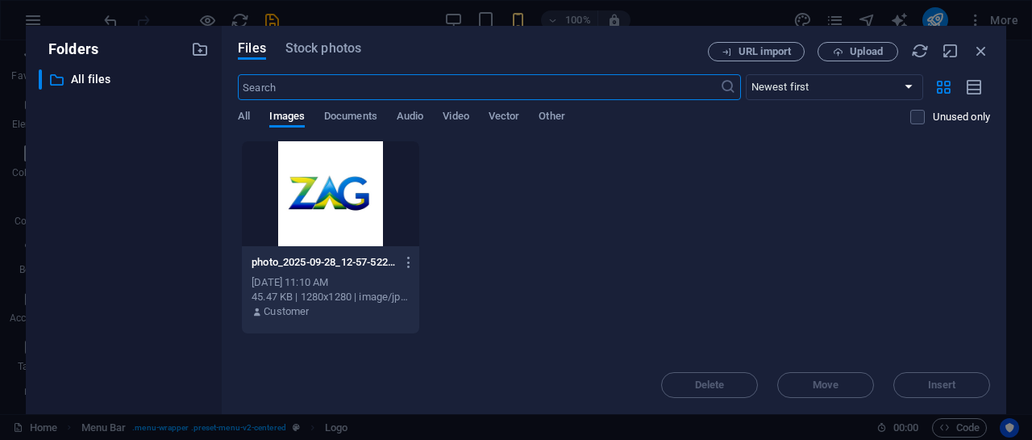
scroll to position [232, 167]
click at [71, 80] on p "All files" at bounding box center [125, 79] width 108 height 19
drag, startPoint x: 189, startPoint y: 28, endPoint x: 181, endPoint y: 12, distance: 17.7
click at [187, 22] on div "Folders ​ All files All files Files Stock photos URL import Upload ​ Newest fir…" at bounding box center [516, 220] width 1032 height 440
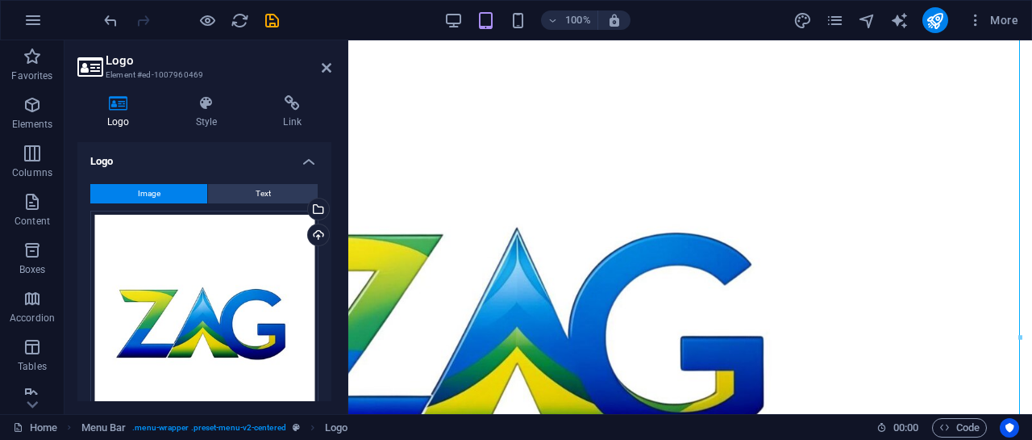
click at [327, 60] on h2 "Logo" at bounding box center [219, 60] width 226 height 15
click at [323, 65] on icon at bounding box center [327, 67] width 10 height 13
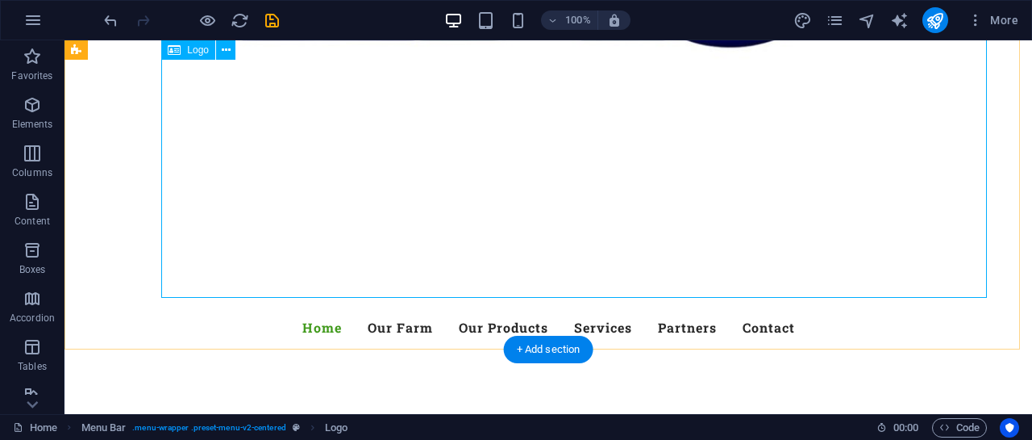
scroll to position [645, 0]
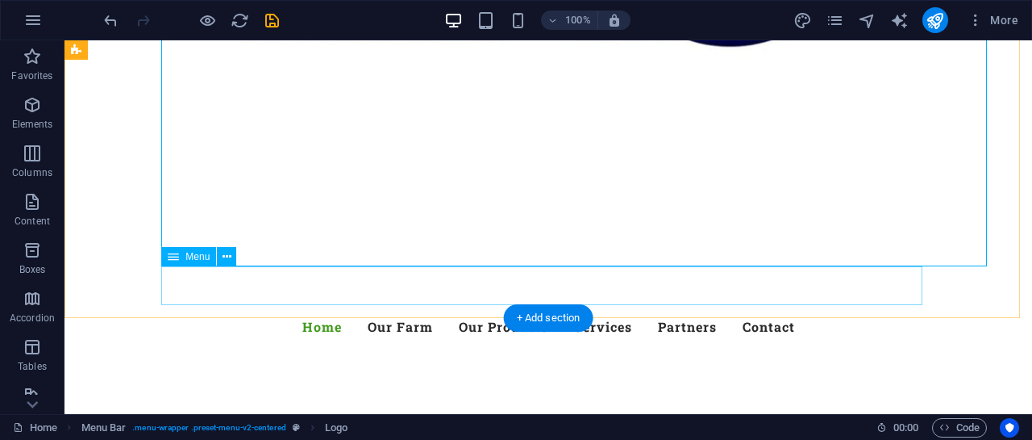
click at [408, 307] on nav "Home Our Farm Our Products Services Partners Contact" at bounding box center [548, 326] width 761 height 39
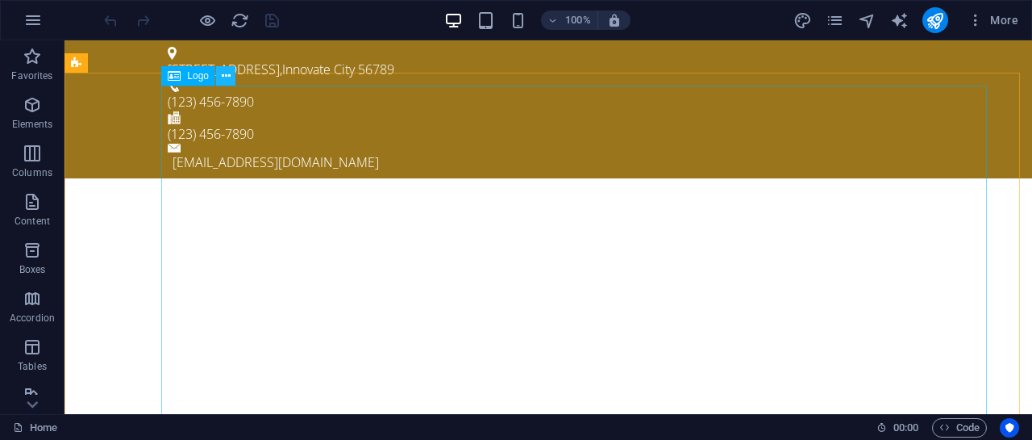
click at [223, 83] on icon at bounding box center [226, 76] width 9 height 17
